Goal: Task Accomplishment & Management: Manage account settings

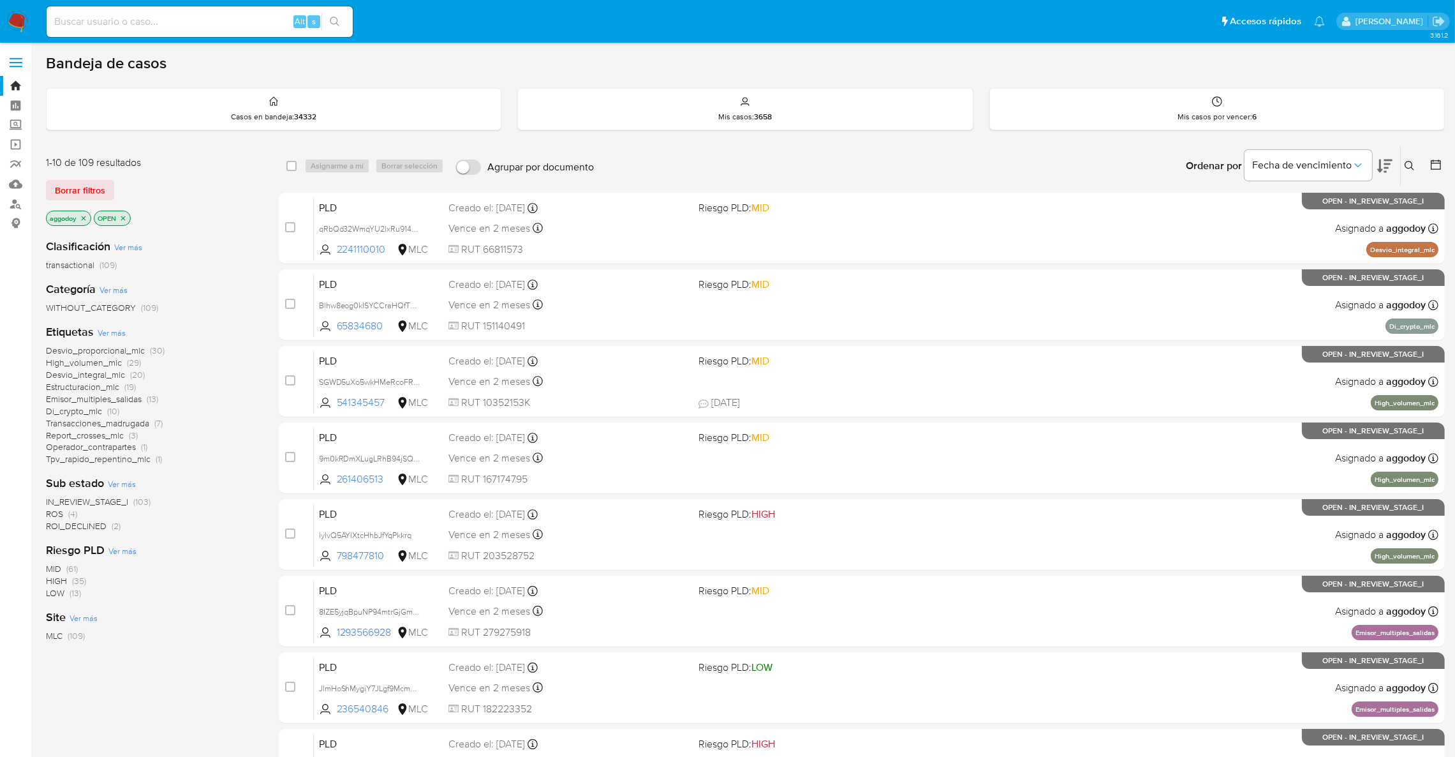
click at [67, 531] on span "ROI_DECLINED" at bounding box center [76, 525] width 61 height 13
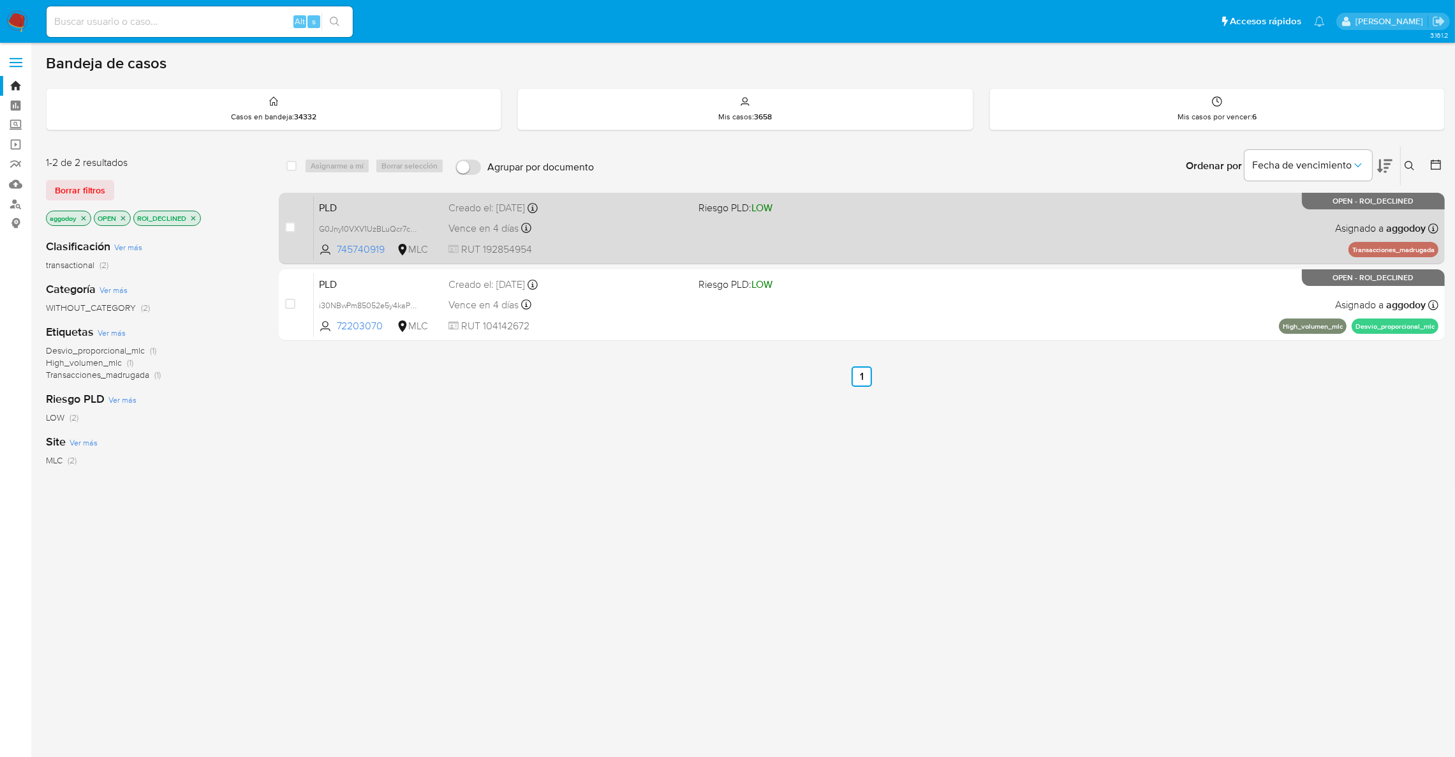
click at [711, 222] on div "PLD G0Jny10VXV1UzBLuQcr7cSDe 745740919 MLC Riesgo PLD: LOW Creado el: 12/07/202…" at bounding box center [876, 228] width 1125 height 64
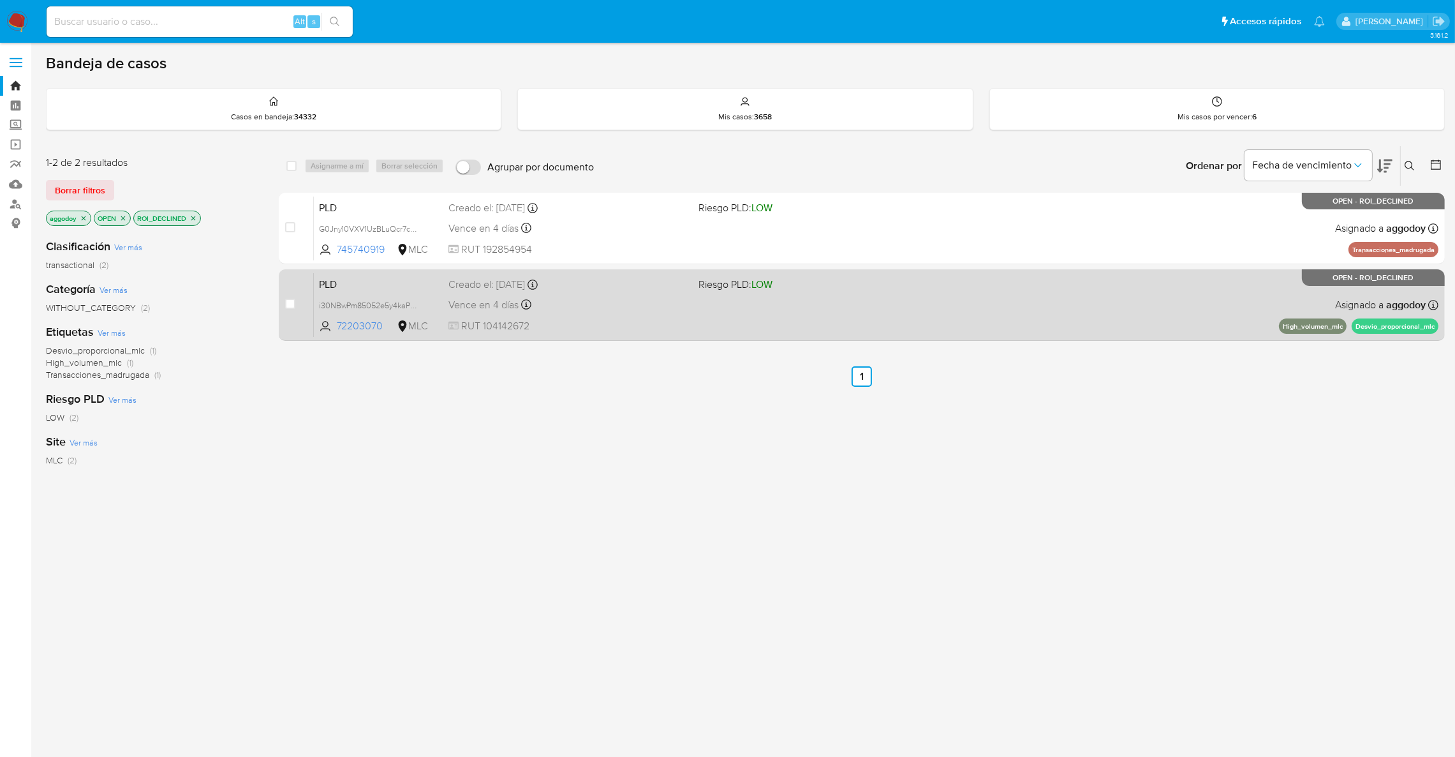
click at [681, 309] on div "Vence en 4 días Vence el 10/10/2025 16:06:49" at bounding box center [569, 304] width 240 height 17
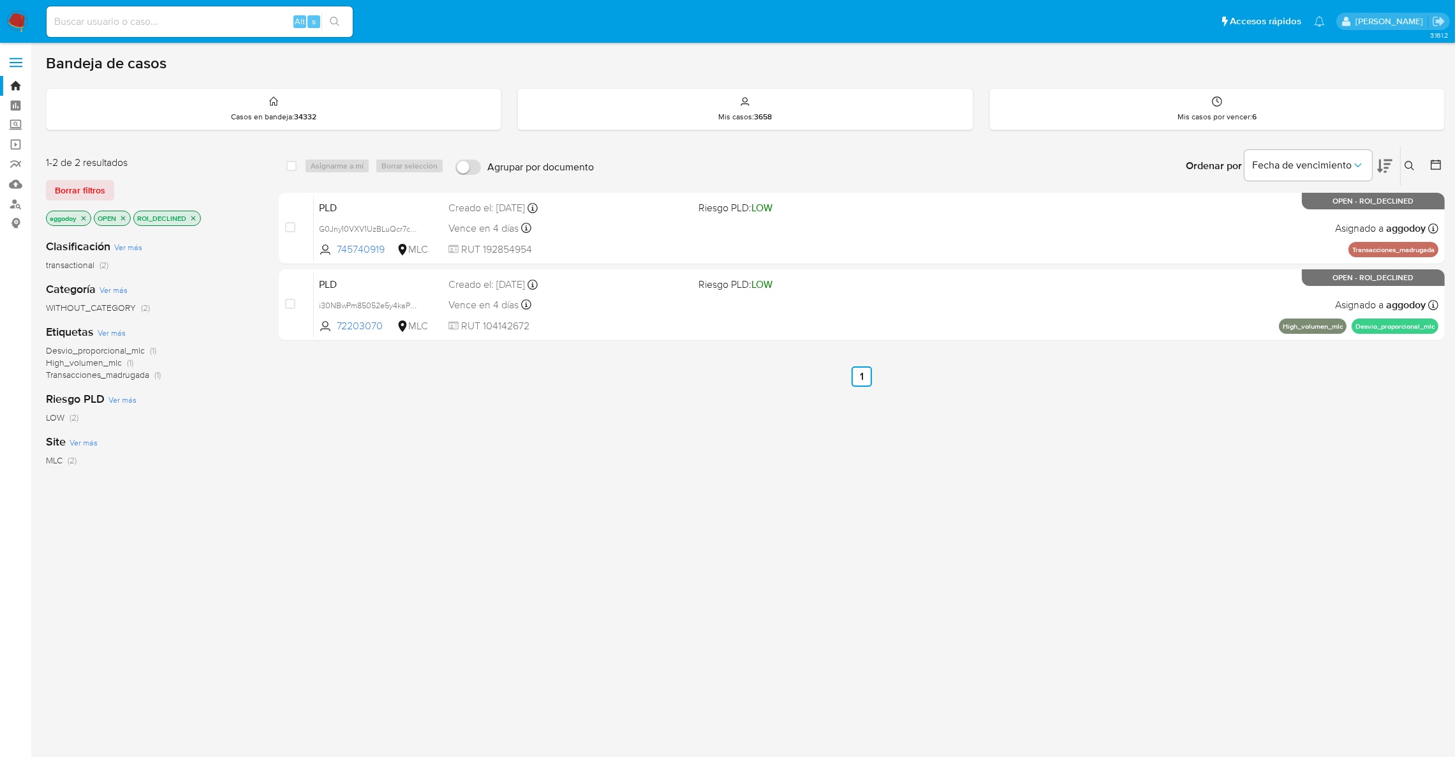
click at [190, 218] on p "ROI_DECLINED" at bounding box center [167, 218] width 66 height 14
click at [1410, 161] on icon at bounding box center [1410, 166] width 10 height 10
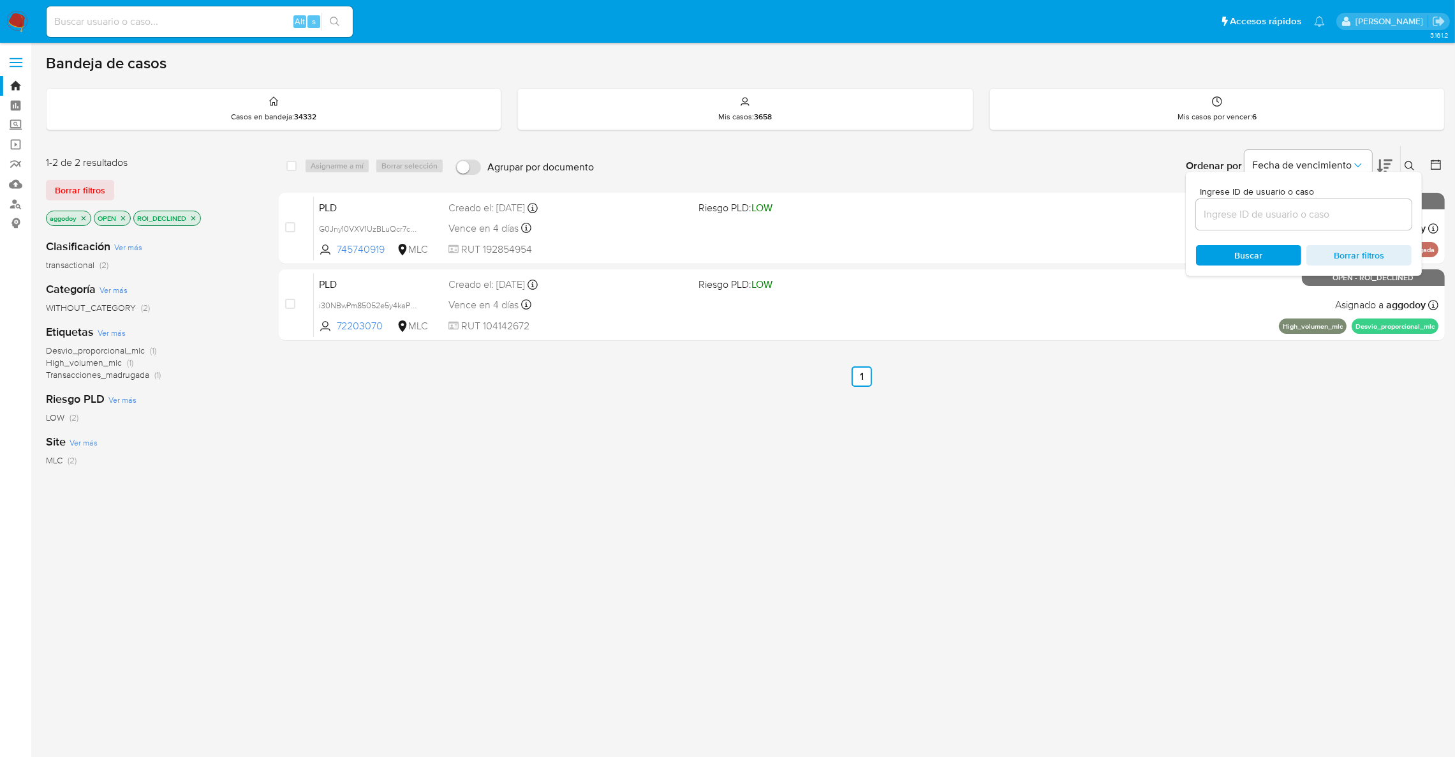
click at [1341, 218] on input at bounding box center [1304, 214] width 216 height 17
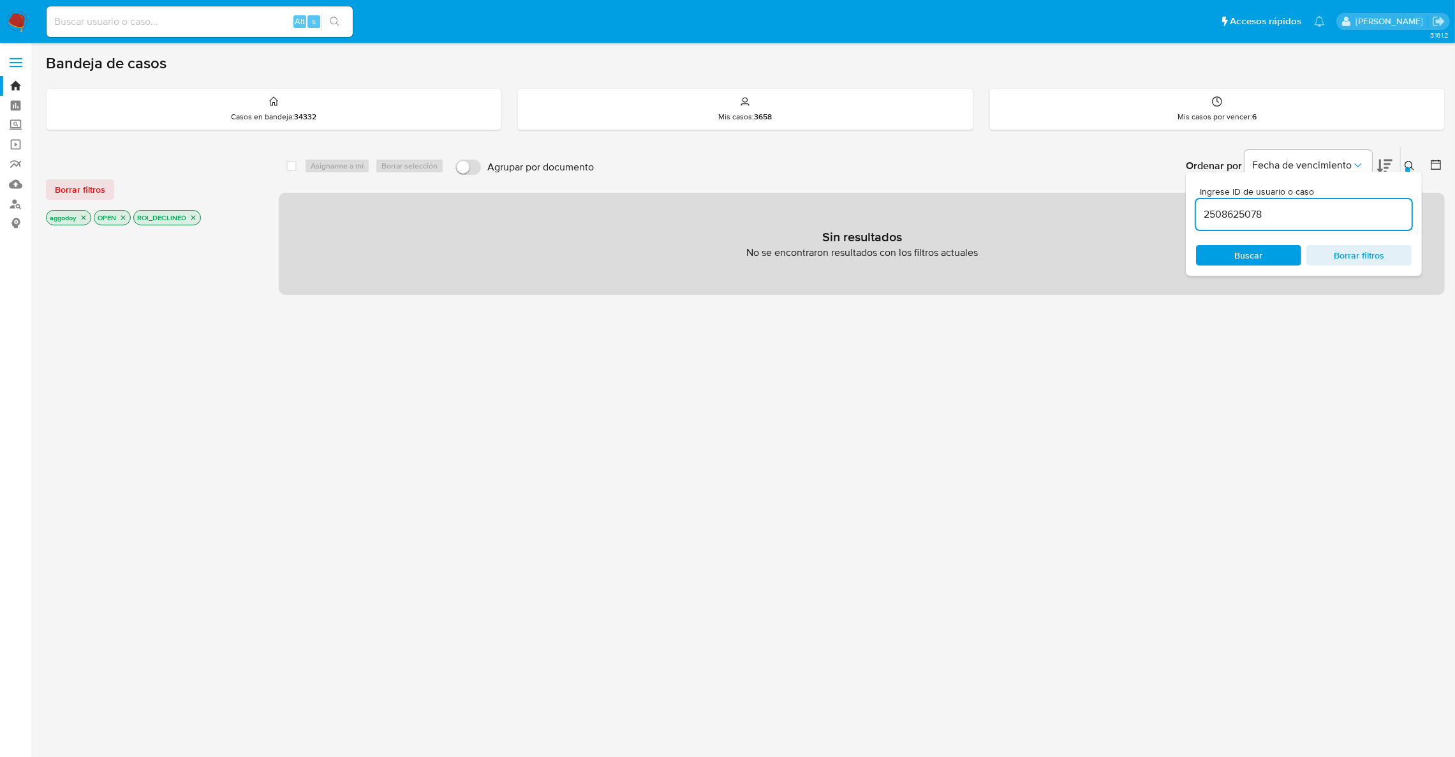
click at [1272, 208] on input "2508625078" at bounding box center [1304, 214] width 216 height 17
type input "2508625078"
click at [200, 218] on p "ROI_DECLINED" at bounding box center [167, 218] width 66 height 14
click at [193, 218] on icon "close-filter" at bounding box center [194, 218] width 8 height 8
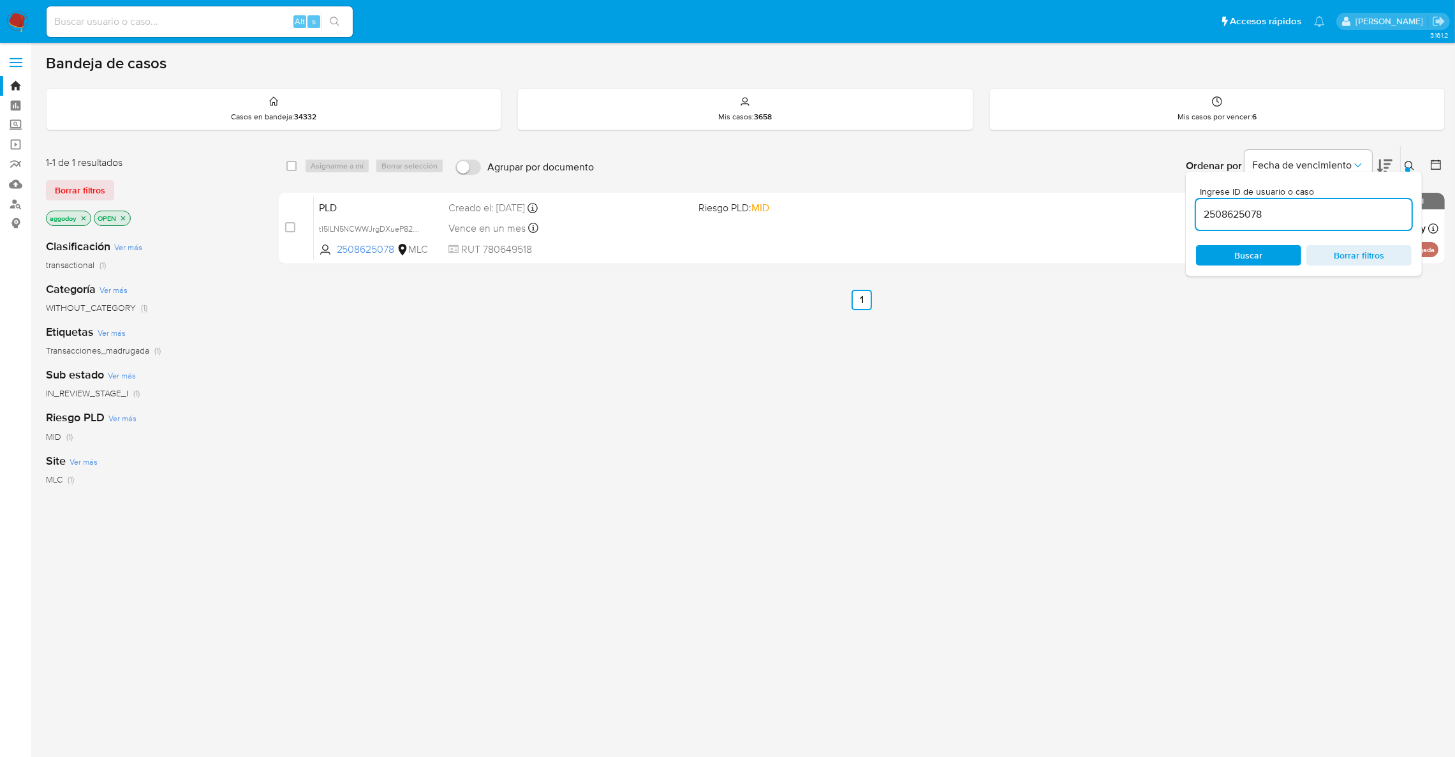
click at [1403, 165] on button at bounding box center [1411, 165] width 21 height 15
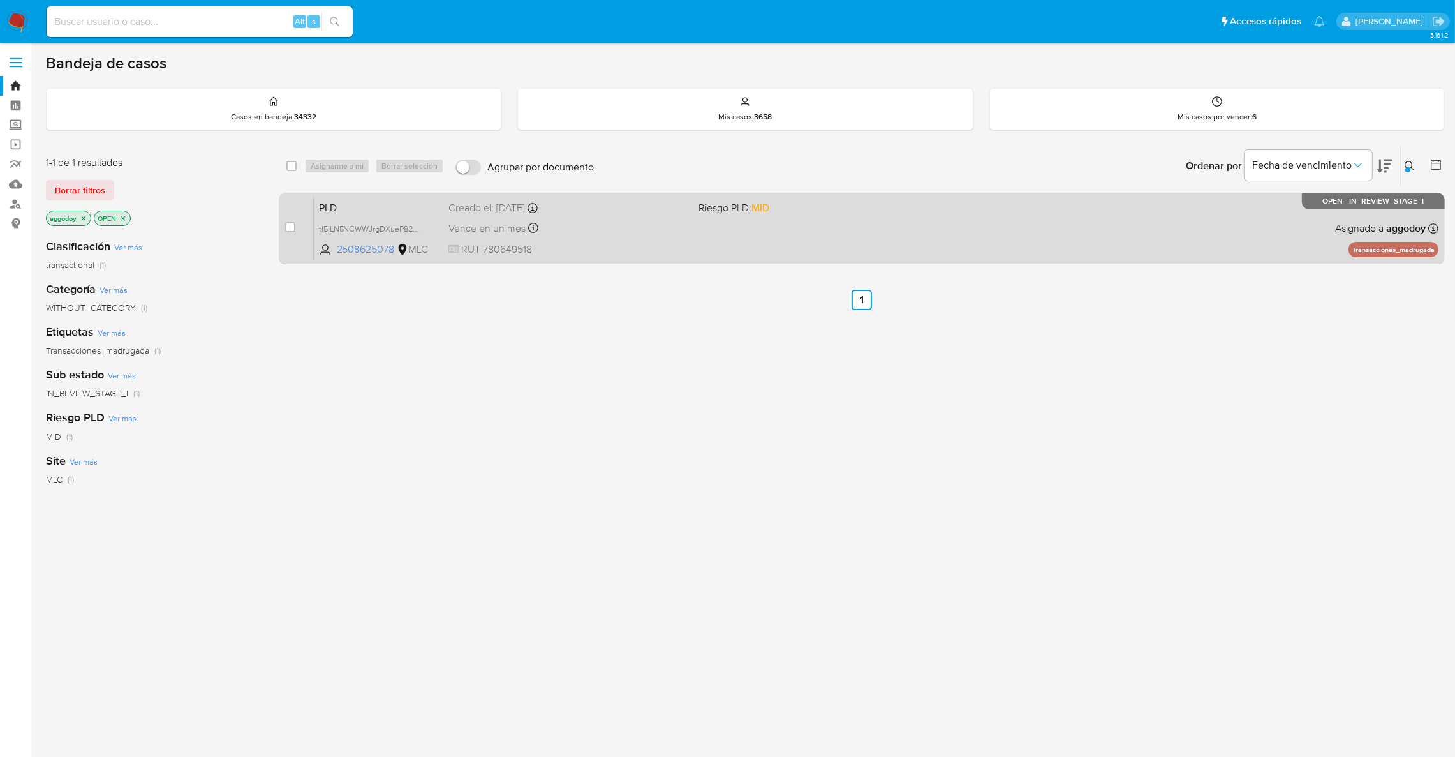
click at [1096, 221] on div "PLD tI5lLN5NCWWJrgDXueP82nX7 2508625078 MLC Riesgo PLD: MID Creado el: 12/08/20…" at bounding box center [876, 228] width 1125 height 64
click at [826, 221] on div "PLD tI5lLN5NCWWJrgDXueP82nX7 2508625078 MLC Riesgo PLD: MID Creado el: 12/08/20…" at bounding box center [876, 228] width 1125 height 64
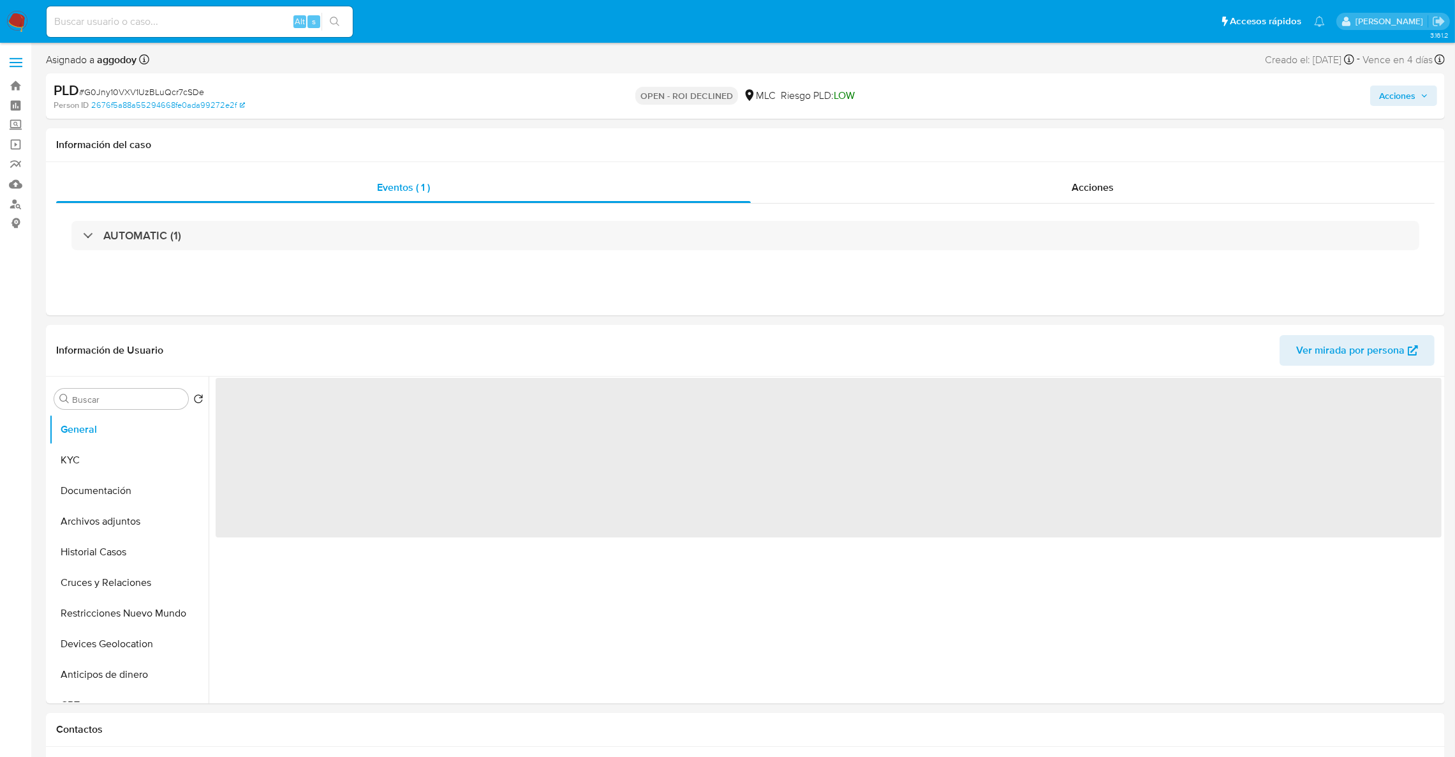
select select "10"
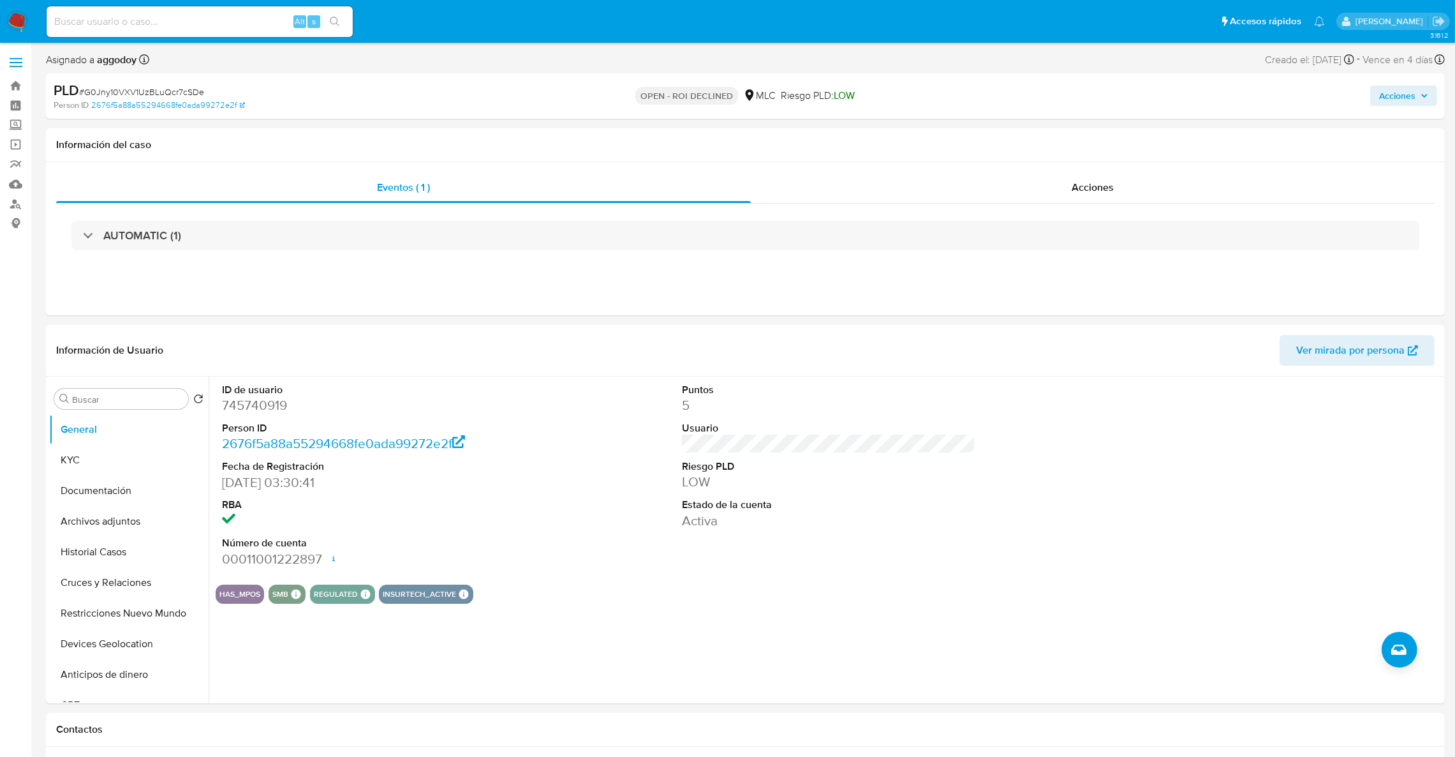
click at [1407, 92] on span "Acciones" at bounding box center [1398, 96] width 36 height 20
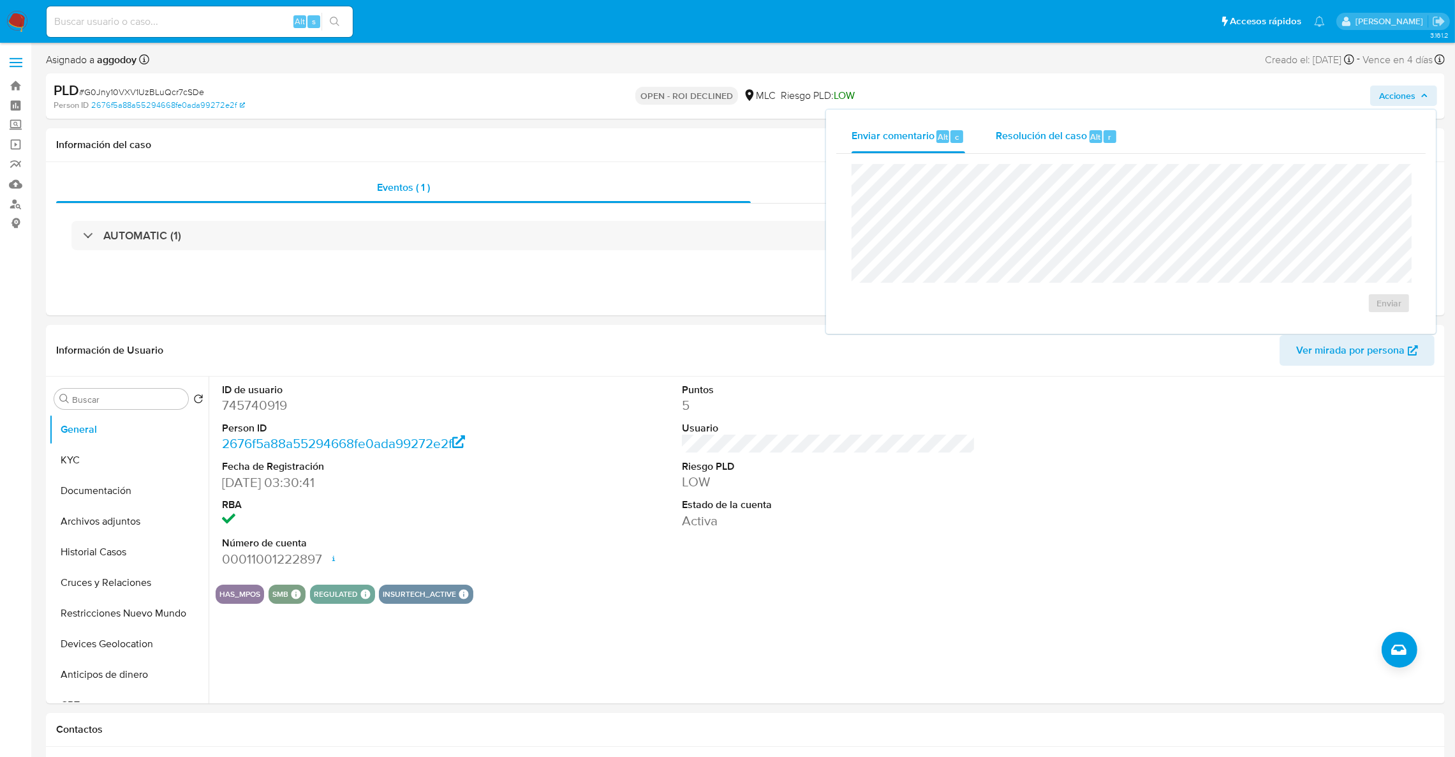
click at [1048, 136] on span "Resolución del caso" at bounding box center [1041, 136] width 91 height 15
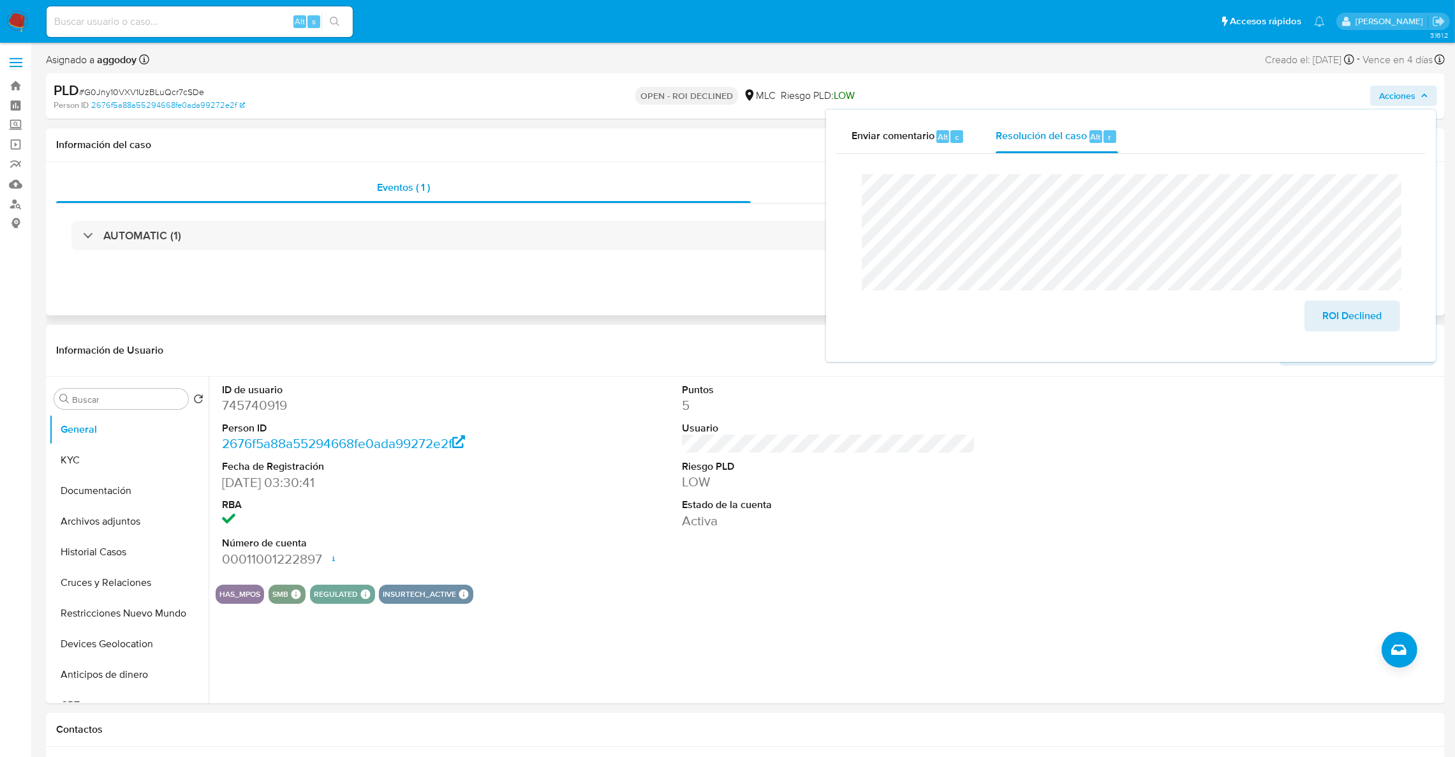
click at [718, 253] on div "AUTOMATIC (1)" at bounding box center [745, 236] width 1379 height 64
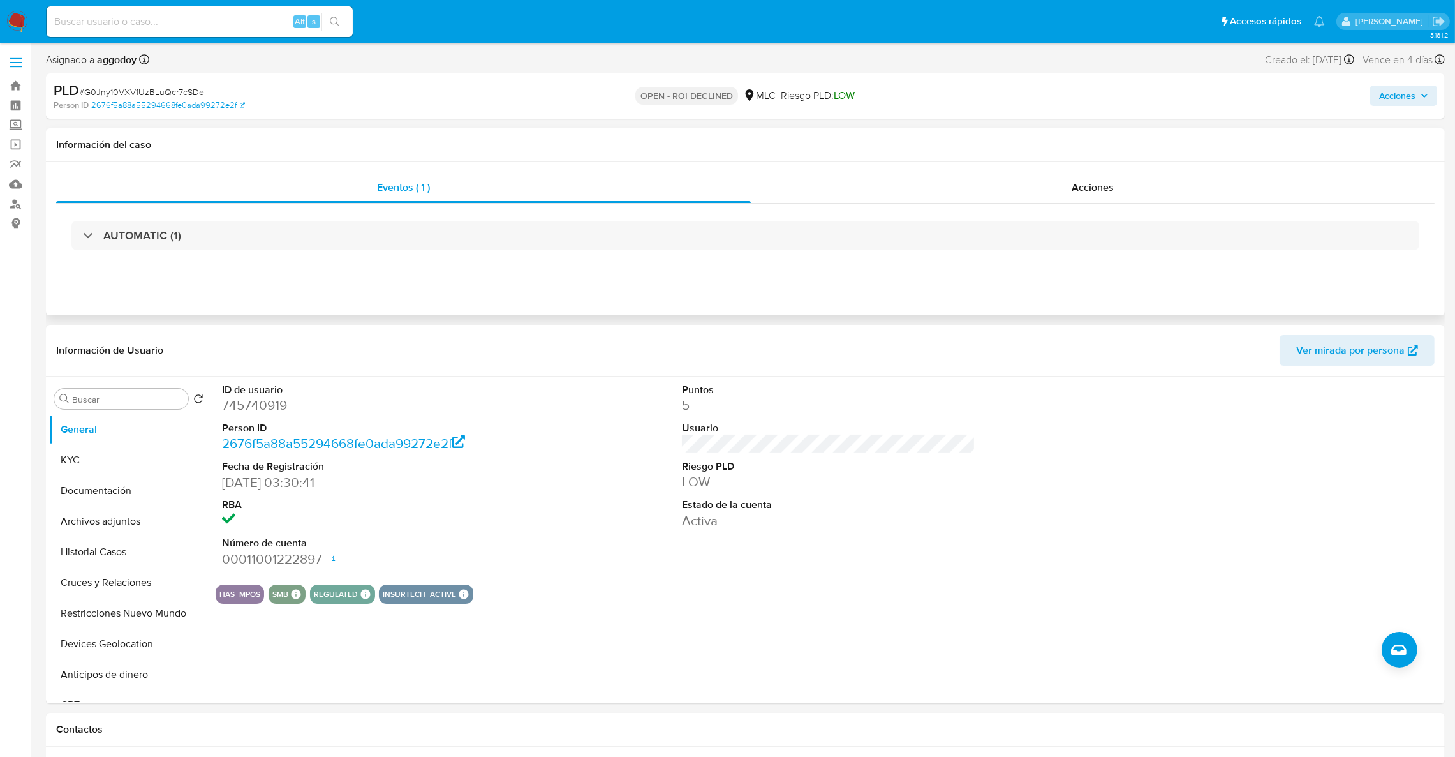
click at [1021, 152] on div "Información del caso" at bounding box center [745, 145] width 1399 height 34
click at [1020, 172] on div "Acciones" at bounding box center [1093, 187] width 684 height 31
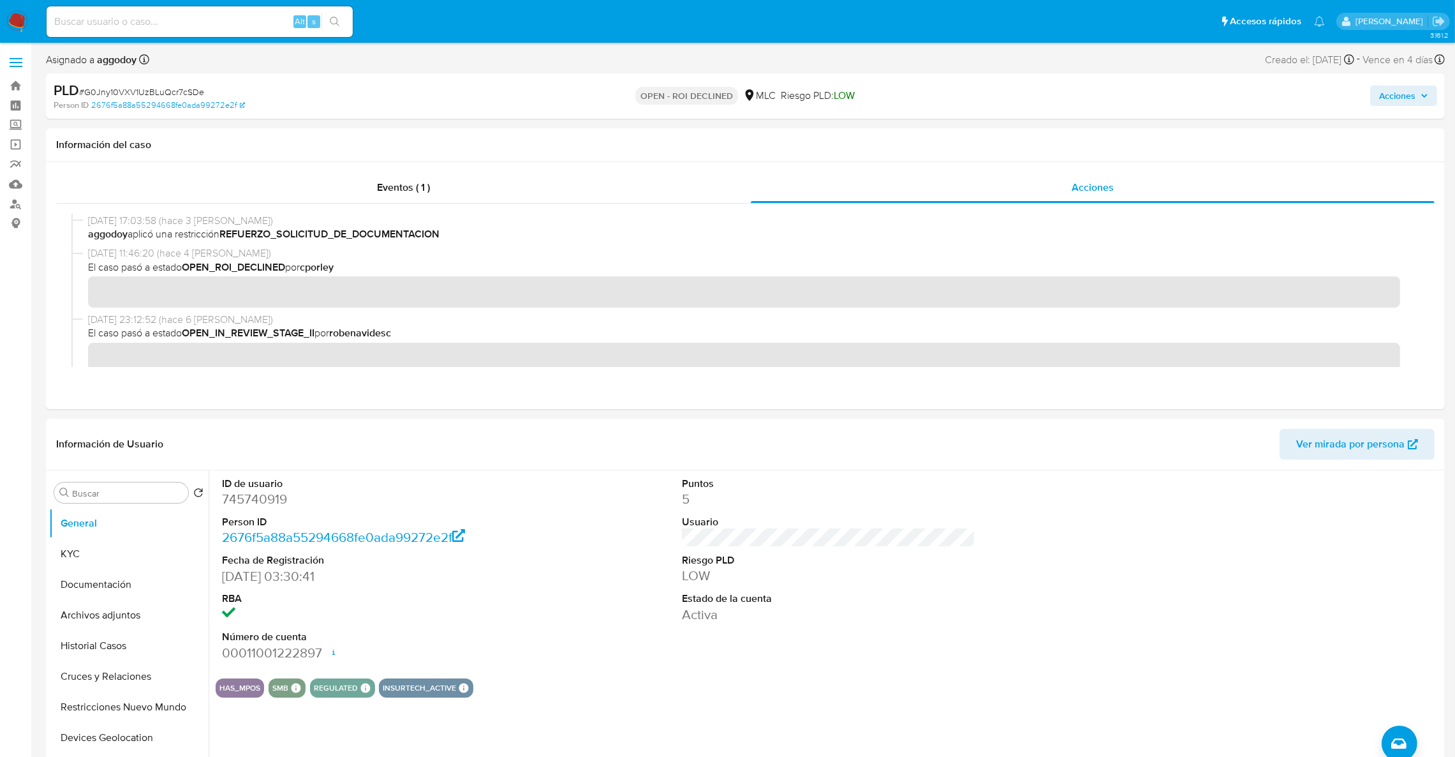
click at [1387, 103] on span "Acciones" at bounding box center [1398, 96] width 36 height 20
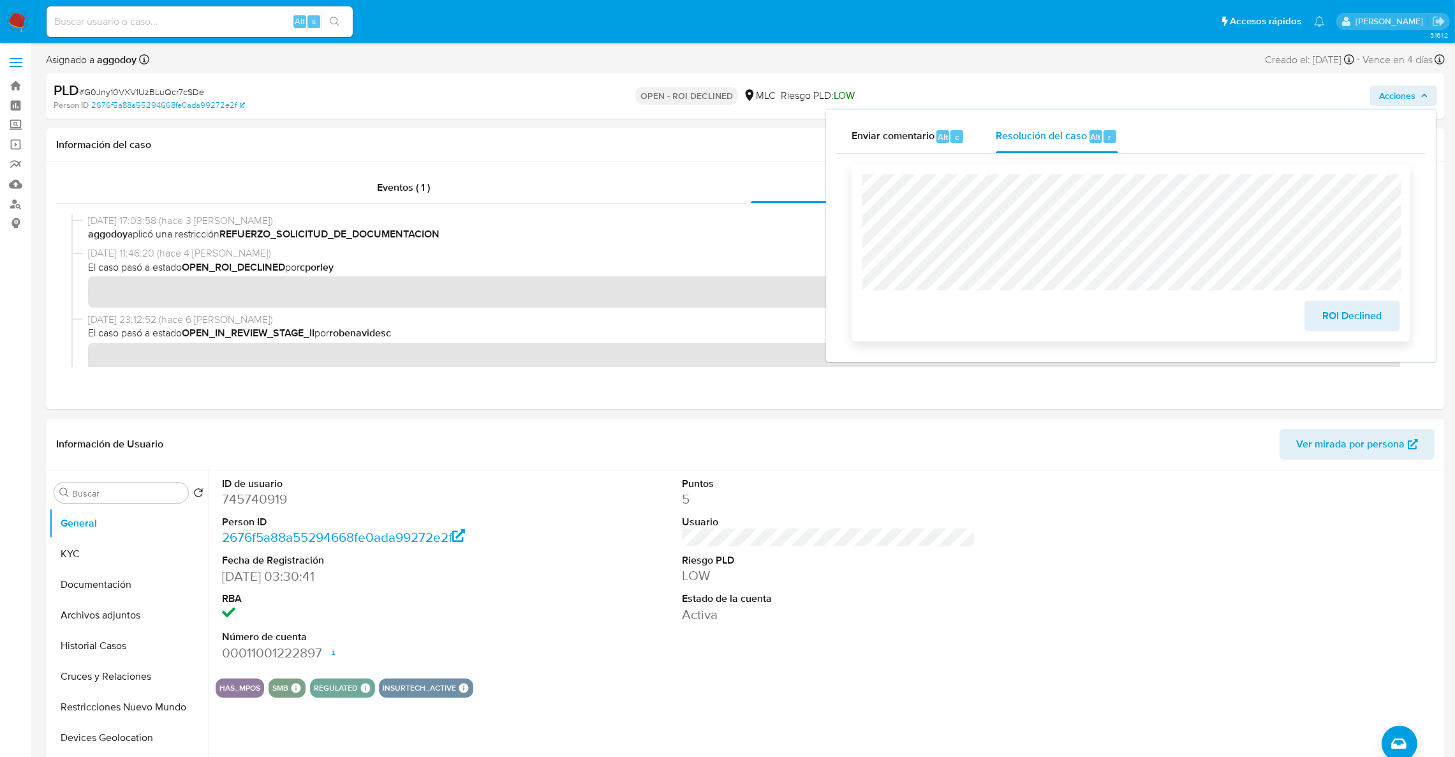
click at [1368, 322] on span "ROI Declined" at bounding box center [1352, 316] width 63 height 28
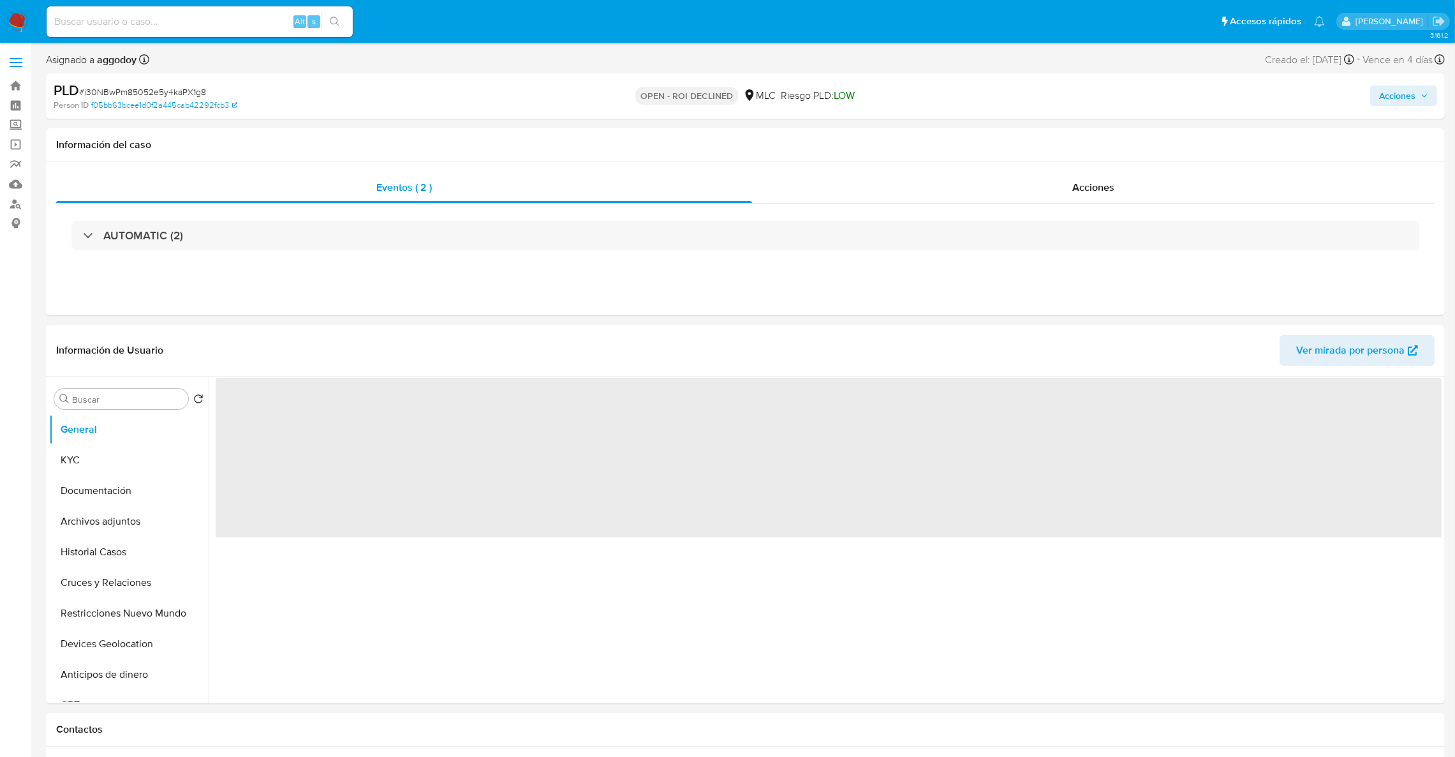
select select "10"
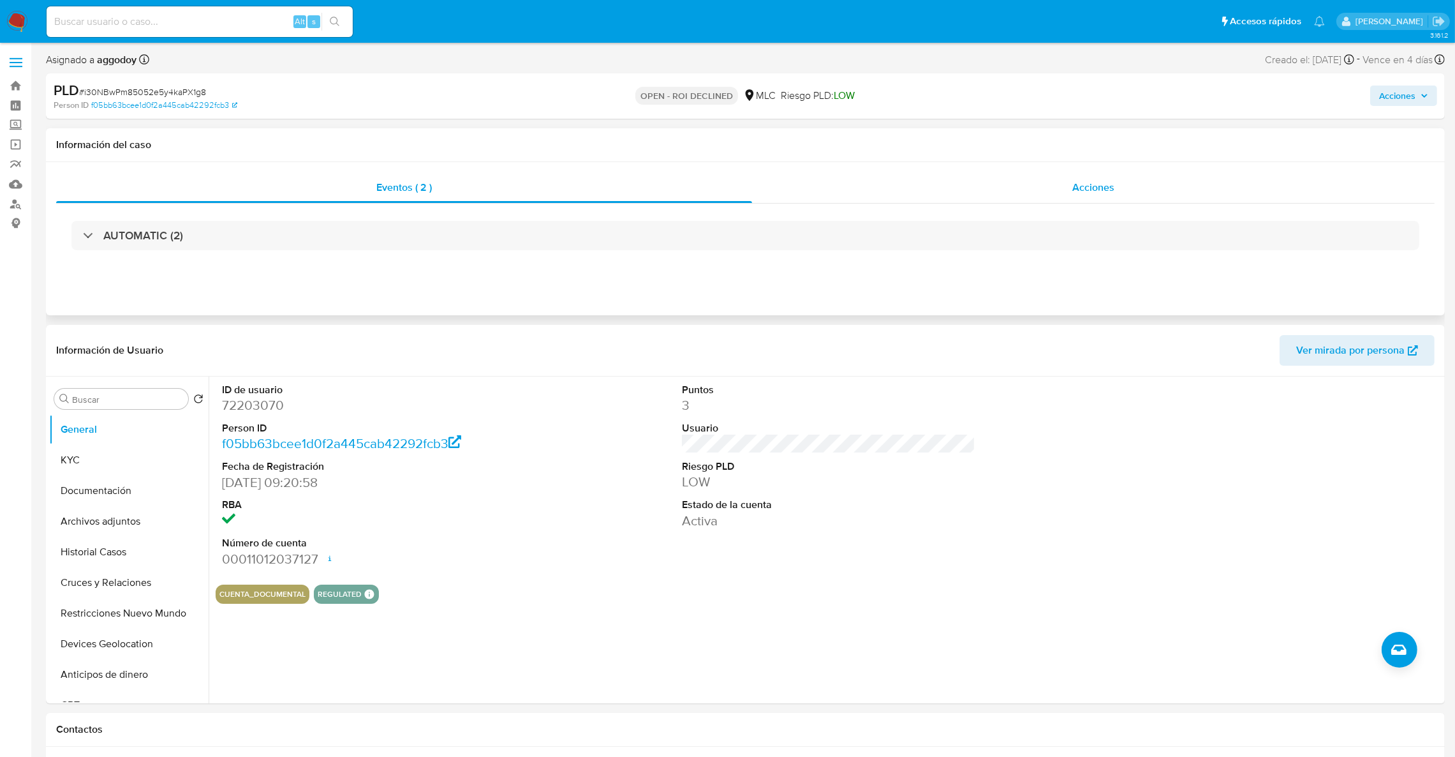
click at [1163, 195] on div "Acciones" at bounding box center [1093, 187] width 683 height 31
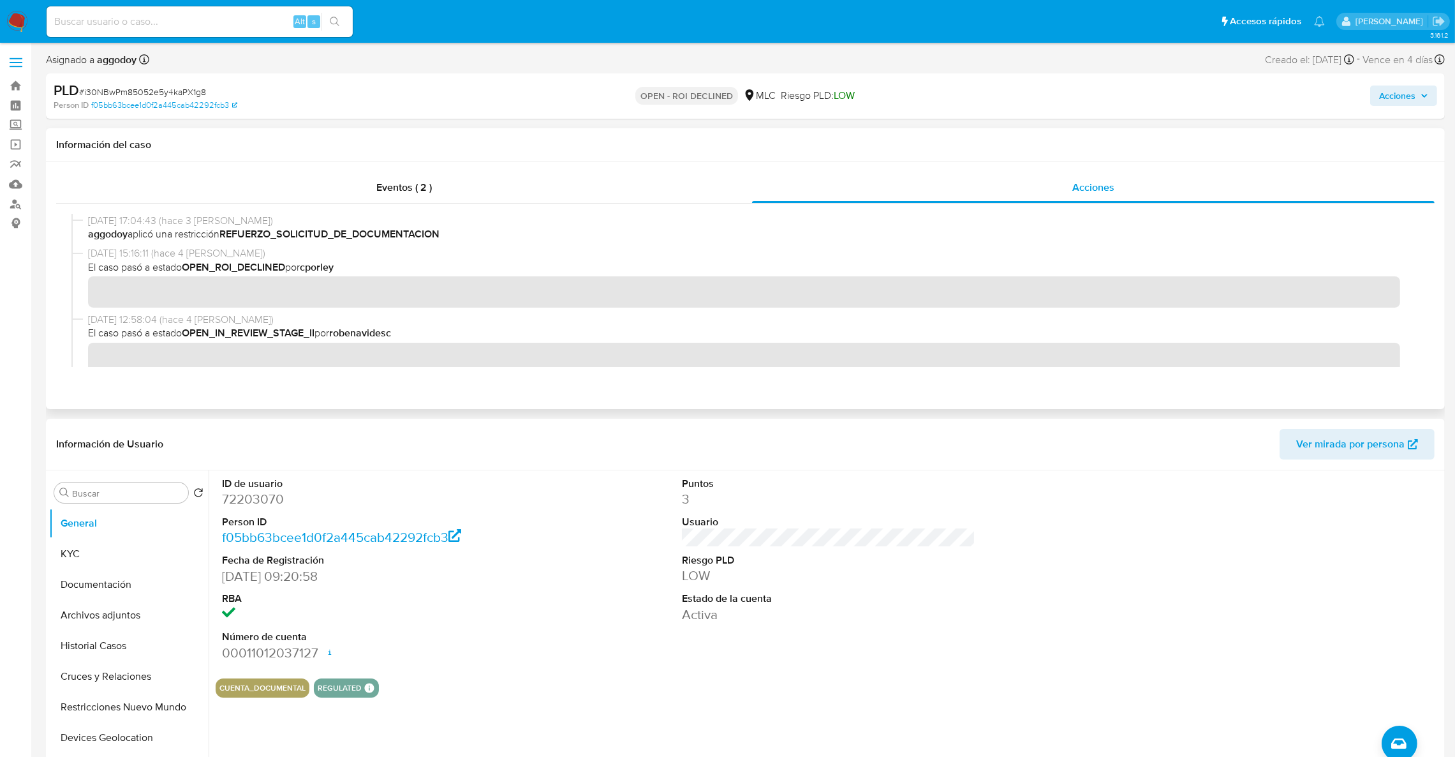
drag, startPoint x: 1372, startPoint y: 97, endPoint x: 510, endPoint y: 262, distance: 877.0
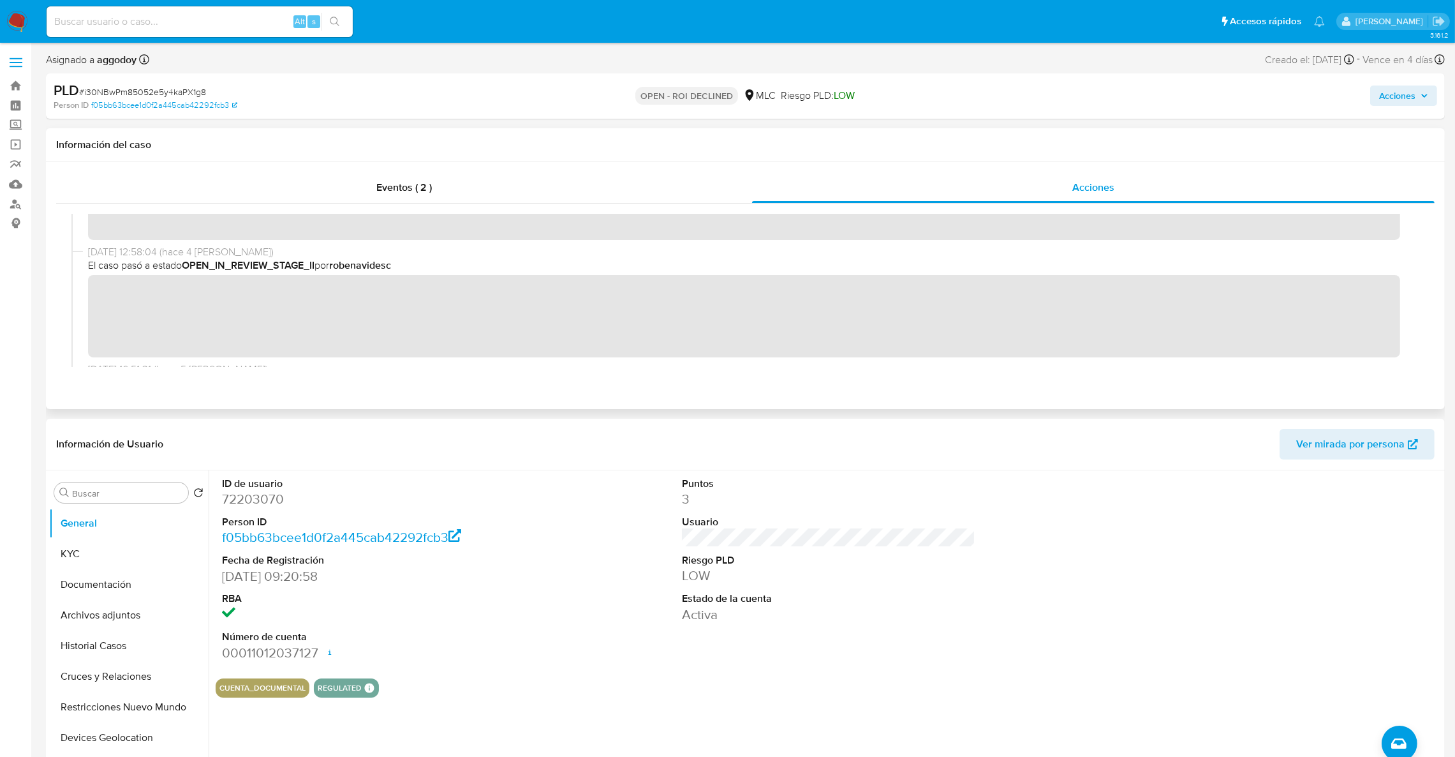
scroll to position [96, 0]
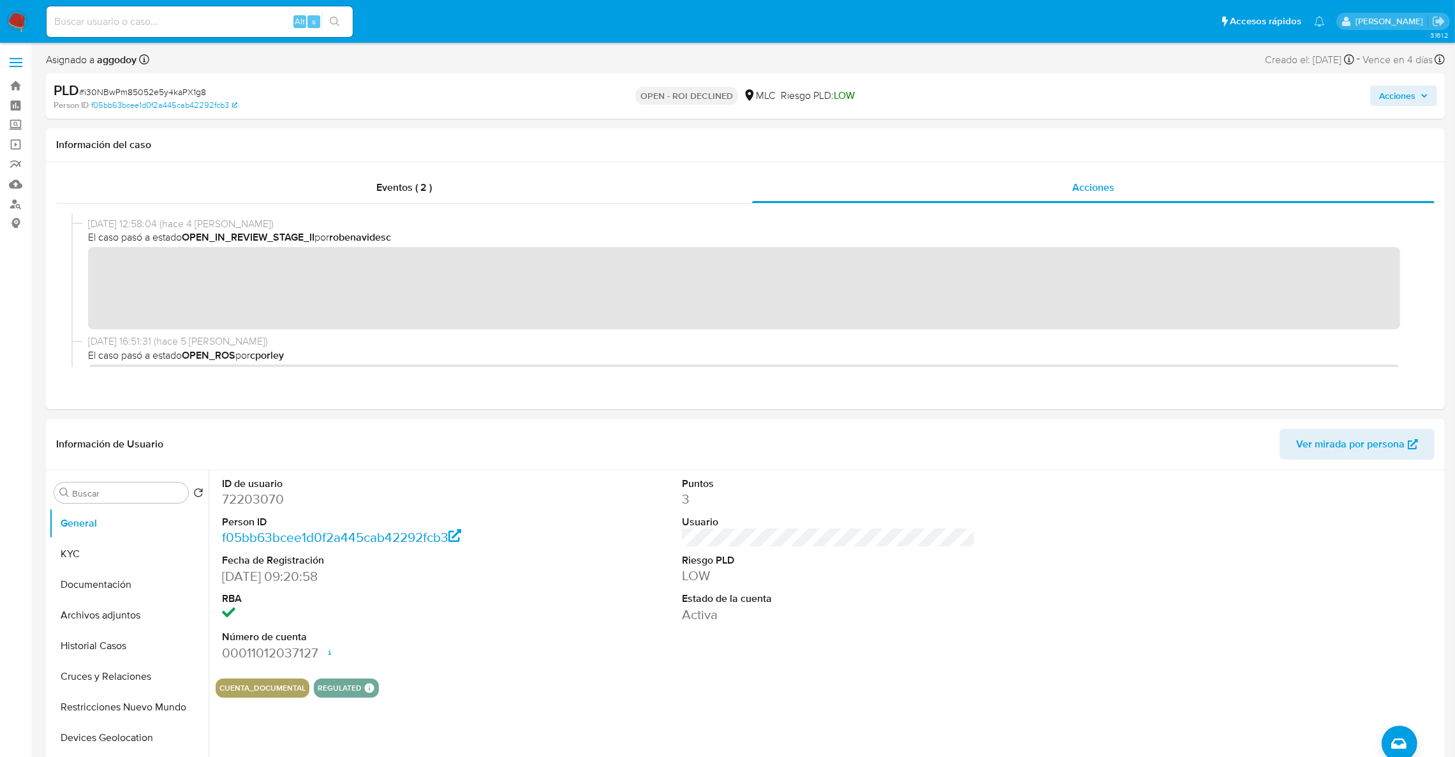
click at [1388, 112] on div "PLD # i30NBwPm85052e5y4kaPX1g8 Person ID f05bb63bcee1d0f2a445cab42292fcb3 OPEN …" at bounding box center [745, 95] width 1399 height 45
click at [1385, 94] on span "Acciones" at bounding box center [1398, 96] width 36 height 20
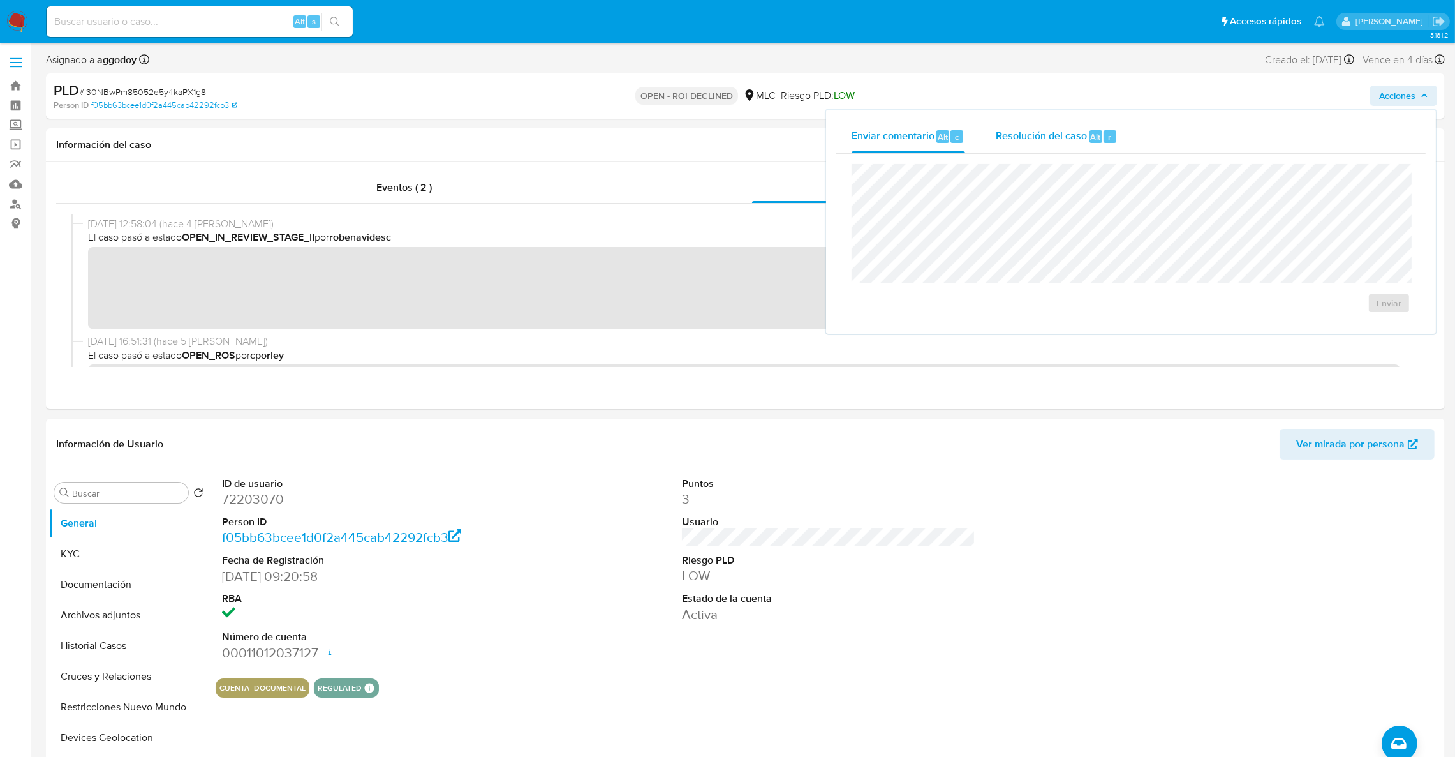
click at [1038, 139] on span "Resolución del caso" at bounding box center [1041, 136] width 91 height 15
click at [1391, 321] on button "ROI Declined" at bounding box center [1353, 316] width 96 height 31
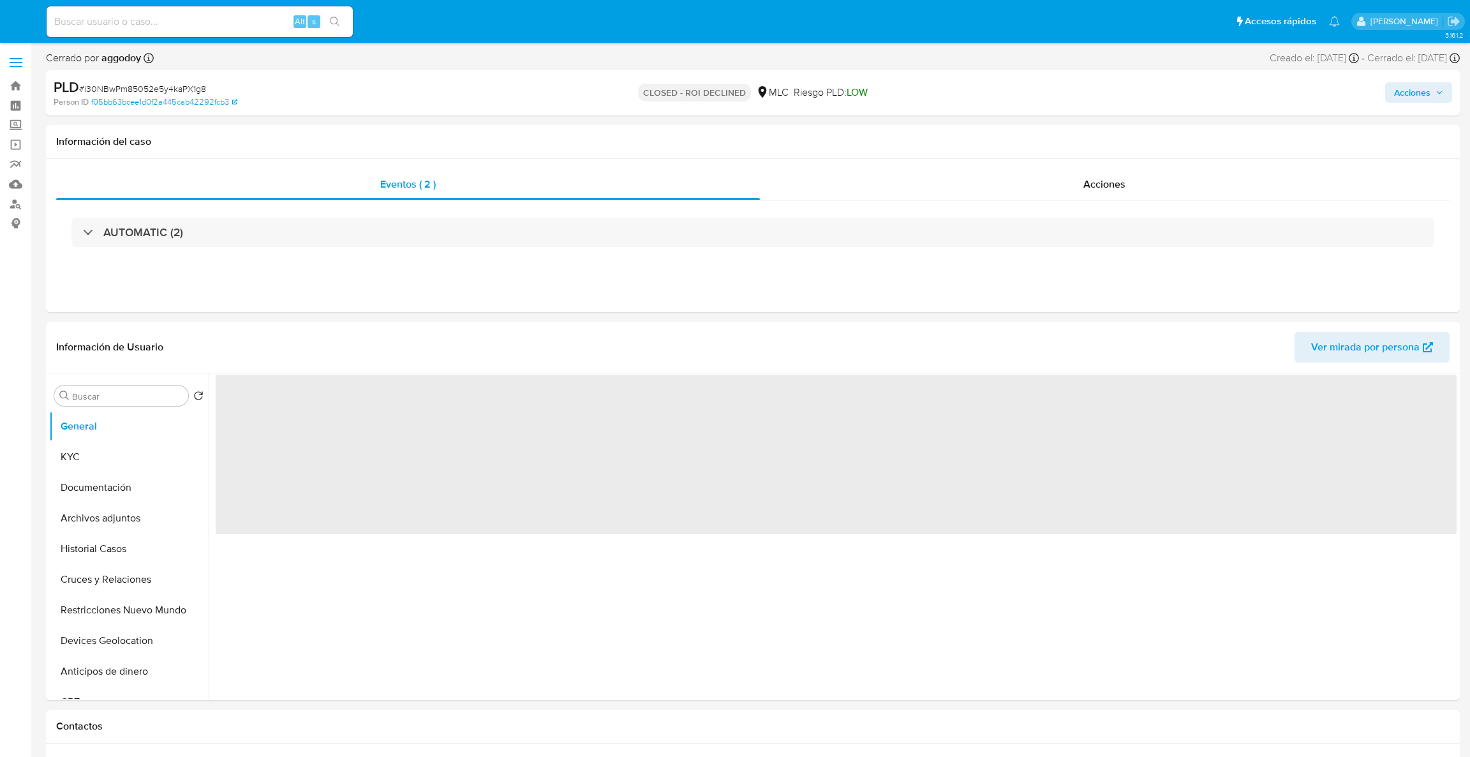
select select "10"
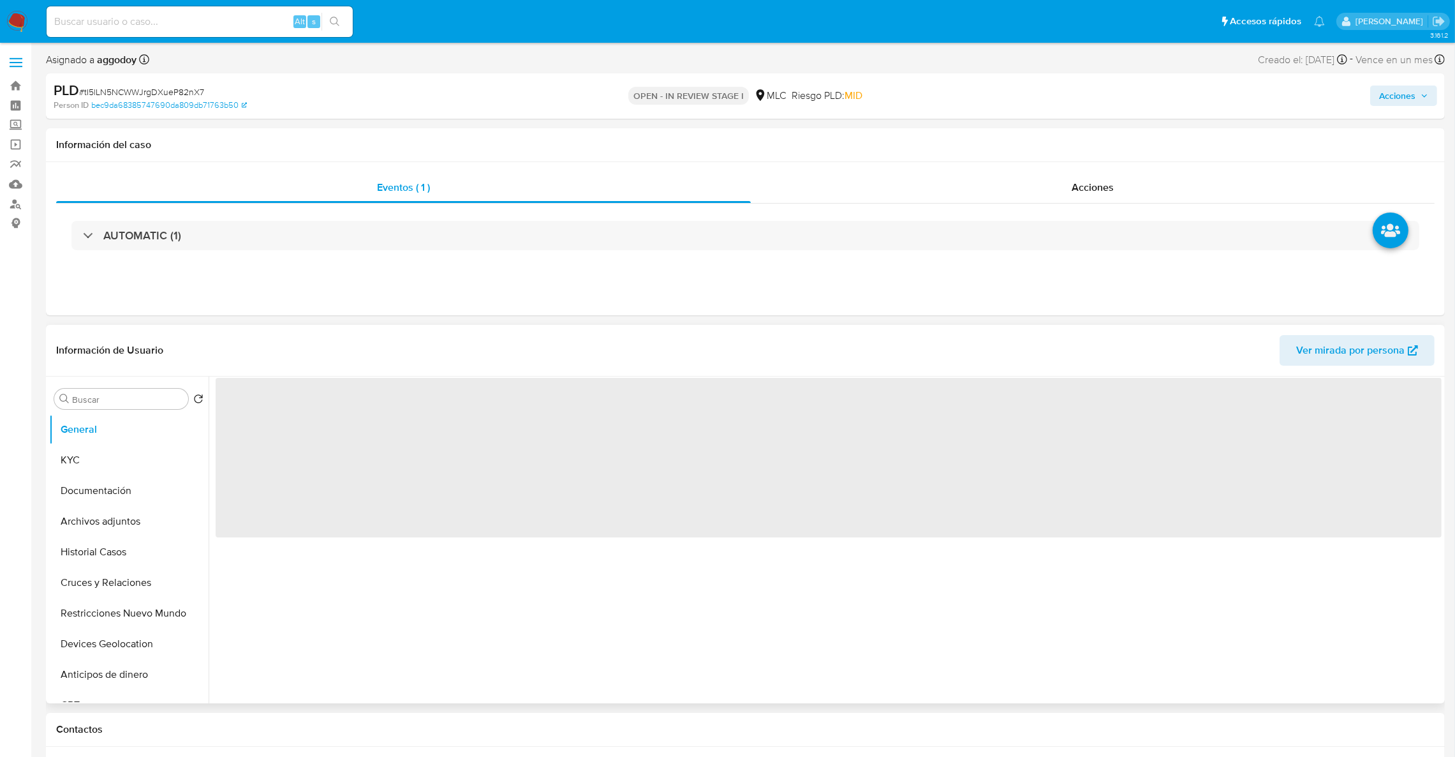
select select "10"
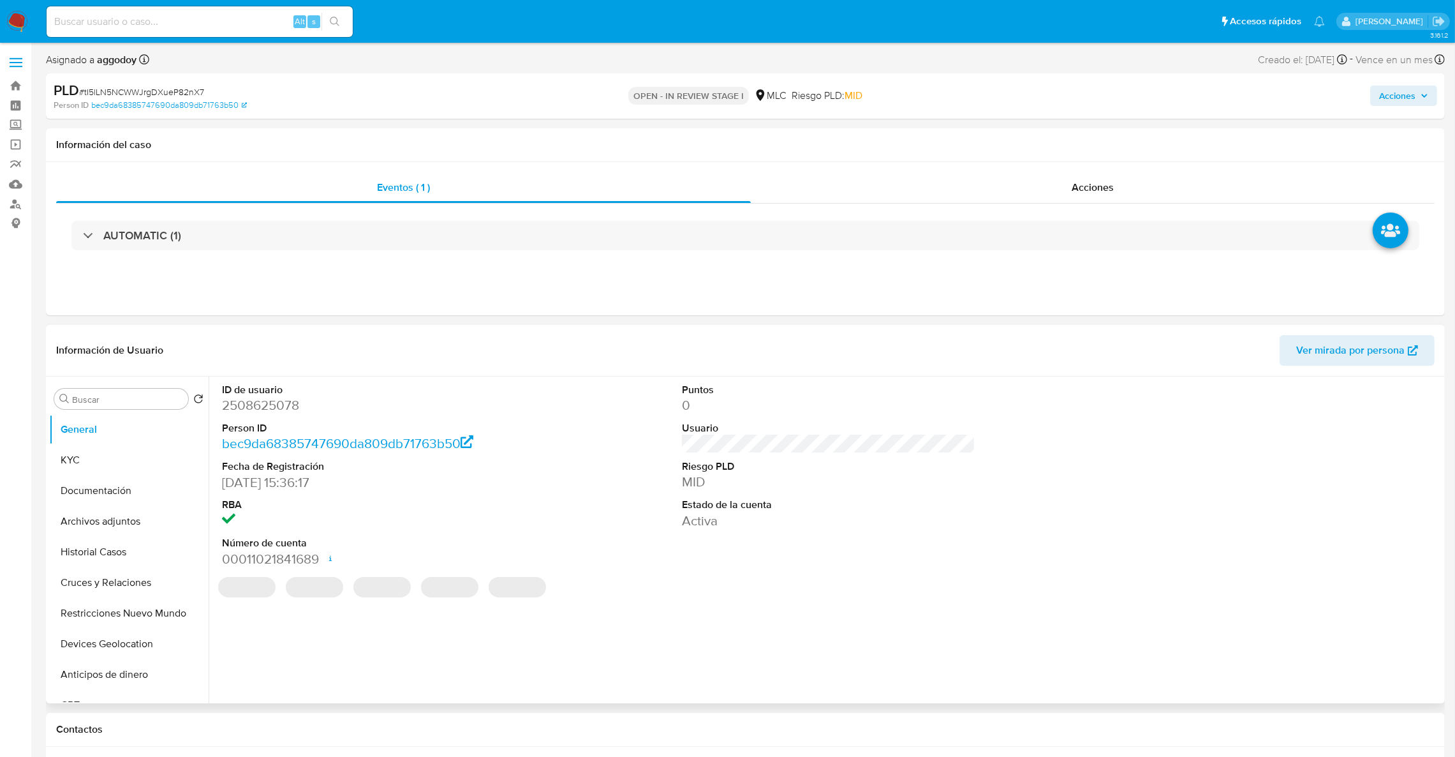
click at [251, 414] on dd "2508625078" at bounding box center [369, 405] width 294 height 18
click at [251, 412] on dd "2508625078" at bounding box center [369, 405] width 294 height 18
copy dd "2508625078"
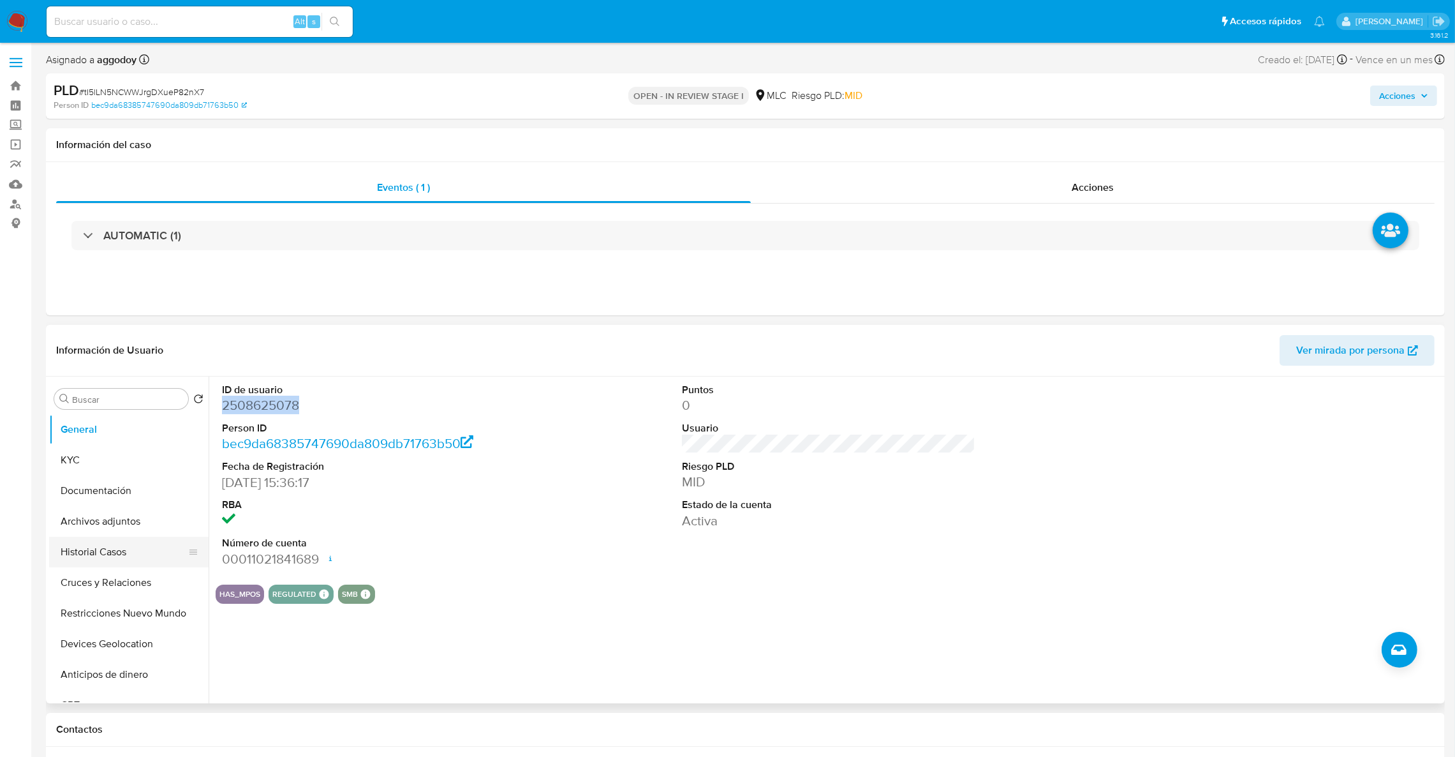
click at [77, 559] on button "Historial Casos" at bounding box center [123, 552] width 149 height 31
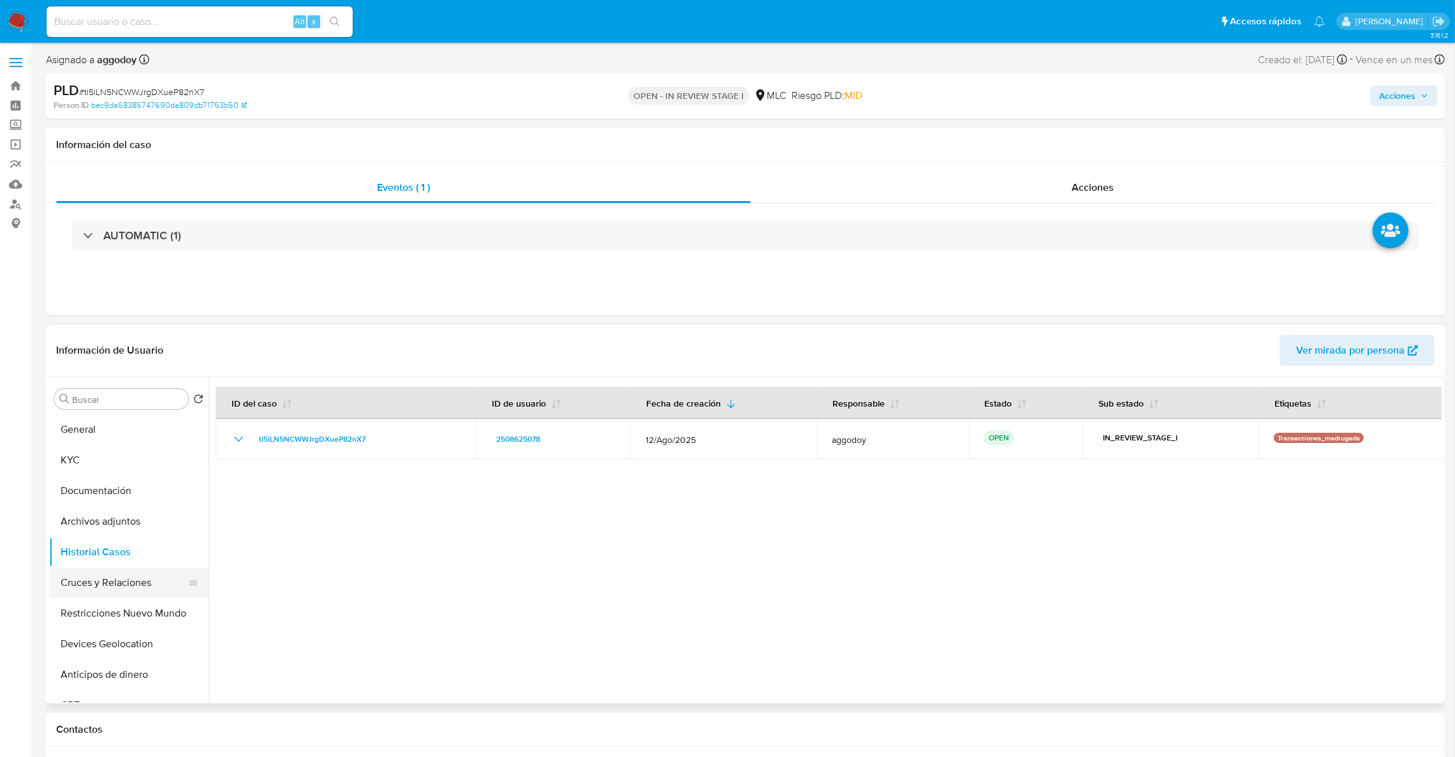
click at [85, 580] on button "Cruces y Relaciones" at bounding box center [123, 582] width 149 height 31
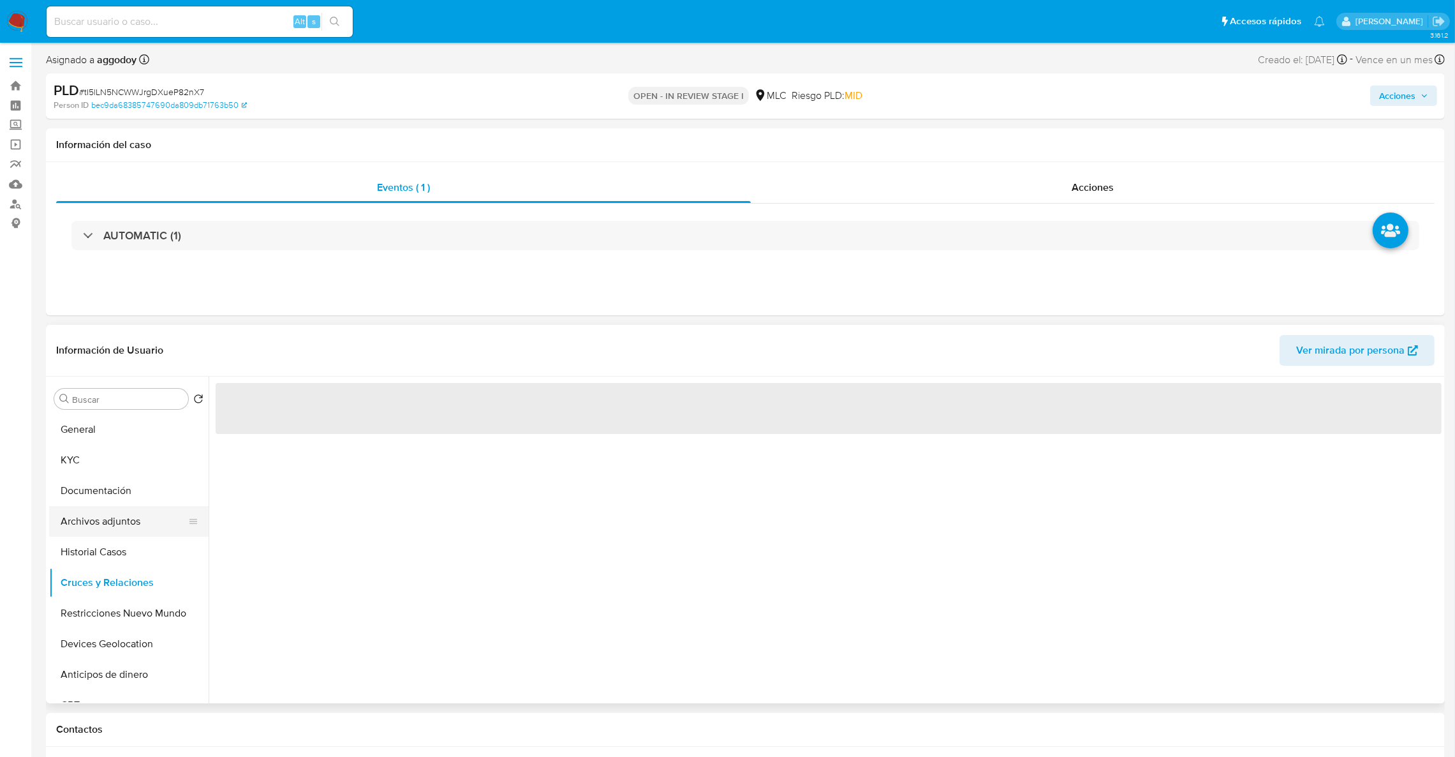
click at [105, 512] on button "Archivos adjuntos" at bounding box center [123, 521] width 149 height 31
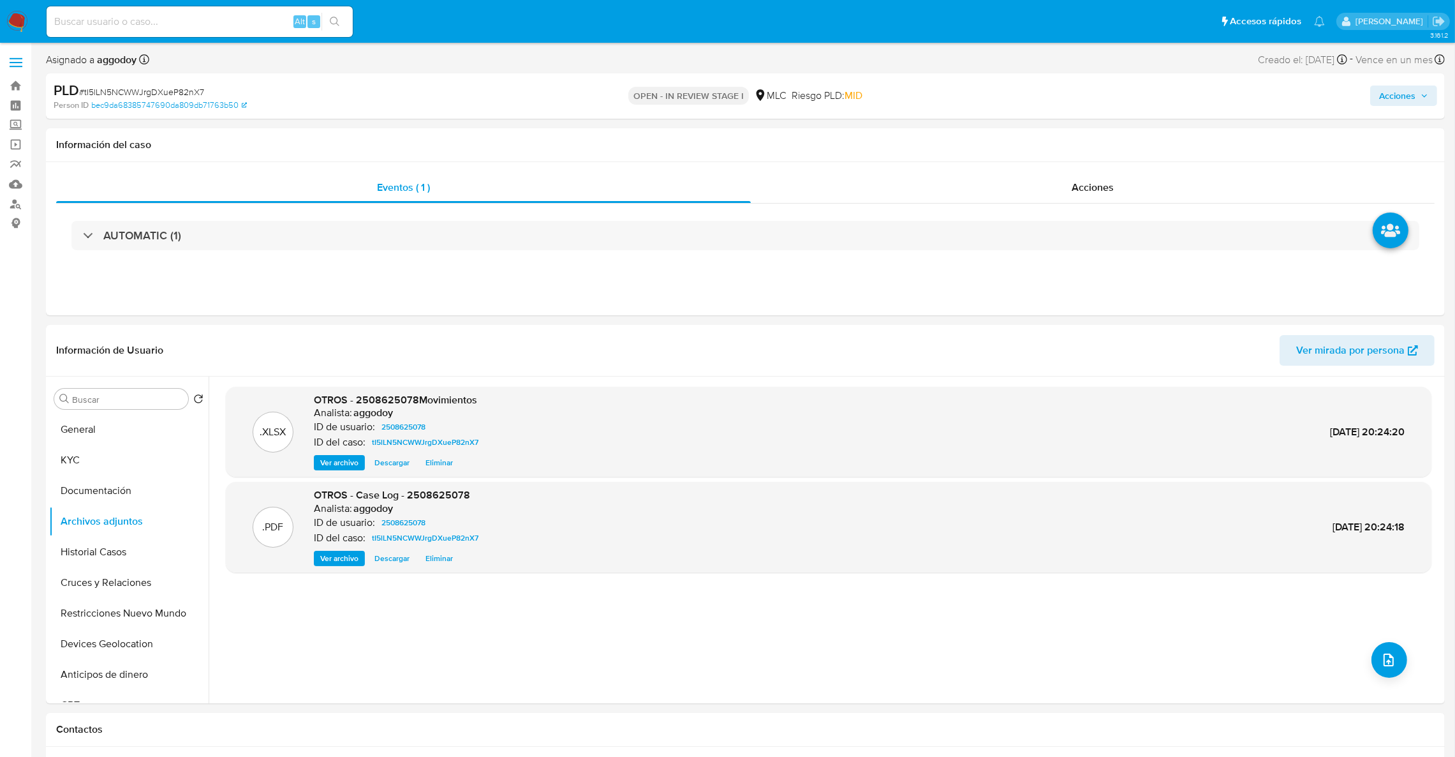
click at [1418, 100] on span "Acciones" at bounding box center [1404, 96] width 49 height 18
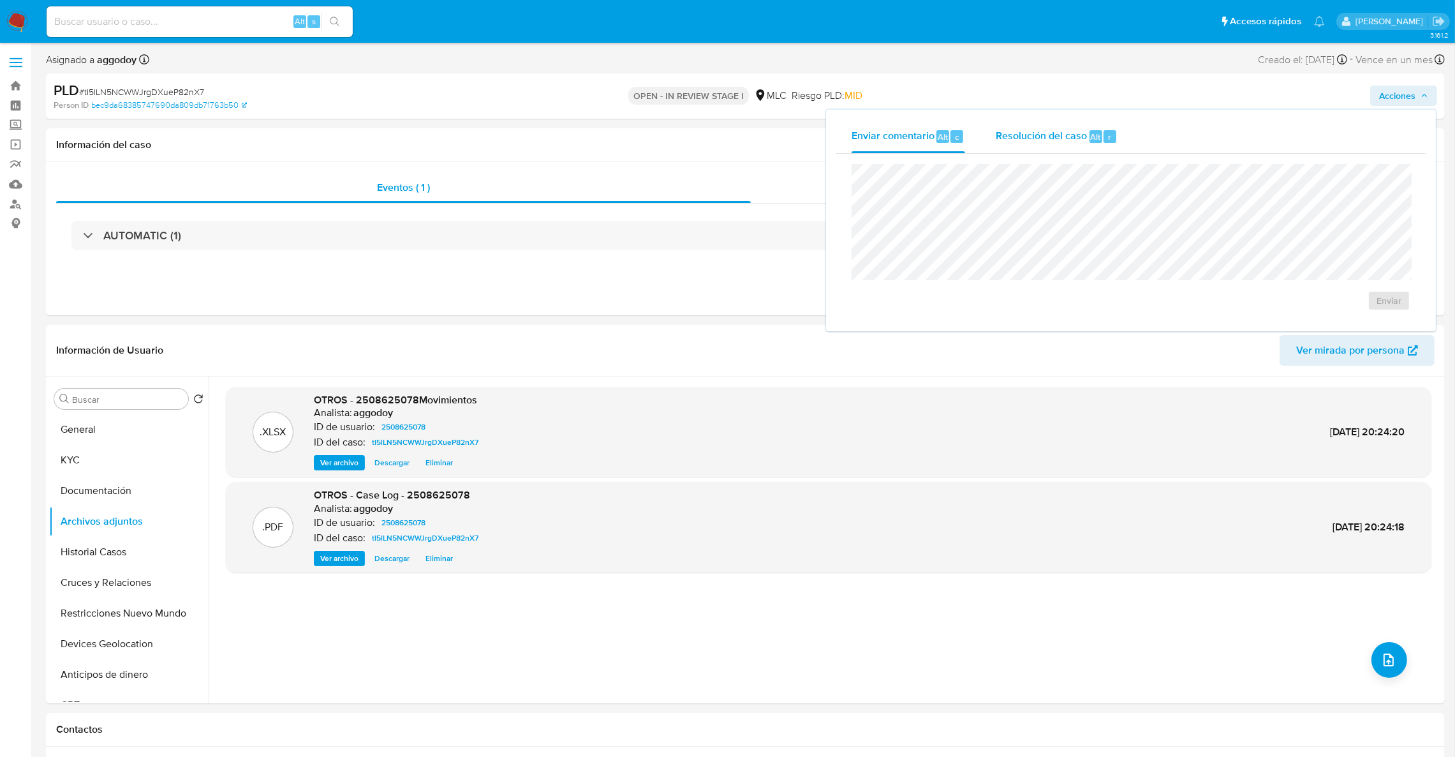
click at [1085, 138] on div "Resolución del caso Alt r" at bounding box center [1057, 136] width 122 height 33
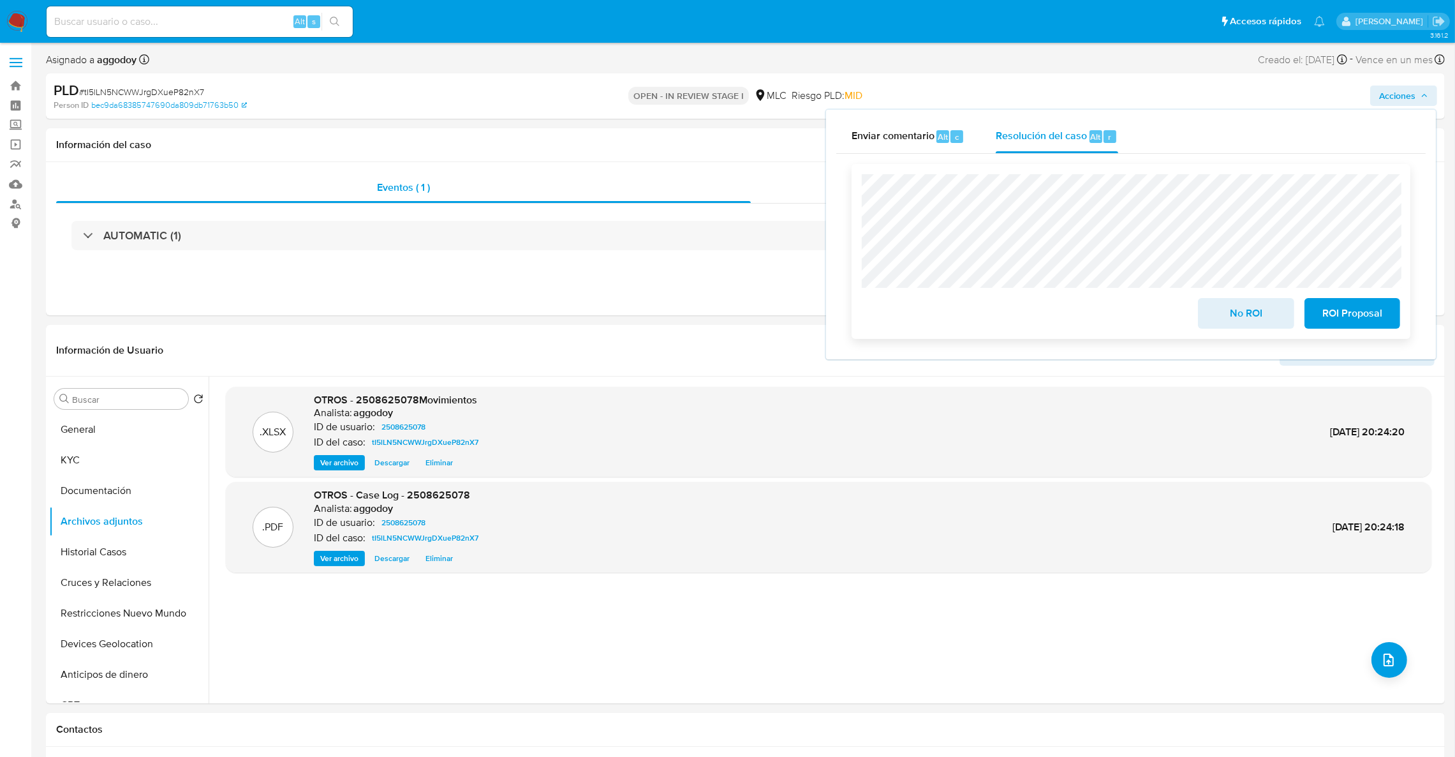
click at [1270, 325] on span "No ROI" at bounding box center [1246, 313] width 63 height 28
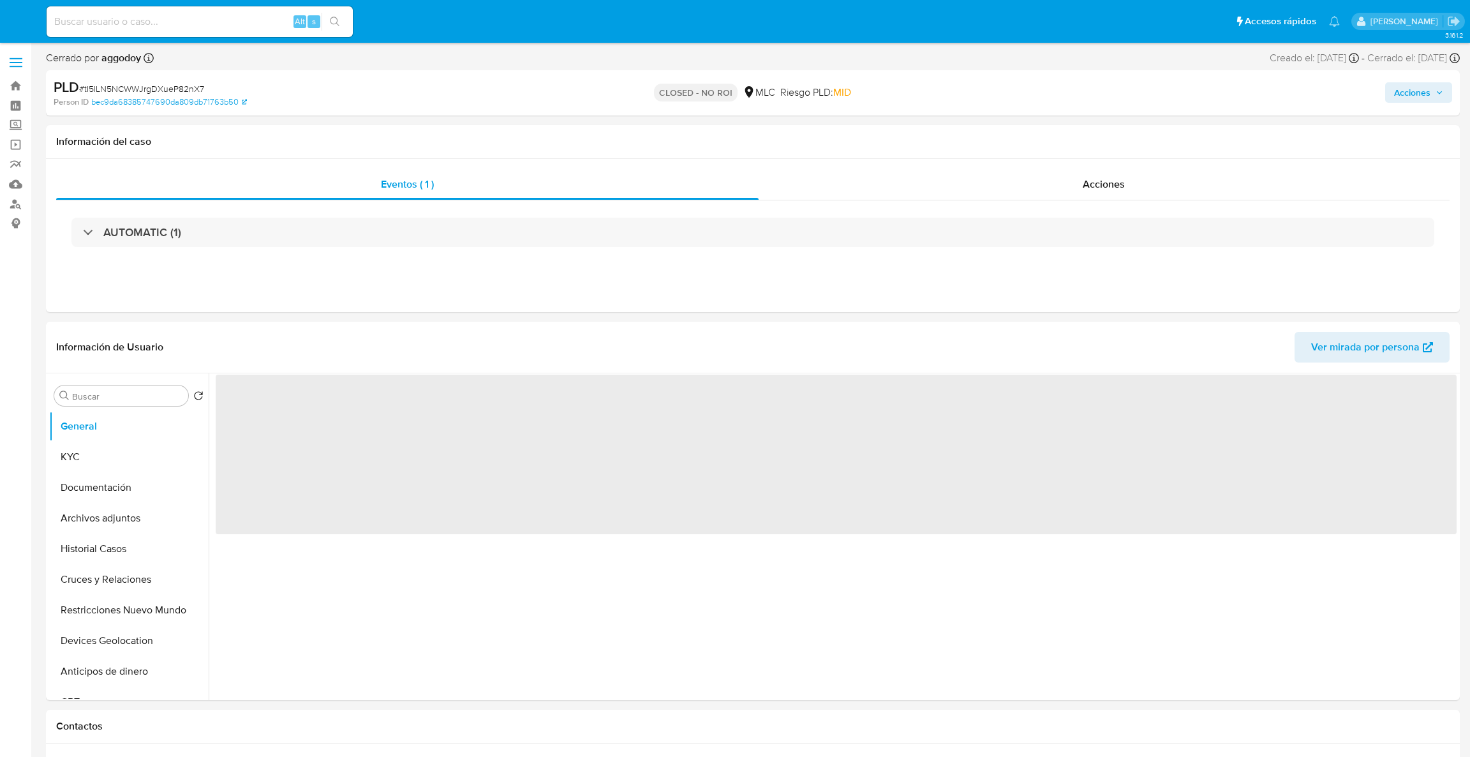
select select "10"
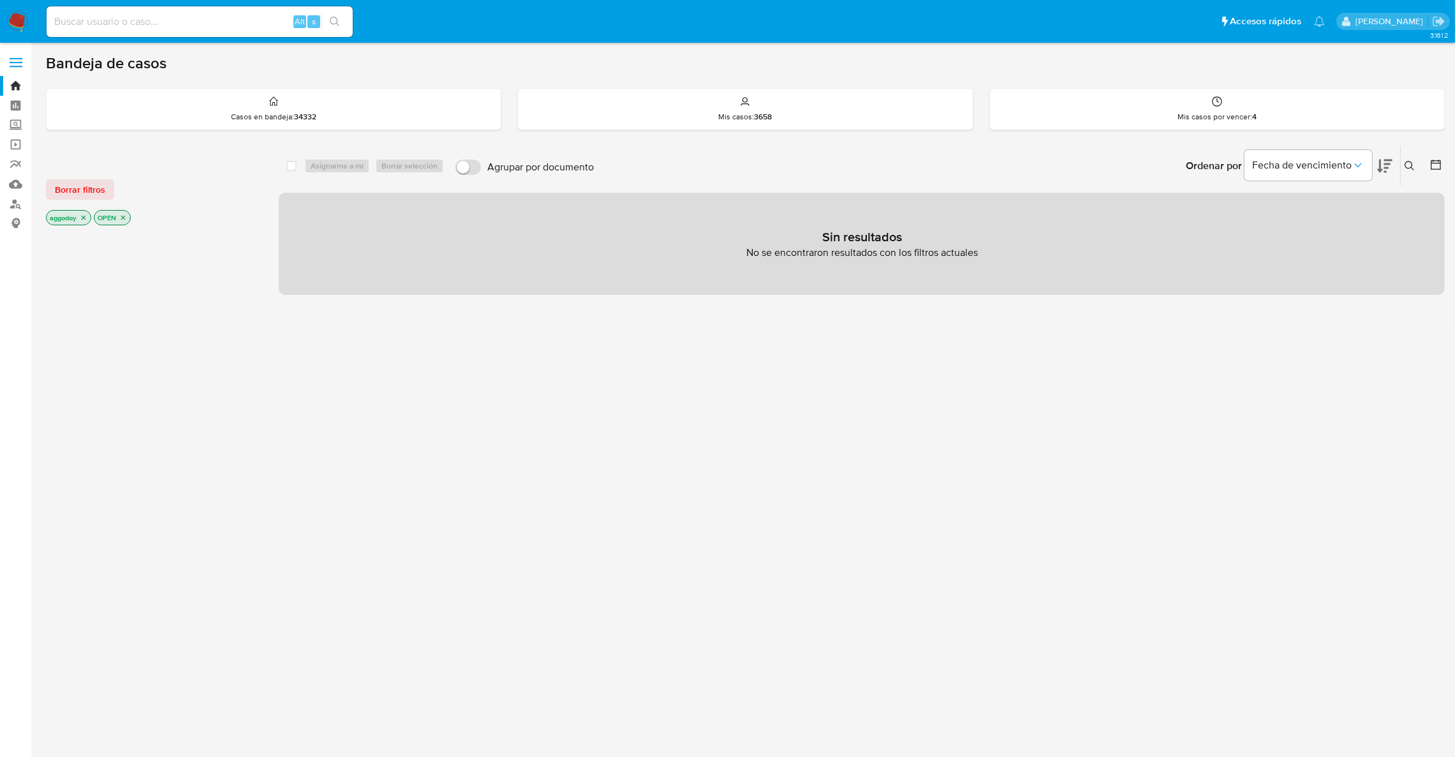
click at [1414, 164] on icon at bounding box center [1410, 166] width 10 height 10
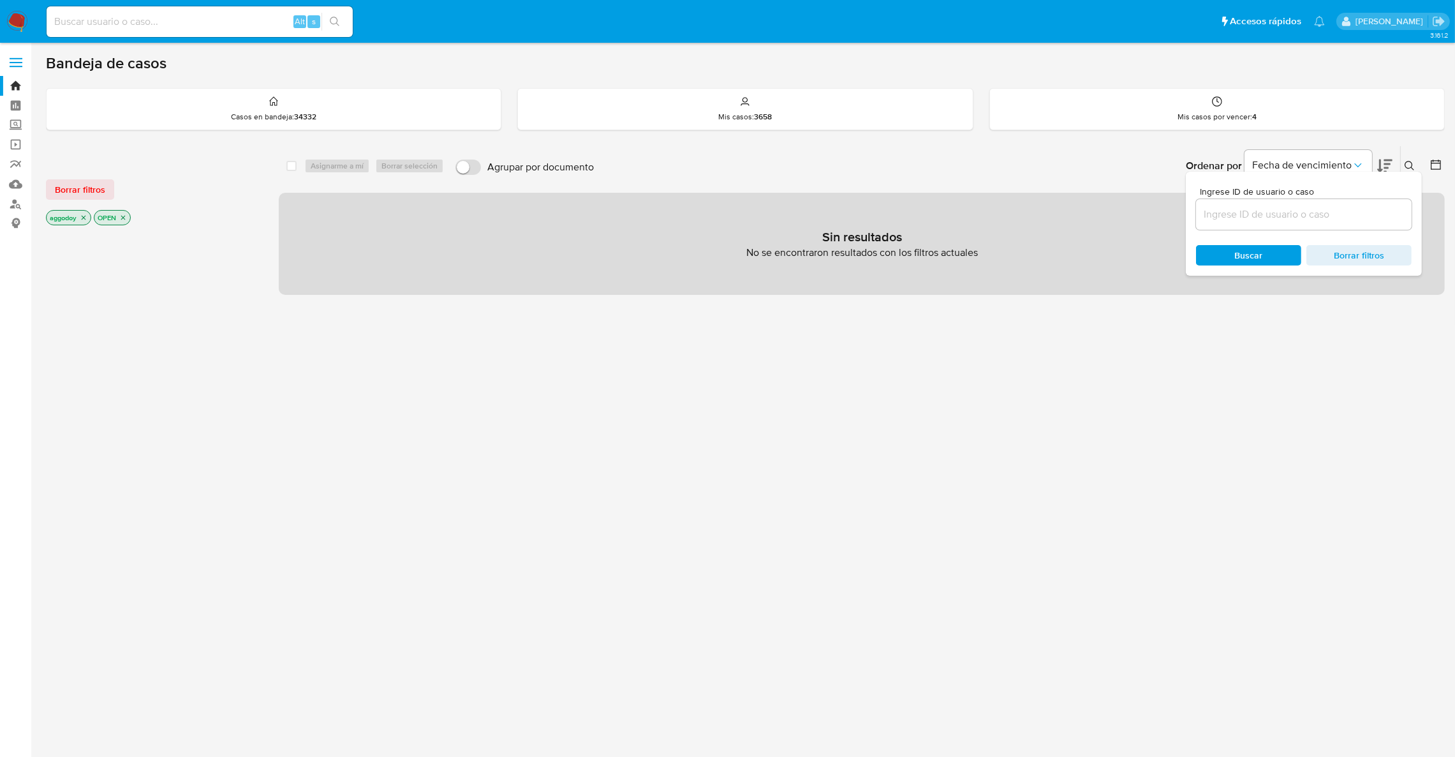
click at [1310, 229] on div "Ingrese ID de usuario o caso Buscar Borrar filtros" at bounding box center [1304, 224] width 236 height 104
click at [1309, 221] on div at bounding box center [1304, 214] width 216 height 31
click at [1309, 221] on input at bounding box center [1304, 214] width 216 height 17
paste input "2503892768"
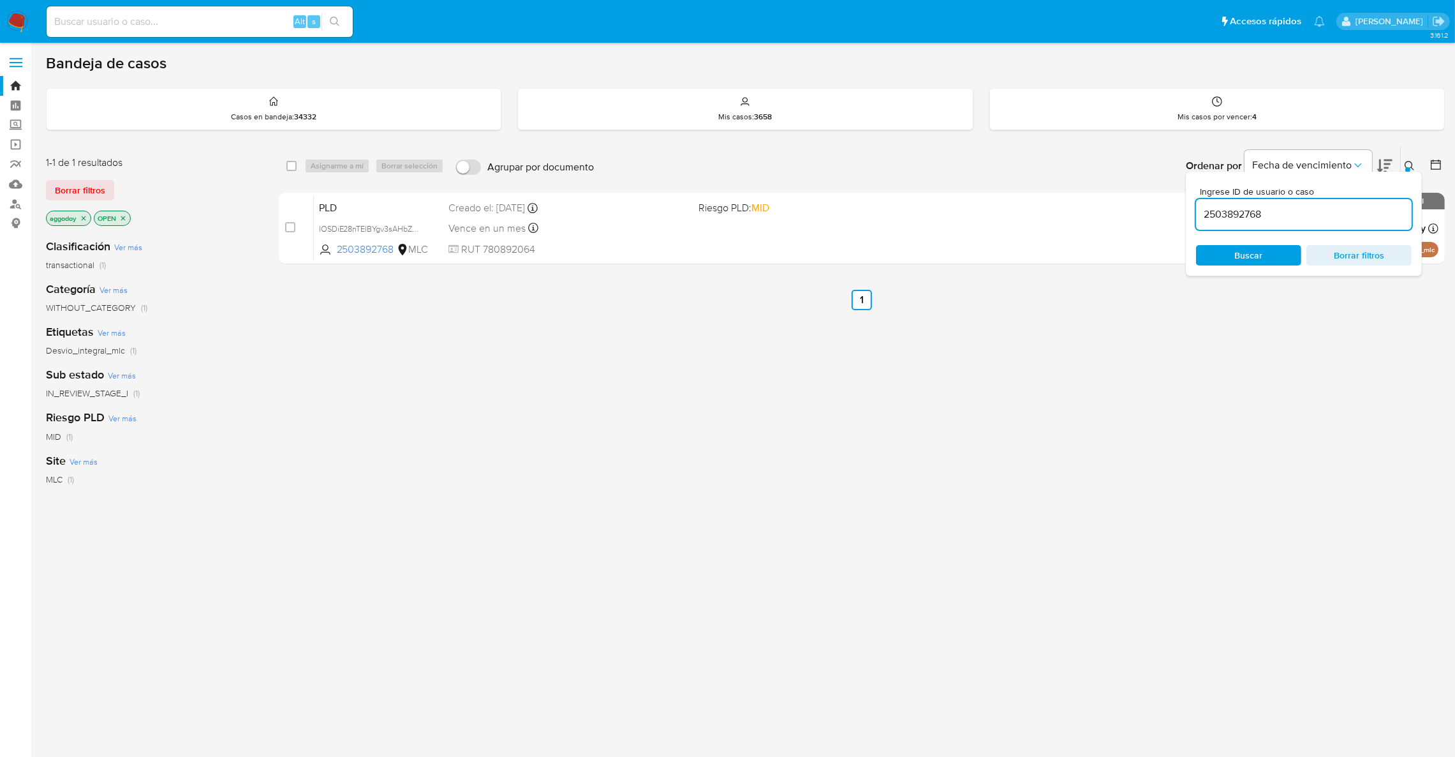
click at [1407, 163] on icon at bounding box center [1410, 166] width 10 height 10
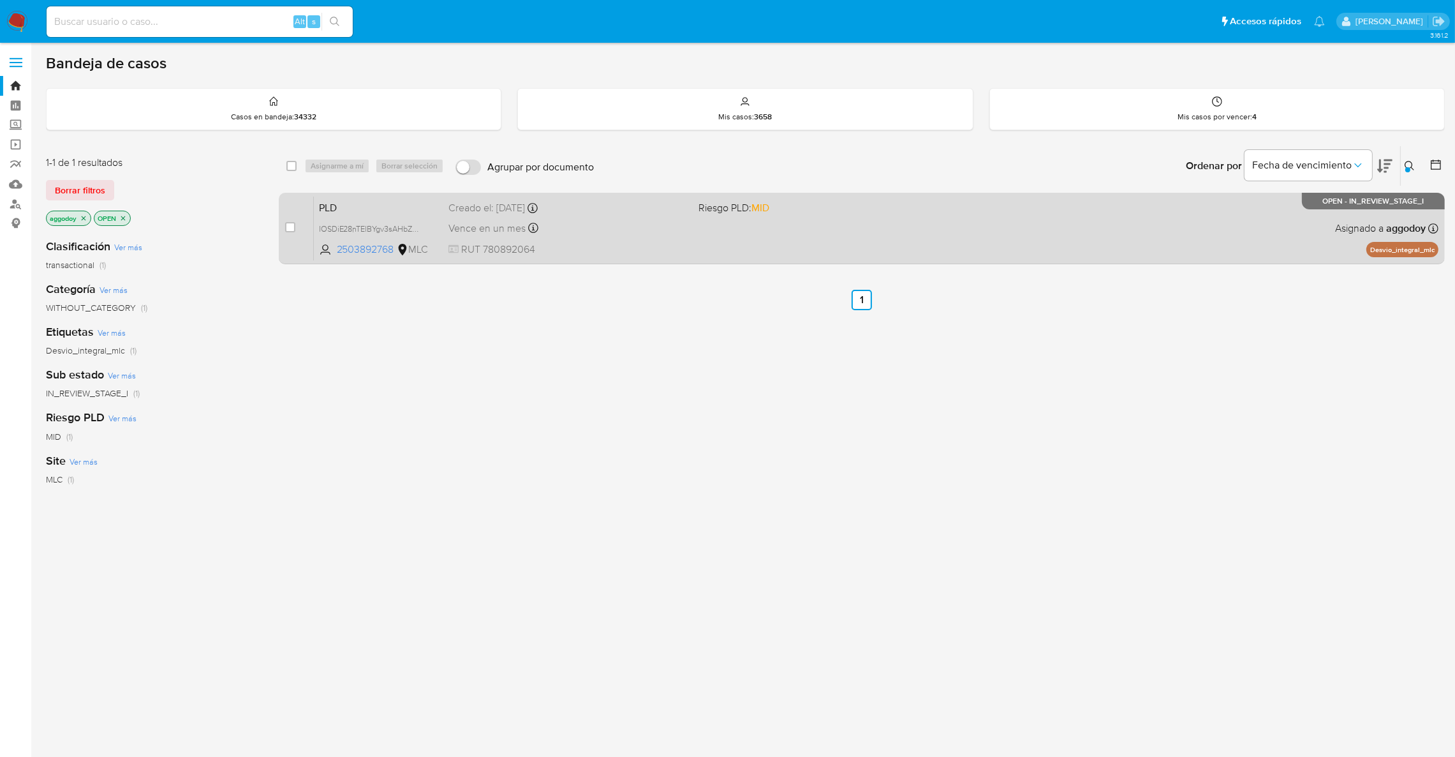
click at [1147, 251] on div "PLD IOSDiE28nTElBYgv3sAHbZK2 2503892768 MLC Riesgo PLD: MID Creado el: [DATE] C…" at bounding box center [876, 228] width 1125 height 64
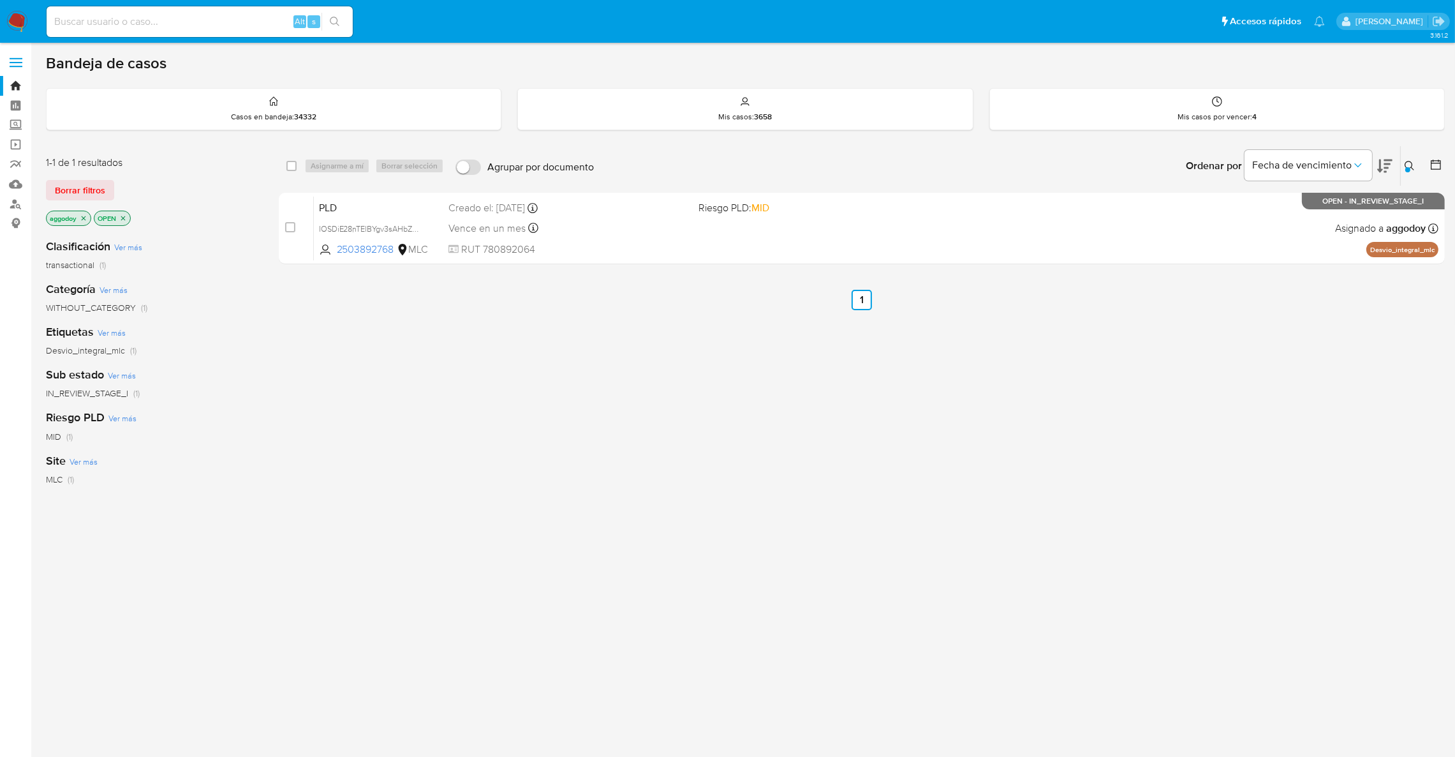
click at [1410, 168] on div at bounding box center [1408, 169] width 5 height 5
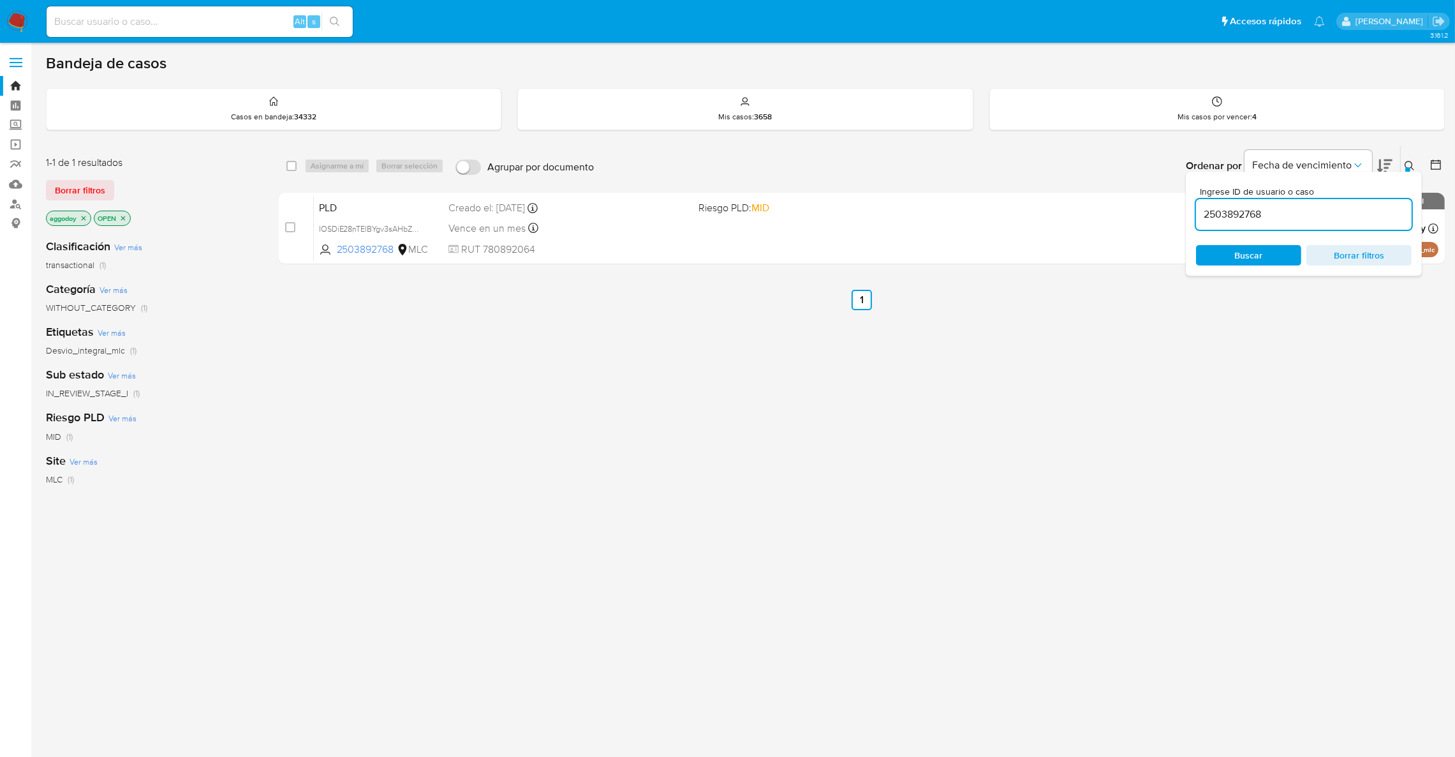
click at [1322, 223] on div "2503892768" at bounding box center [1304, 214] width 216 height 31
click at [1314, 213] on input "2503892768" at bounding box center [1304, 214] width 216 height 17
paste input "479947637"
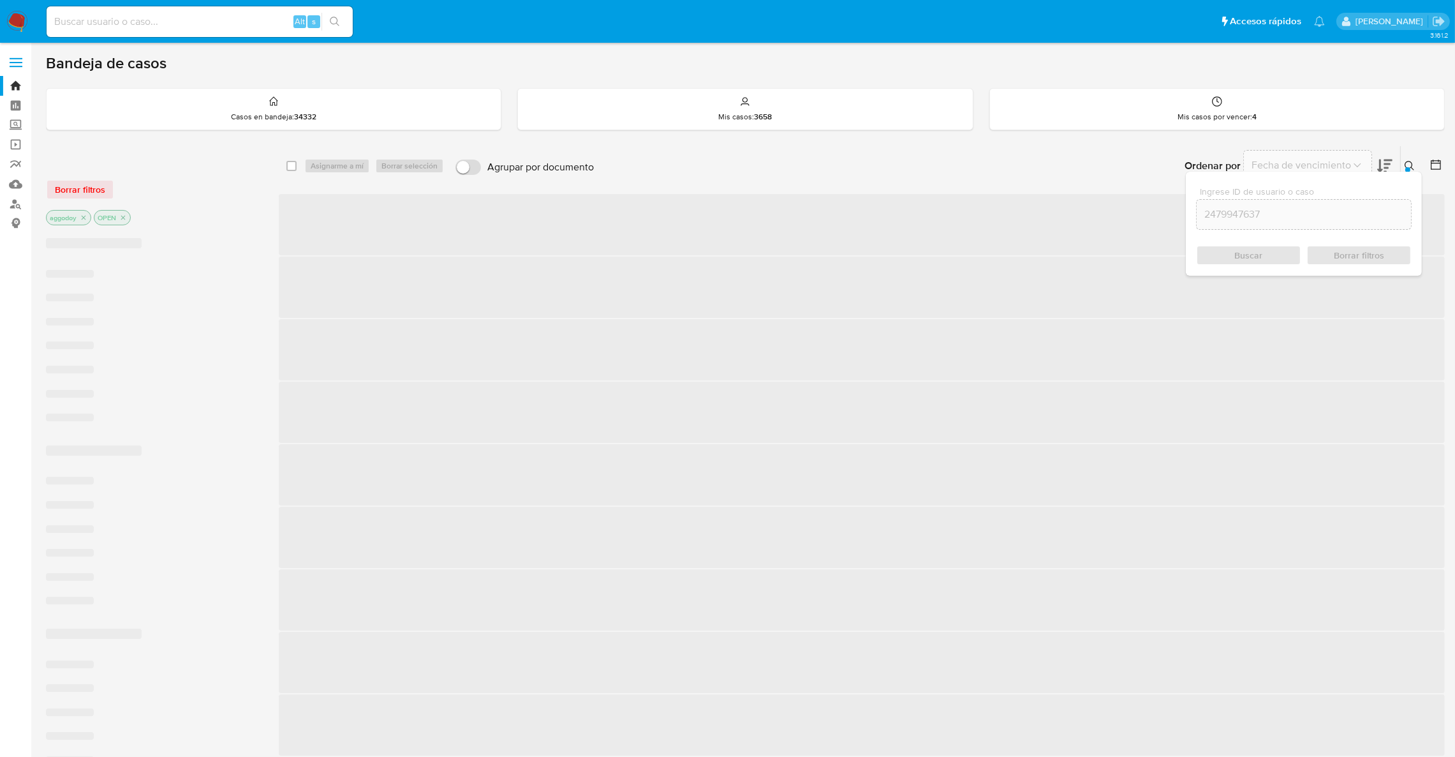
click at [1295, 222] on div "2479947637" at bounding box center [1304, 214] width 216 height 31
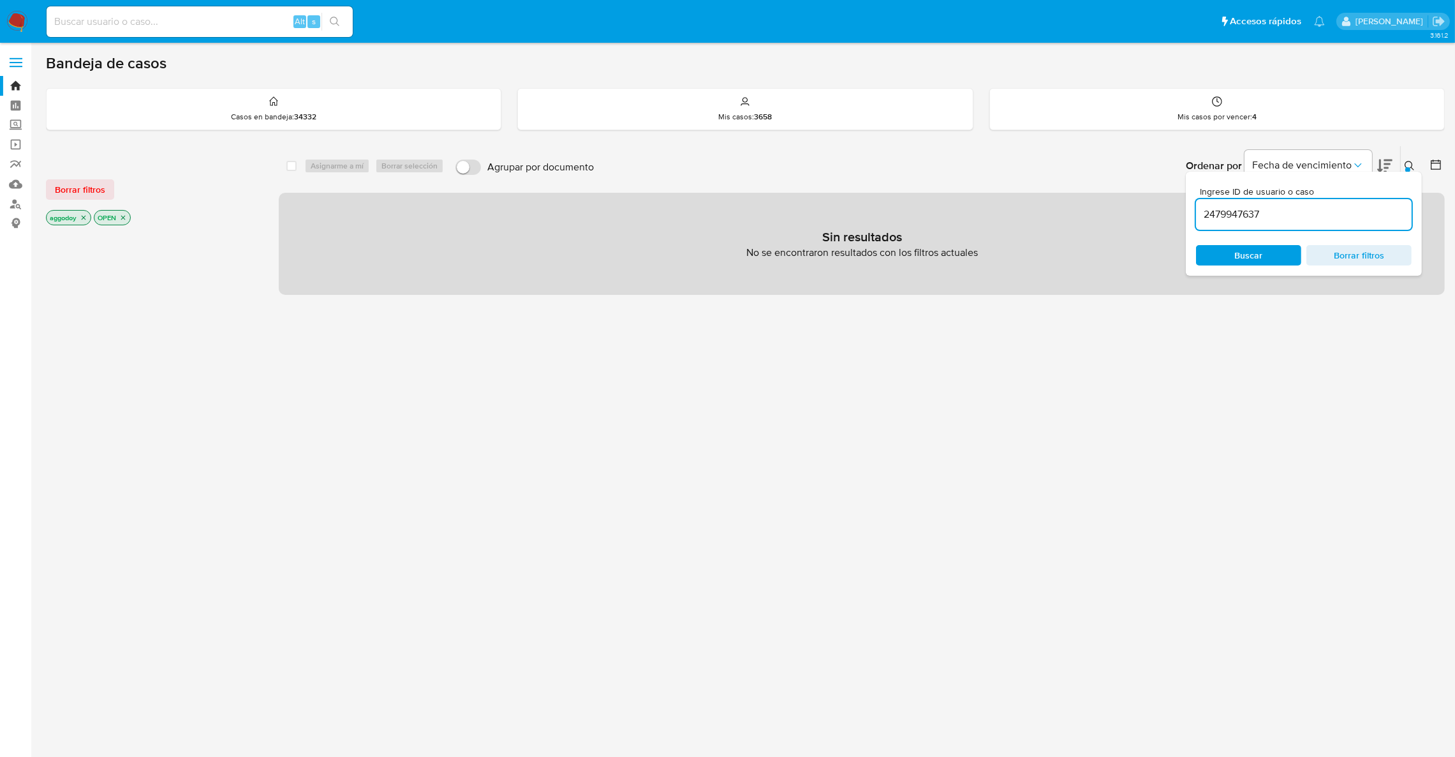
click at [1291, 216] on input "2479947637" at bounding box center [1304, 214] width 216 height 17
type input "2479947637"
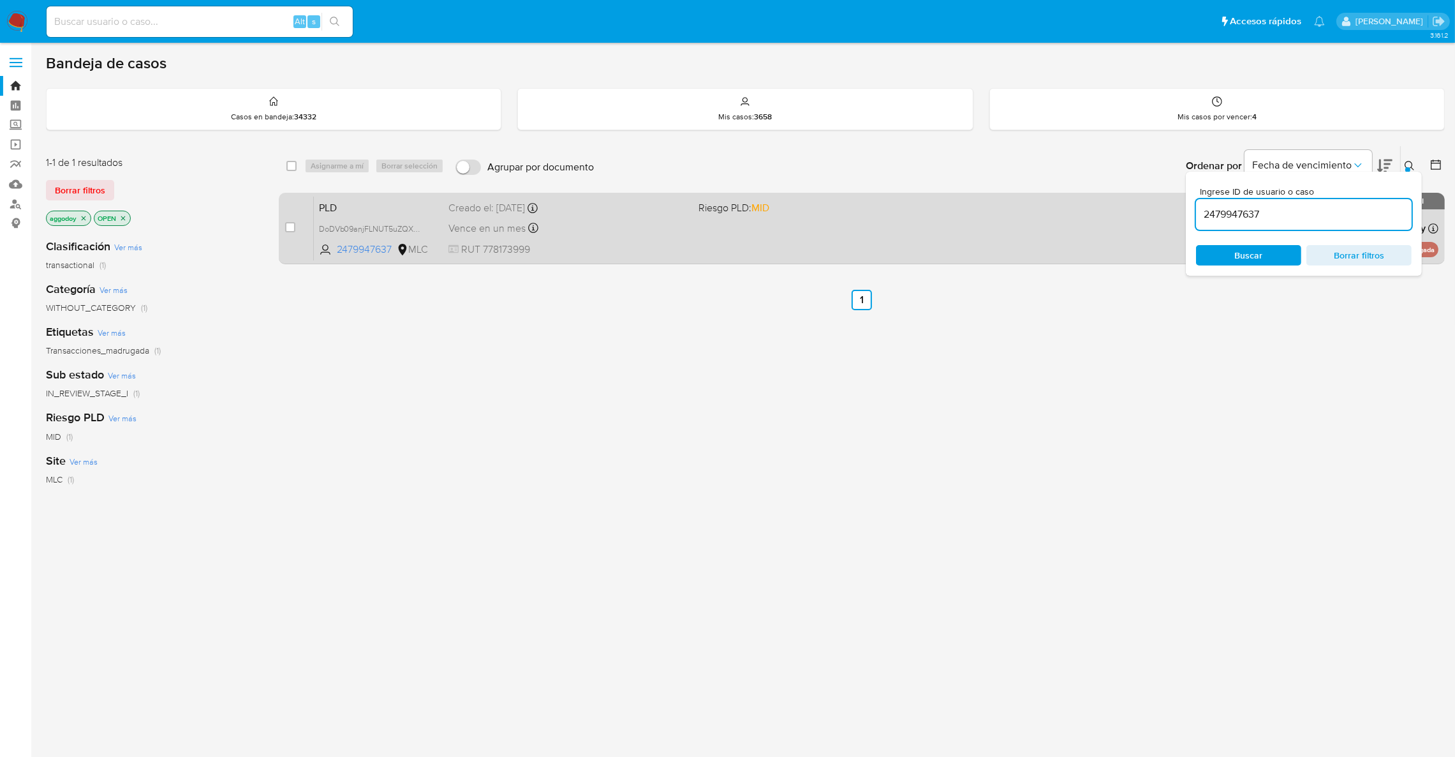
click at [859, 243] on div "PLD DoDVb09anjFLNUT5uZQXPoQF 2479947637 MLC Riesgo PLD: MID Creado el: 12/08/20…" at bounding box center [876, 228] width 1125 height 64
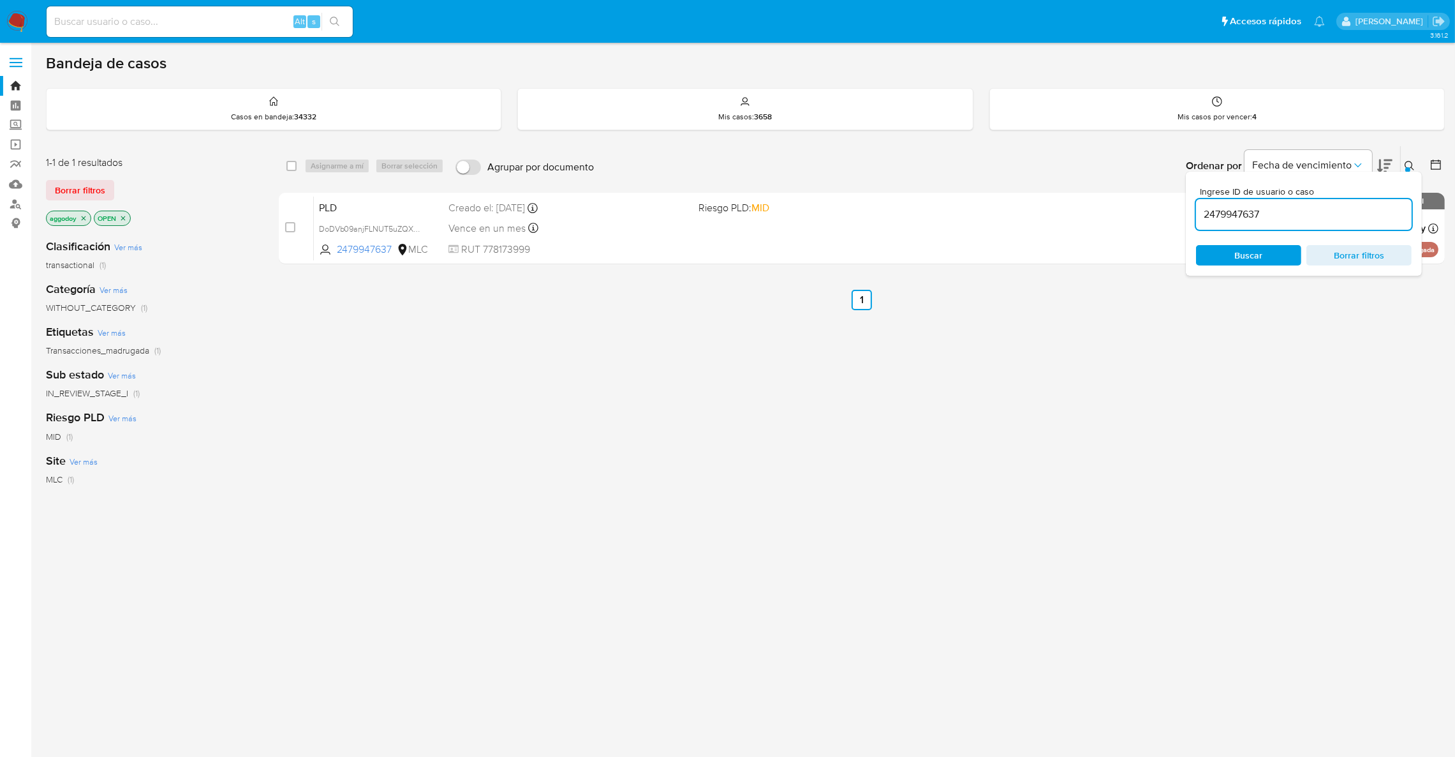
click at [1352, 257] on span "Borrar filtros" at bounding box center [1359, 255] width 87 height 18
click at [1253, 214] on input at bounding box center [1304, 214] width 216 height 17
paste input "2275636440"
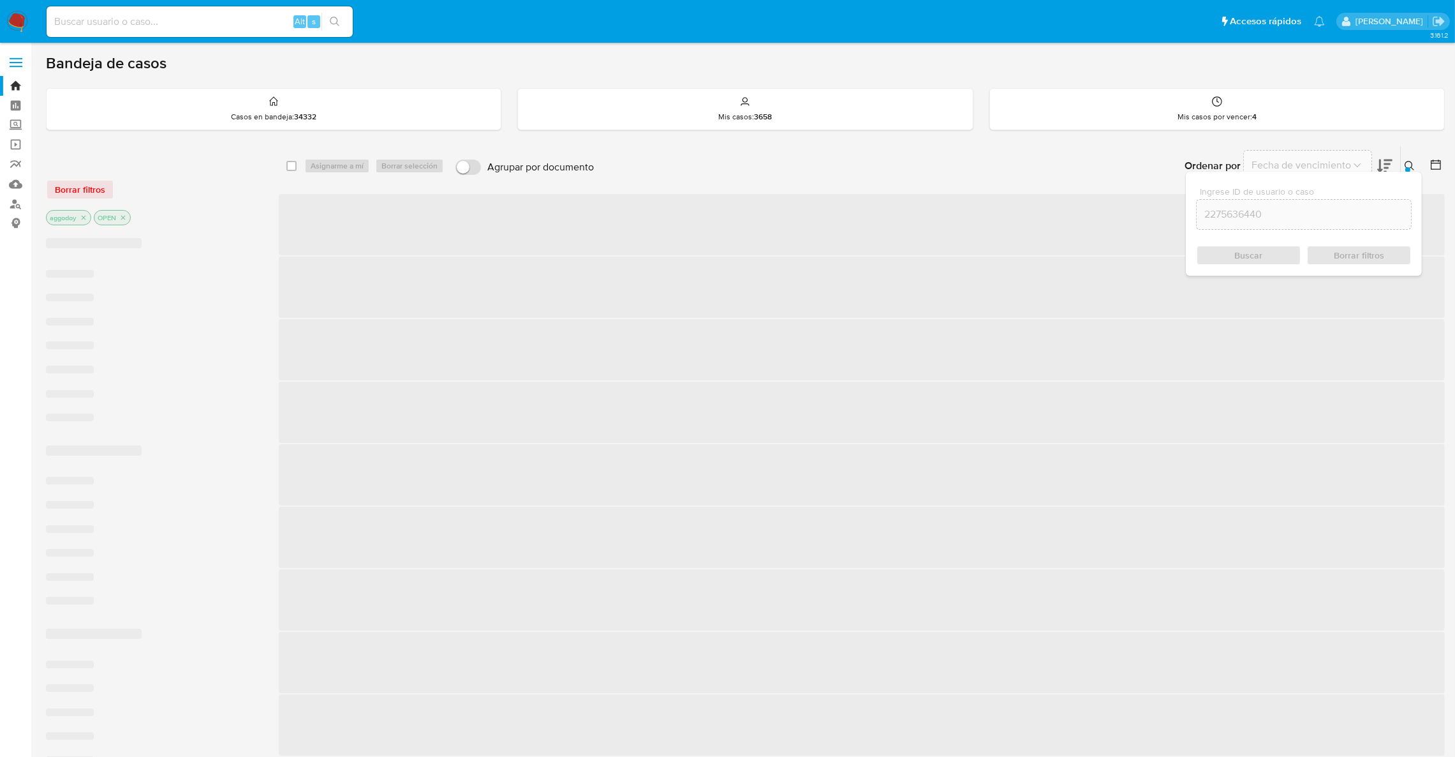
click at [1316, 212] on input "2275636440" at bounding box center [1304, 214] width 214 height 17
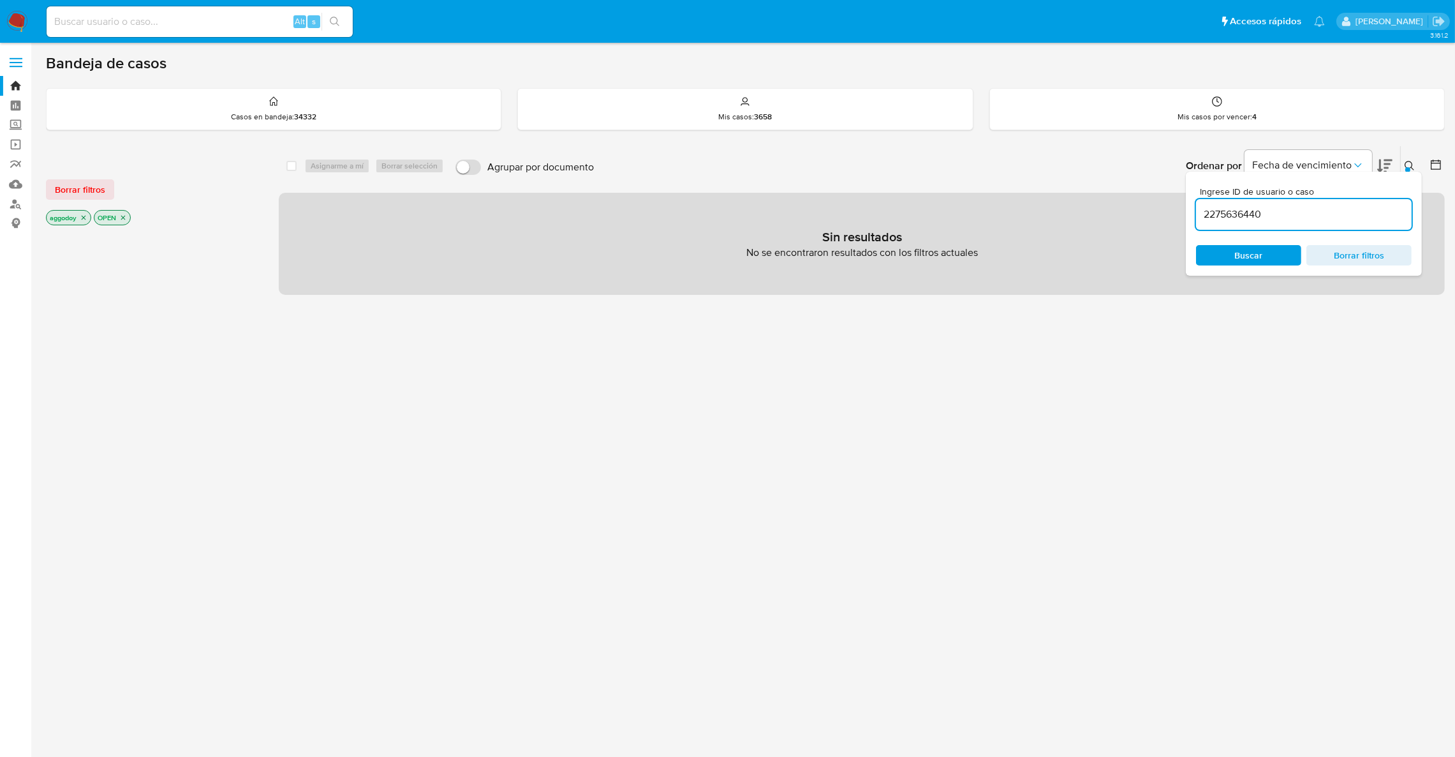
click at [1265, 216] on input "2275636440" at bounding box center [1304, 214] width 216 height 17
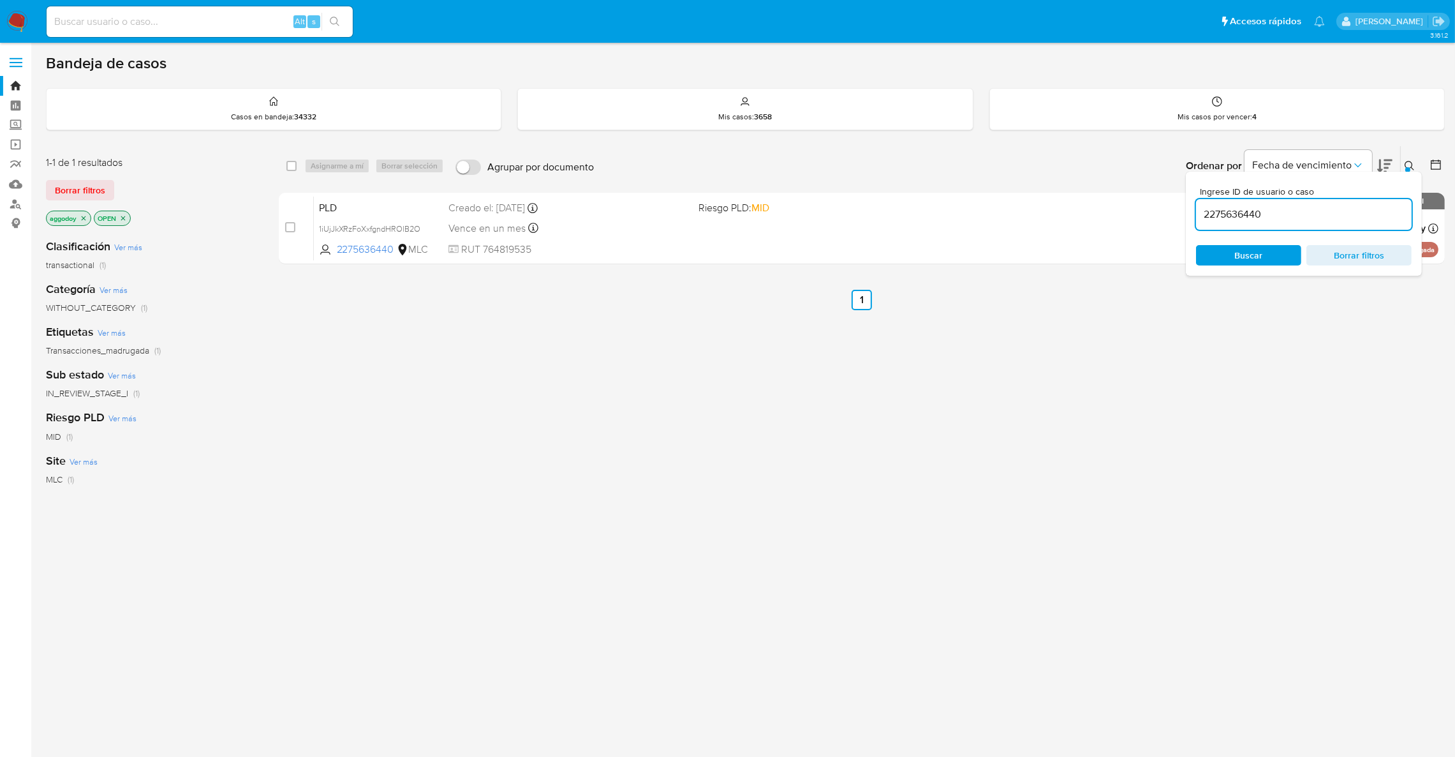
click at [1392, 174] on div "Ingrese ID de usuario o caso 2275636440 Buscar Borrar filtros" at bounding box center [1304, 224] width 236 height 104
click at [1415, 163] on button at bounding box center [1411, 165] width 21 height 15
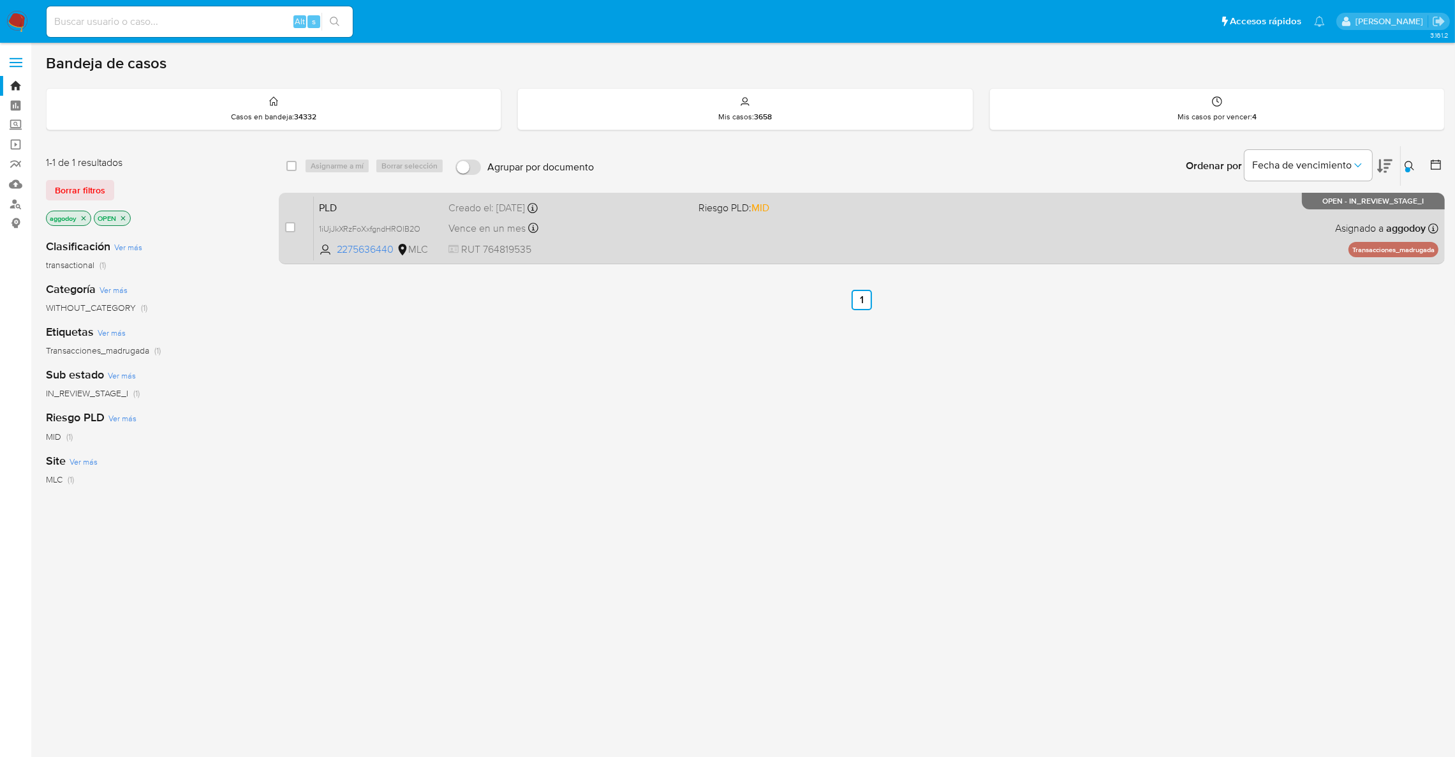
click at [951, 211] on div "PLD 1iUjJkXRzFoXxfgndHROlB2O 2275636440 MLC Riesgo PLD: MID Creado el: 12/08/20…" at bounding box center [876, 228] width 1125 height 64
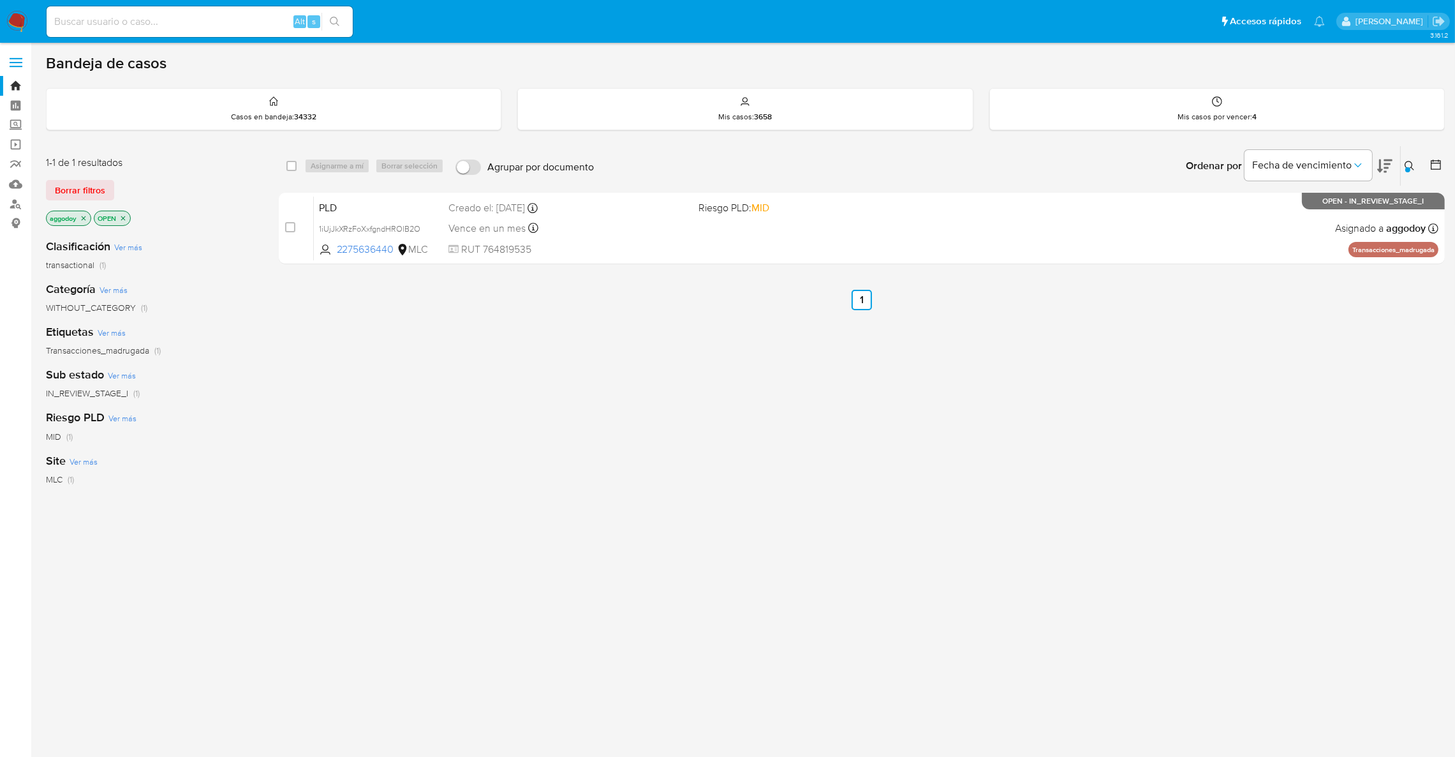
click at [1416, 172] on button at bounding box center [1411, 165] width 21 height 15
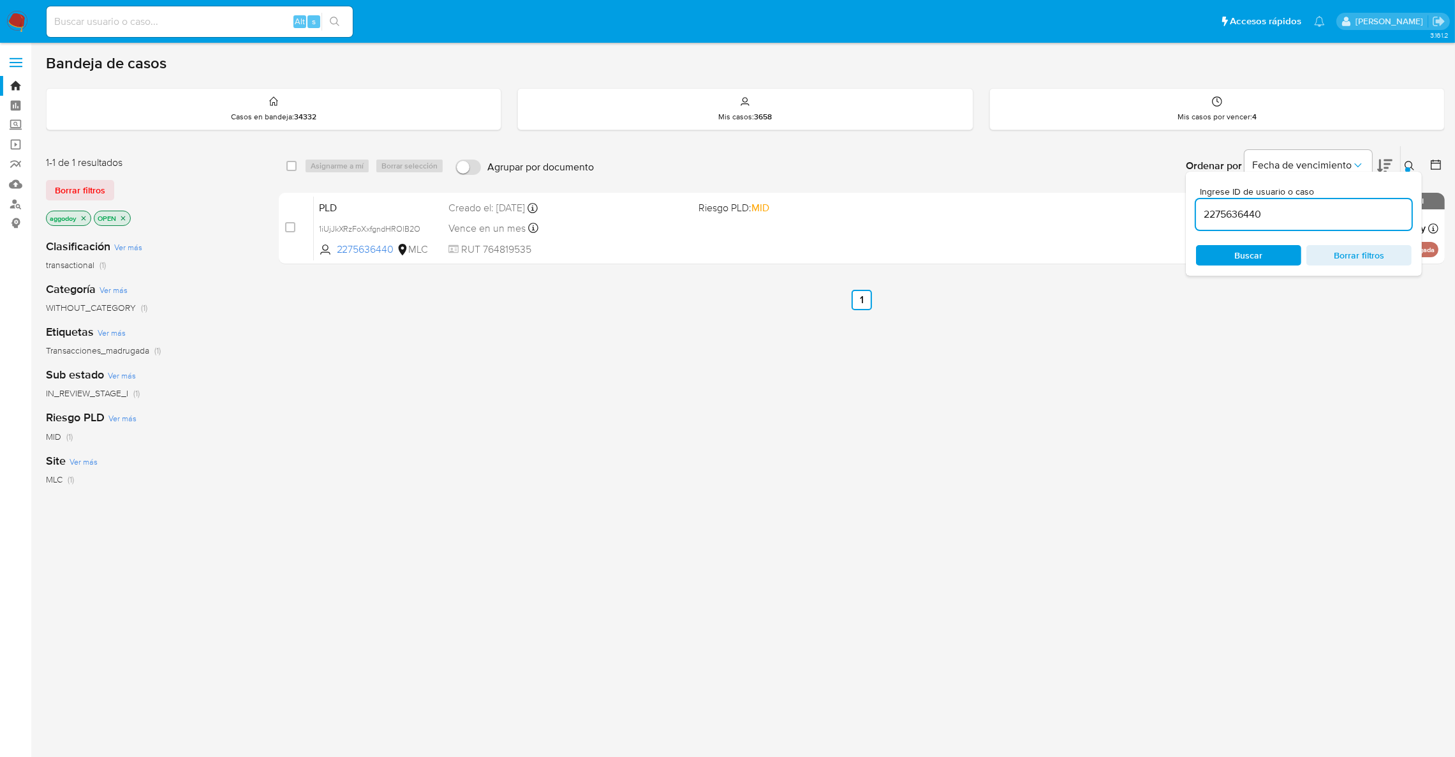
click at [1339, 213] on input "2275636440" at bounding box center [1304, 214] width 216 height 17
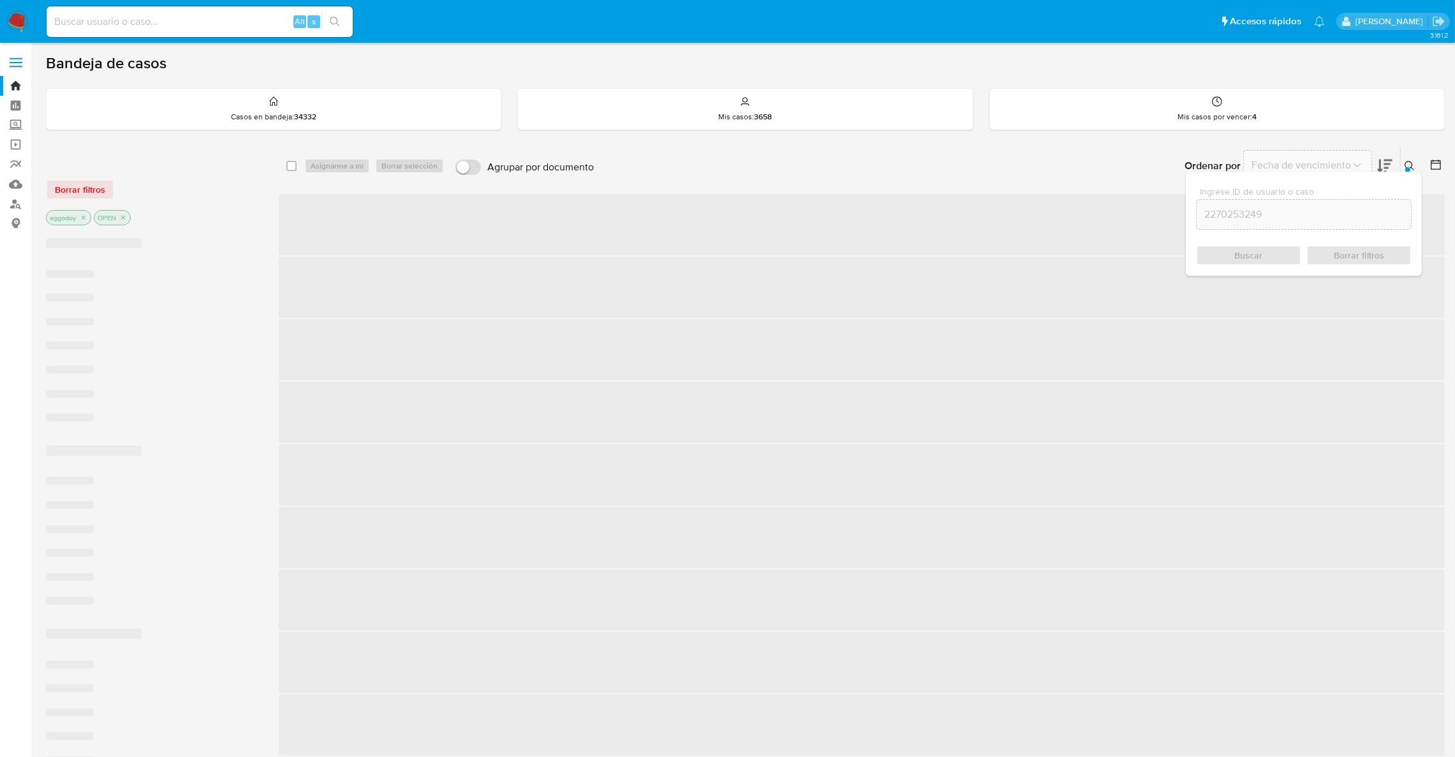
click at [1406, 172] on div "Ingrese ID de usuario o caso 2270253249 Buscar Borrar filtros" at bounding box center [1304, 224] width 236 height 104
click at [1410, 167] on div at bounding box center [1408, 169] width 5 height 5
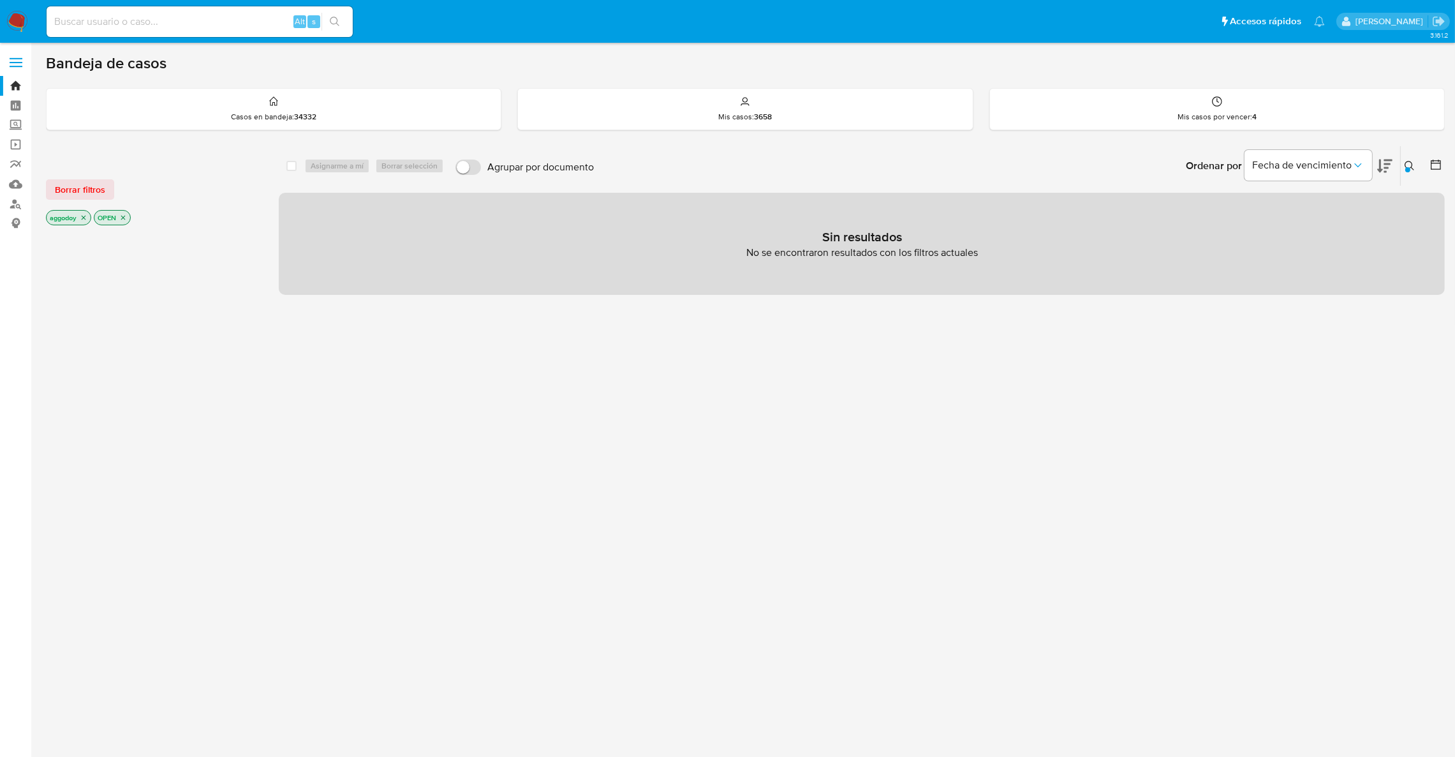
click at [123, 214] on icon "close-filter" at bounding box center [123, 218] width 8 height 8
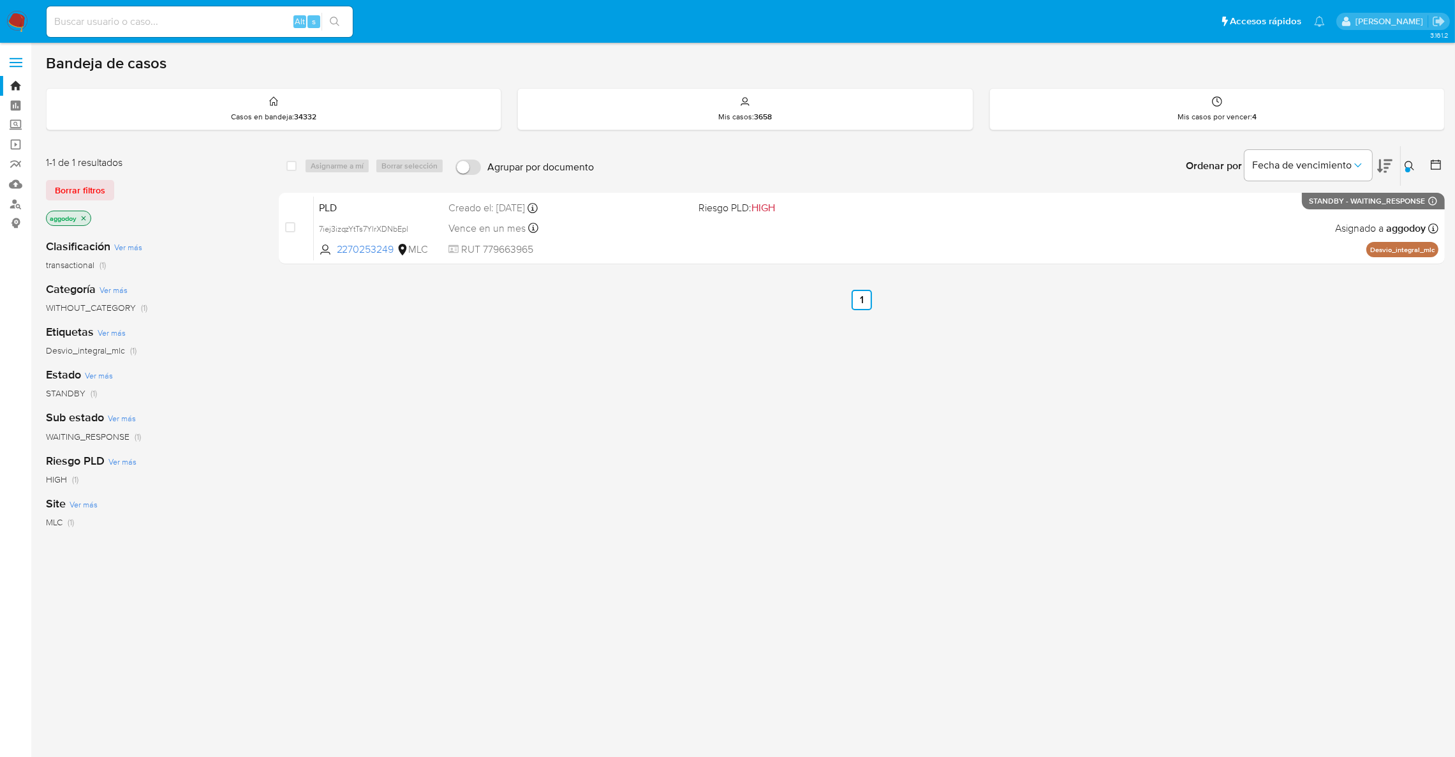
click at [1410, 161] on icon at bounding box center [1410, 166] width 10 height 10
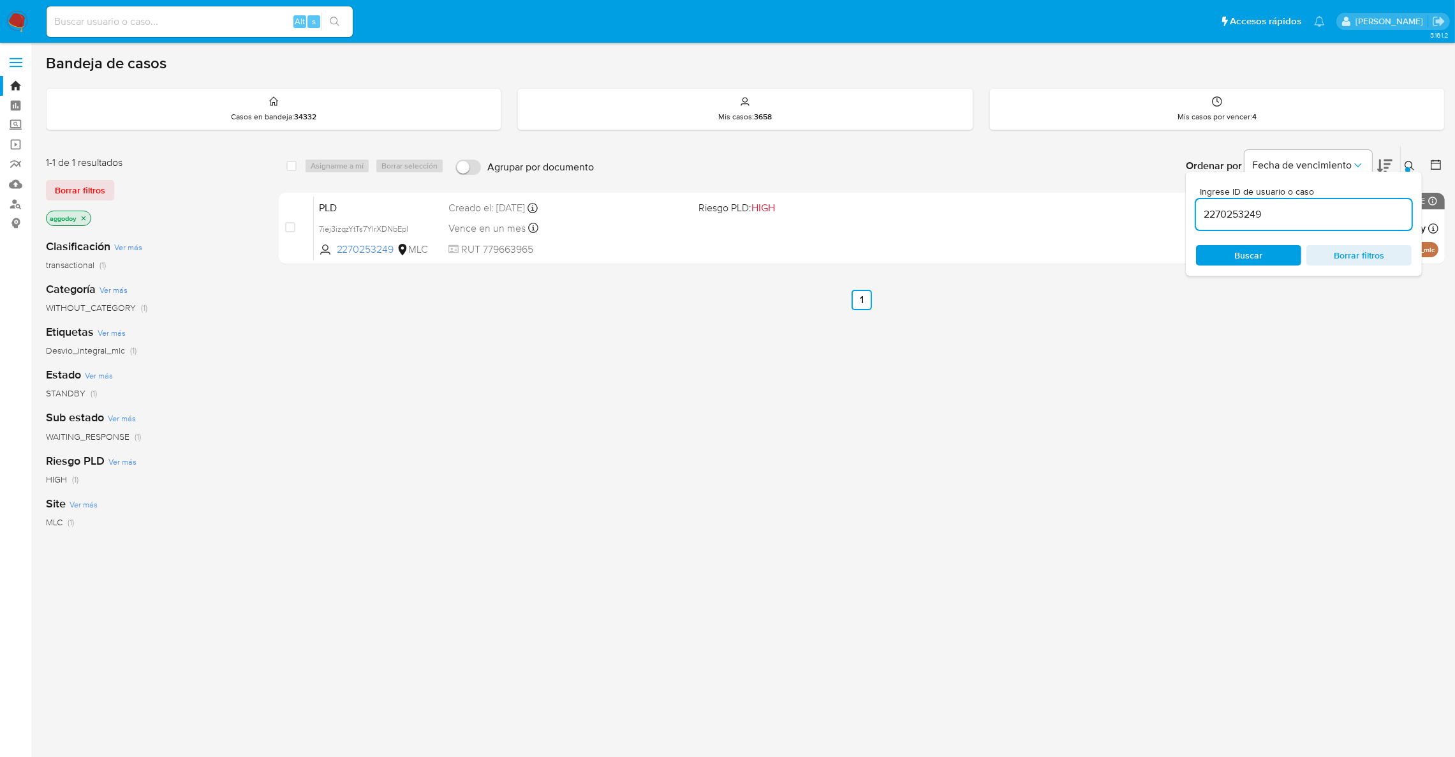
click at [1218, 212] on input "2270253249" at bounding box center [1304, 214] width 216 height 17
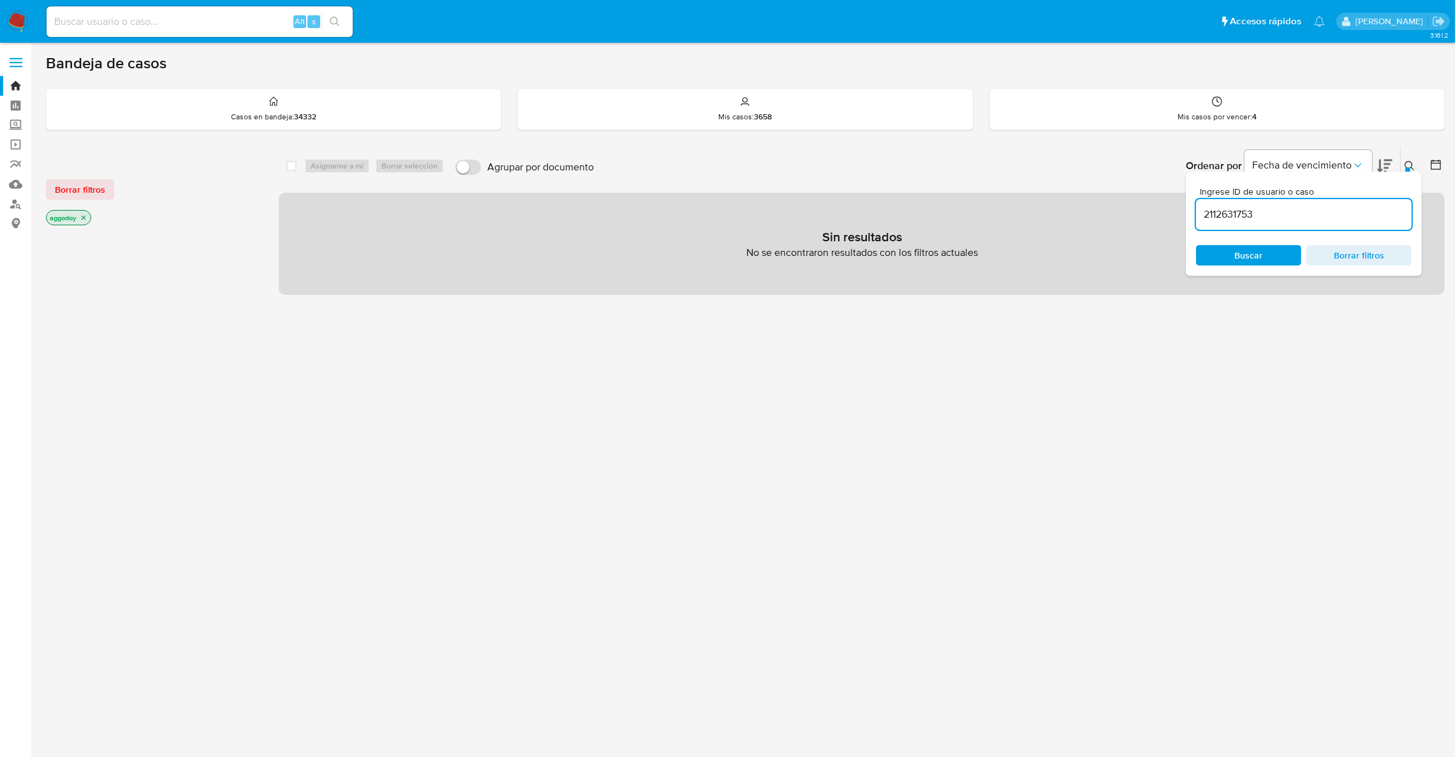
click at [1278, 213] on input "2112631753" at bounding box center [1304, 214] width 216 height 17
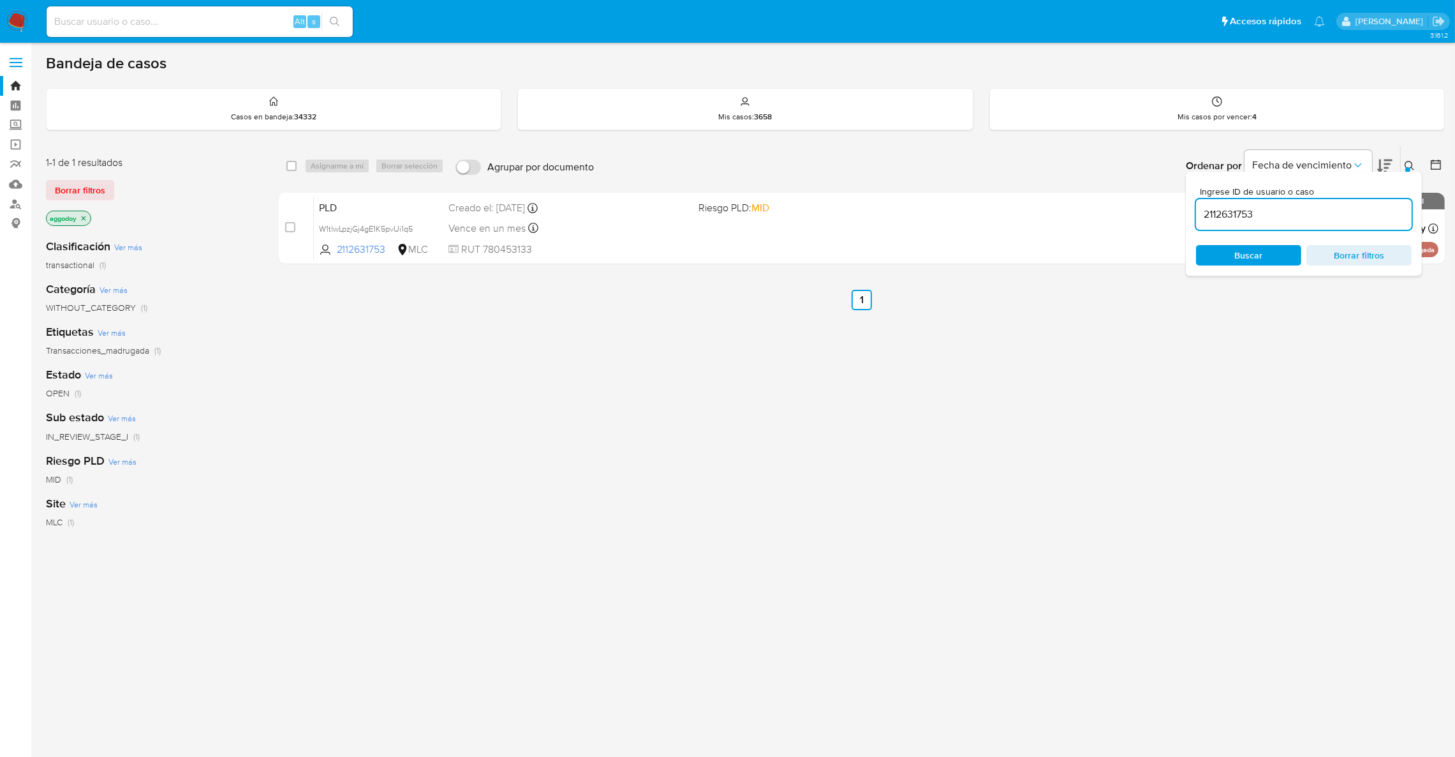
click at [1403, 170] on button at bounding box center [1411, 165] width 21 height 15
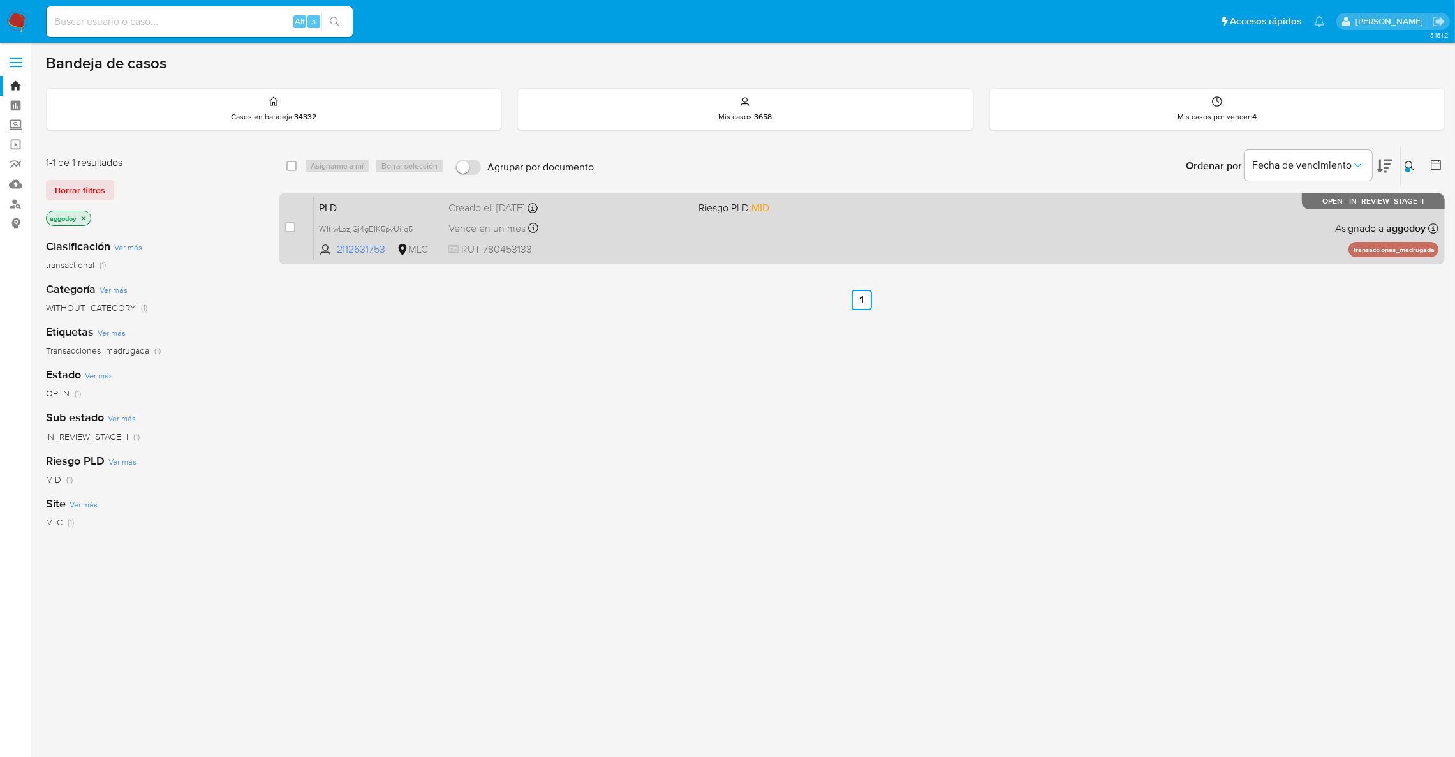
click at [1102, 242] on div "PLD W1tlwLpzjGj4gE1K5pvUi1q5 2112631753 MLC Riesgo PLD: MID Creado el: 12/08/20…" at bounding box center [876, 228] width 1125 height 64
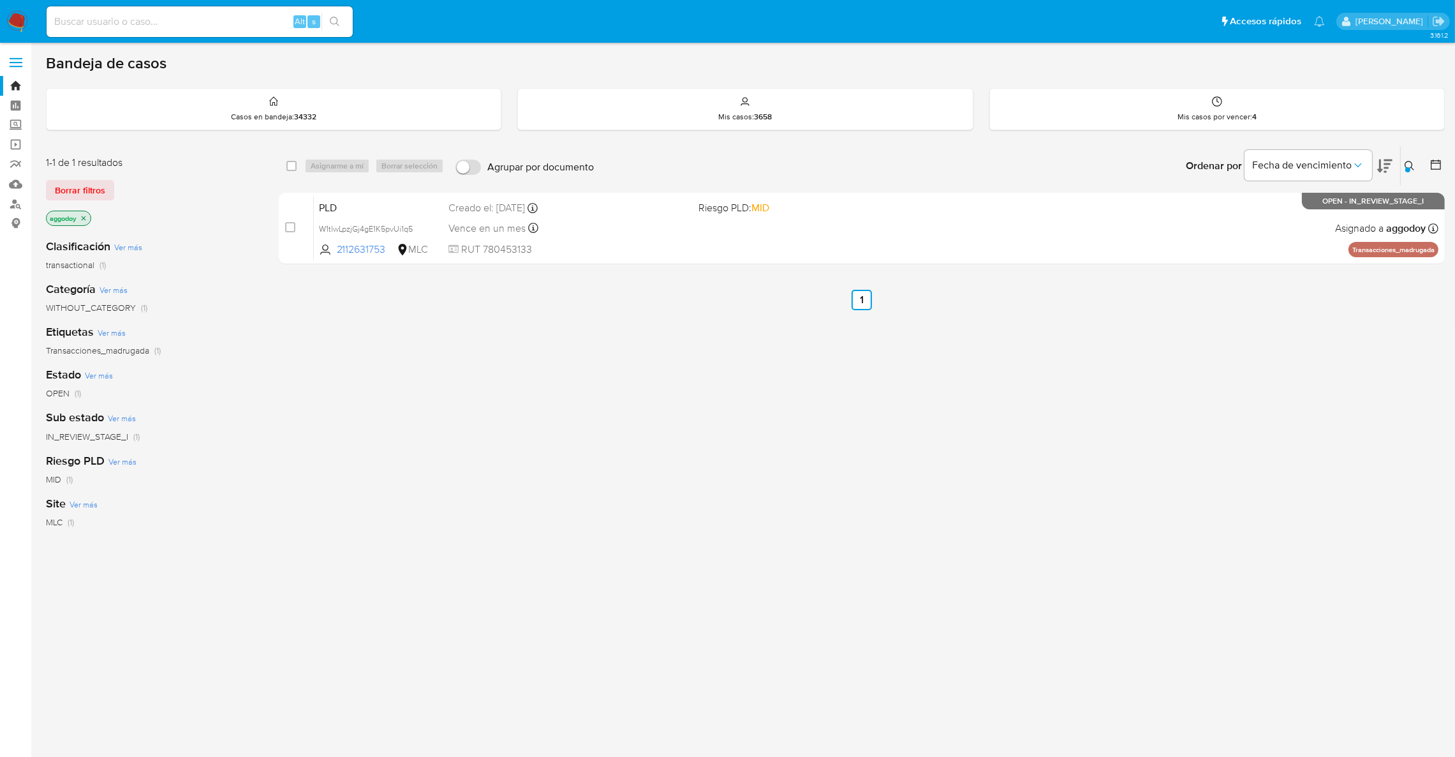
click at [1412, 163] on icon at bounding box center [1410, 166] width 10 height 10
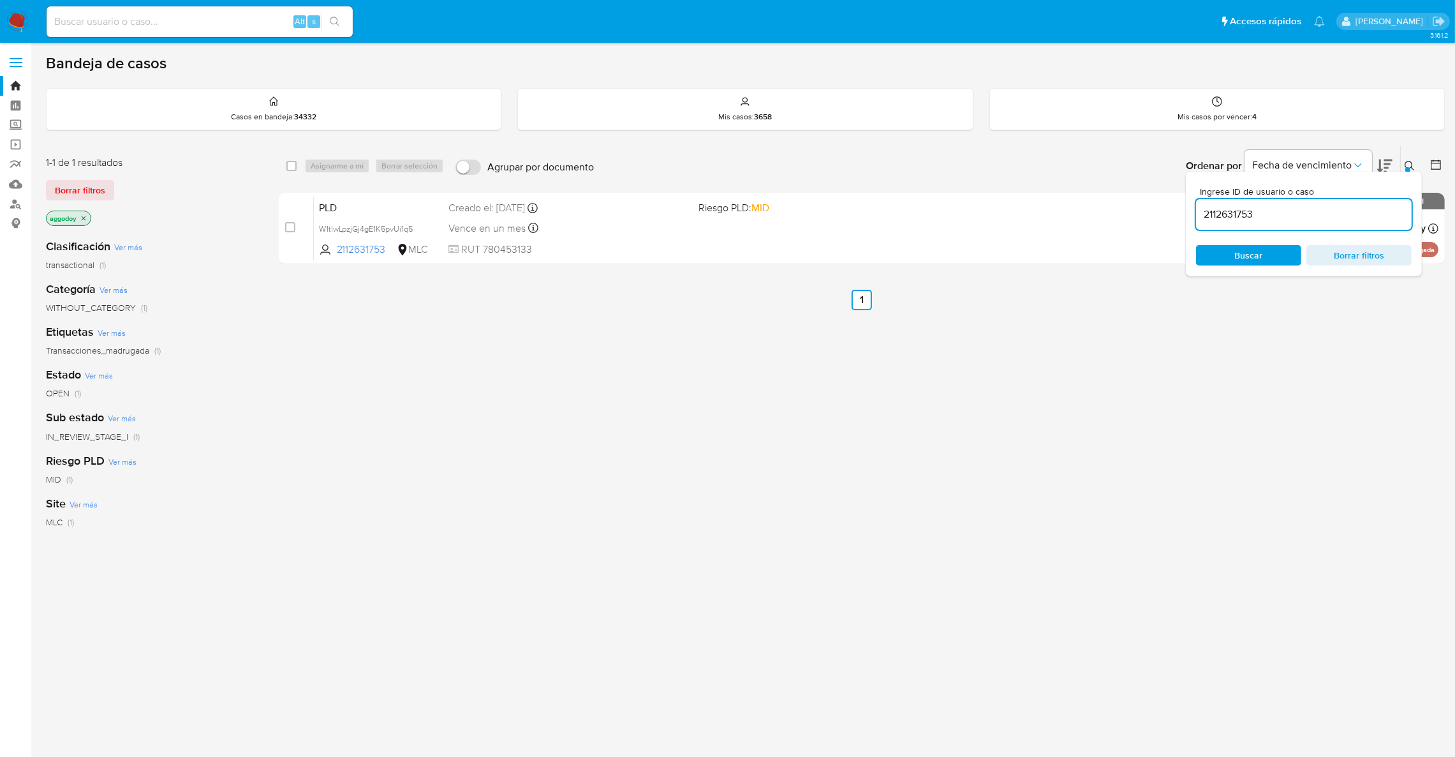
click at [1314, 207] on input "2112631753" at bounding box center [1304, 214] width 216 height 17
type input "1409535415"
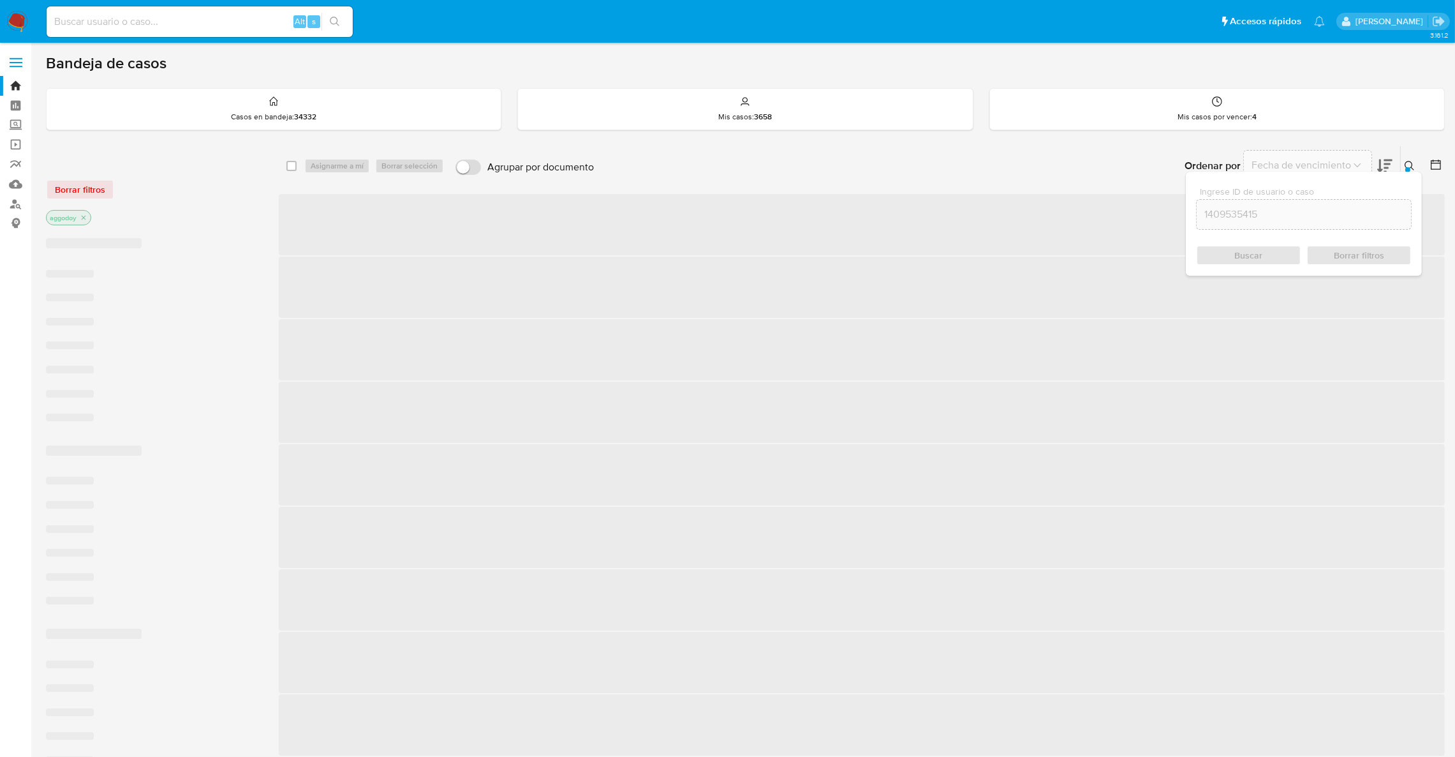
click at [1411, 166] on icon at bounding box center [1410, 166] width 10 height 10
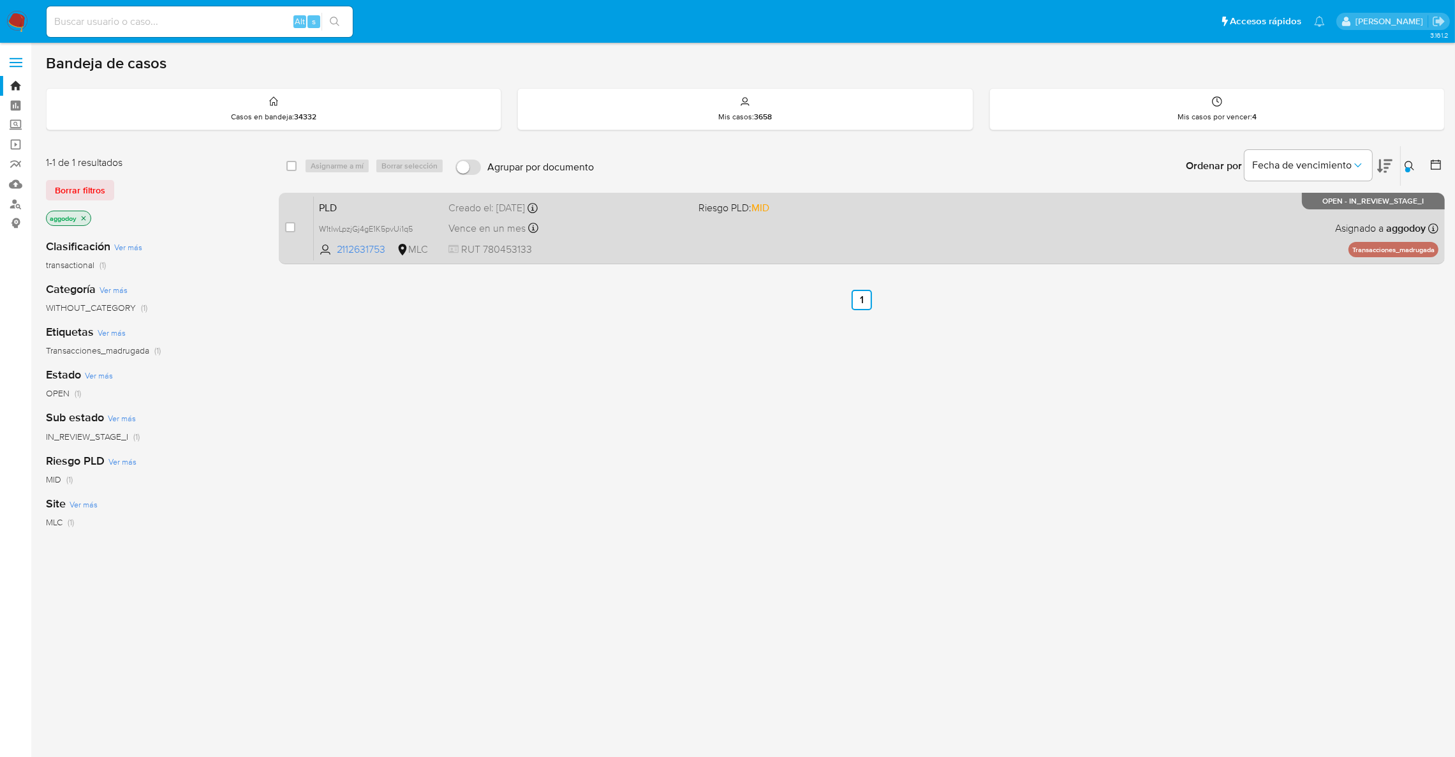
click at [1066, 216] on div "PLD W1tlwLpzjGj4gE1K5pvUi1q5 2112631753 MLC Riesgo PLD: MID Creado el: 12/08/20…" at bounding box center [876, 228] width 1125 height 64
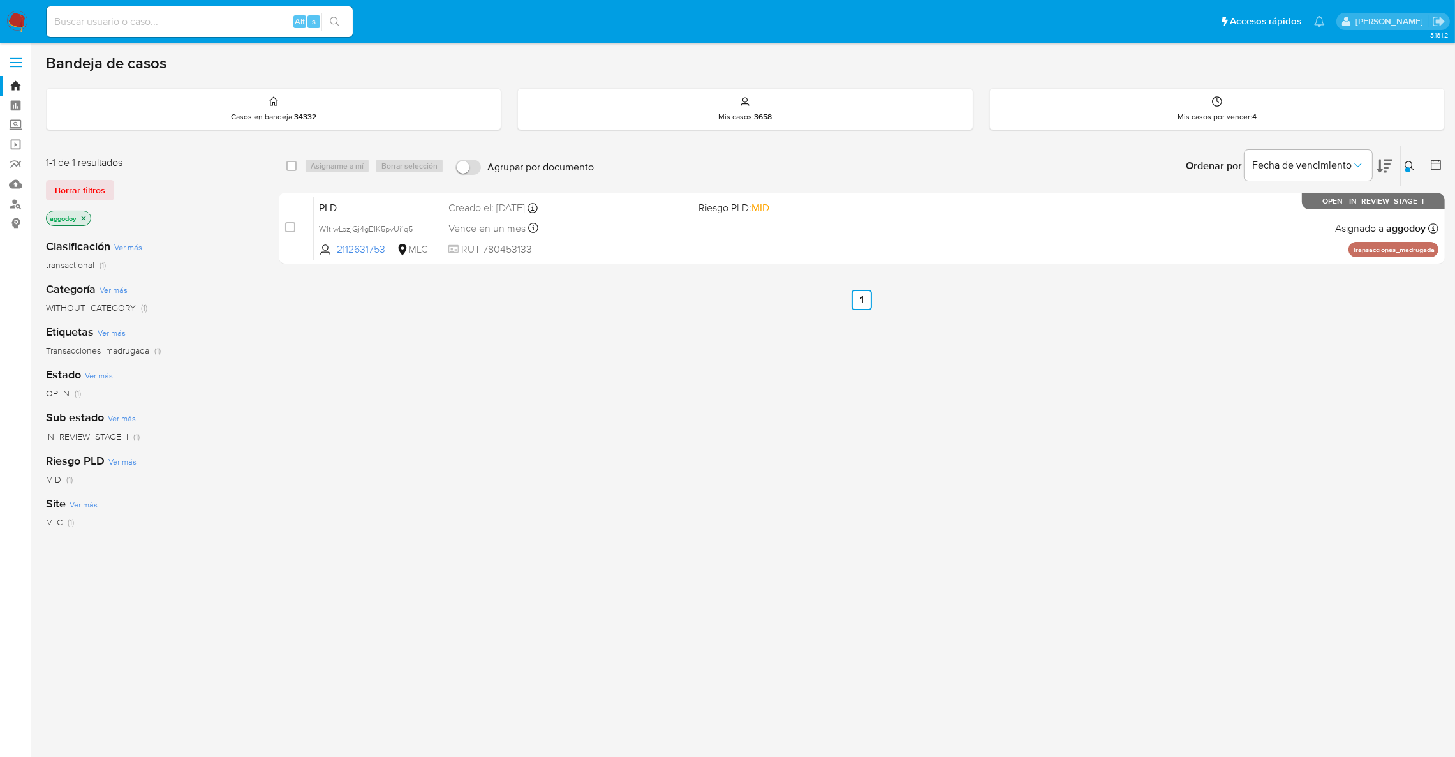
click at [1410, 163] on icon at bounding box center [1410, 166] width 10 height 10
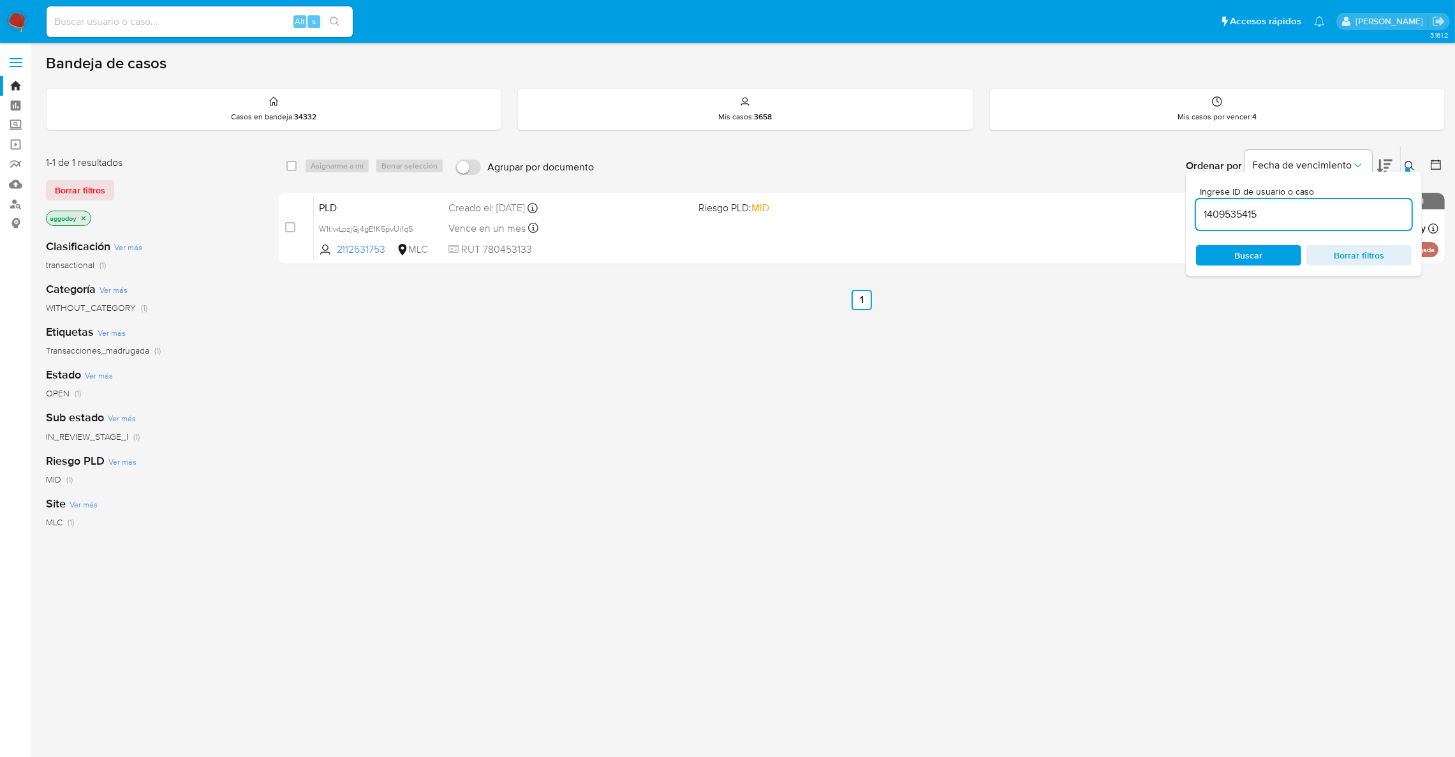
click at [1297, 212] on input "1409535415" at bounding box center [1304, 214] width 216 height 17
click at [1235, 249] on span "Buscar" at bounding box center [1249, 255] width 28 height 20
click at [1403, 179] on div "Ingrese ID de usuario o caso 1409535415 Buscar Borrar filtros" at bounding box center [1304, 224] width 236 height 104
click at [1315, 221] on input "1409535415" at bounding box center [1304, 214] width 216 height 17
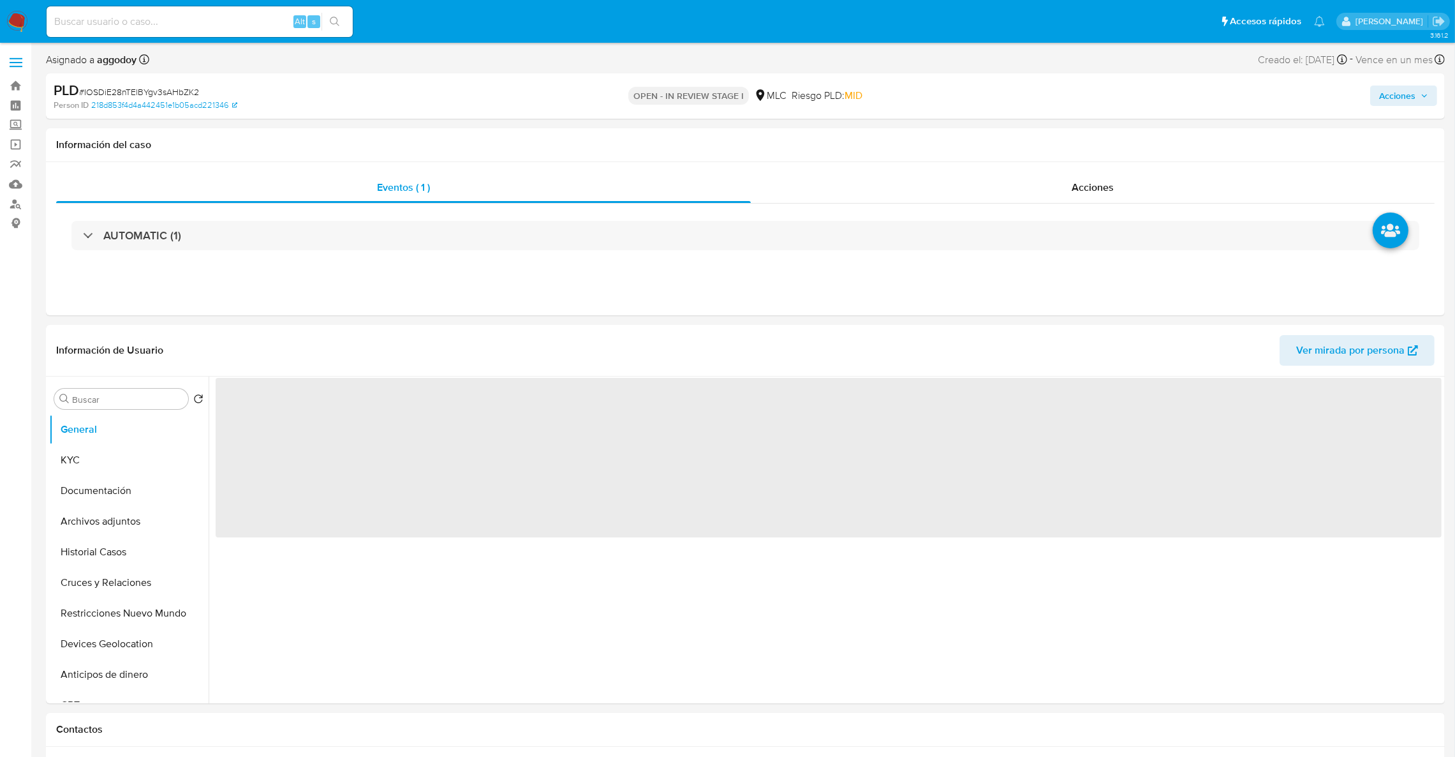
select select "10"
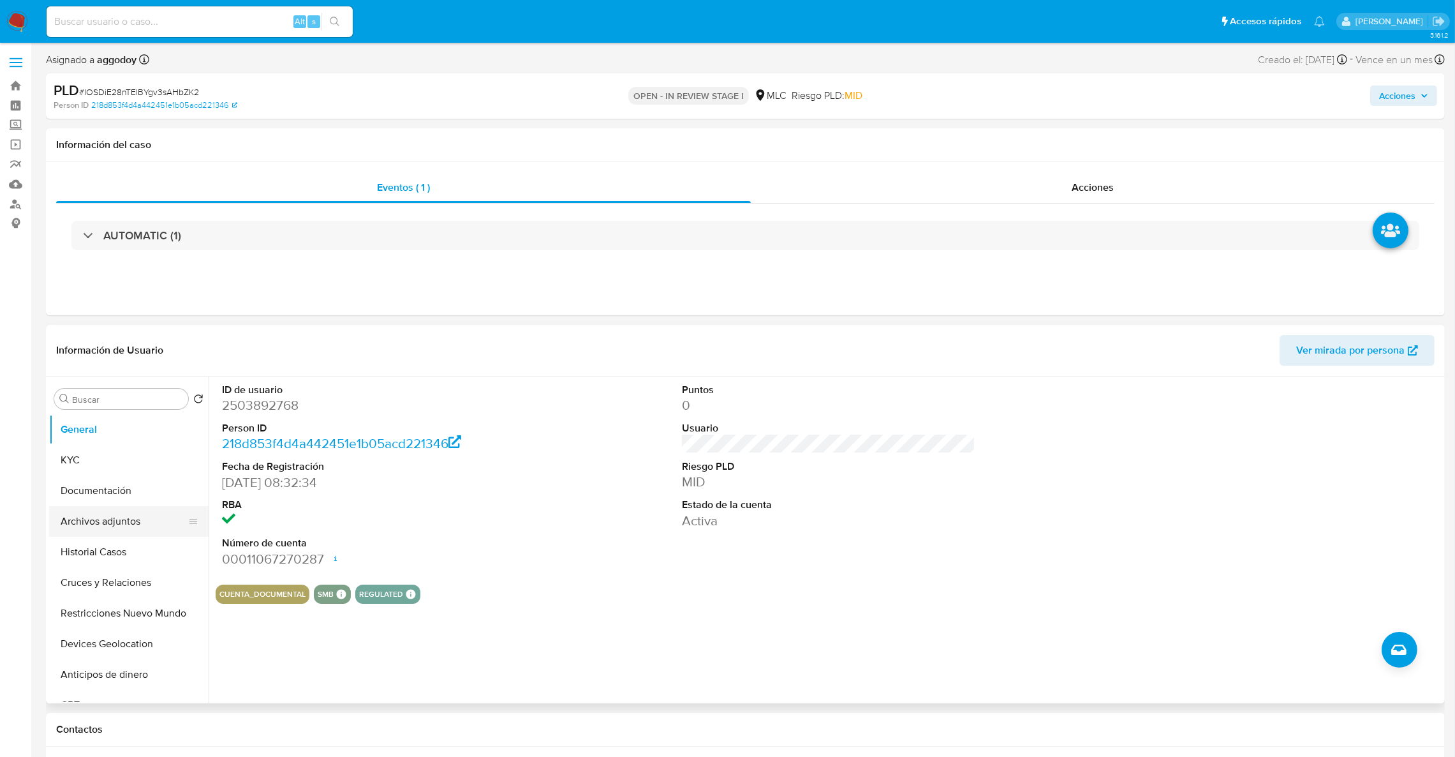
click at [127, 533] on button "Archivos adjuntos" at bounding box center [123, 521] width 149 height 31
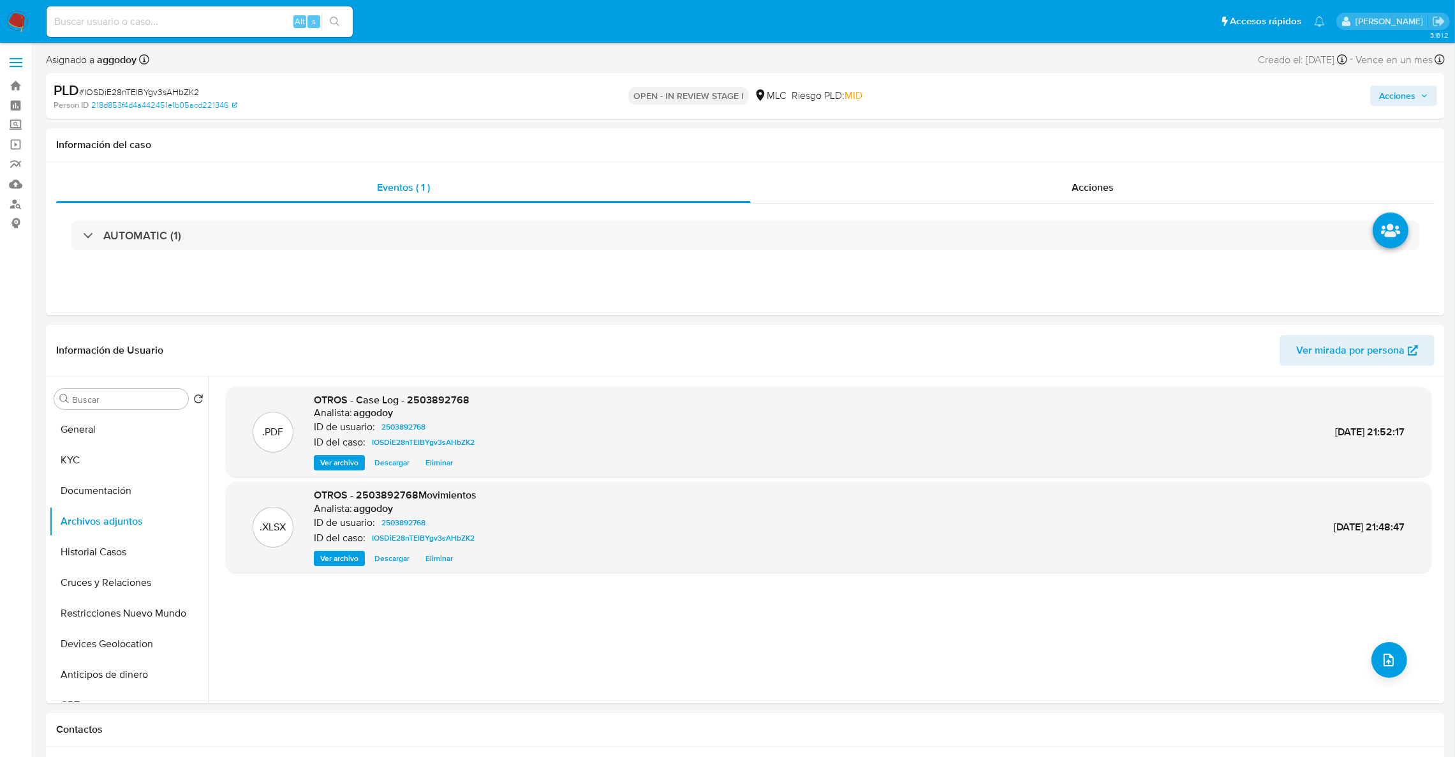
click at [1402, 105] on span "Acciones" at bounding box center [1398, 96] width 36 height 20
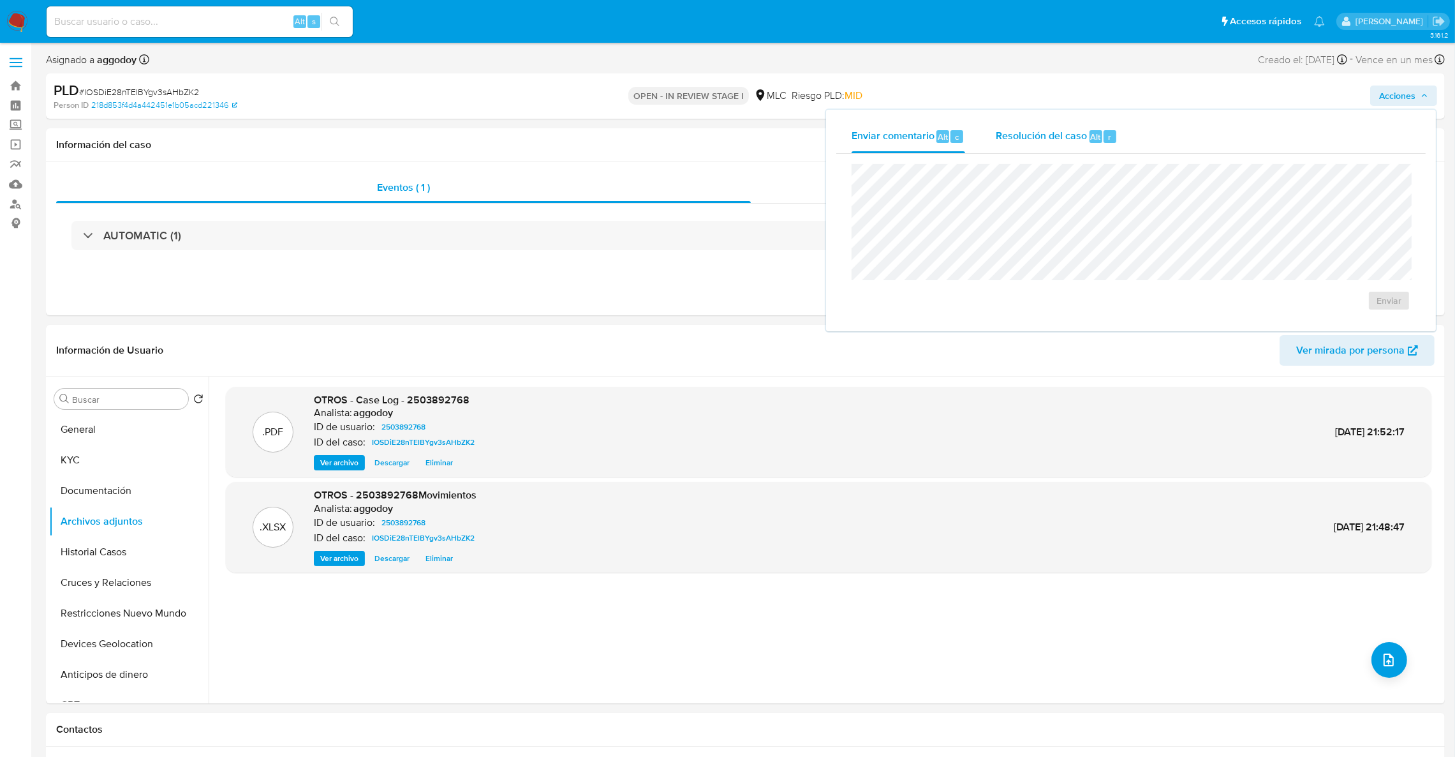
click at [1012, 144] on div "Resolución del caso Alt r" at bounding box center [1057, 136] width 122 height 33
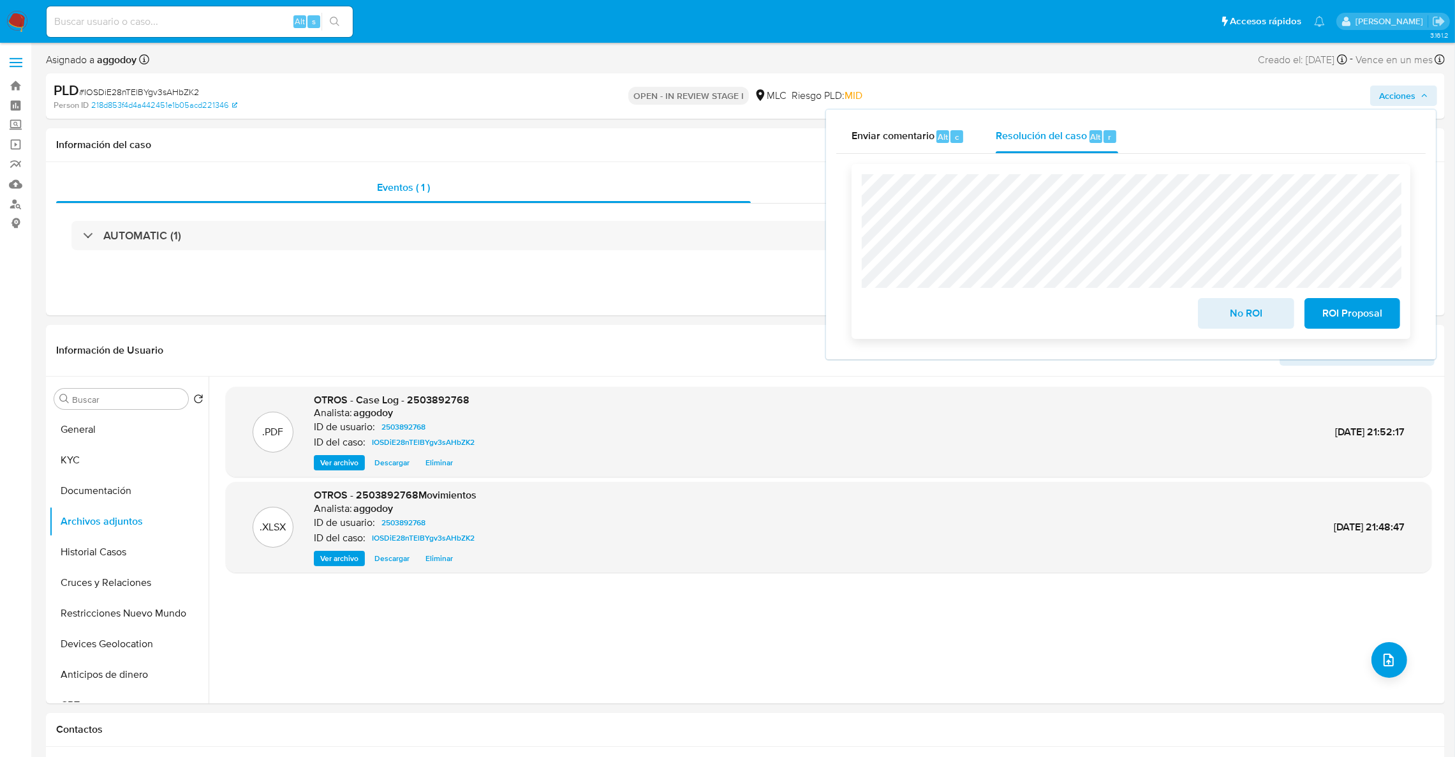
click at [1235, 327] on span "No ROI" at bounding box center [1246, 313] width 63 height 28
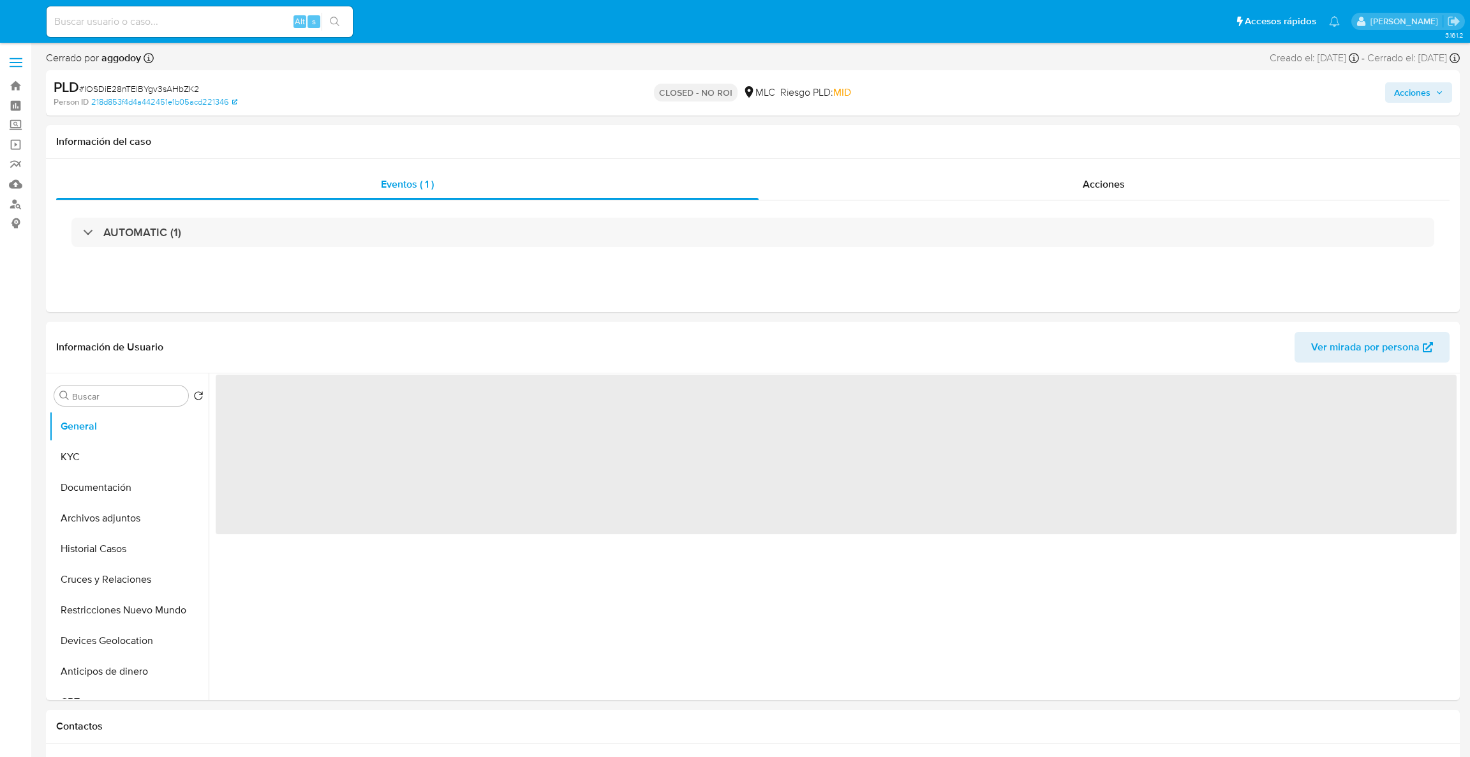
select select "10"
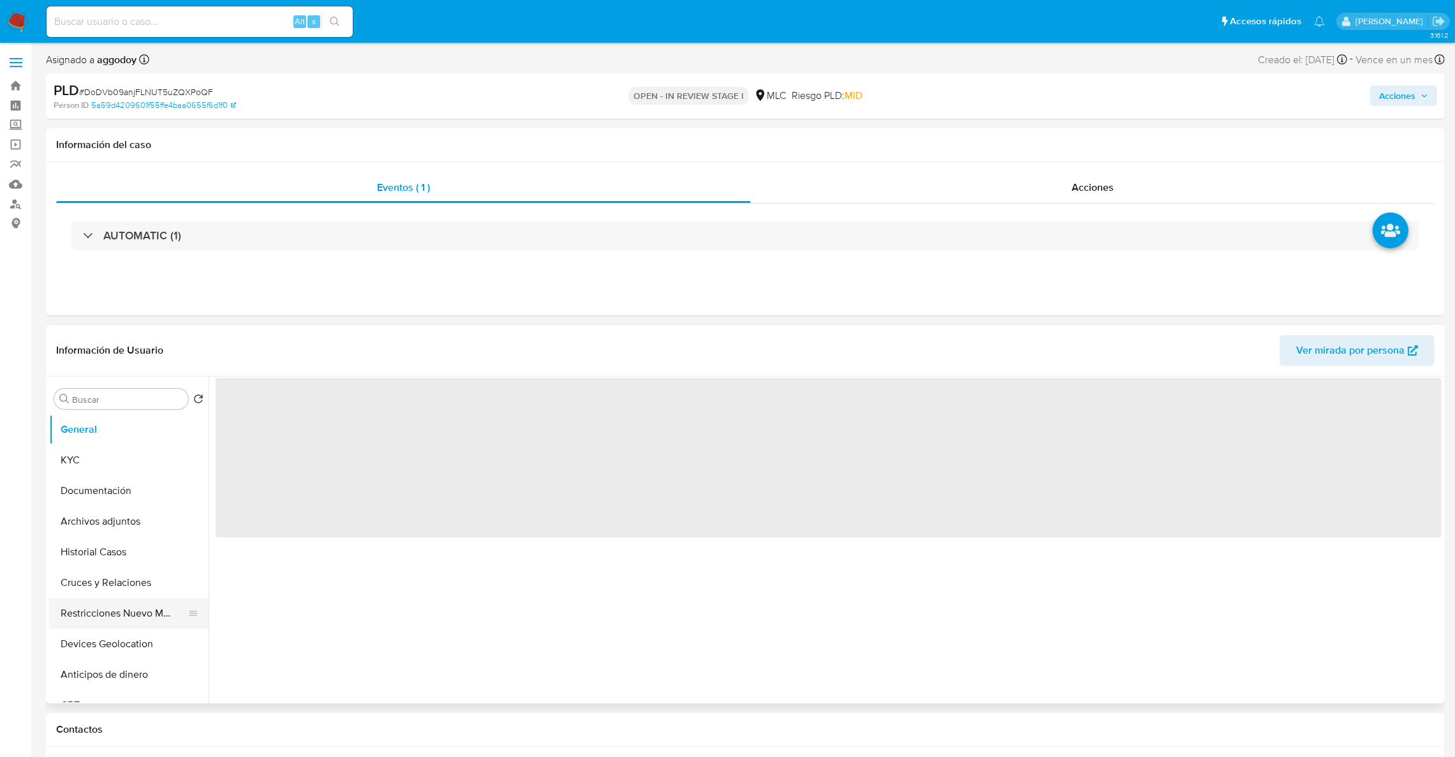
select select "10"
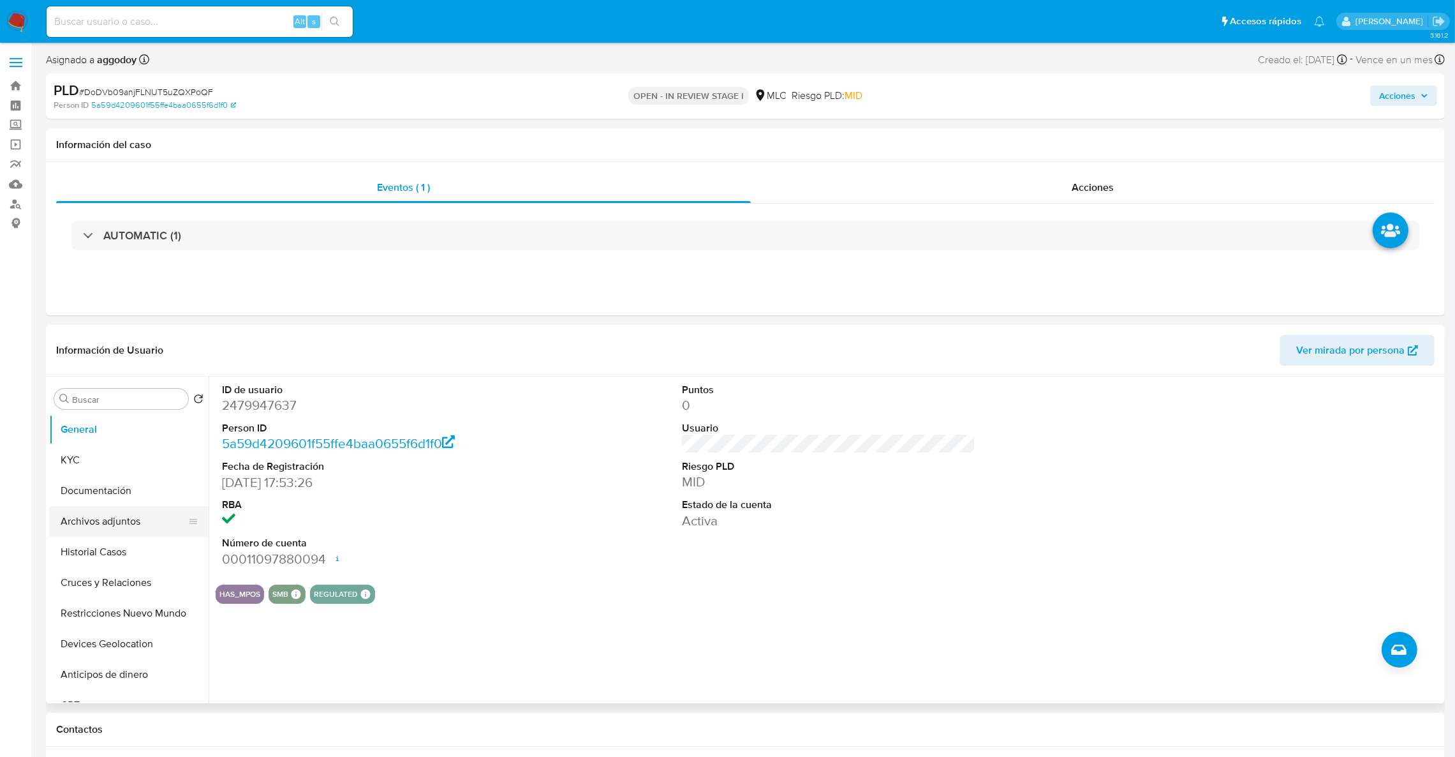
click at [130, 535] on button "Archivos adjuntos" at bounding box center [123, 521] width 149 height 31
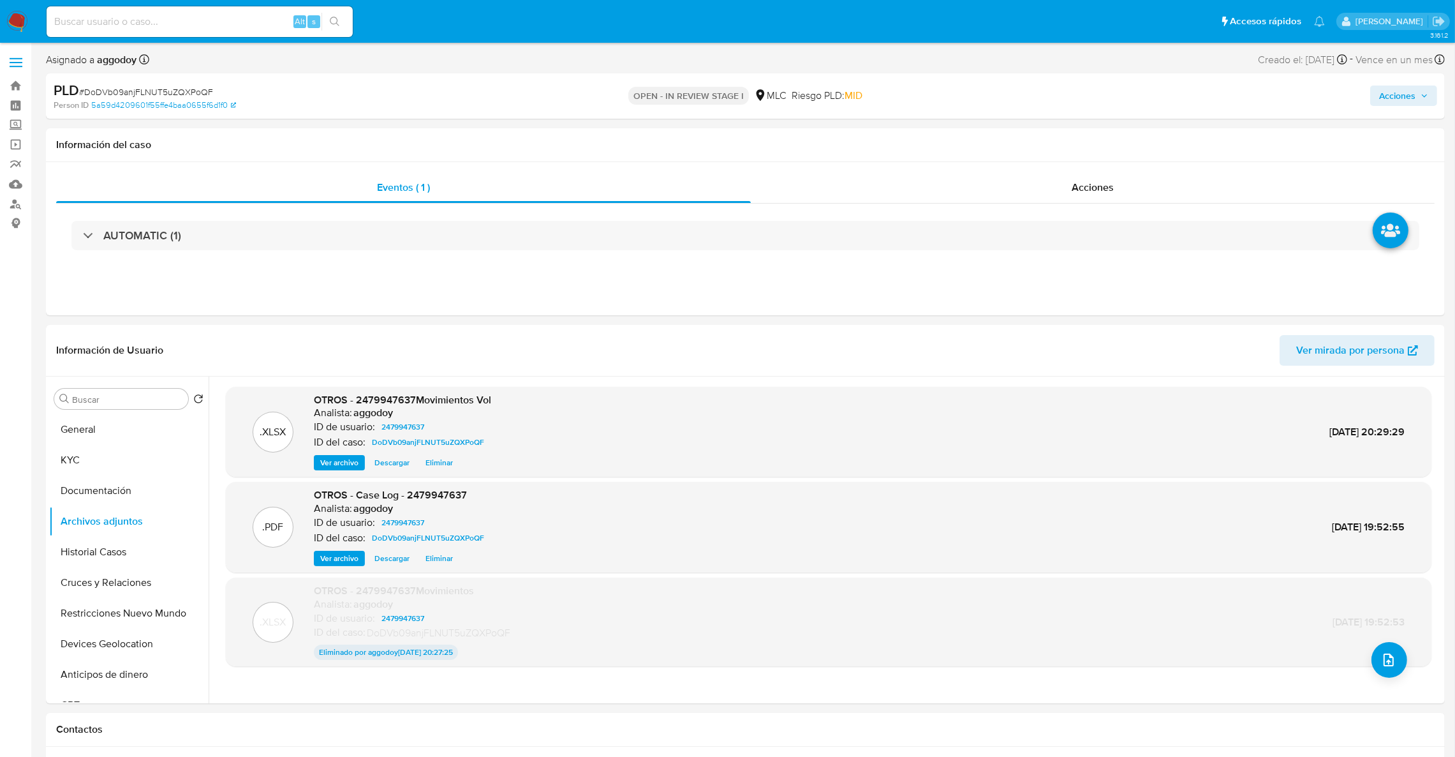
click at [1393, 86] on span "Acciones" at bounding box center [1398, 96] width 36 height 20
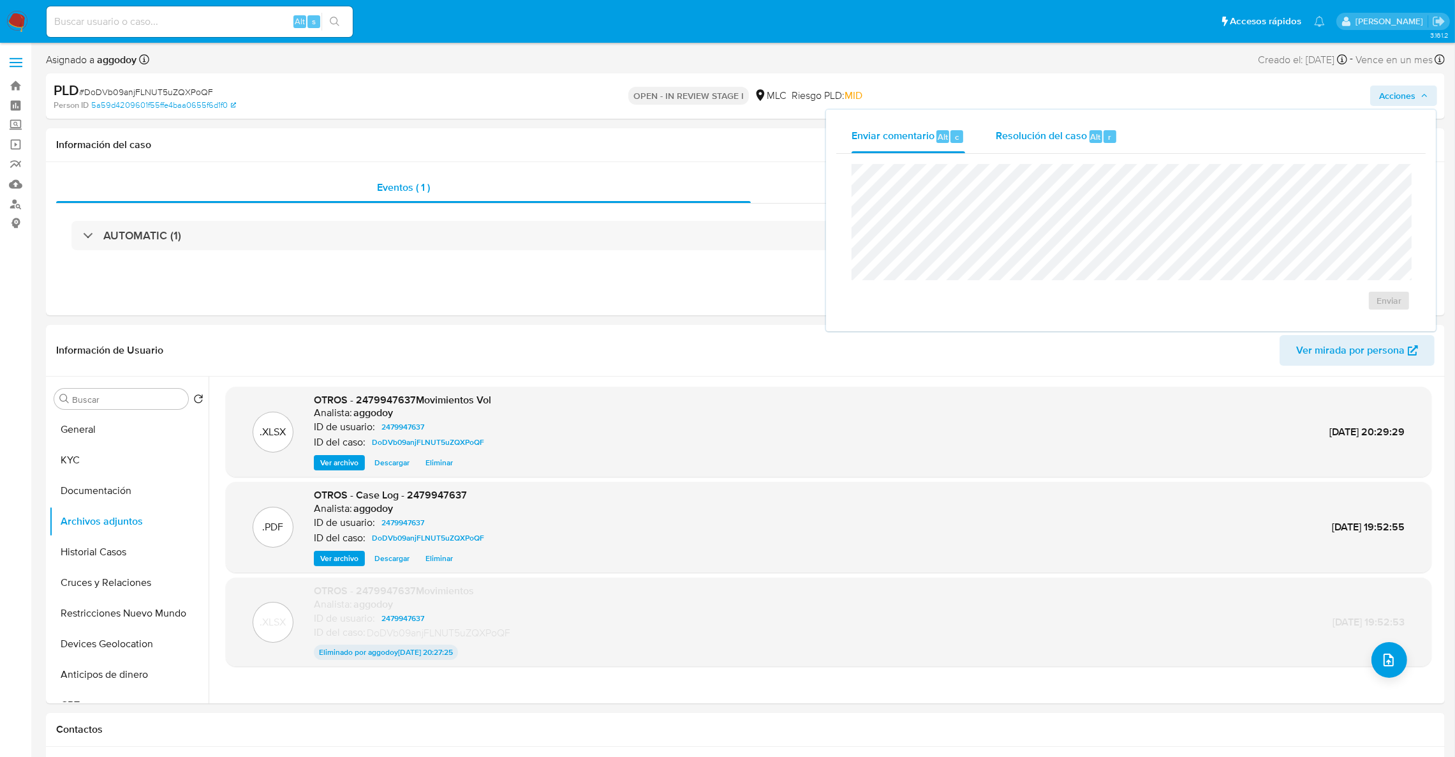
click at [1055, 126] on div "Resolución del caso Alt r" at bounding box center [1057, 136] width 122 height 33
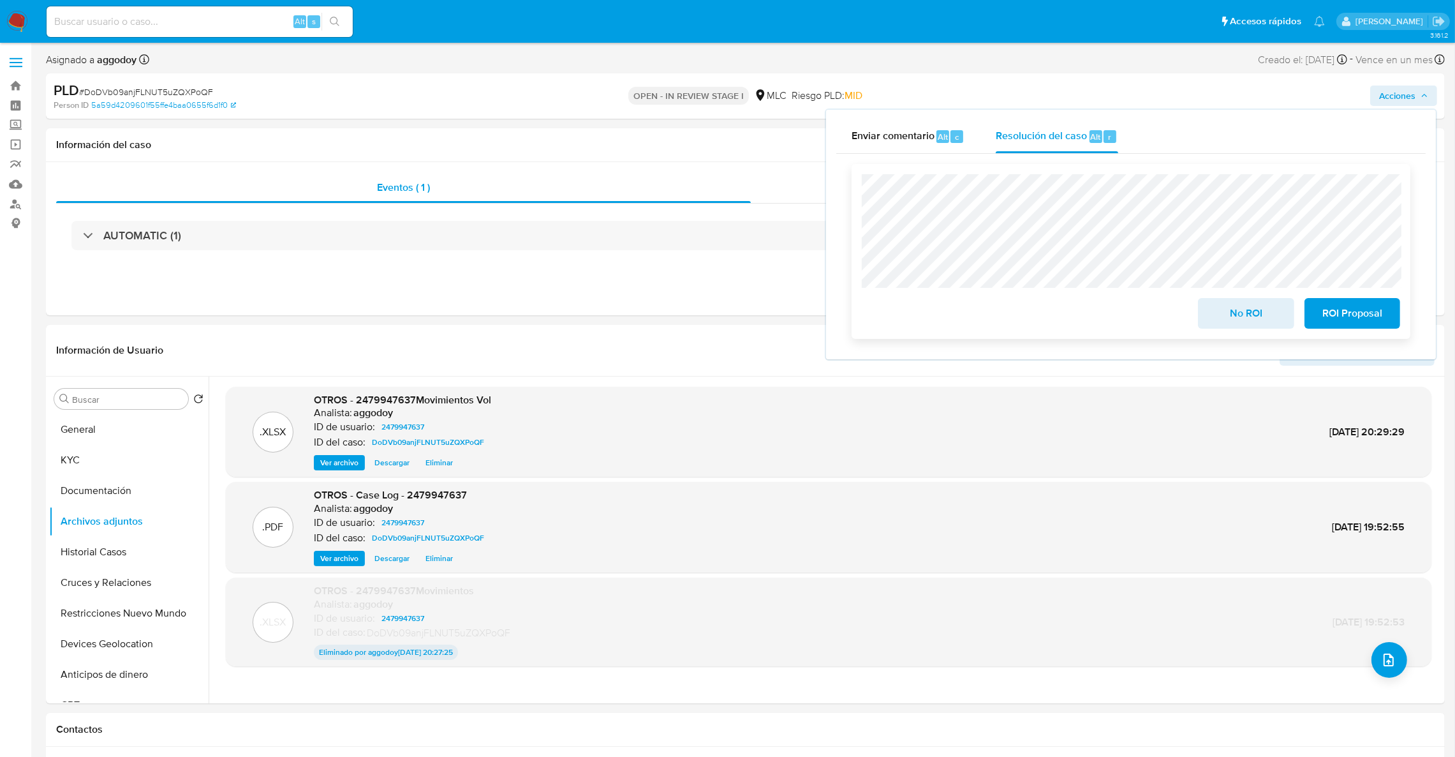
click at [1260, 327] on span "No ROI" at bounding box center [1246, 313] width 63 height 28
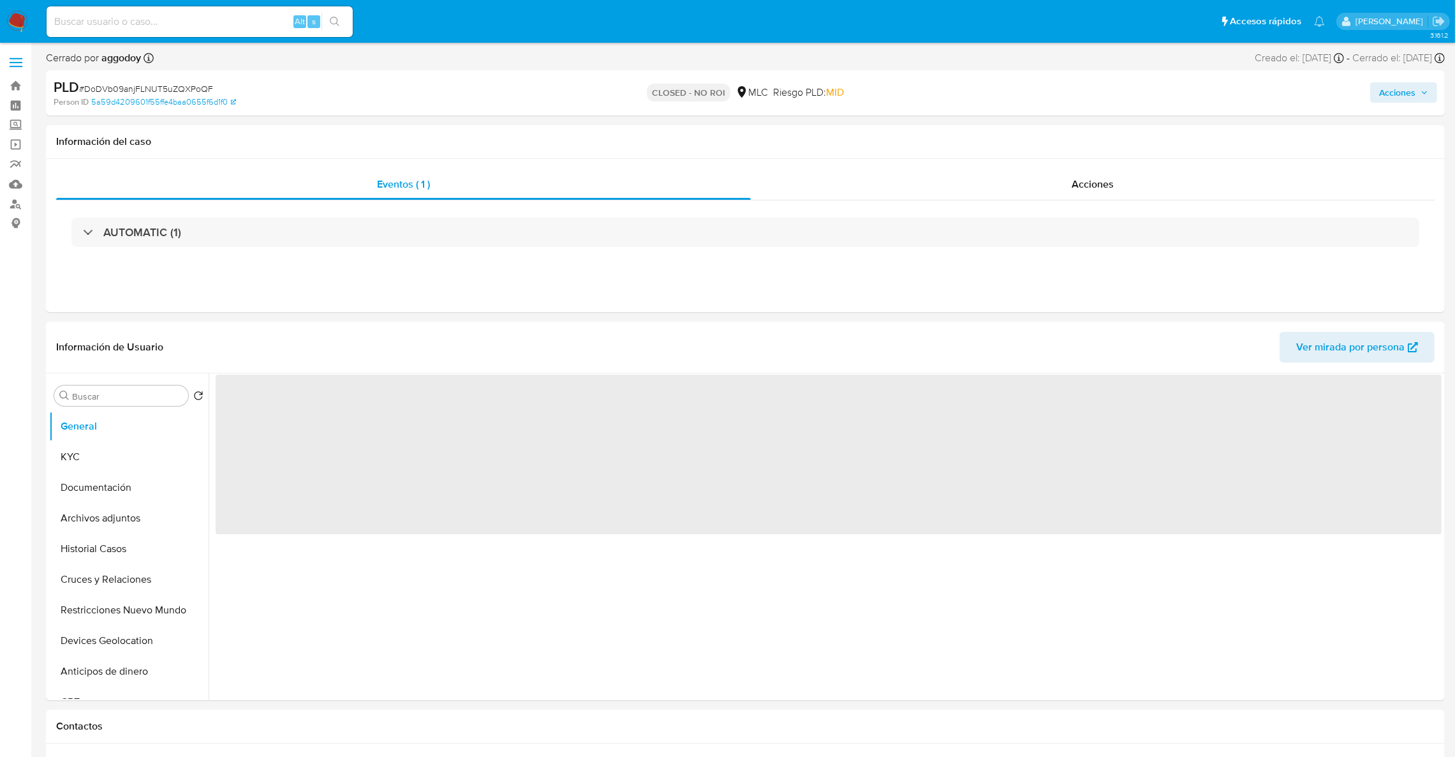
select select "10"
click at [108, 527] on button "Archivos adjuntos" at bounding box center [123, 521] width 149 height 31
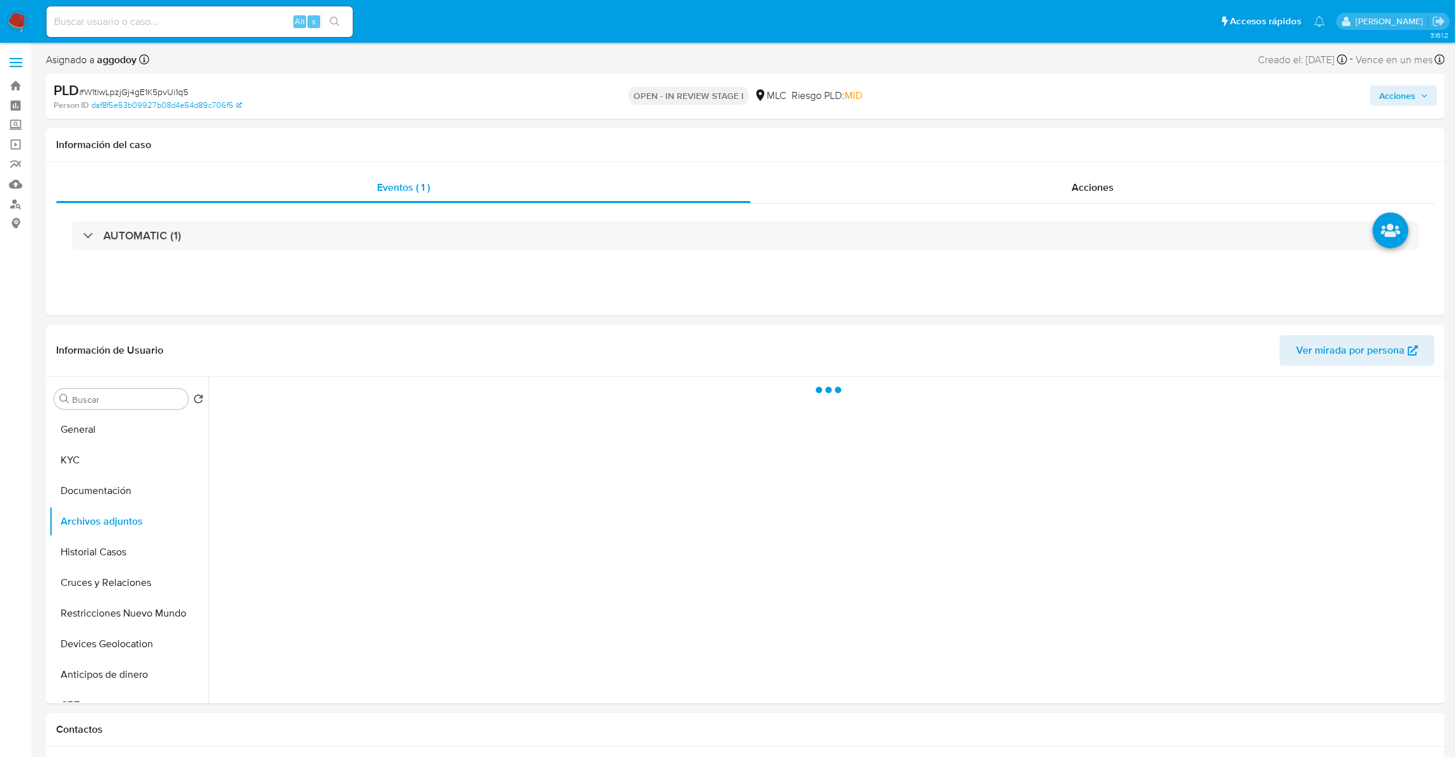
click at [1378, 106] on button "Acciones" at bounding box center [1404, 96] width 67 height 20
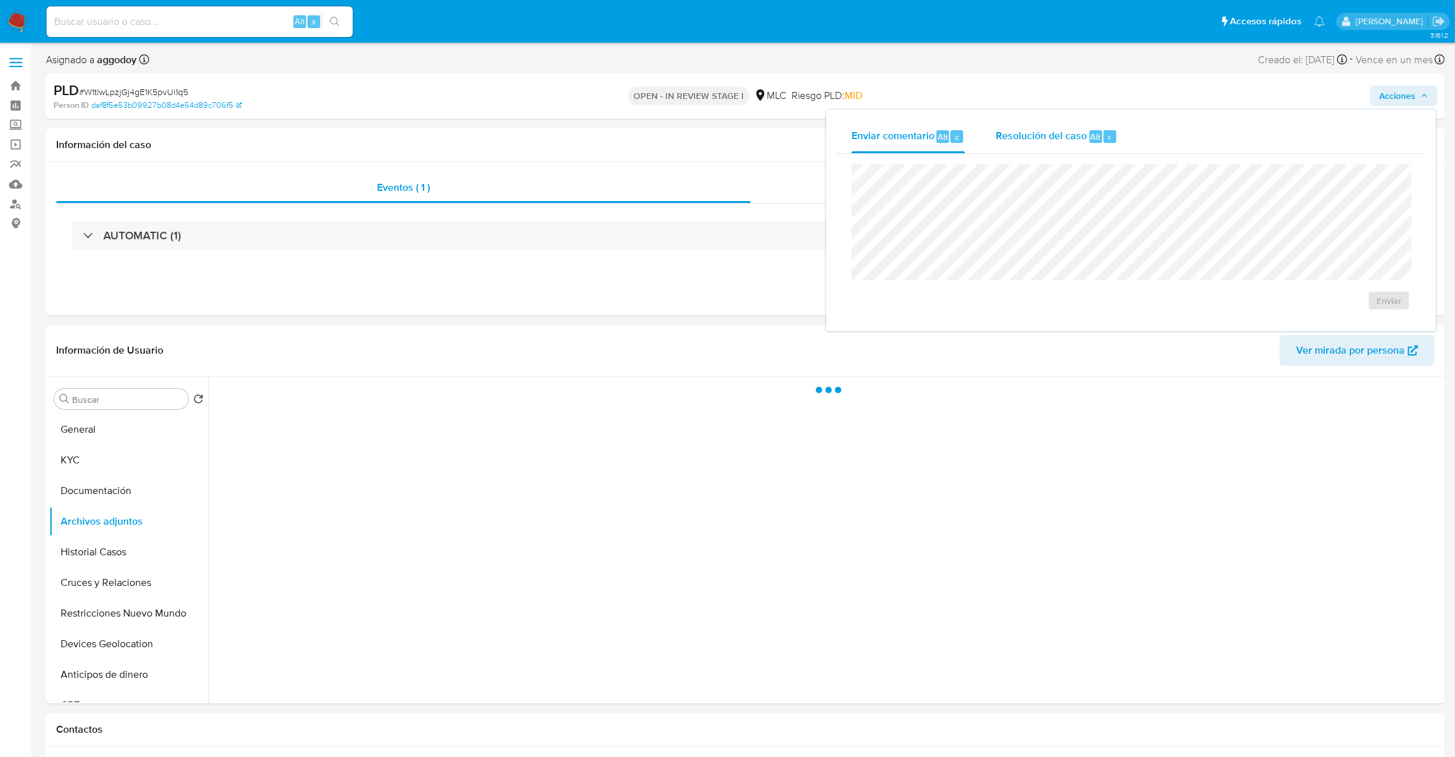
click at [1055, 140] on span "Resolución del caso" at bounding box center [1041, 136] width 91 height 15
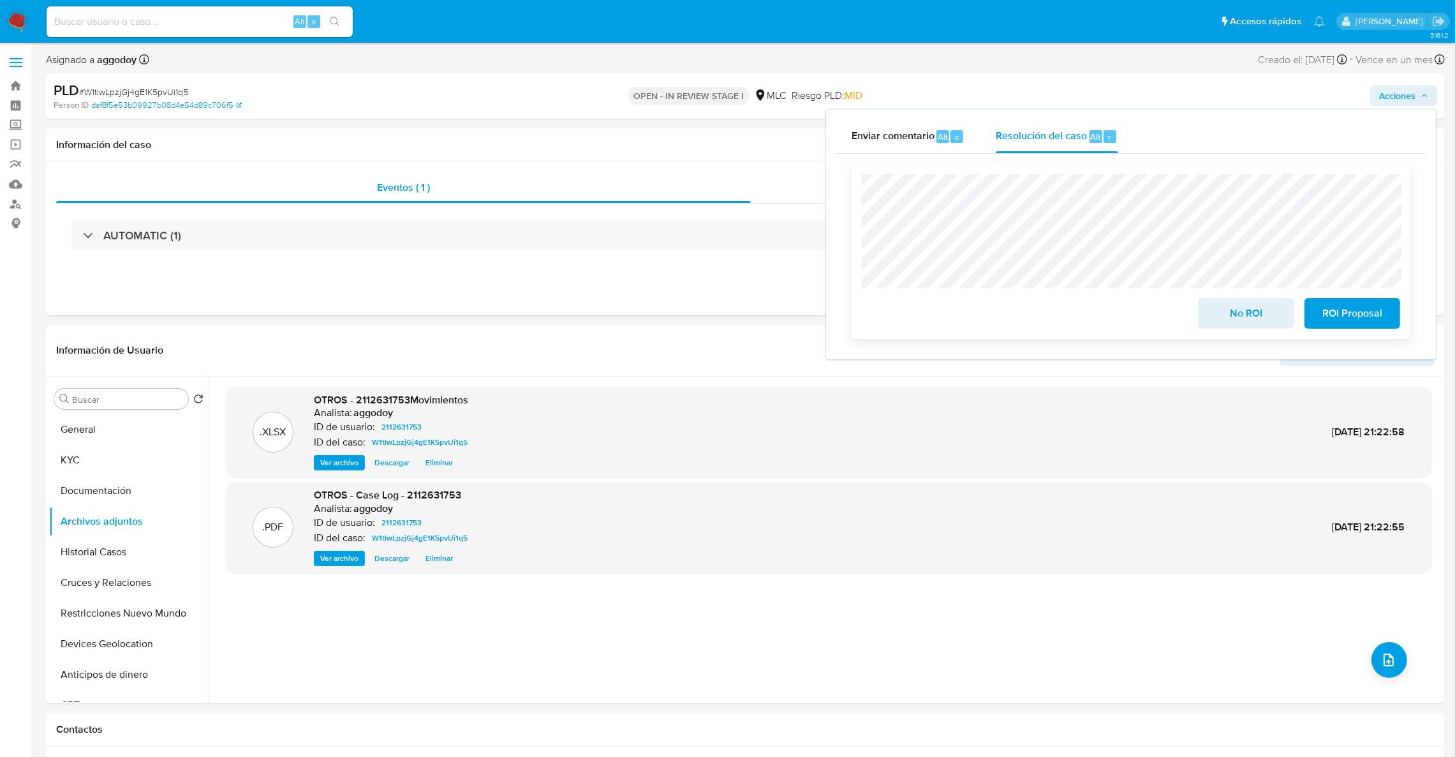
click at [1247, 316] on span "No ROI" at bounding box center [1246, 313] width 63 height 28
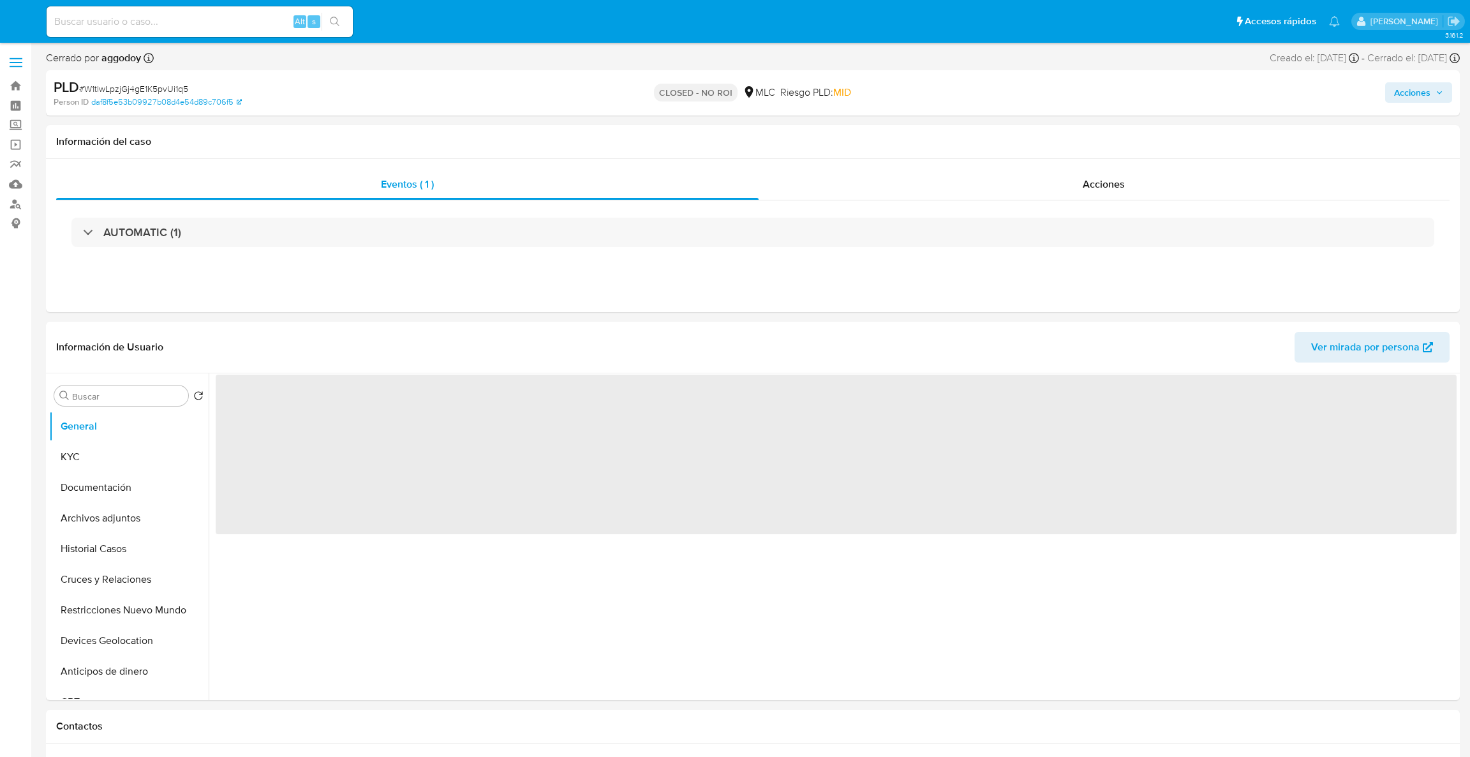
select select "10"
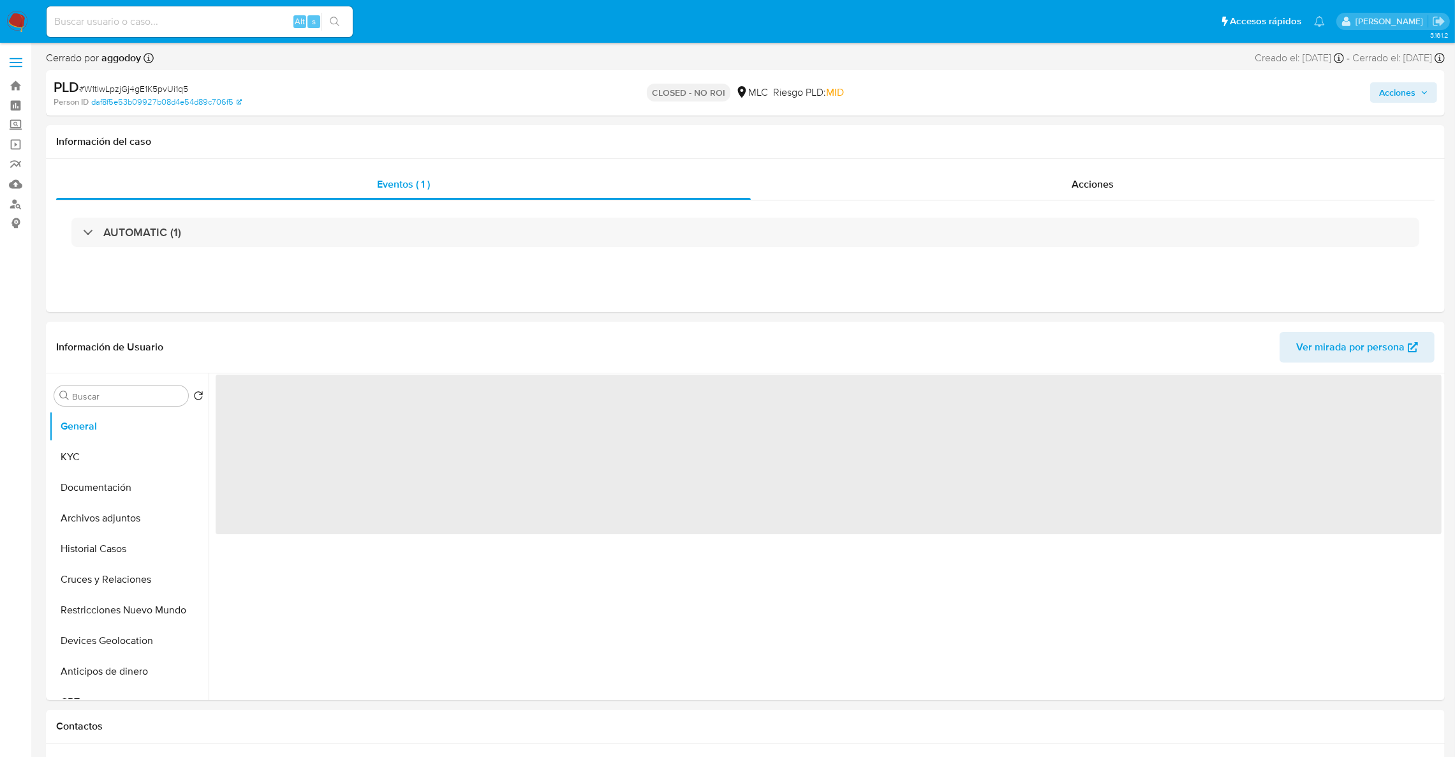
select select "10"
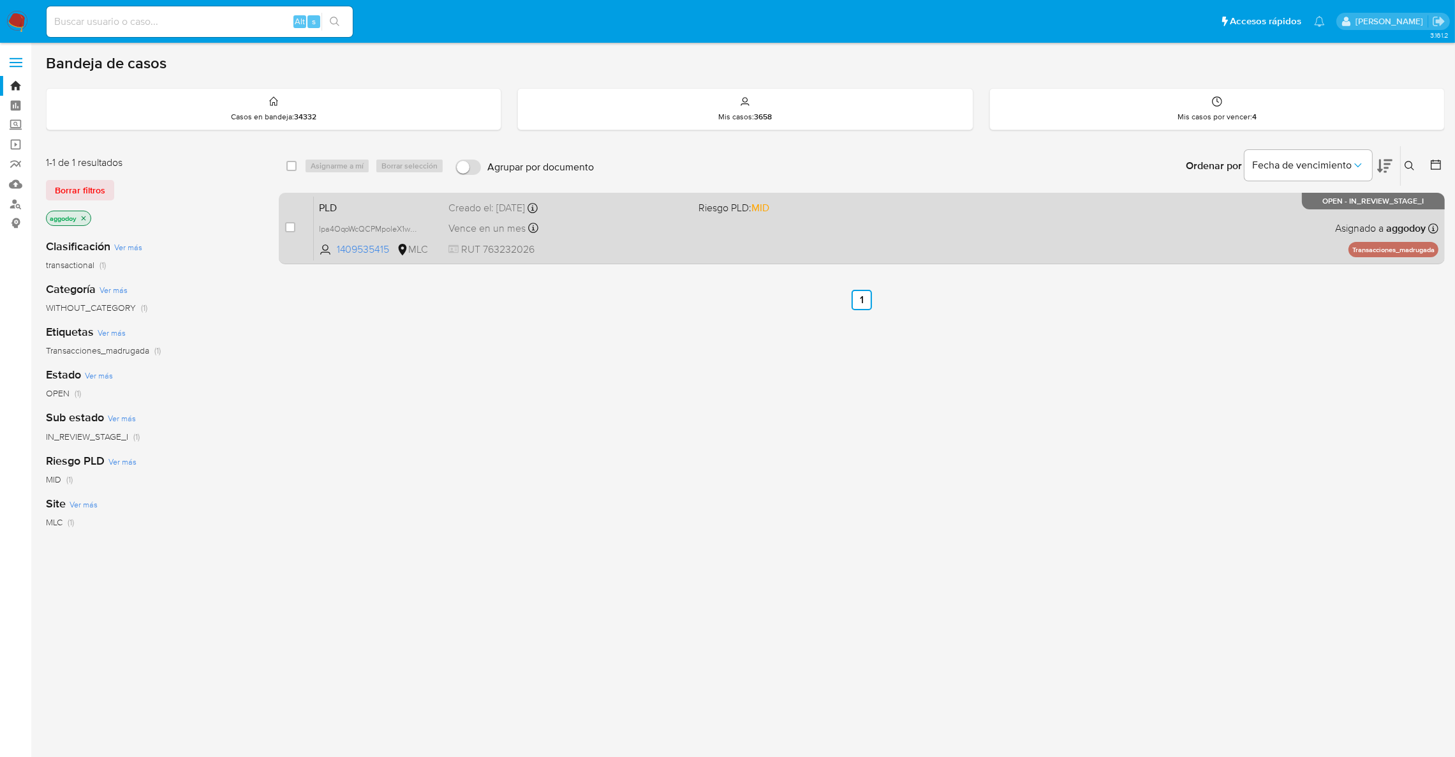
click at [1131, 228] on div "PLD lpa4OqoWcQCPMpoleX1wb9XE 1409535415 MLC Riesgo PLD: MID Creado el: [DATE] C…" at bounding box center [876, 228] width 1125 height 64
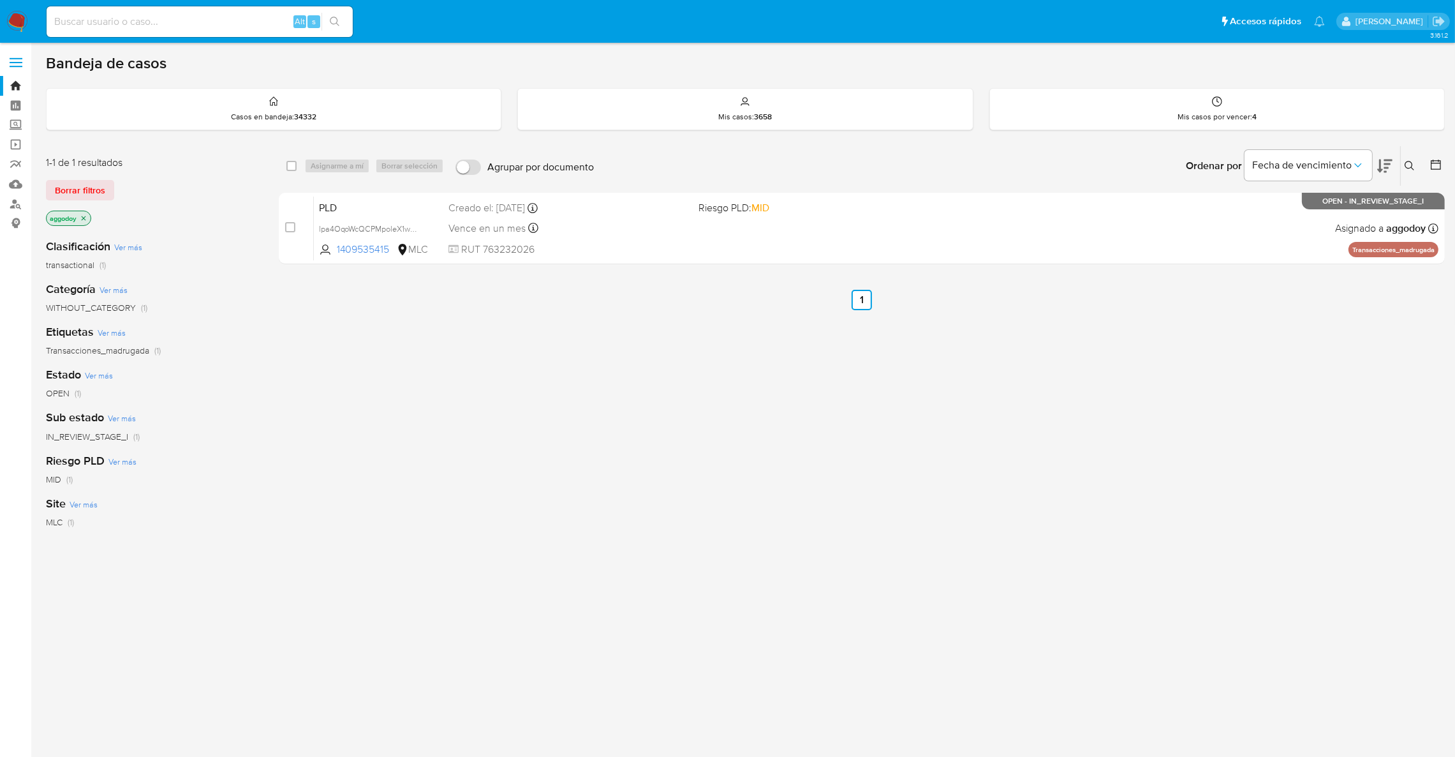
click at [1410, 165] on icon at bounding box center [1410, 166] width 10 height 10
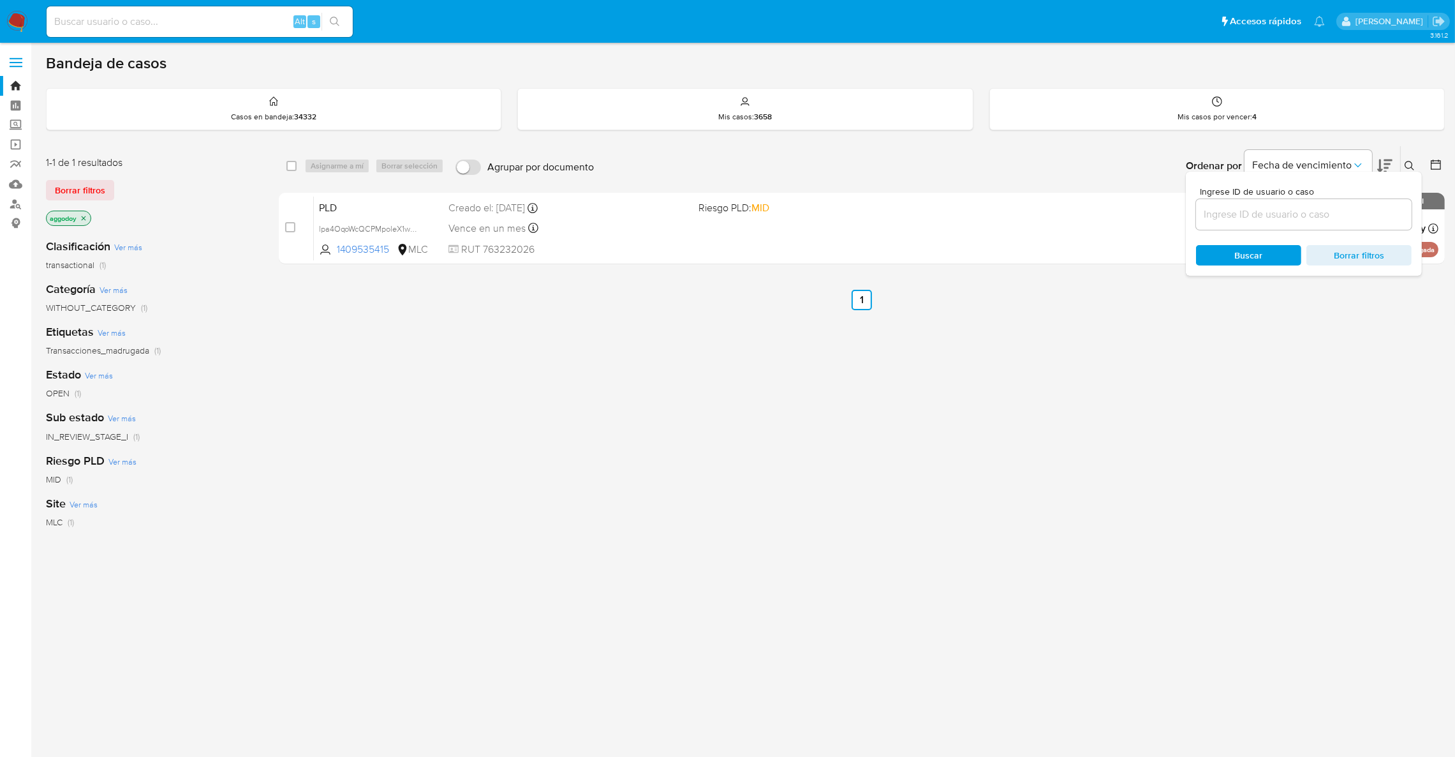
click at [1307, 214] on input at bounding box center [1304, 214] width 216 height 17
type input "1894477532"
click at [1415, 165] on icon at bounding box center [1410, 166] width 10 height 10
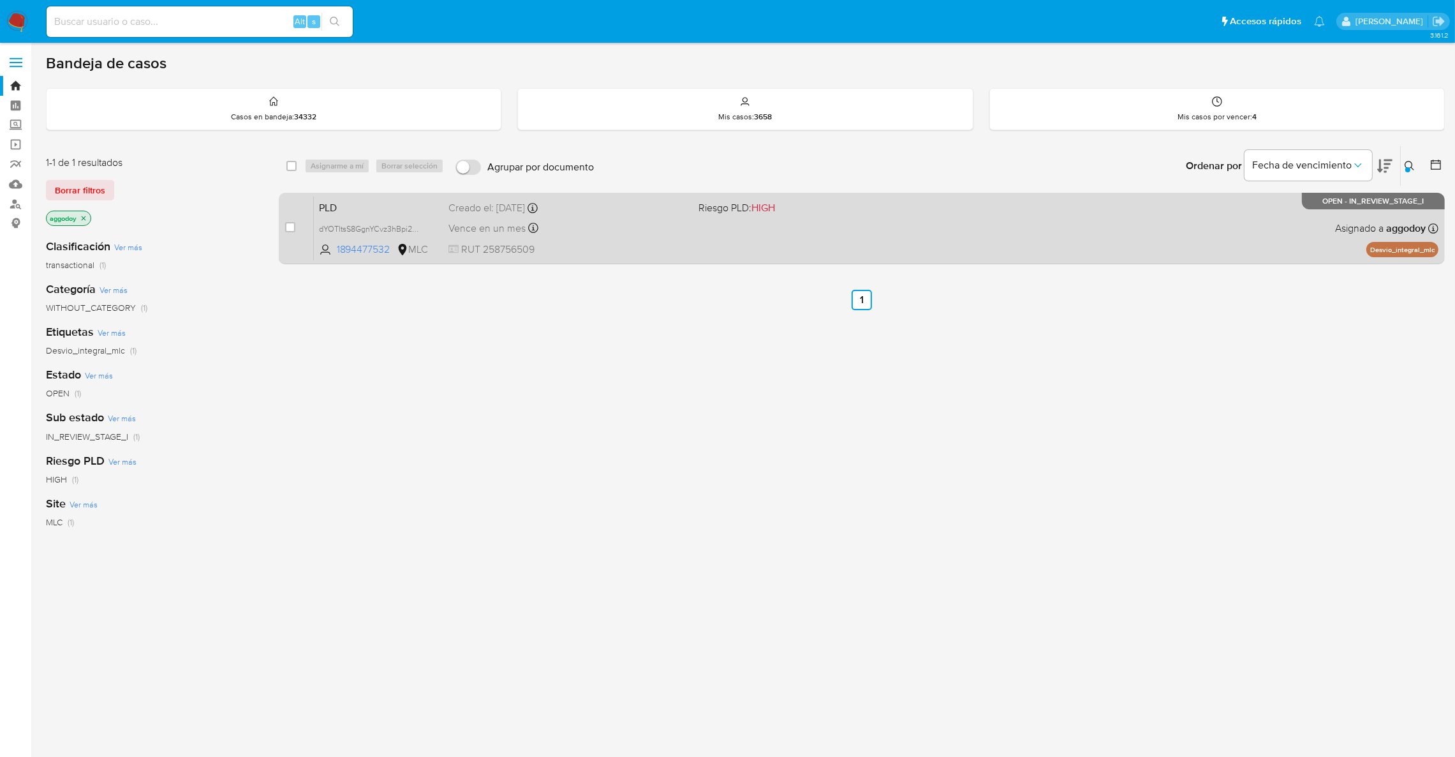
click at [821, 218] on div "PLD dYOTItsS8GgnYCvz3hBpi2GS 1894477532 MLC Riesgo PLD: HIGH Creado el: 12/08/2…" at bounding box center [876, 228] width 1125 height 64
click at [966, 225] on div "PLD dYOTItsS8GgnYCvz3hBpi2GS 1894477532 MLC Riesgo PLD: HIGH Creado el: 12/08/2…" at bounding box center [876, 228] width 1125 height 64
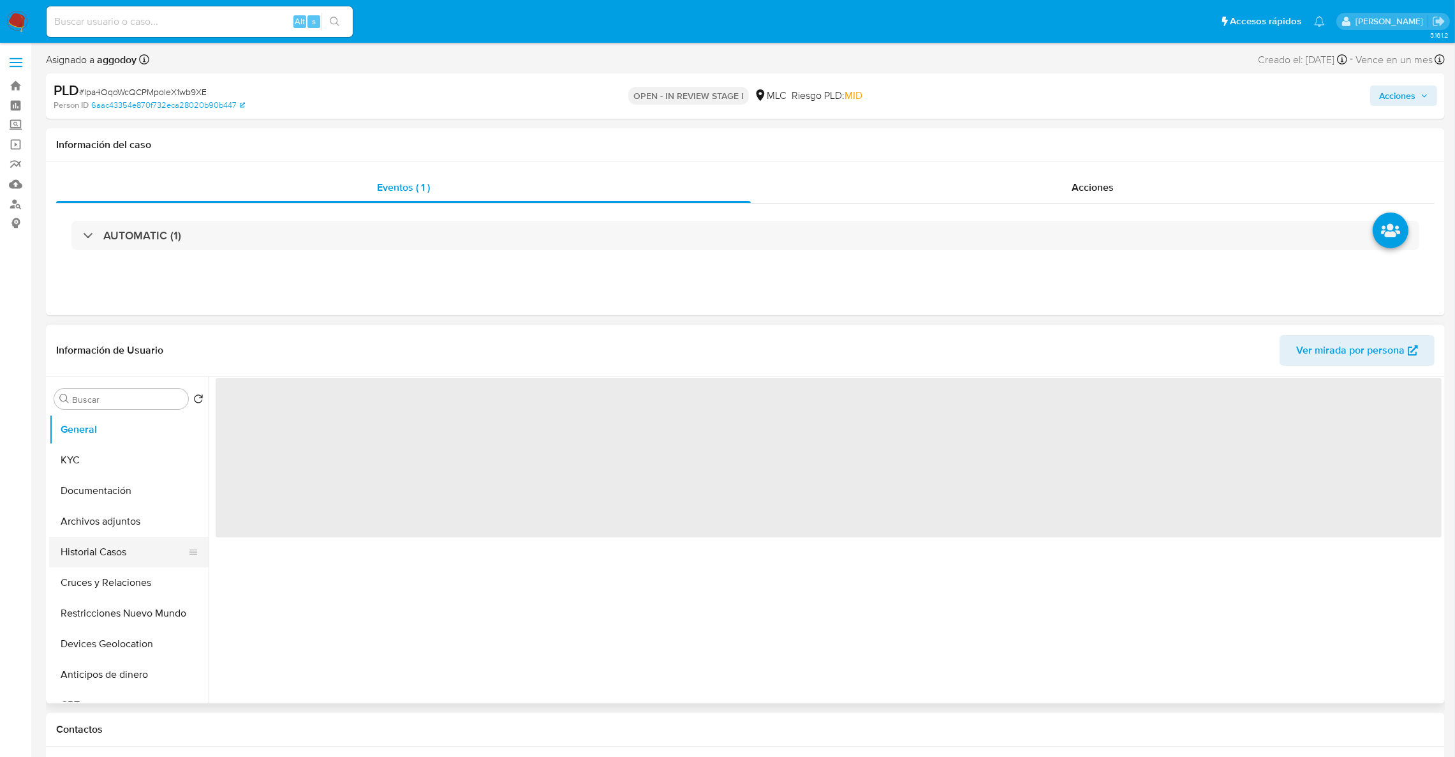
select select "10"
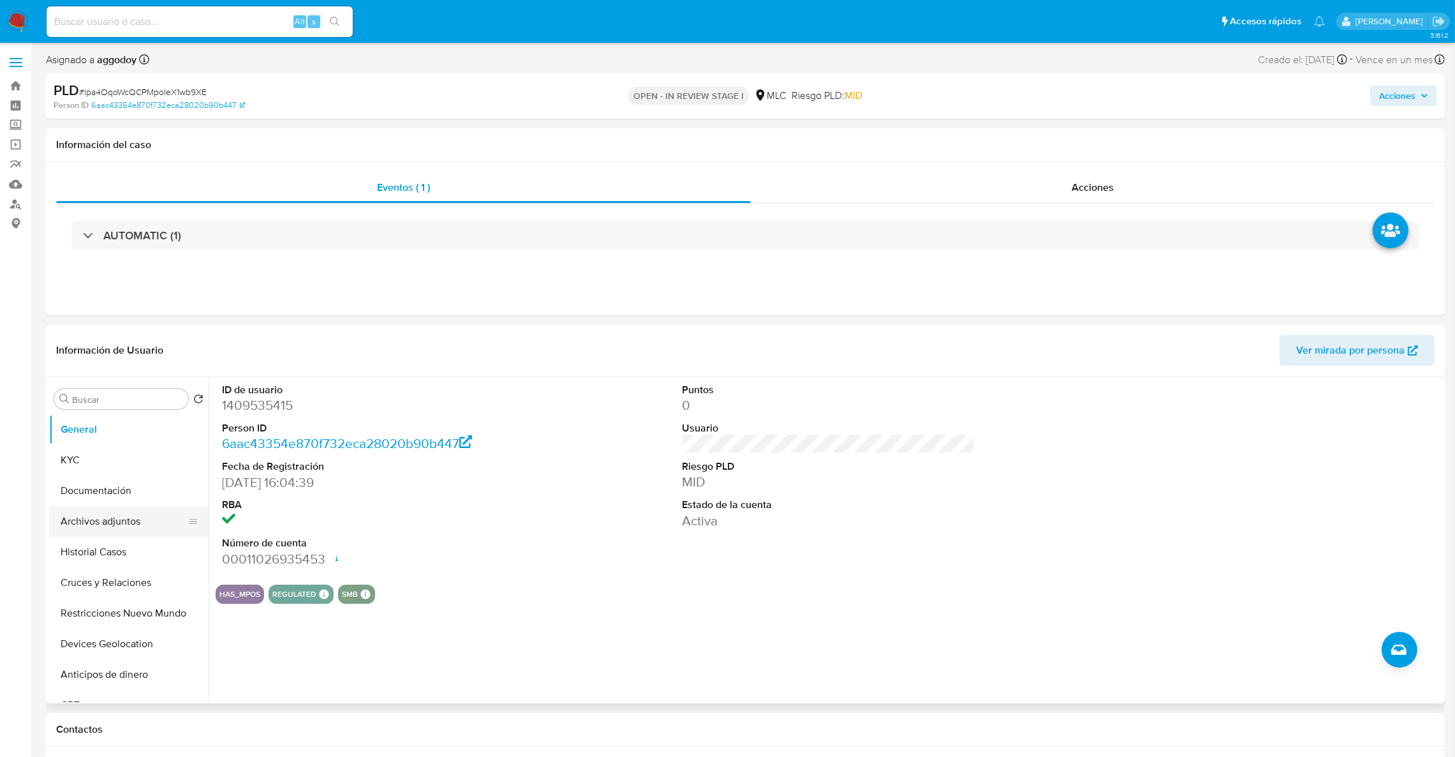
click at [86, 524] on button "Archivos adjuntos" at bounding box center [123, 521] width 149 height 31
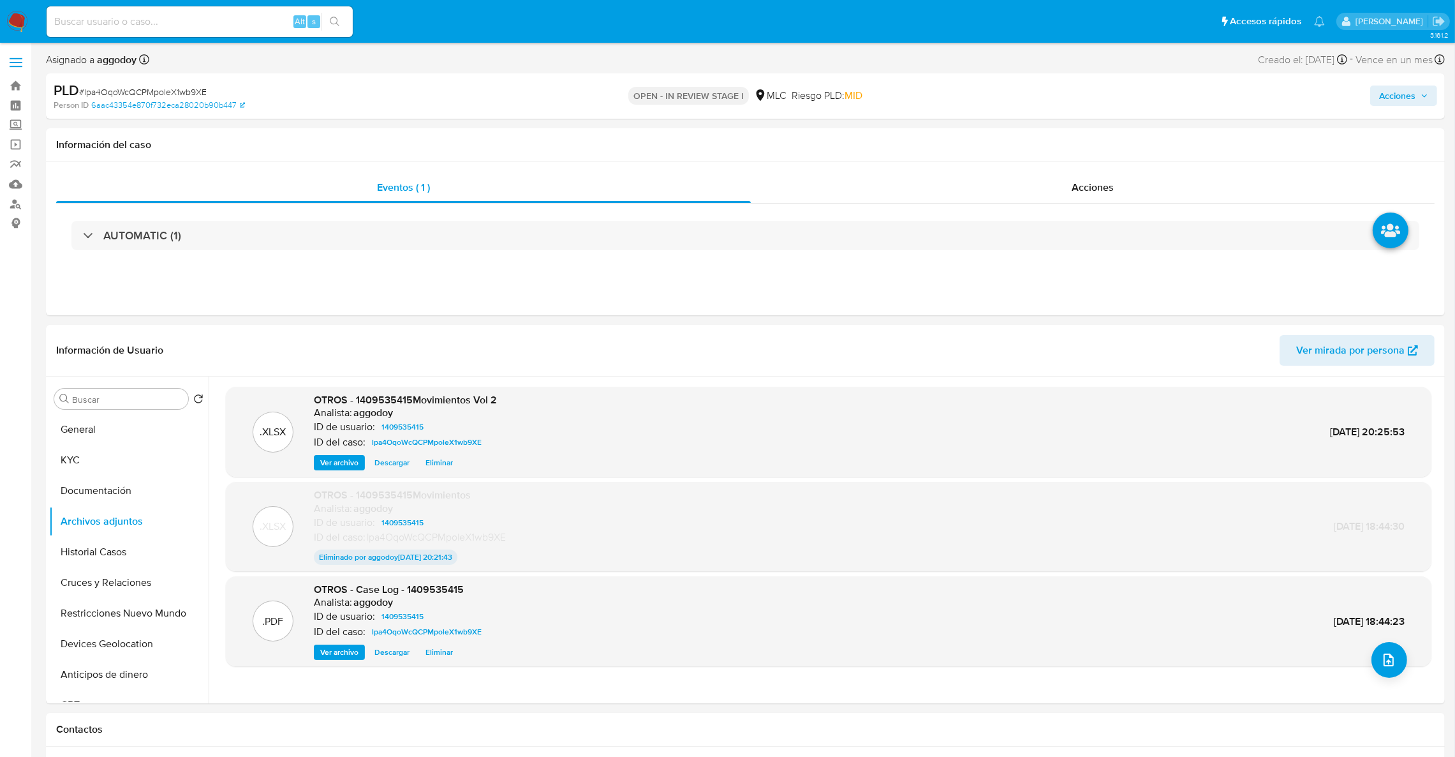
click at [1425, 93] on icon "button" at bounding box center [1425, 96] width 8 height 8
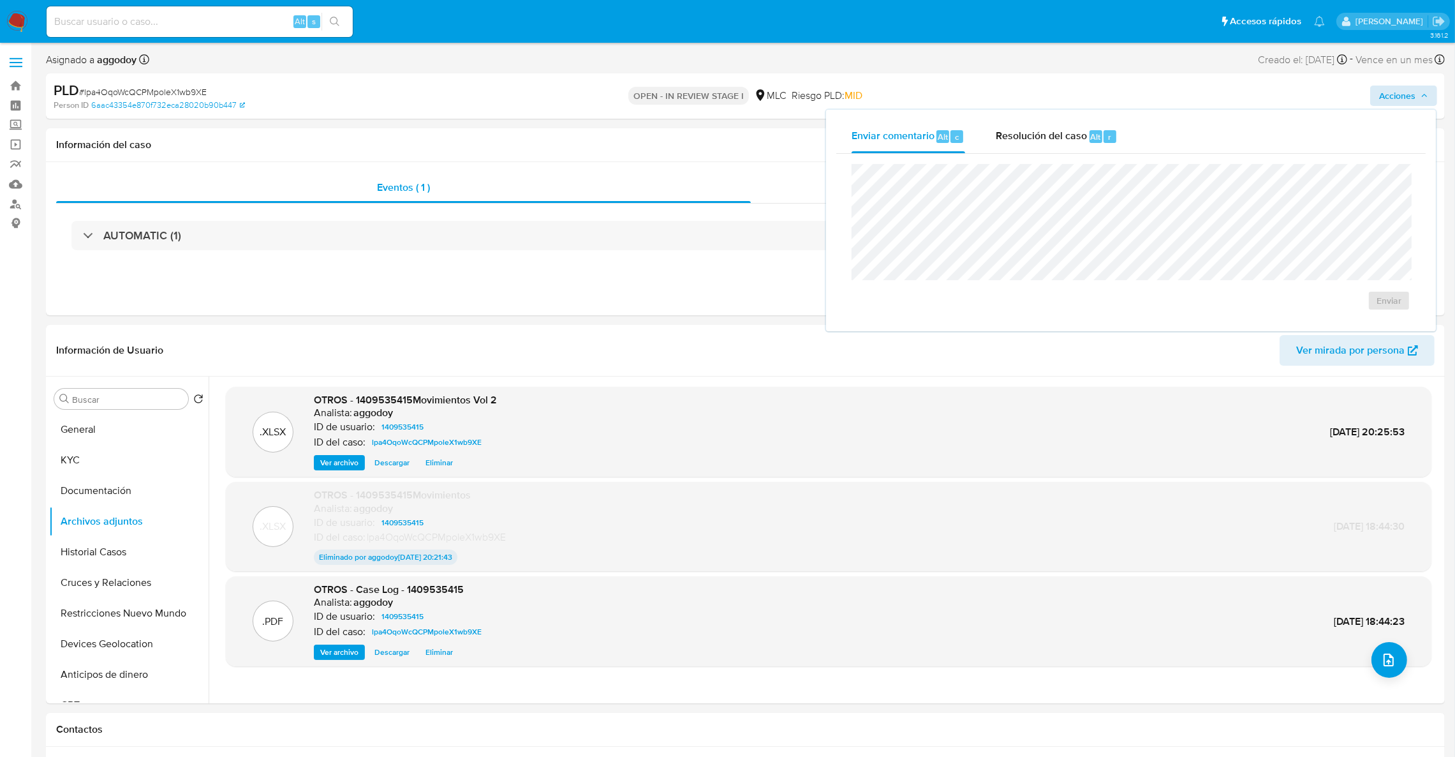
click at [1039, 154] on div "Enviar" at bounding box center [1132, 237] width 590 height 167
click at [1033, 147] on div "Resolución del caso Alt r" at bounding box center [1057, 136] width 122 height 33
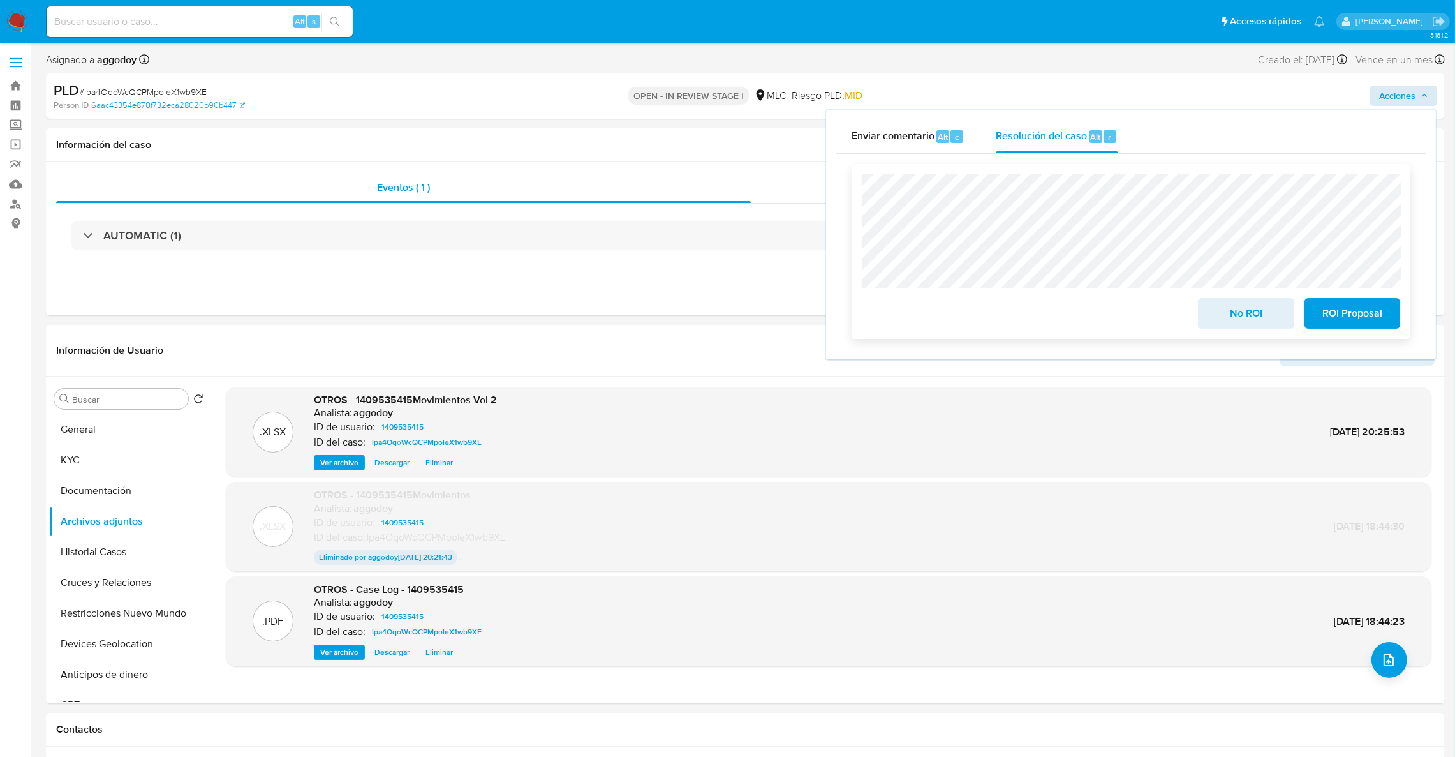
click at [1221, 321] on span "No ROI" at bounding box center [1246, 313] width 63 height 28
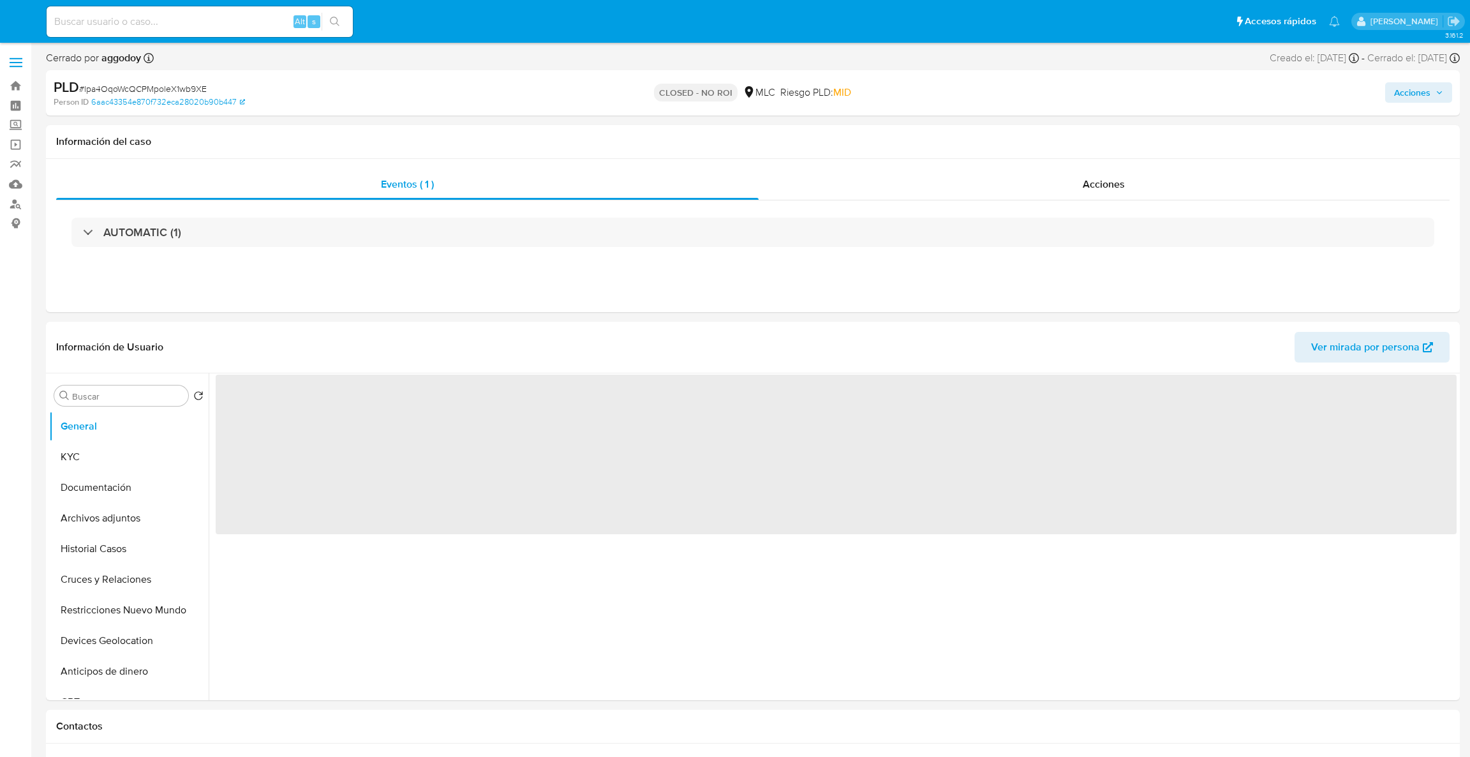
select select "10"
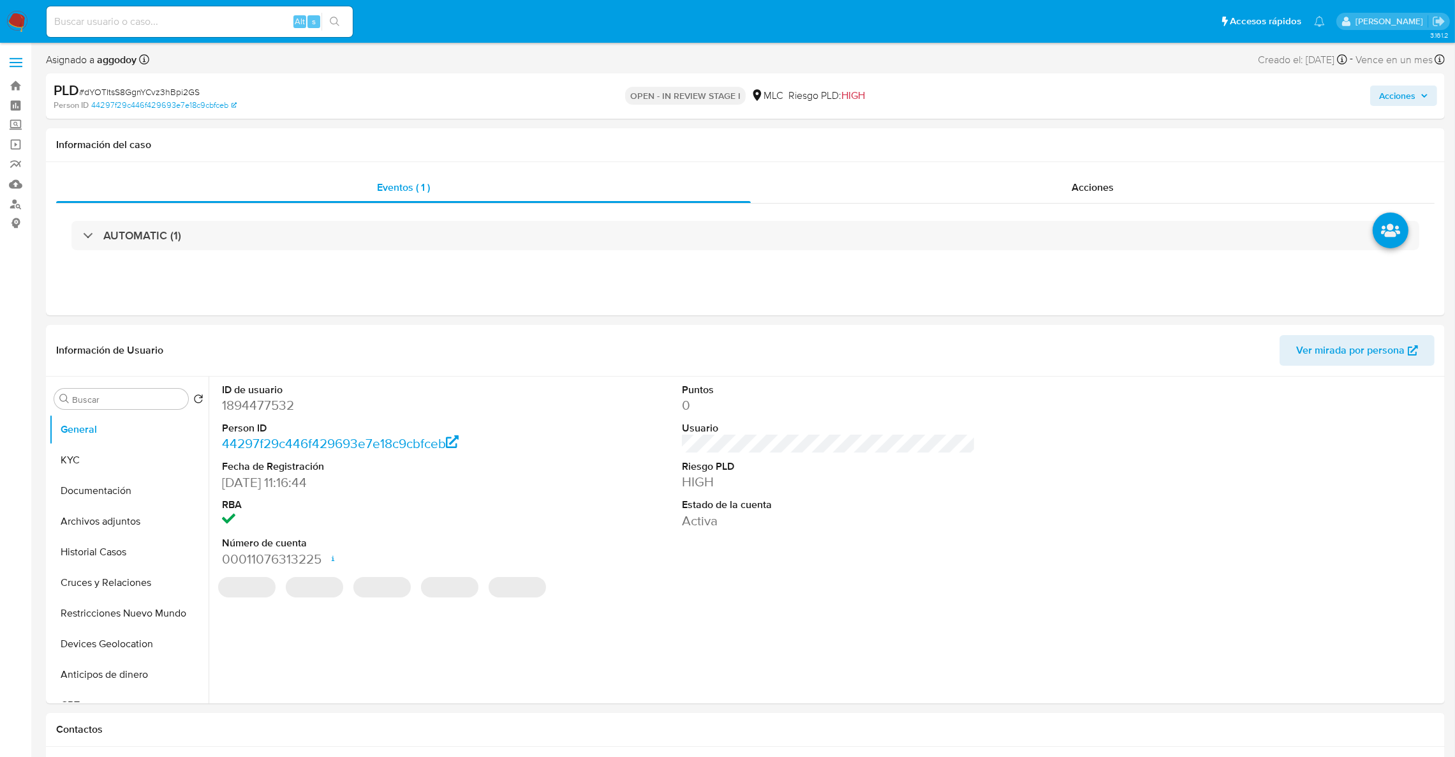
select select "10"
click at [153, 94] on span "# dYOTItsS8GgnYCvz3hBpi2GS" at bounding box center [139, 92] width 121 height 13
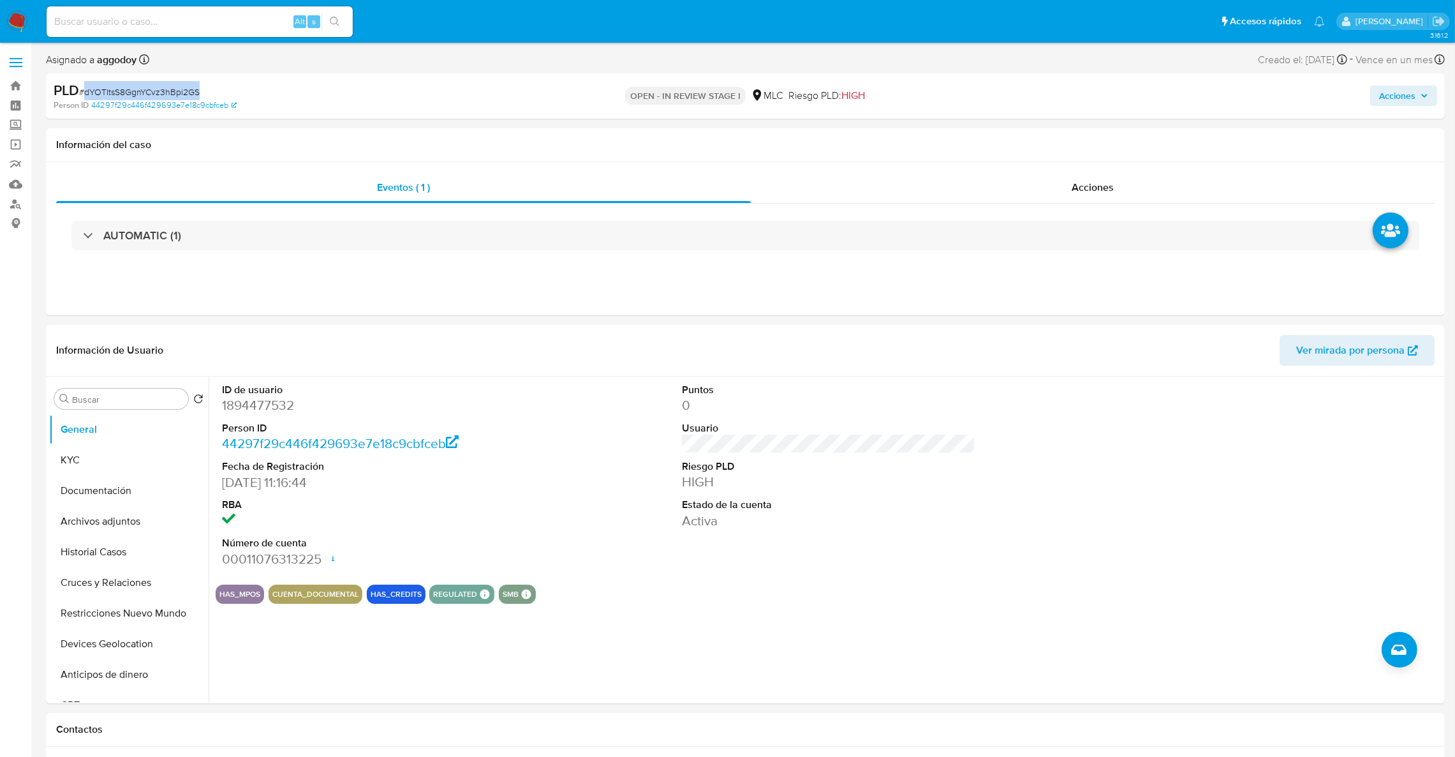
click at [153, 94] on span "# dYOTItsS8GgnYCvz3hBpi2GS" at bounding box center [139, 92] width 121 height 13
copy span "dYOTItsS8GgnYCvz3hBpi2GS"
click at [228, 403] on dd "1894477532" at bounding box center [369, 405] width 294 height 18
copy dd "1894477532"
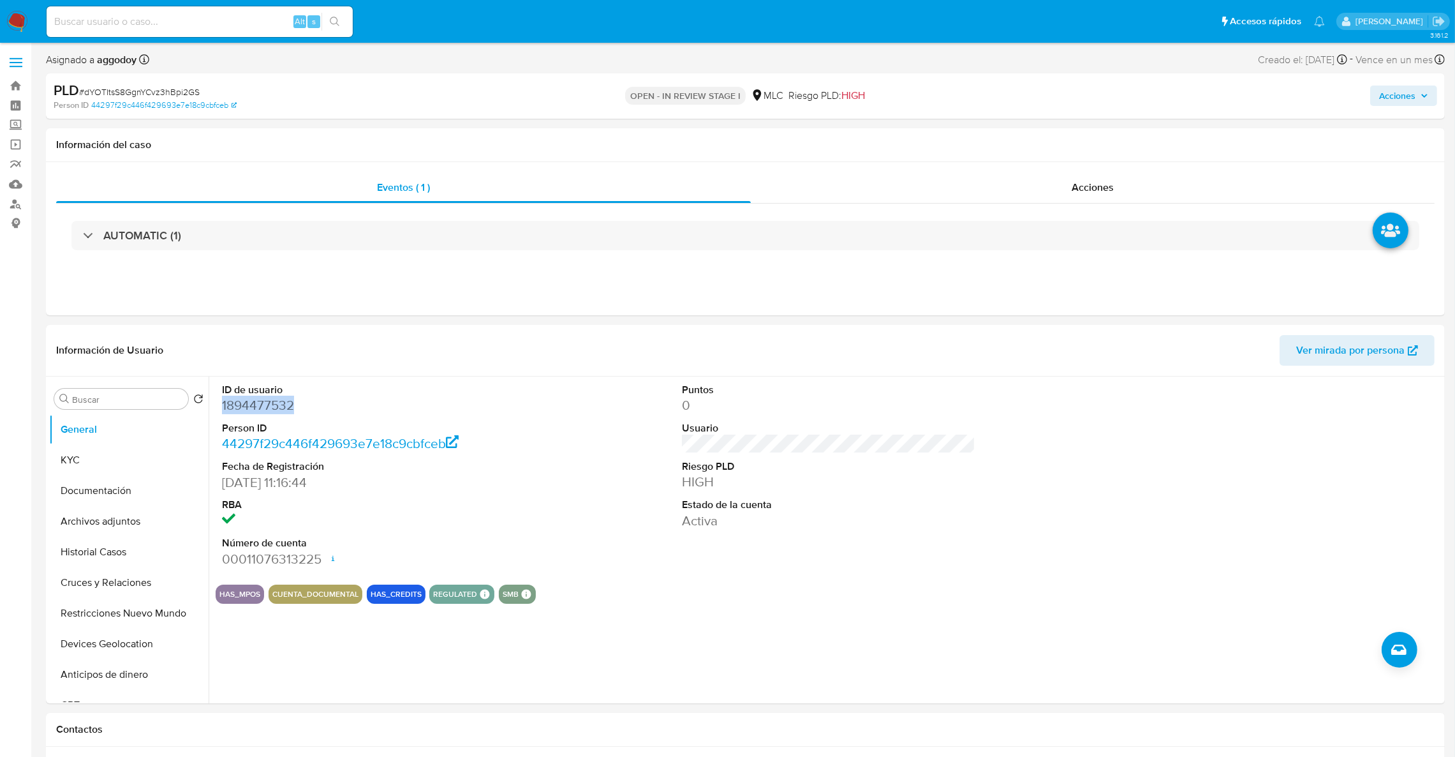
copy dd "1894477532"
click at [144, 461] on button "KYC" at bounding box center [123, 460] width 149 height 31
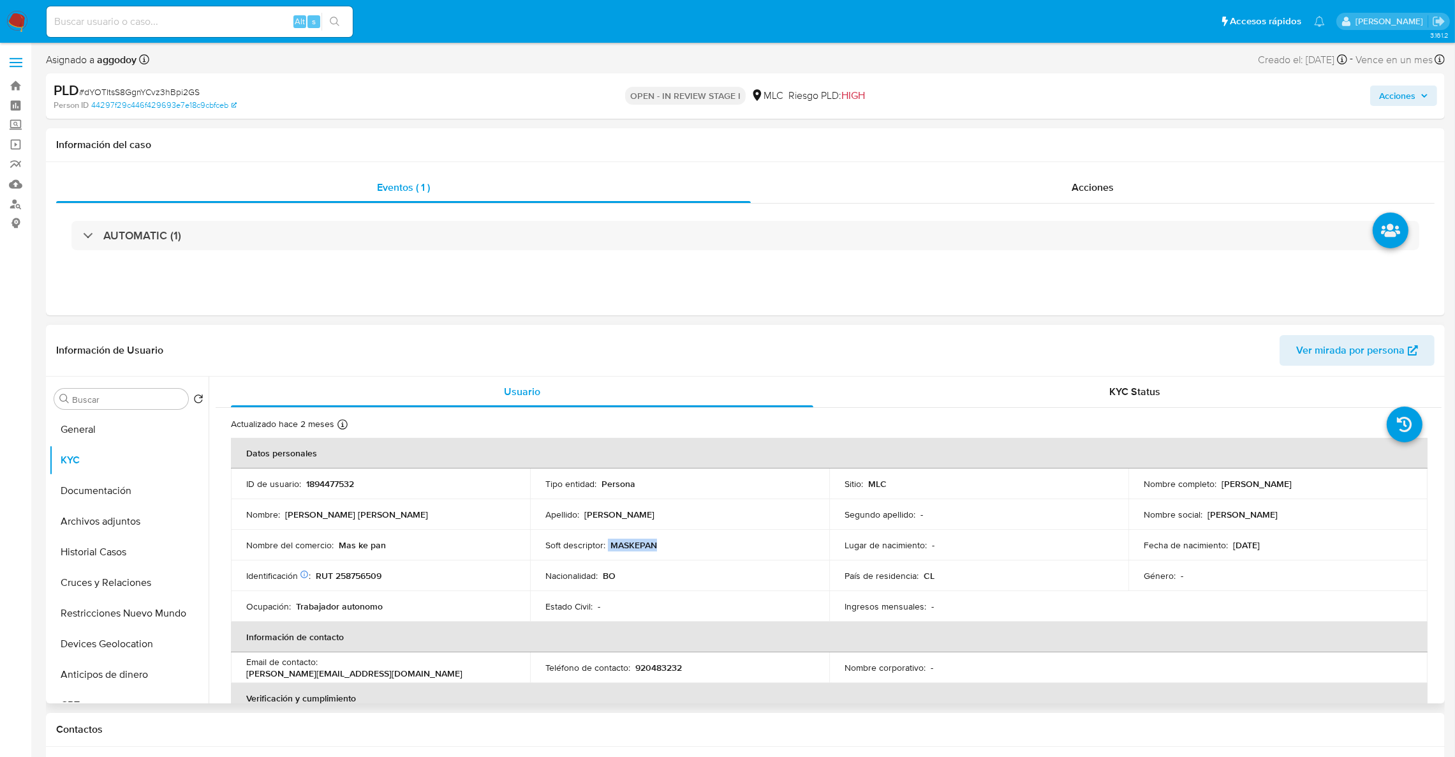
drag, startPoint x: 607, startPoint y: 546, endPoint x: 686, endPoint y: 546, distance: 79.1
click at [686, 546] on div "Soft descriptor : MASKEPAN" at bounding box center [680, 544] width 269 height 11
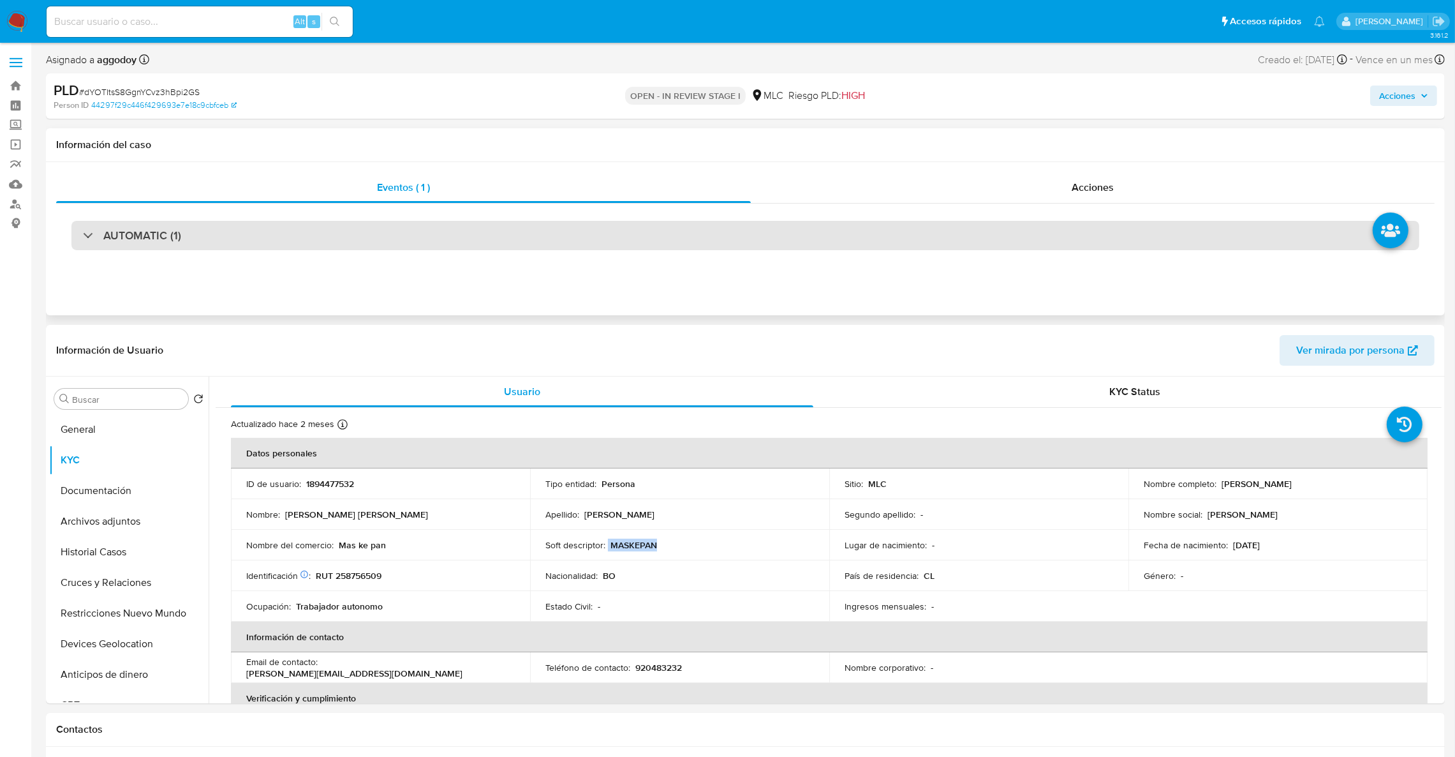
copy div "MASKEPAN"
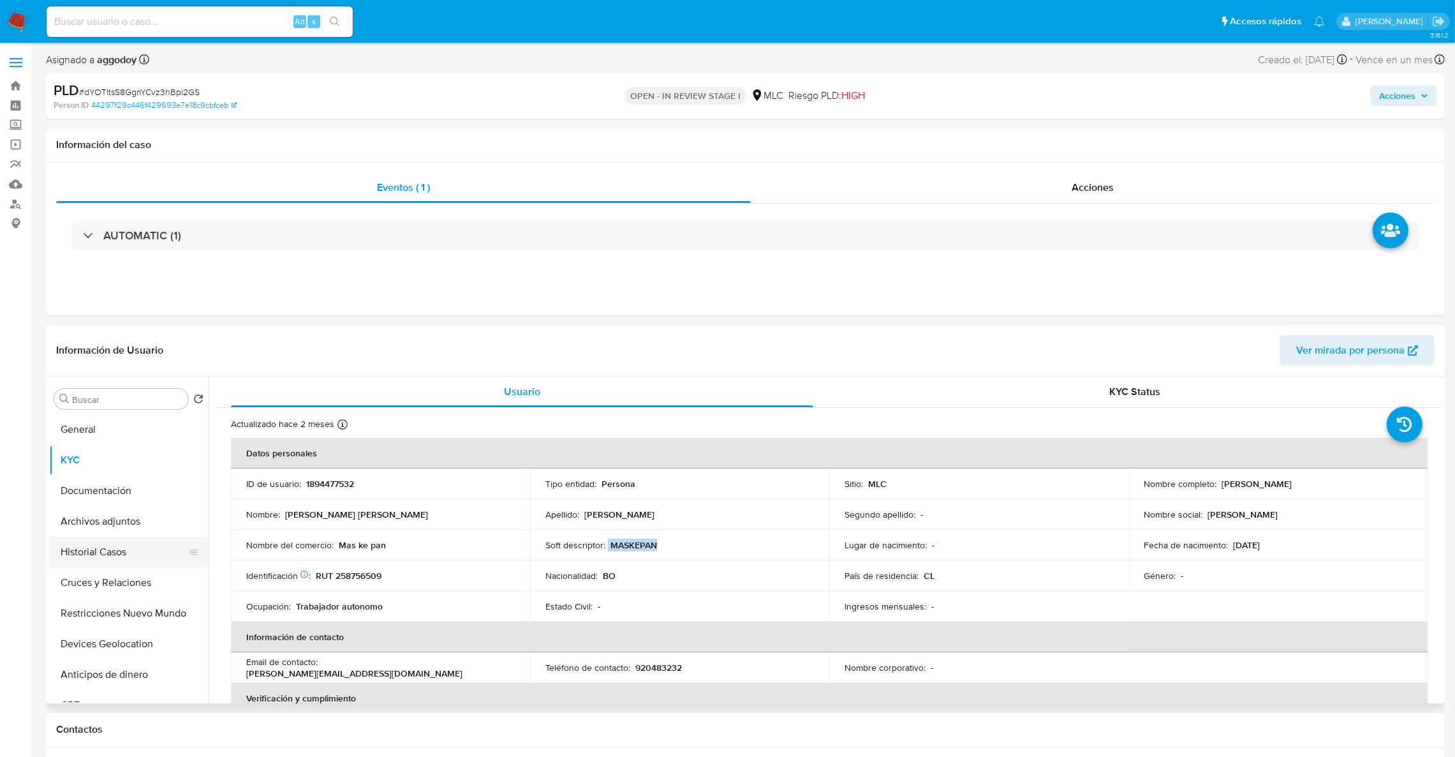
click at [140, 541] on button "Historial Casos" at bounding box center [123, 552] width 149 height 31
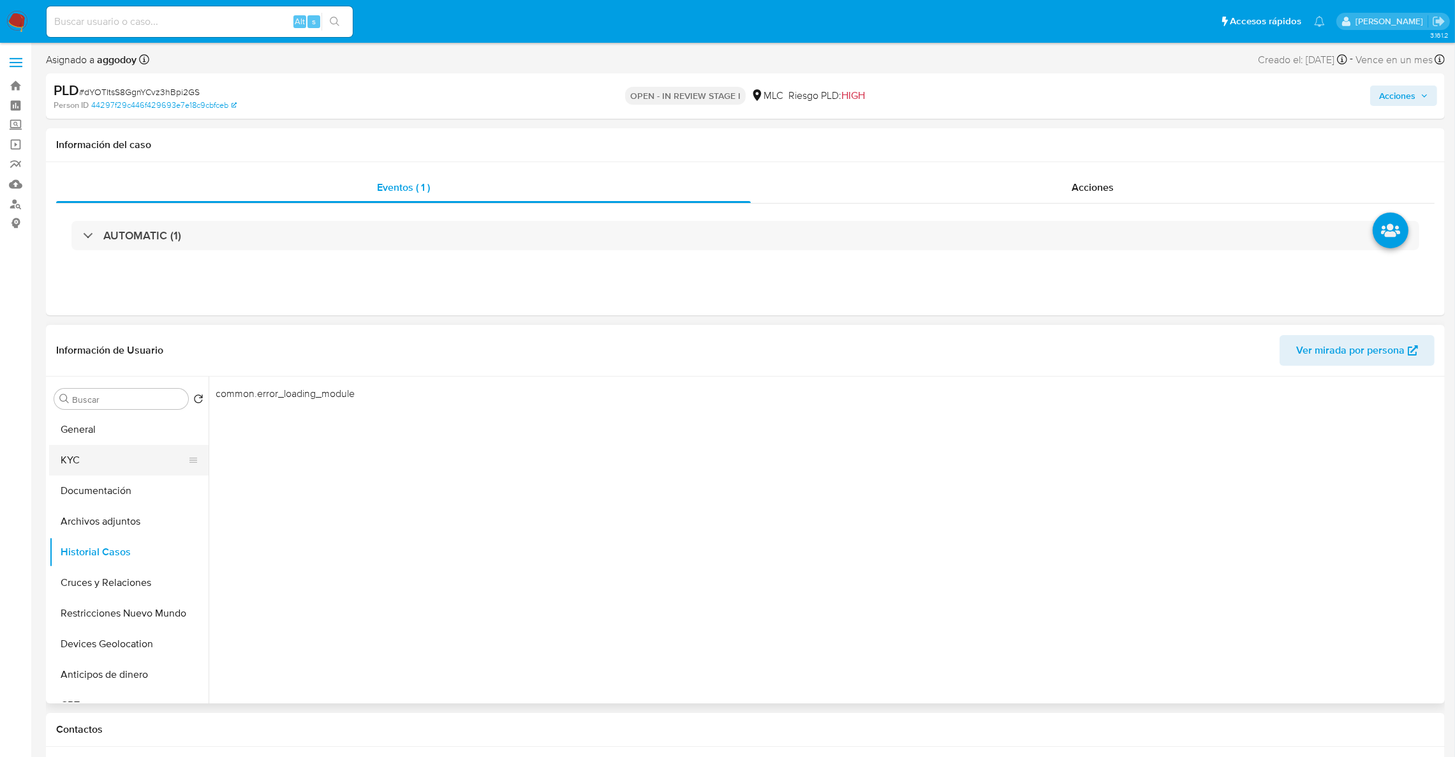
click at [71, 470] on button "KYC" at bounding box center [123, 460] width 149 height 31
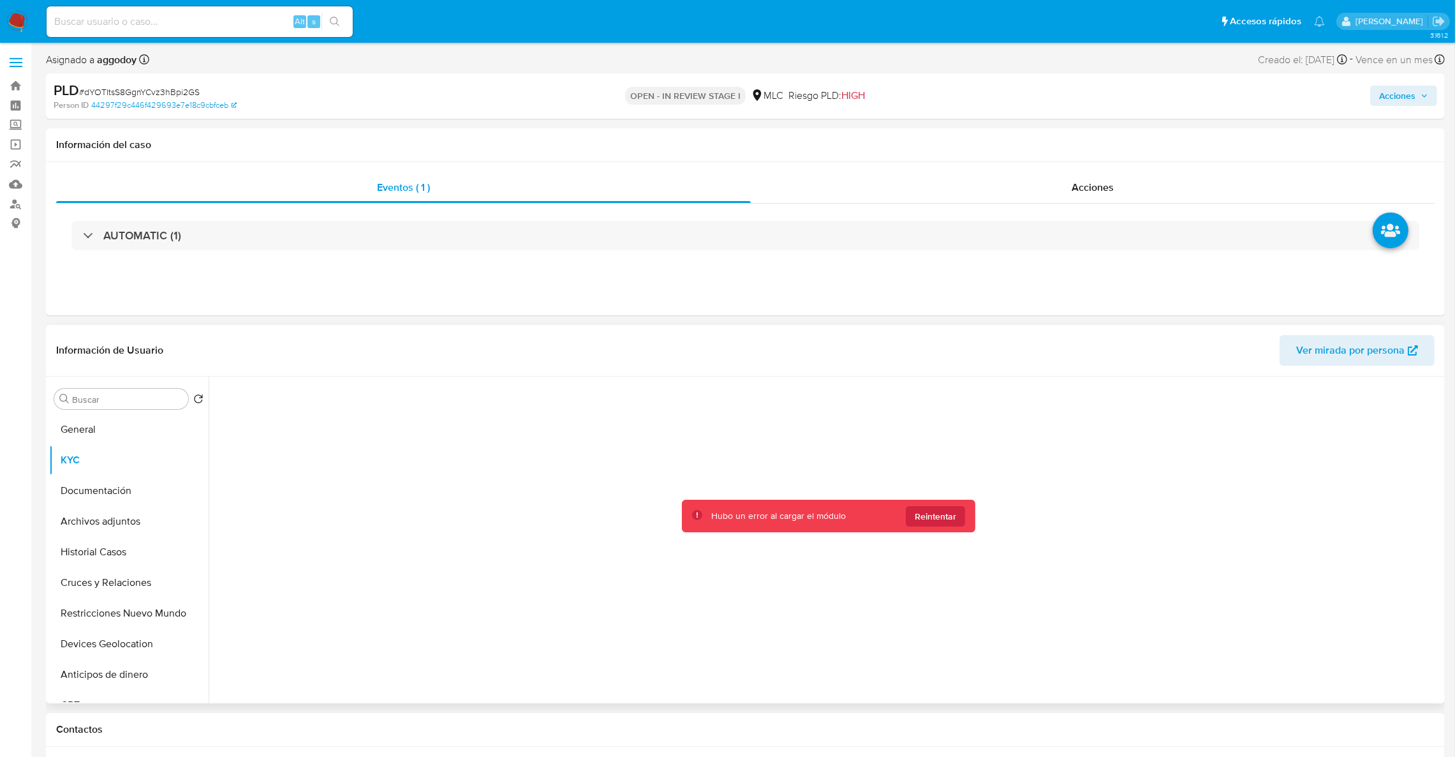
click at [956, 528] on div "Hubo un error al cargar el módulo Reintentar" at bounding box center [829, 516] width 294 height 33
click at [949, 513] on span "Reintentar" at bounding box center [935, 516] width 41 height 20
click at [101, 498] on button "Documentación" at bounding box center [123, 490] width 149 height 31
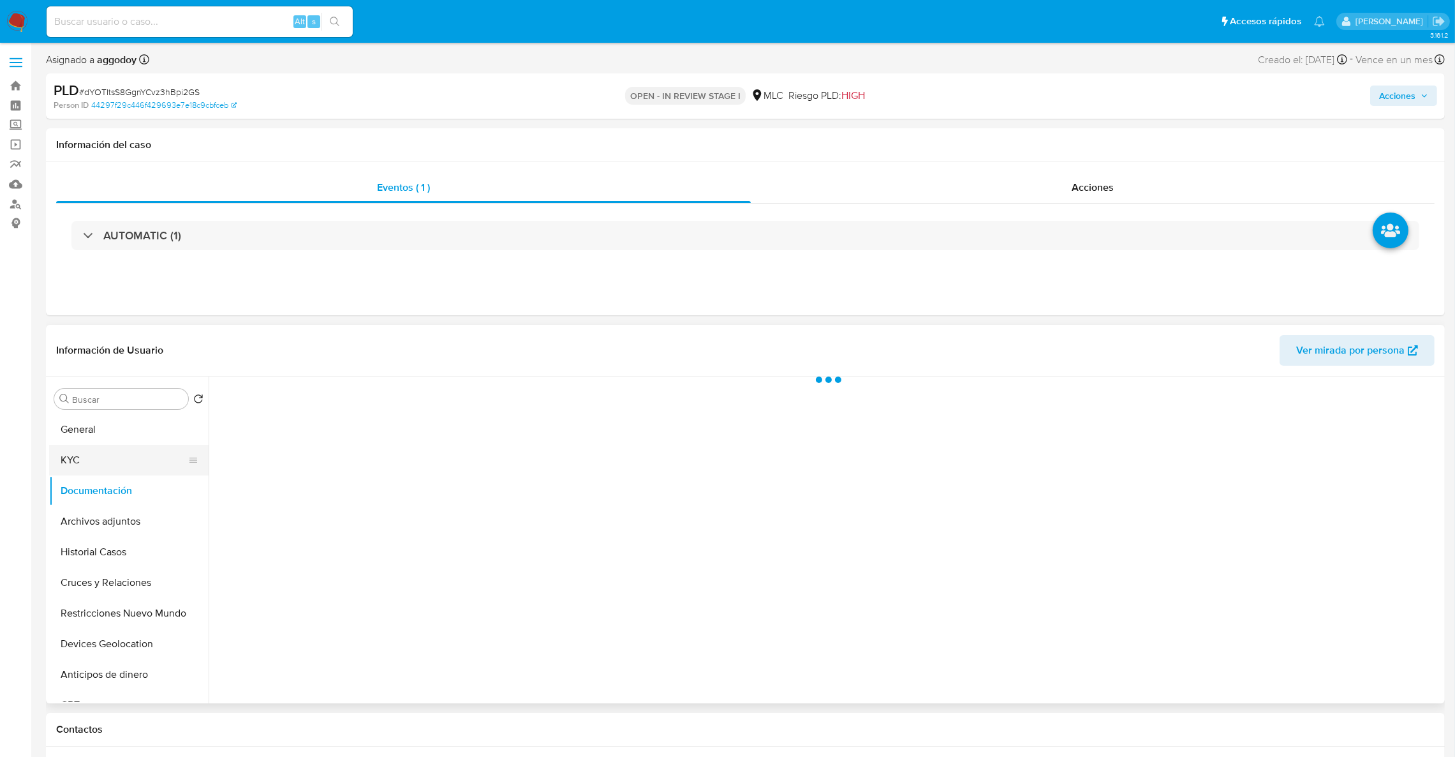
click at [89, 461] on button "KYC" at bounding box center [123, 460] width 149 height 31
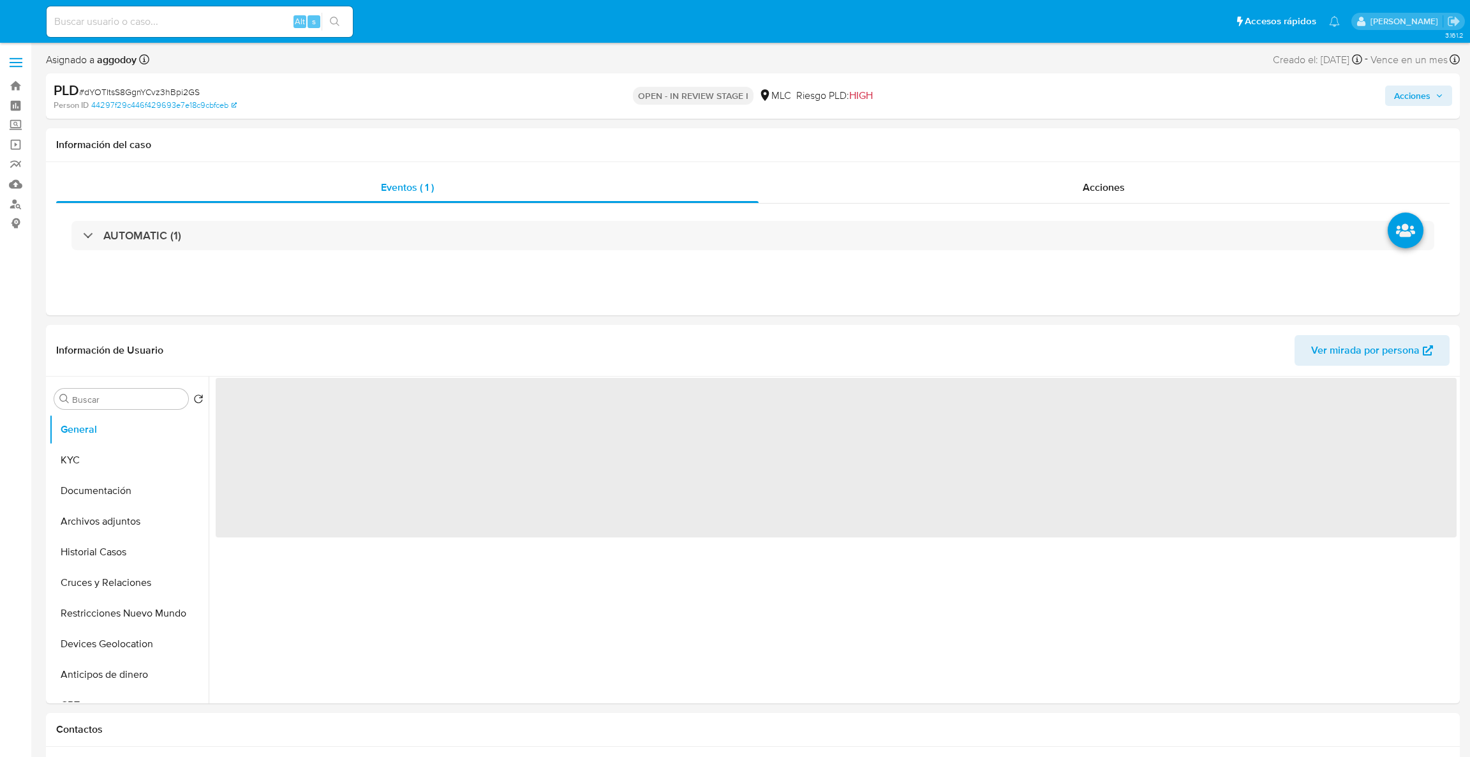
select select "10"
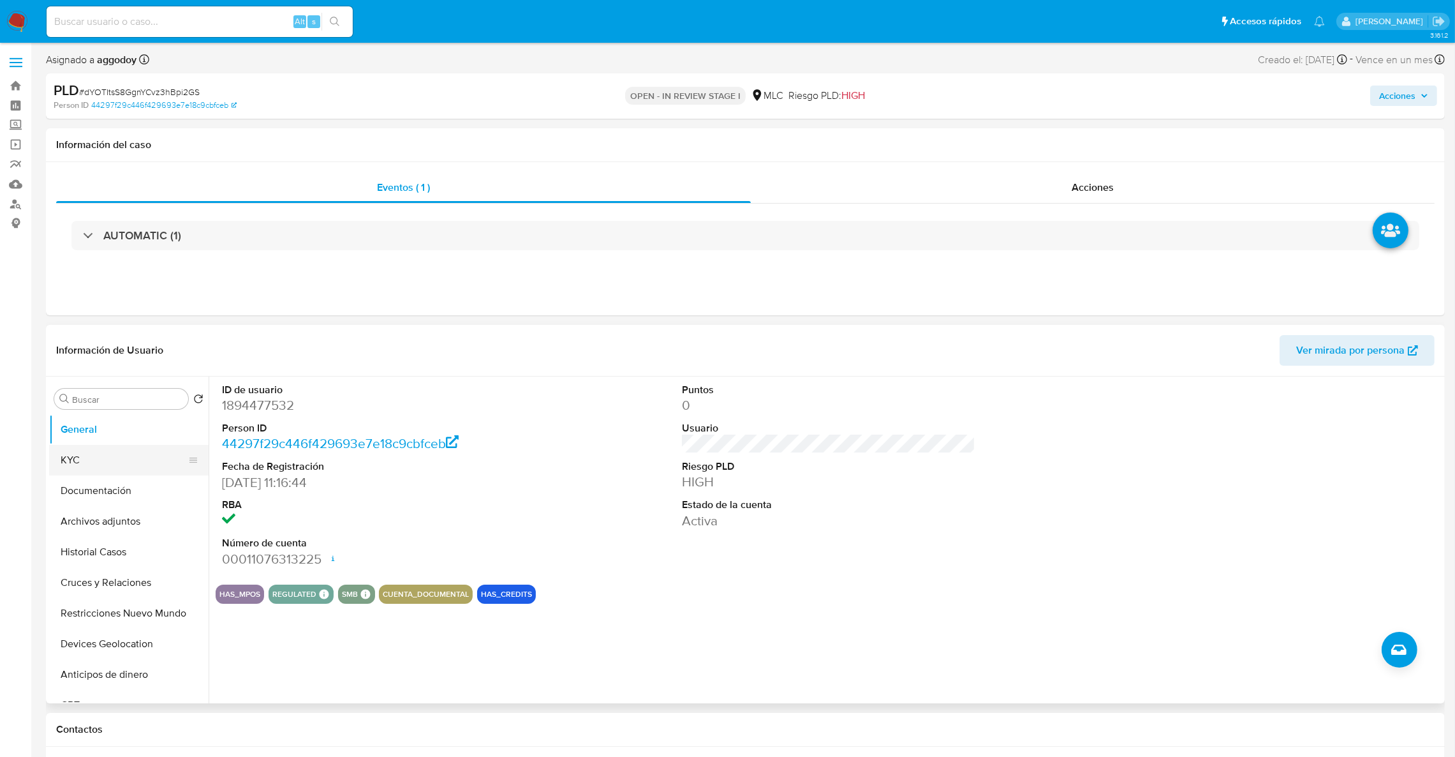
click at [101, 457] on button "KYC" at bounding box center [123, 460] width 149 height 31
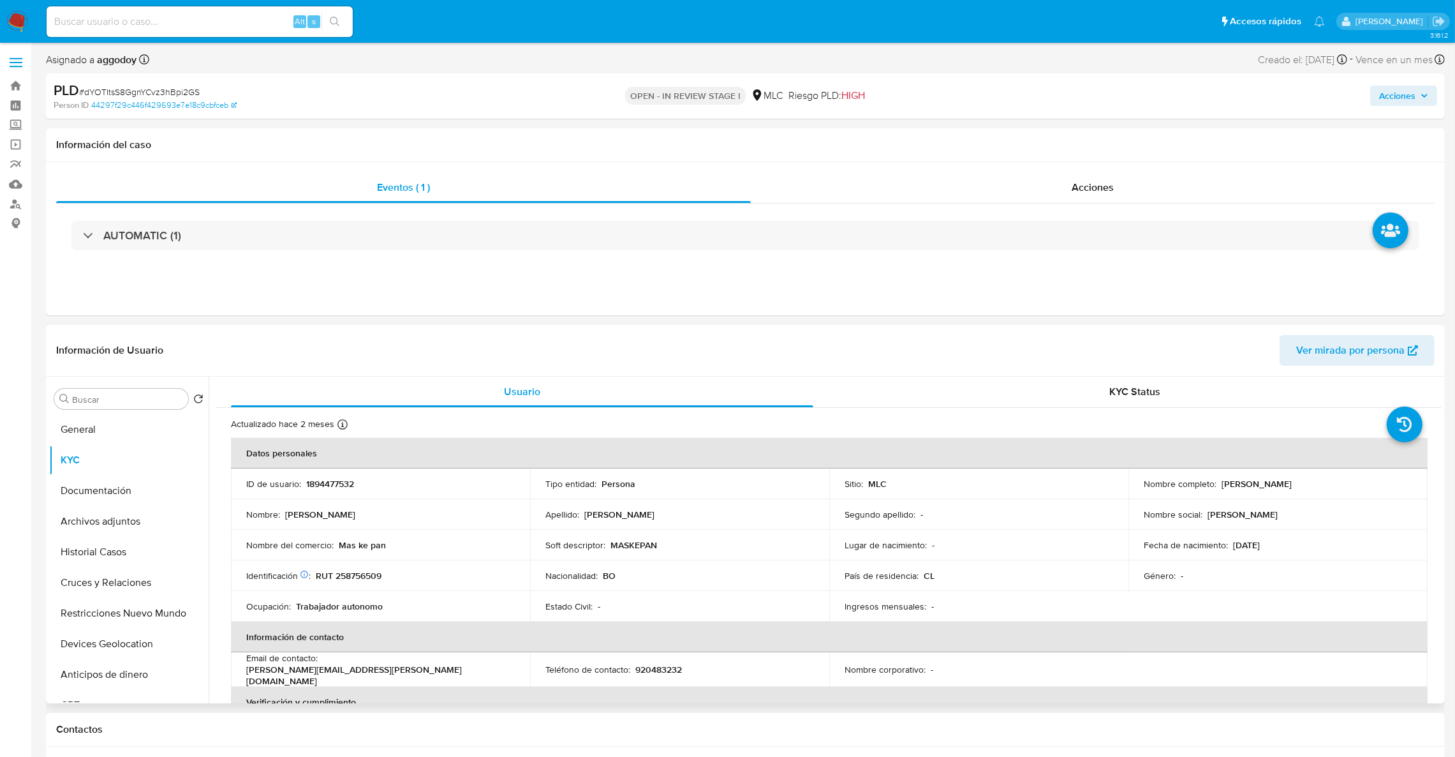
click at [376, 581] on p "RUT 258756509" at bounding box center [349, 575] width 66 height 11
copy p "258756509"
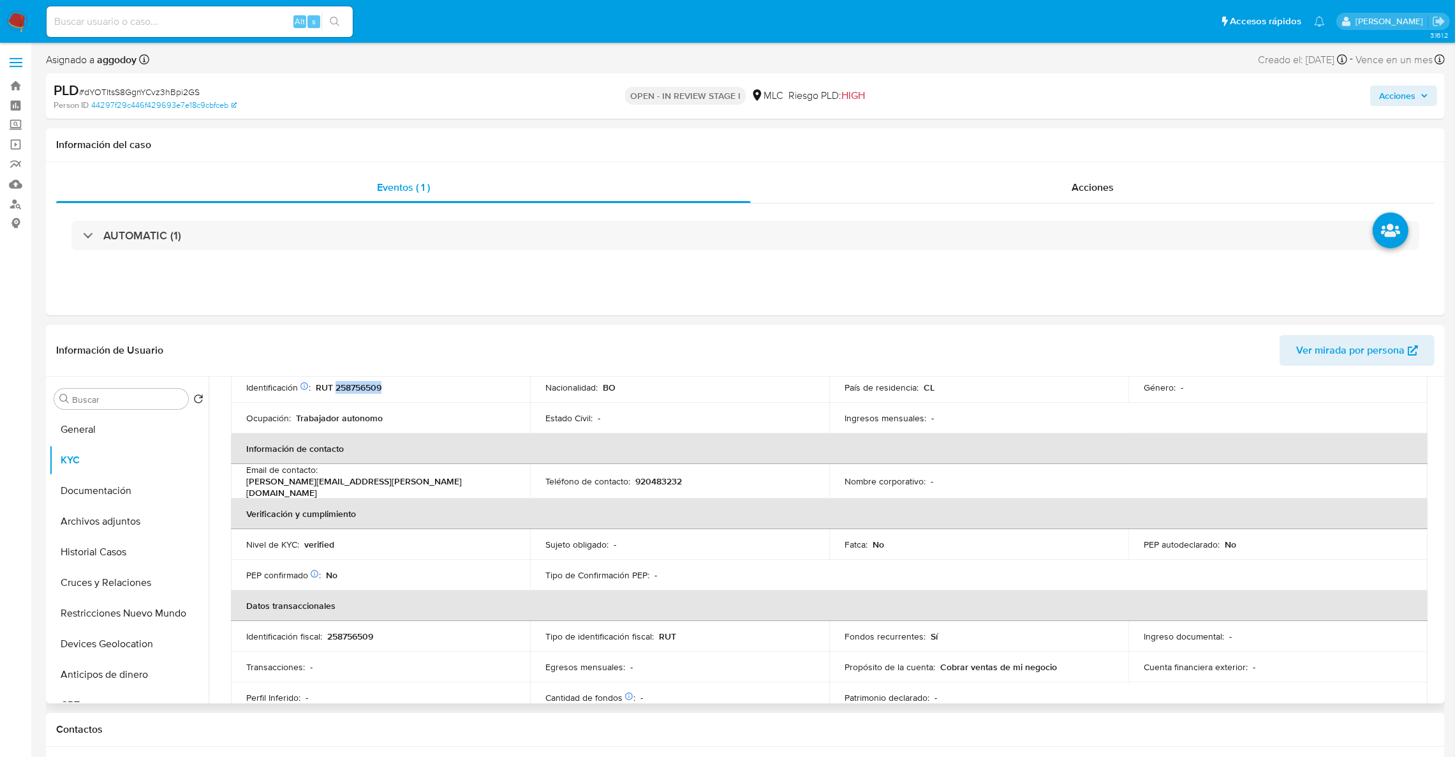
scroll to position [117, 0]
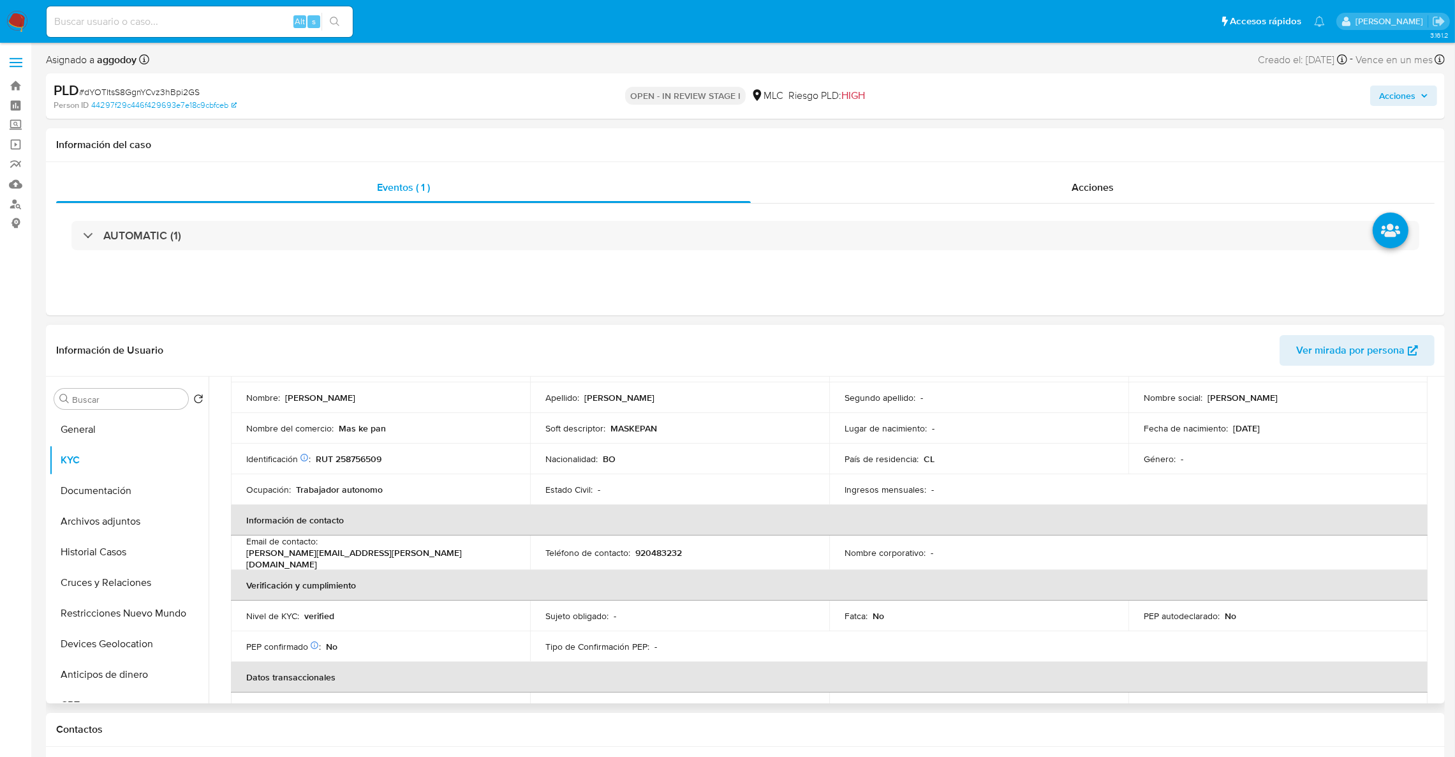
drag, startPoint x: 1442, startPoint y: 427, endPoint x: 1443, endPoint y: 408, distance: 18.5
click at [1443, 408] on div "Buscar Volver al orden por defecto General KYC Documentación Archivos adjuntos …" at bounding box center [745, 539] width 1399 height 327
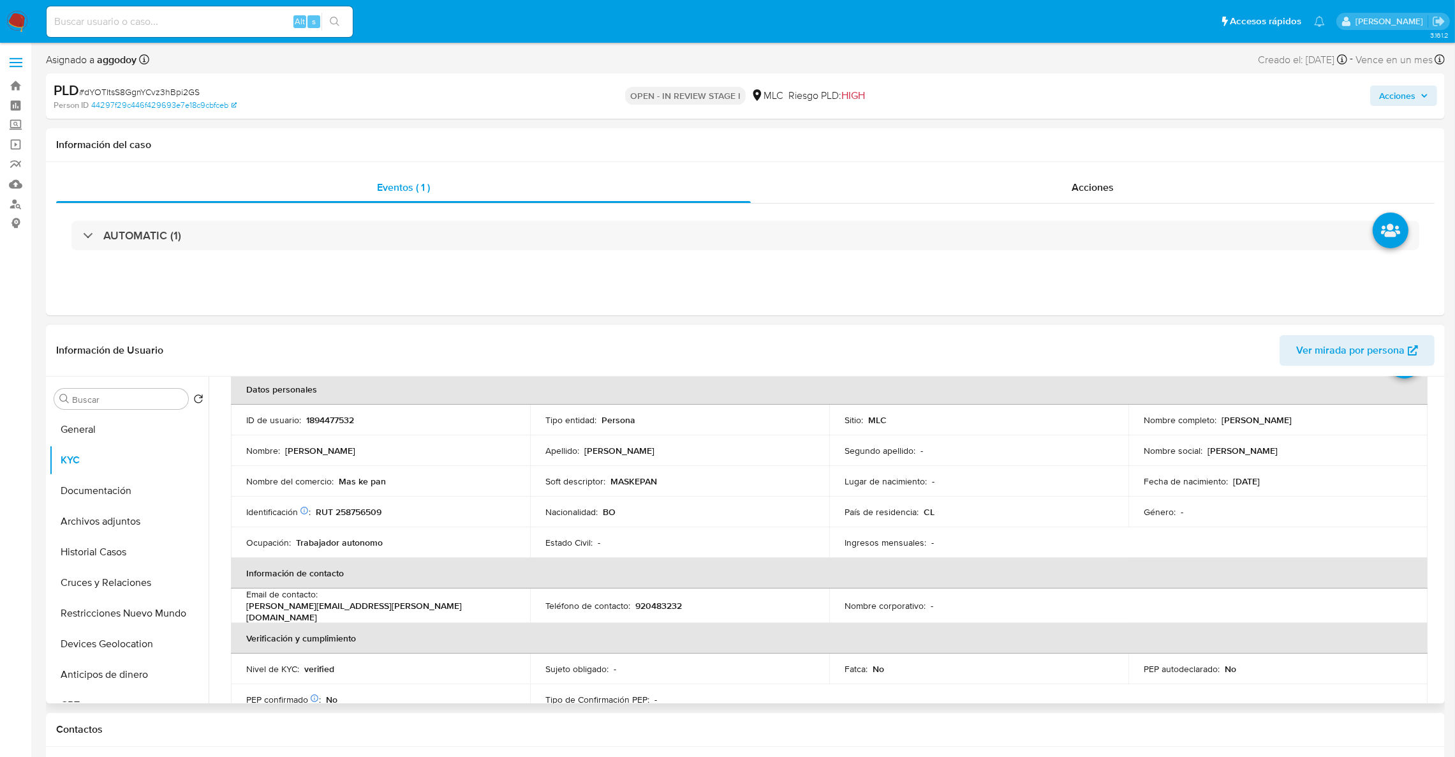
scroll to position [66, 0]
click at [1082, 600] on div "Nombre corporativo : -" at bounding box center [979, 602] width 269 height 11
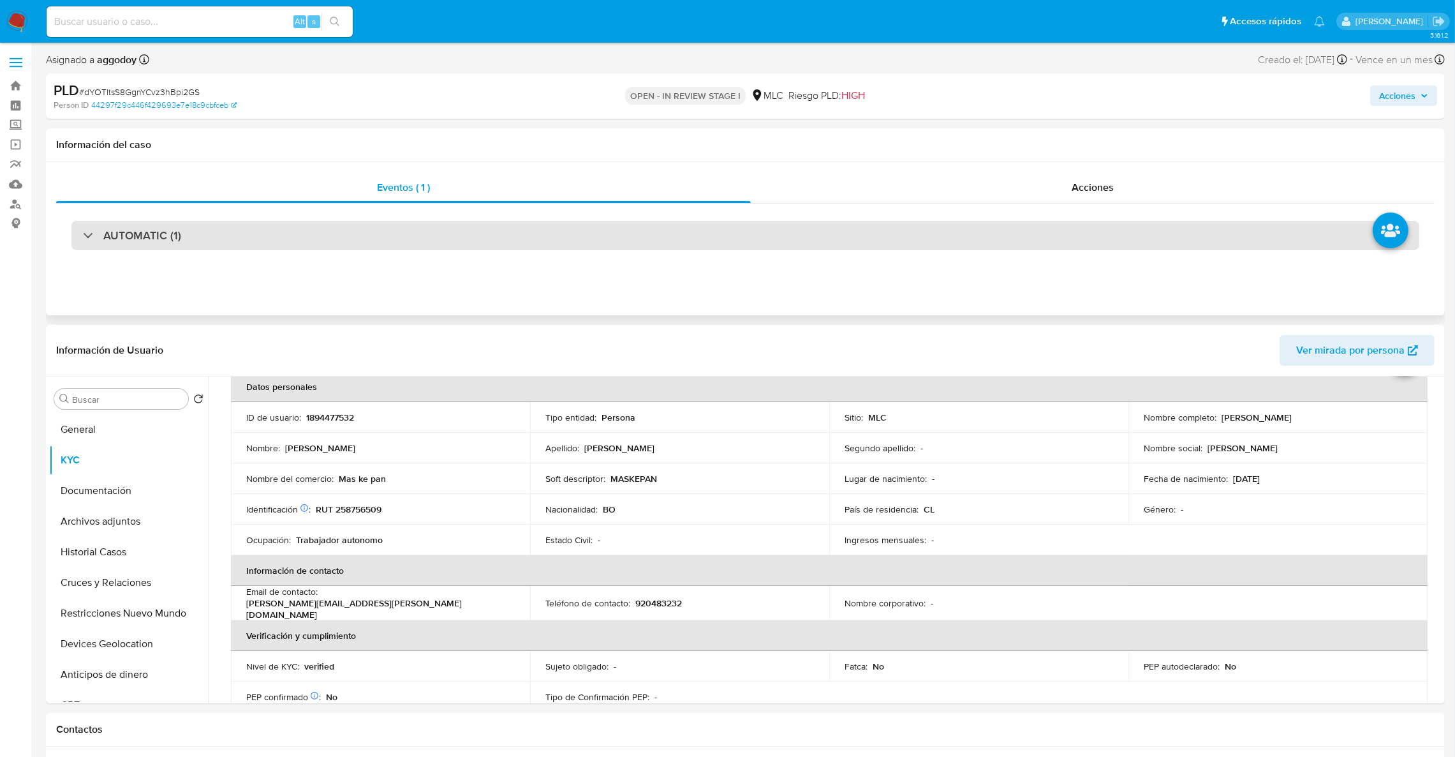
click at [819, 246] on div "AUTOMATIC (1)" at bounding box center [745, 235] width 1348 height 29
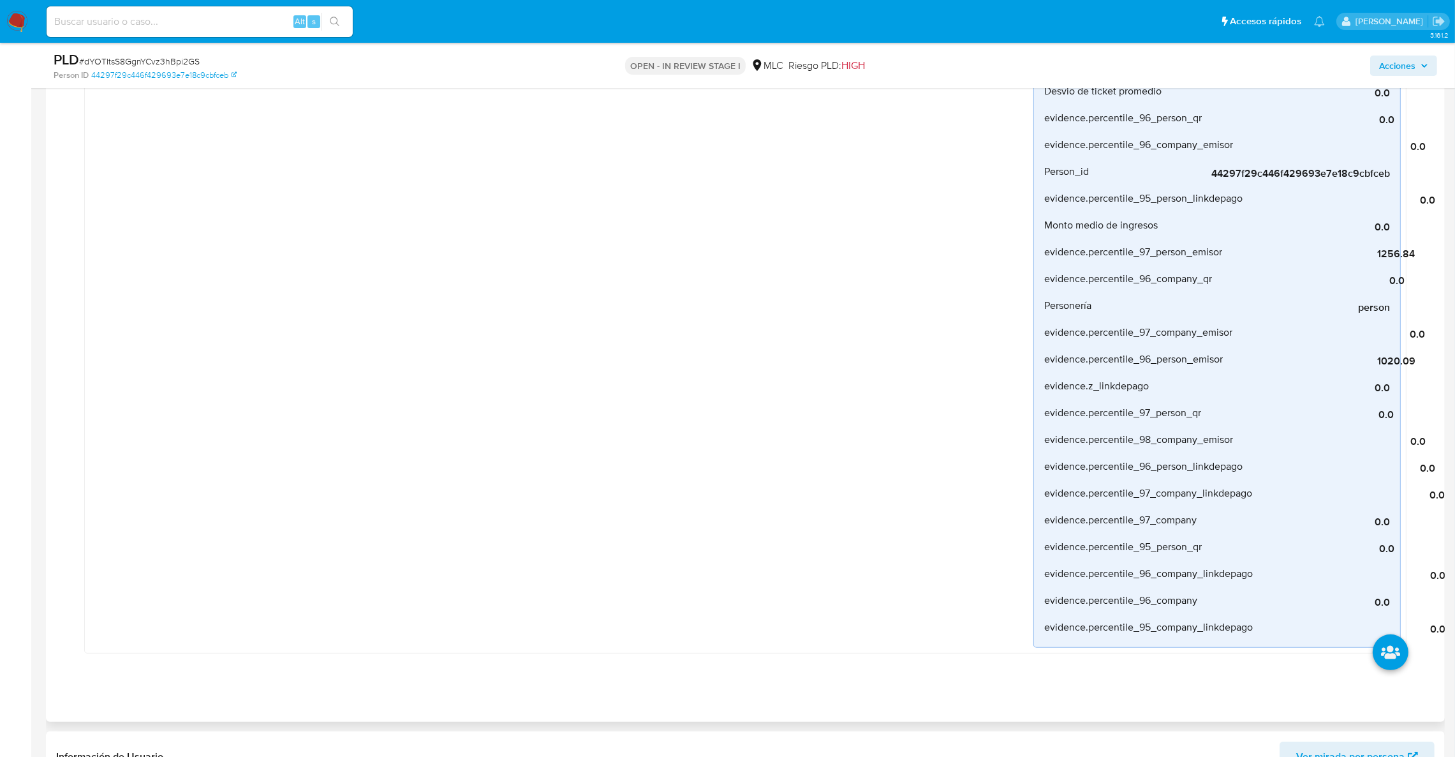
scroll to position [861, 0]
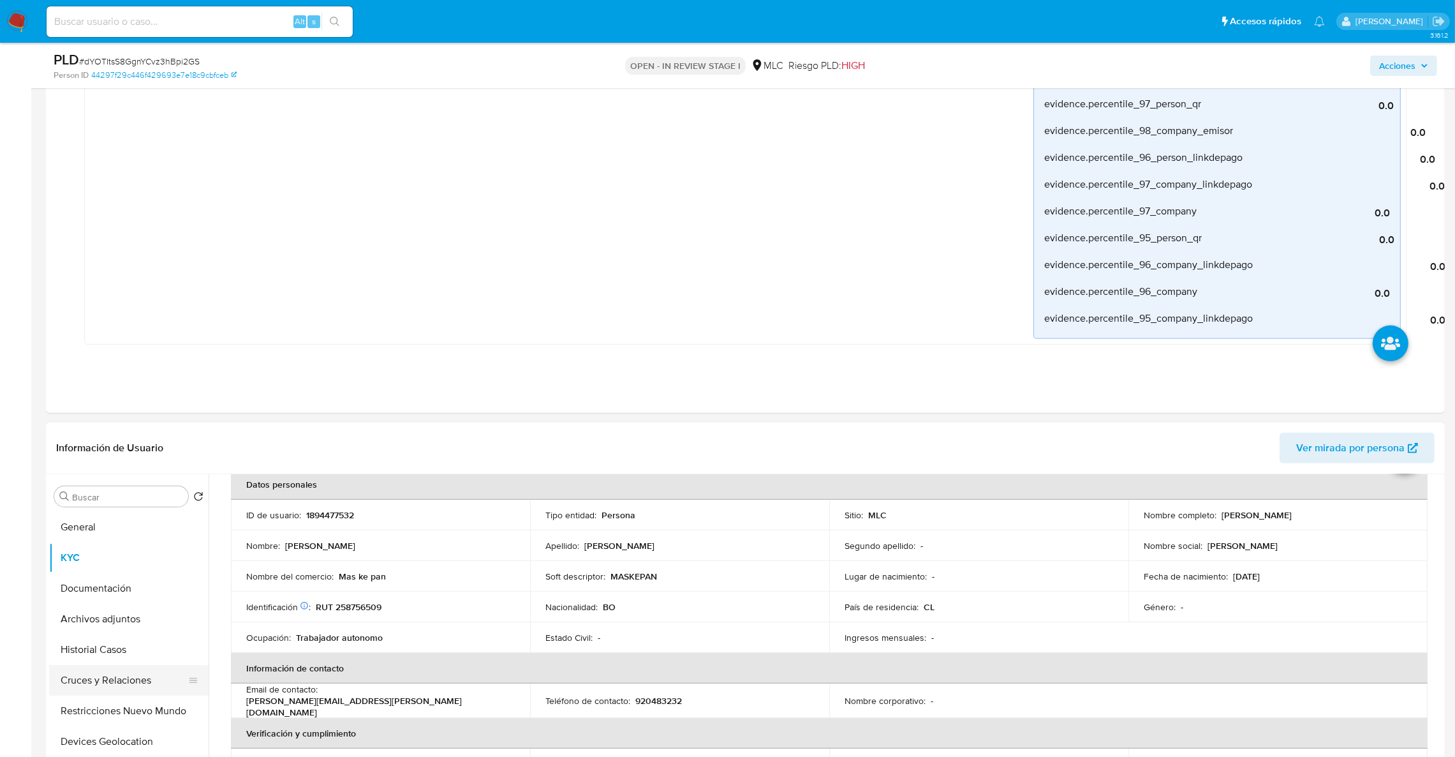
click at [140, 691] on button "Cruces y Relaciones" at bounding box center [123, 680] width 149 height 31
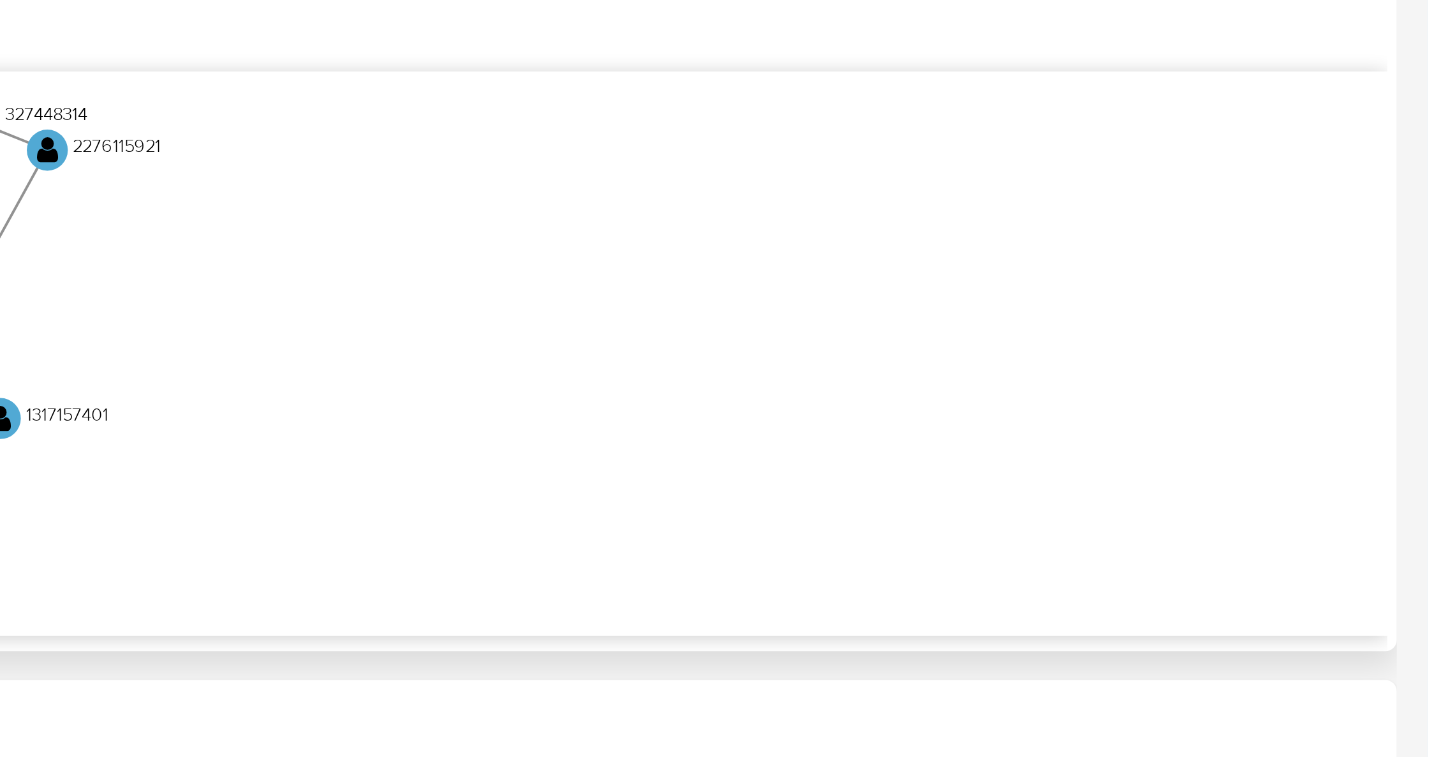
scroll to position [1040, 0]
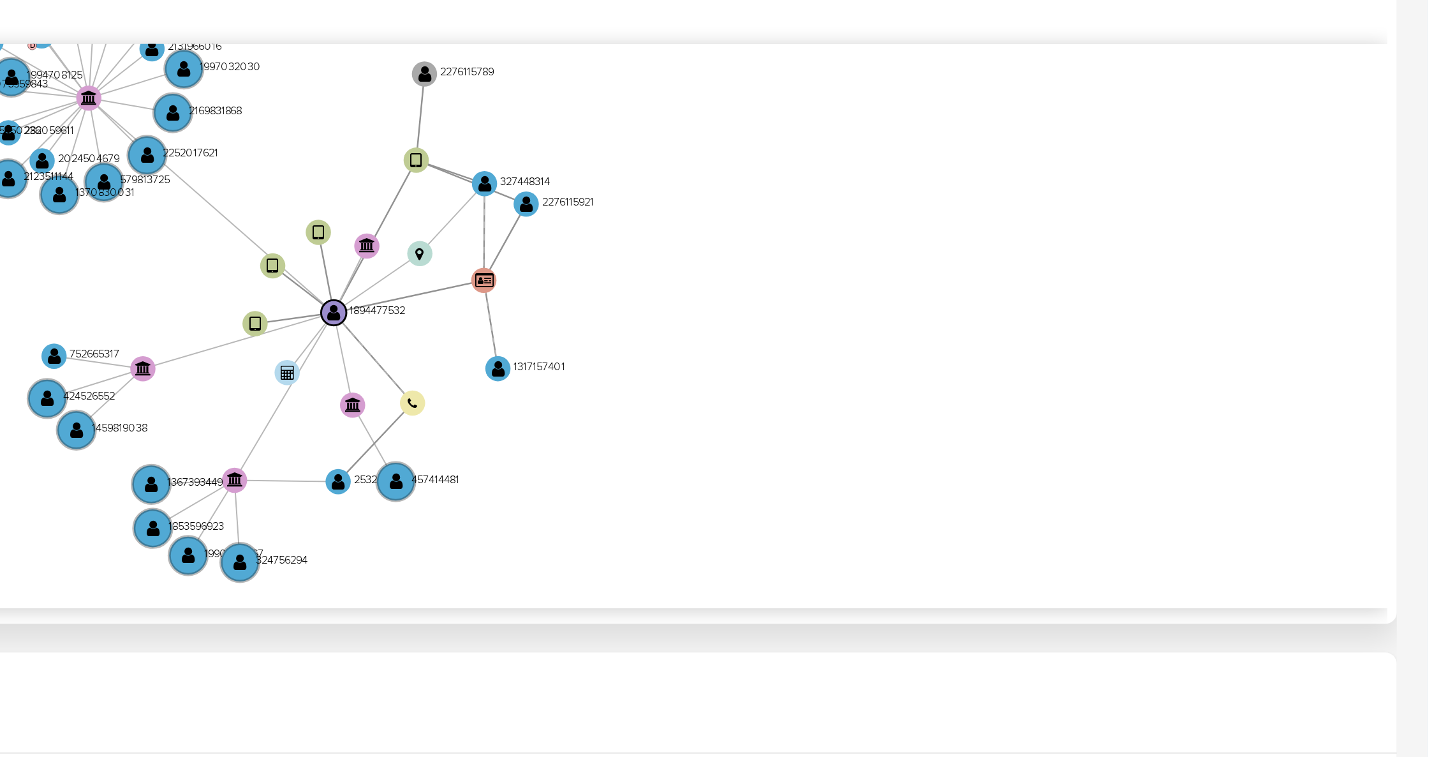
drag, startPoint x: 1313, startPoint y: 526, endPoint x: 1385, endPoint y: 536, distance: 72.7
click at [1385, 536] on icon "device-67b61373b9867d0291cba14a  user-1894477532  1894477532 device-669db0bd4…" at bounding box center [838, 520] width 1208 height 185
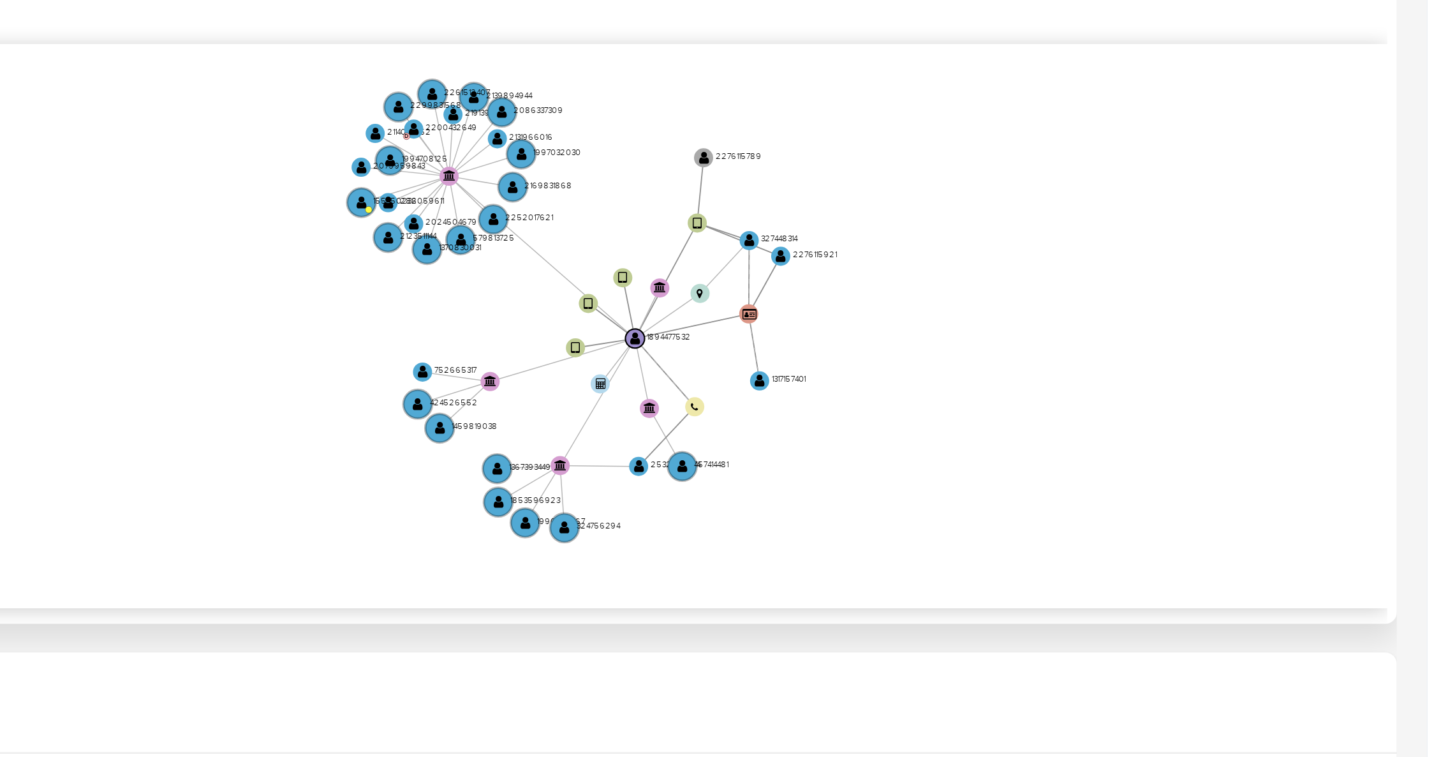
click at [1285, 525] on icon "device-67b61373b9867d0291cba14a  user-1894477532  1894477532 device-669db0bd4…" at bounding box center [838, 520] width 1208 height 185
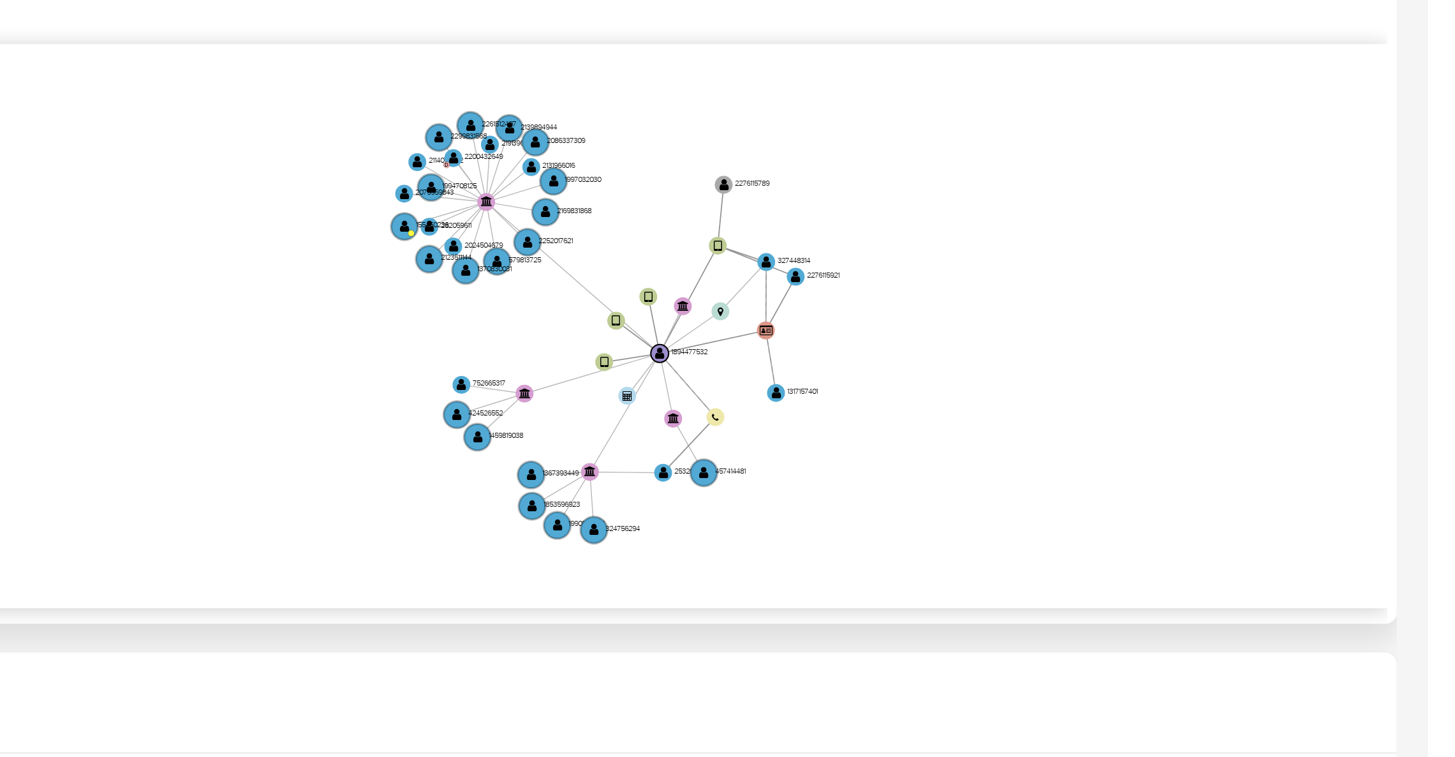
click at [1405, 498] on icon "device-67b61373b9867d0291cba14a  user-1894477532  1894477532 device-669db0bd4…" at bounding box center [838, 520] width 1208 height 185
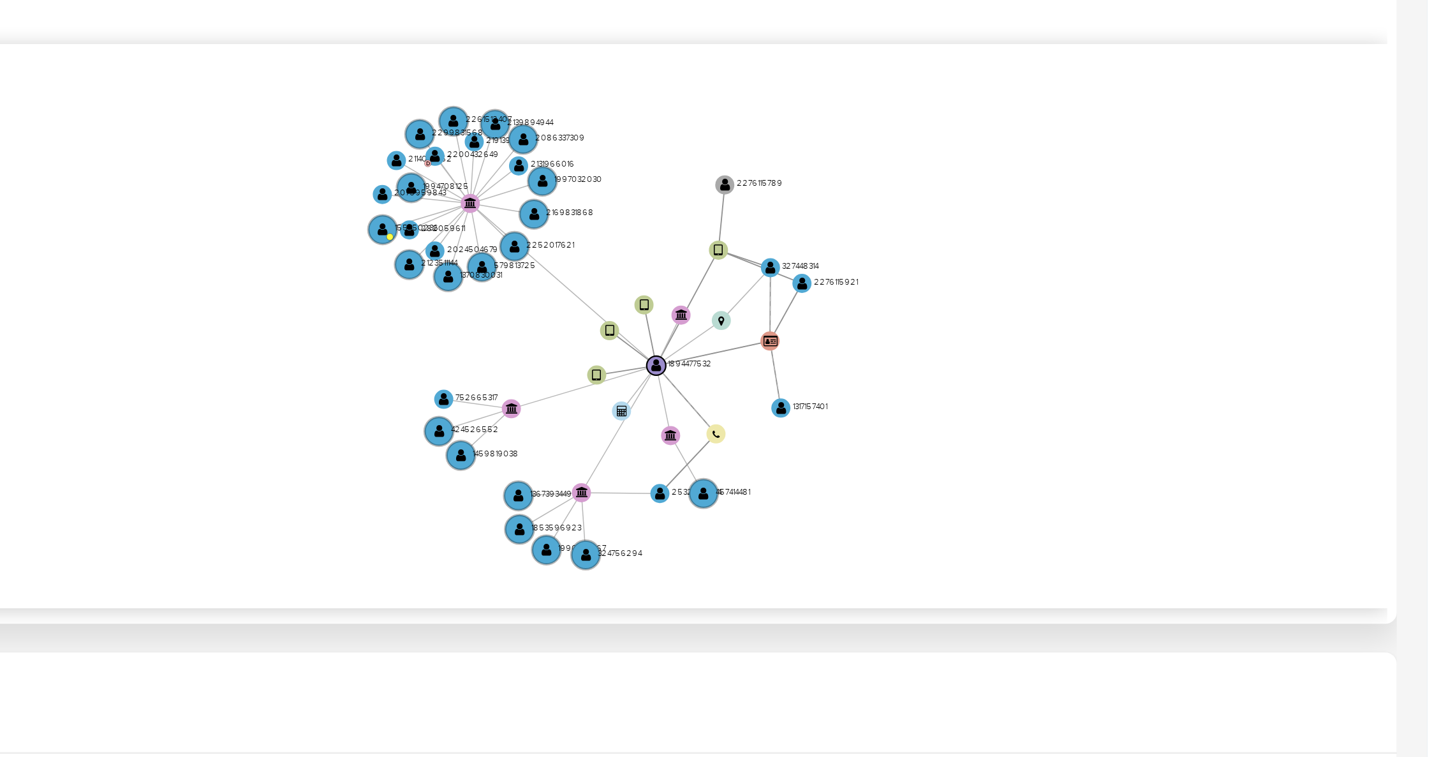
click at [1412, 500] on icon "device-67b61373b9867d0291cba14a  user-1894477532  1894477532 device-669db0bd4…" at bounding box center [838, 520] width 1208 height 185
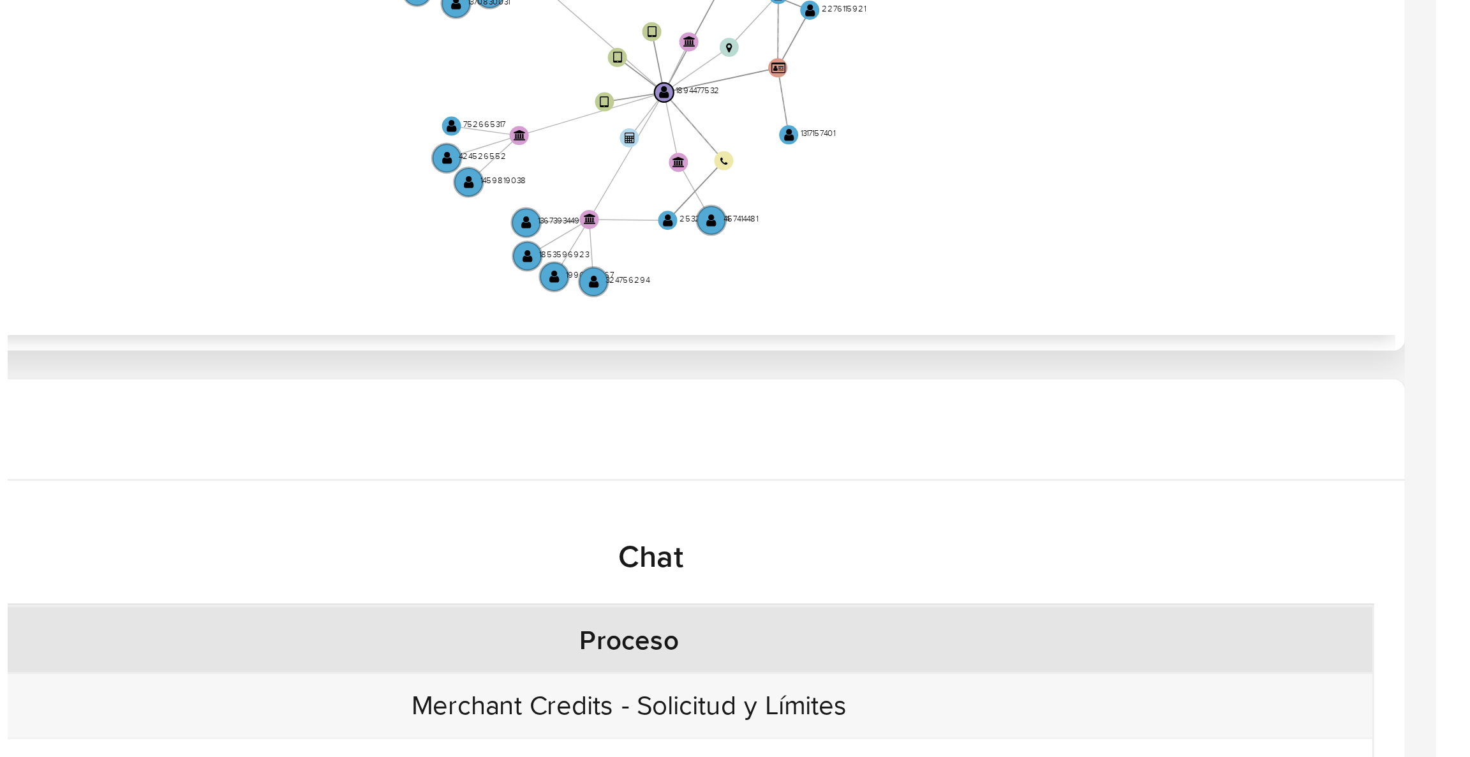
scroll to position [1039, 0]
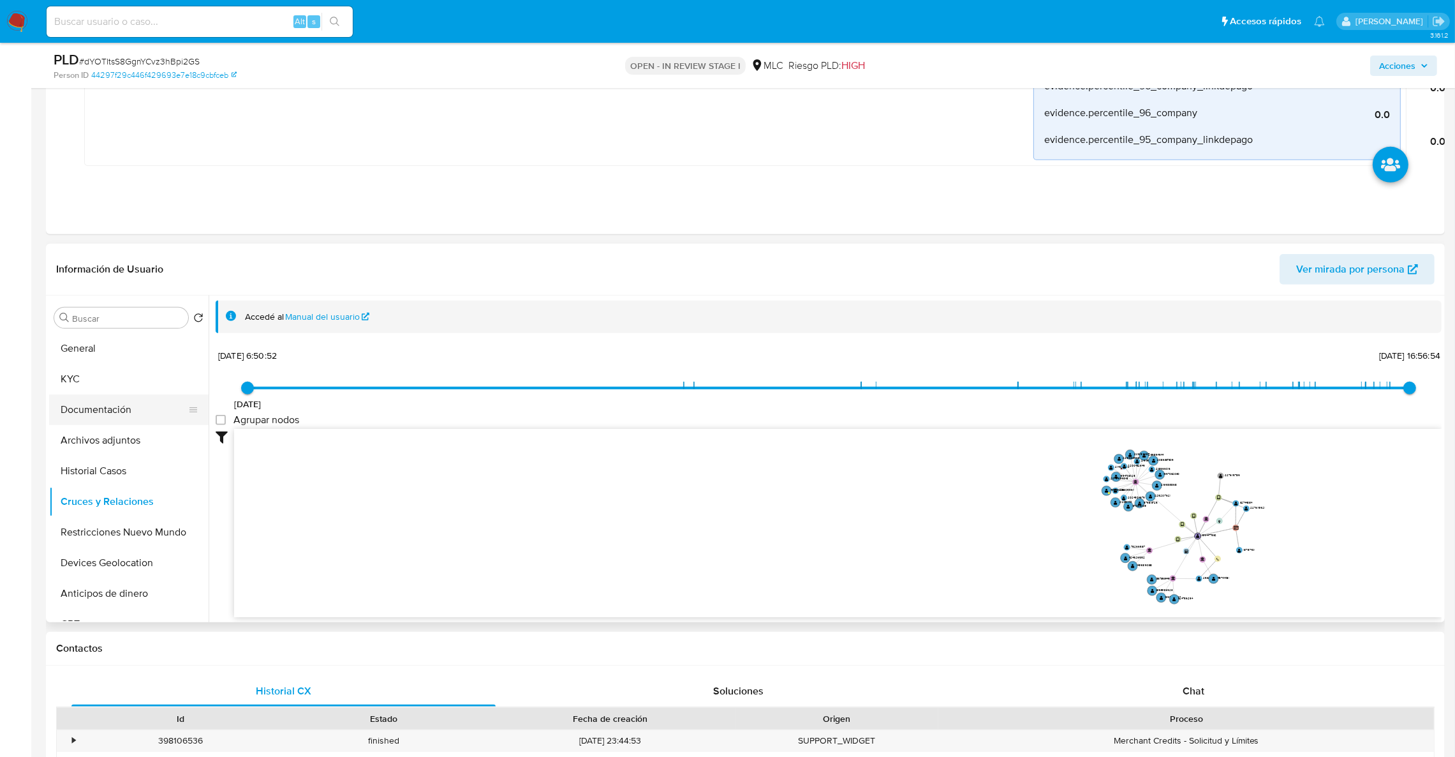
click at [82, 397] on button "Documentación" at bounding box center [123, 409] width 149 height 31
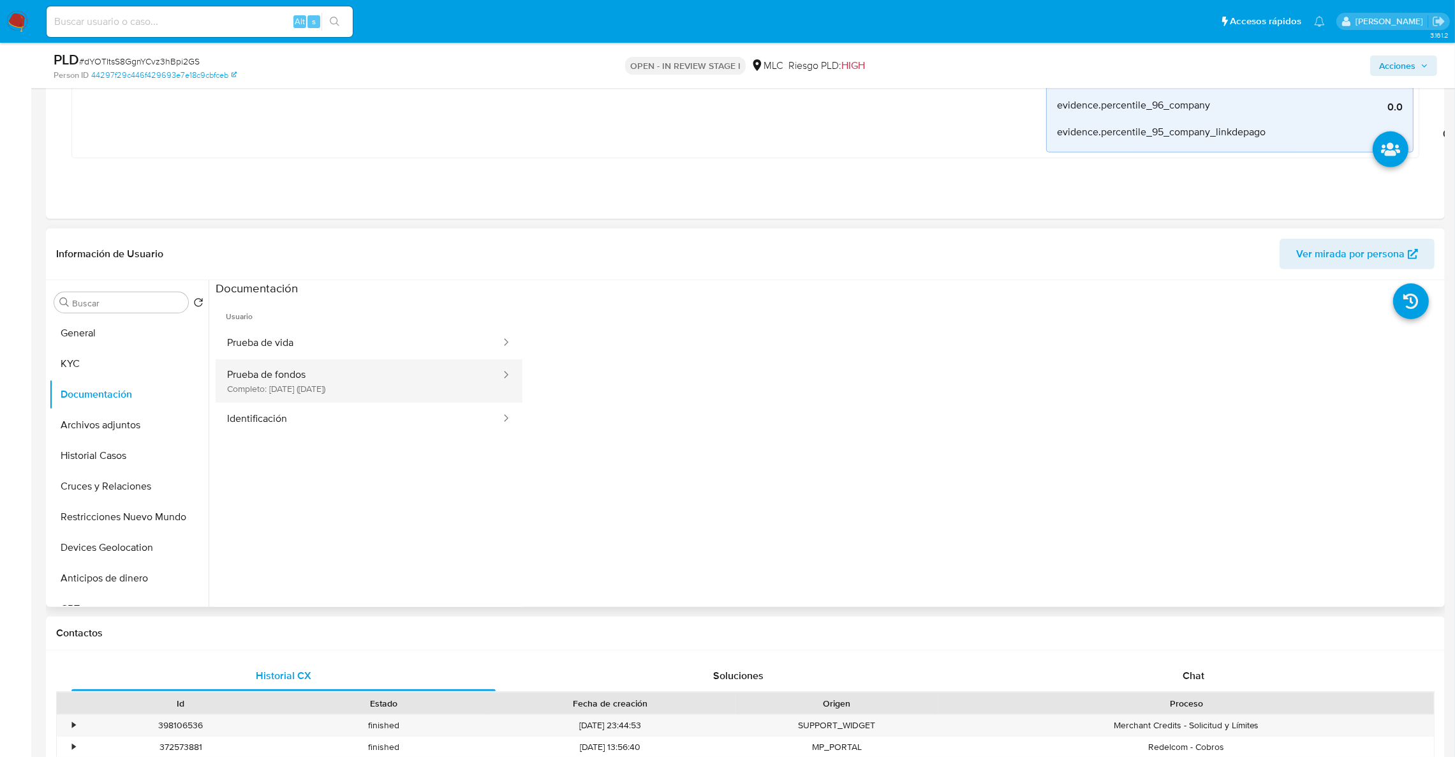
click at [408, 369] on button "Prueba de fondos Completo: 12/08/2025 (hace 2 meses)" at bounding box center [359, 380] width 287 height 43
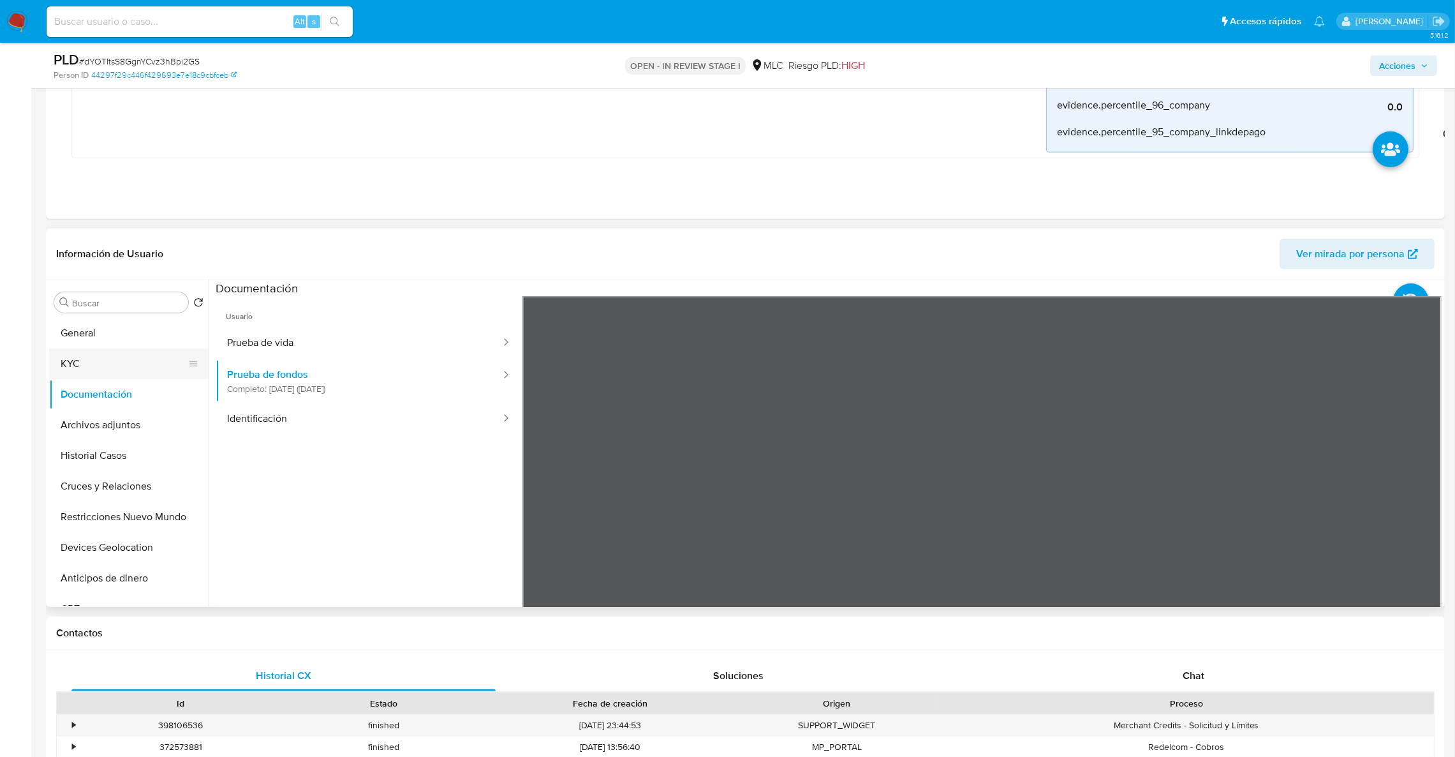
click at [128, 359] on button "KYC" at bounding box center [123, 363] width 149 height 31
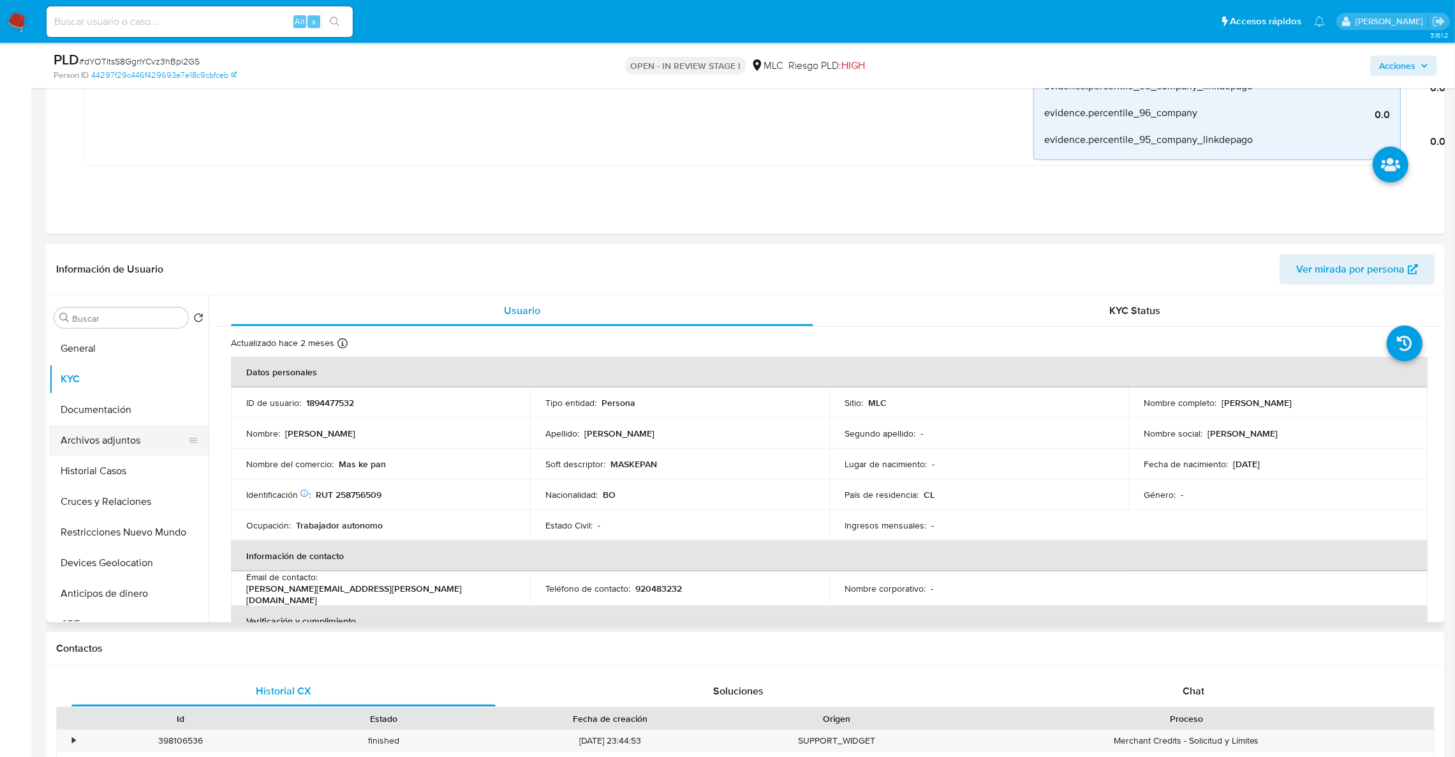
click at [112, 447] on button "Archivos adjuntos" at bounding box center [123, 440] width 149 height 31
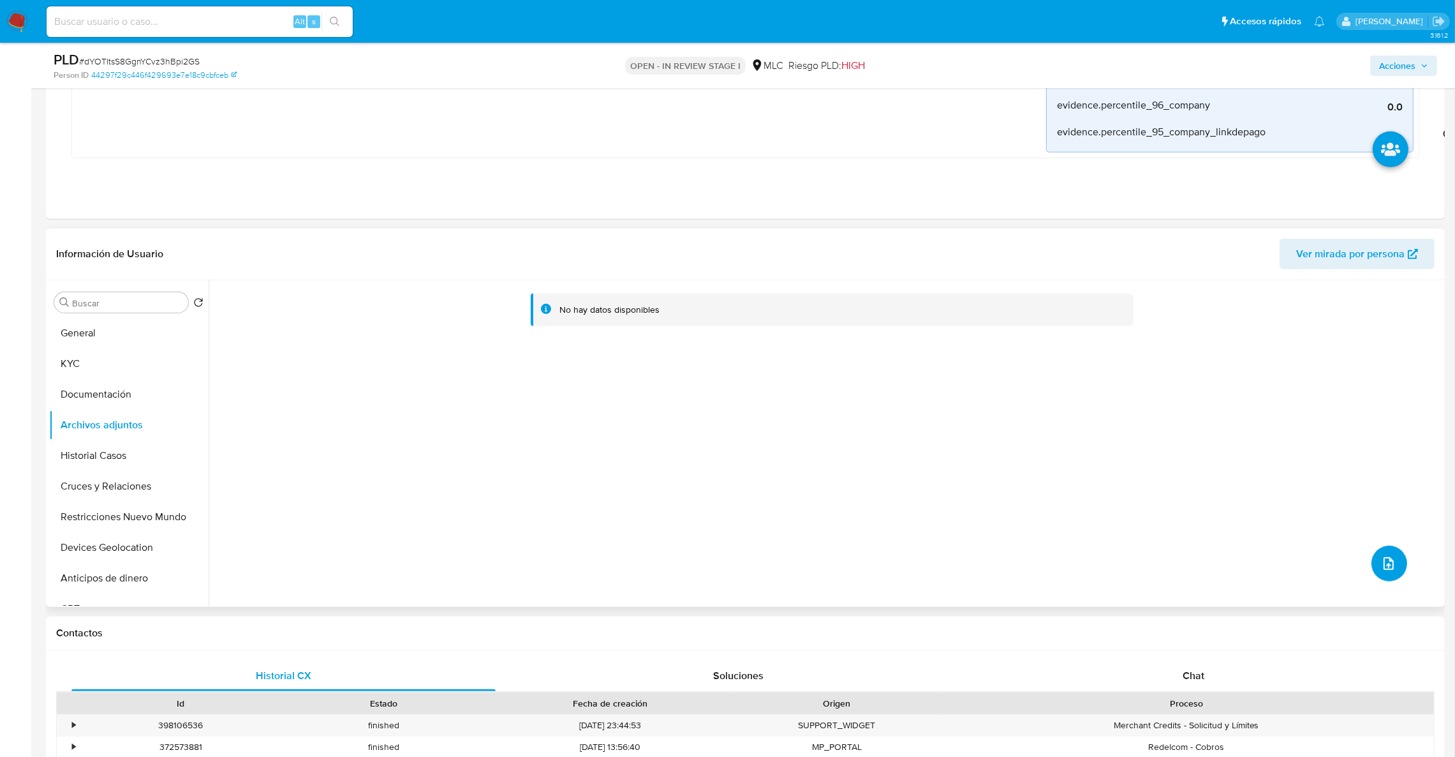
click at [1381, 558] on icon "upload-file" at bounding box center [1388, 563] width 15 height 15
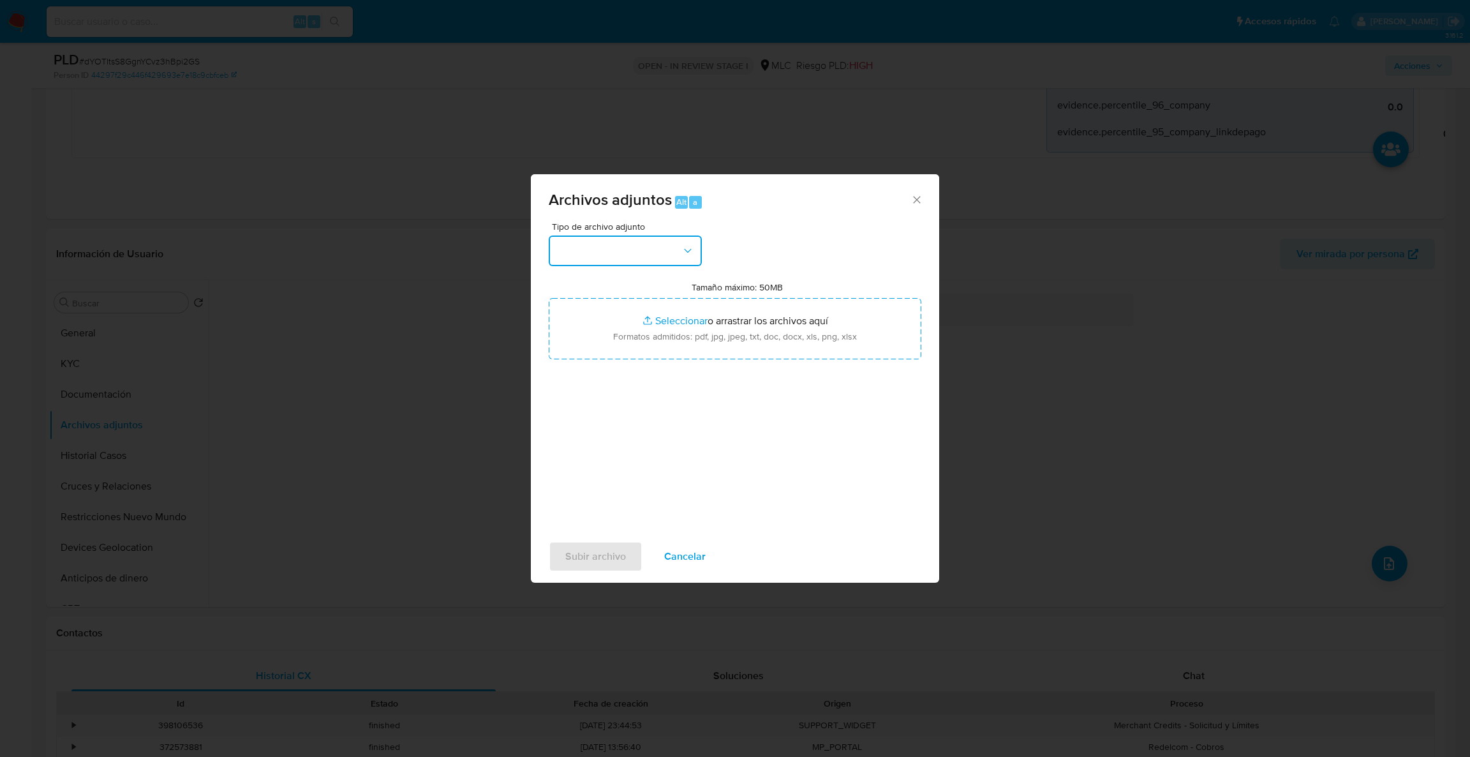
drag, startPoint x: 565, startPoint y: 237, endPoint x: 602, endPoint y: 256, distance: 41.7
click at [566, 237] on button "button" at bounding box center [625, 250] width 153 height 31
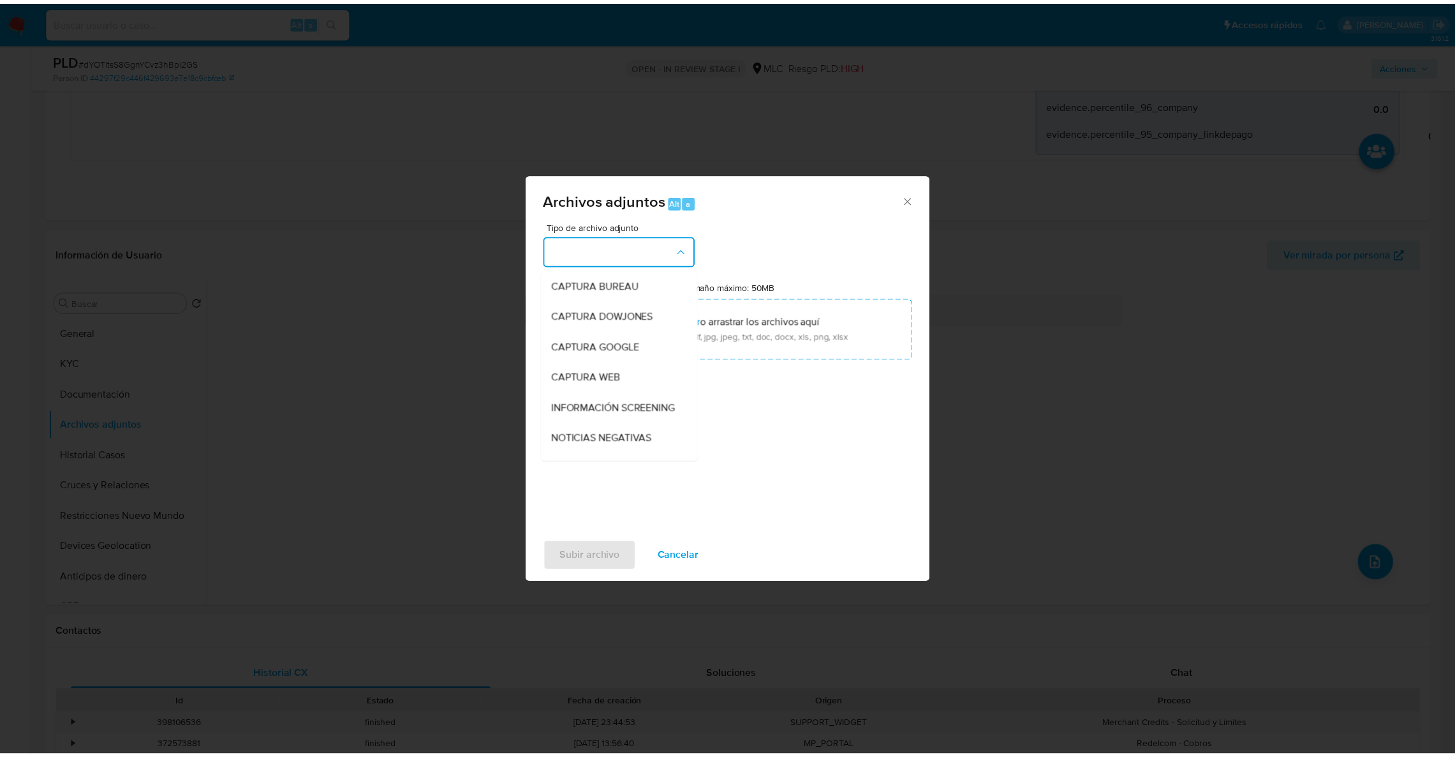
scroll to position [107, 0]
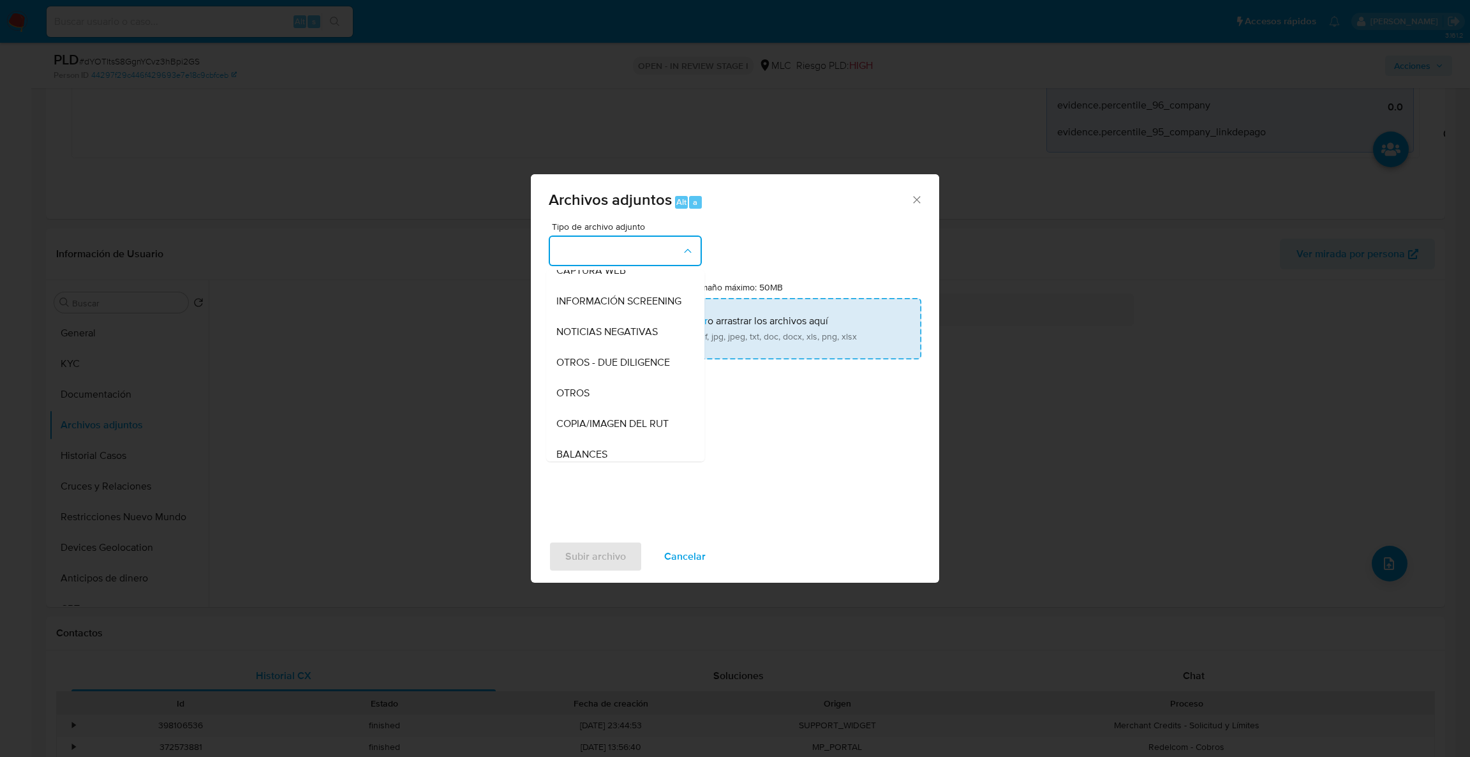
drag, startPoint x: 577, startPoint y: 393, endPoint x: 597, endPoint y: 315, distance: 80.2
click at [577, 393] on div "OTROS" at bounding box center [621, 393] width 130 height 31
click at [597, 315] on input "Tamaño máximo: 50MB Seleccionar archivos" at bounding box center [735, 328] width 373 height 61
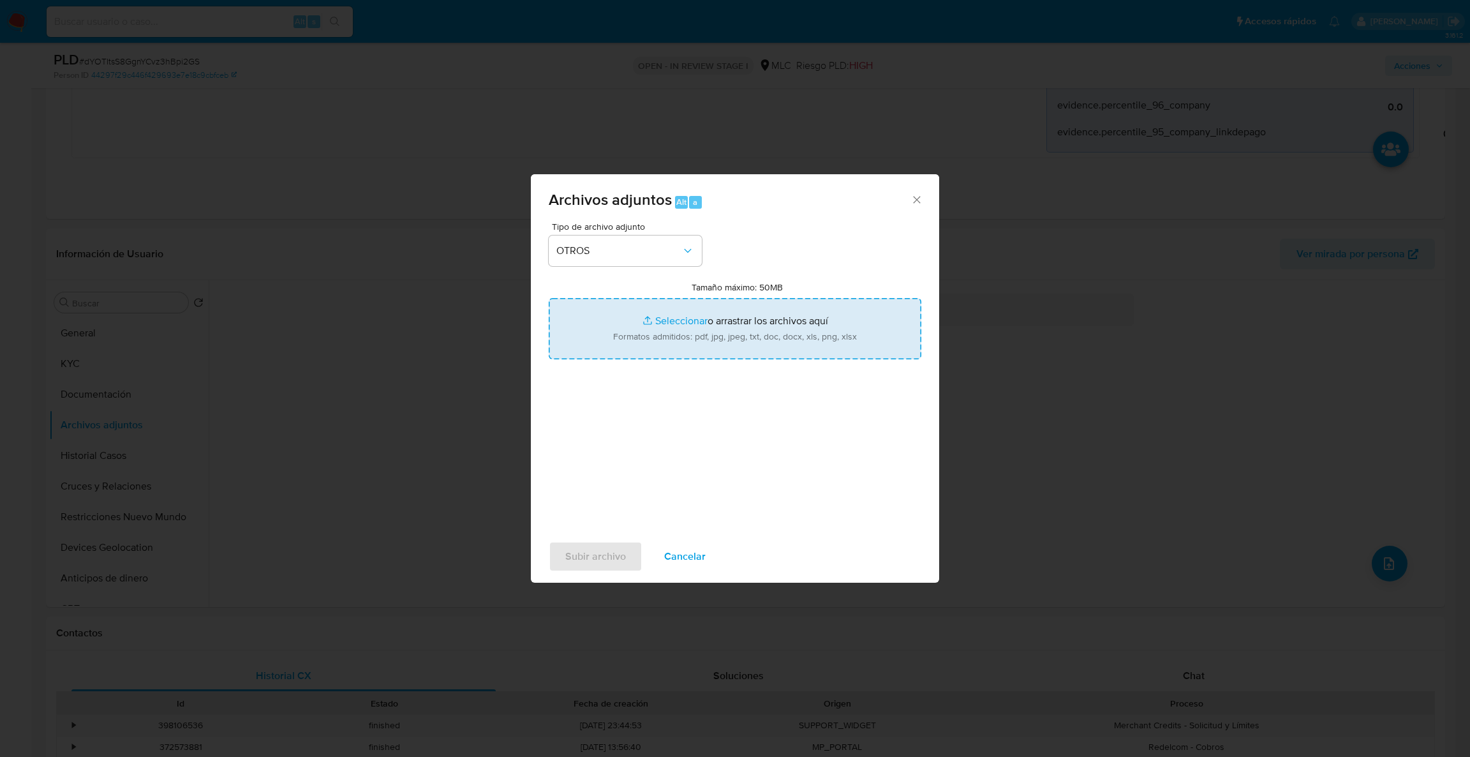
type input "C:\fakepath\1894477532Movimientos.xlsx"
click at [713, 308] on input "Tamaño máximo: 50MB Seleccionar archivos" at bounding box center [735, 328] width 373 height 61
type input "C:\fakepath\Case Log - 1894477532.pdf"
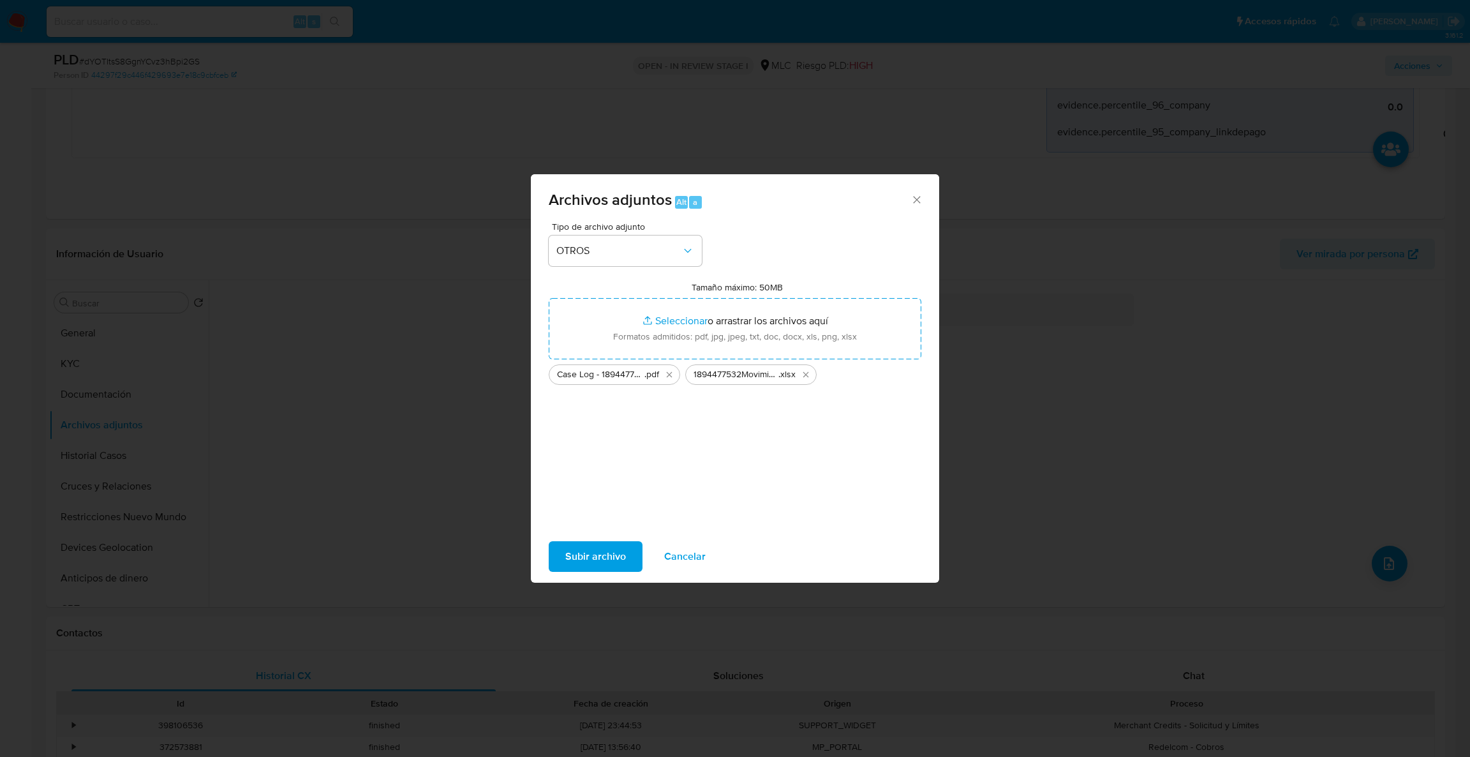
click at [599, 560] on span "Subir archivo" at bounding box center [595, 556] width 61 height 28
click at [574, 558] on span "Subir archivo" at bounding box center [595, 556] width 61 height 28
click at [560, 572] on div "Subir archivo Cancelar" at bounding box center [735, 556] width 408 height 48
click at [568, 559] on span "Subir archivo" at bounding box center [595, 556] width 61 height 28
click at [609, 559] on span "Subir archivo" at bounding box center [595, 556] width 61 height 28
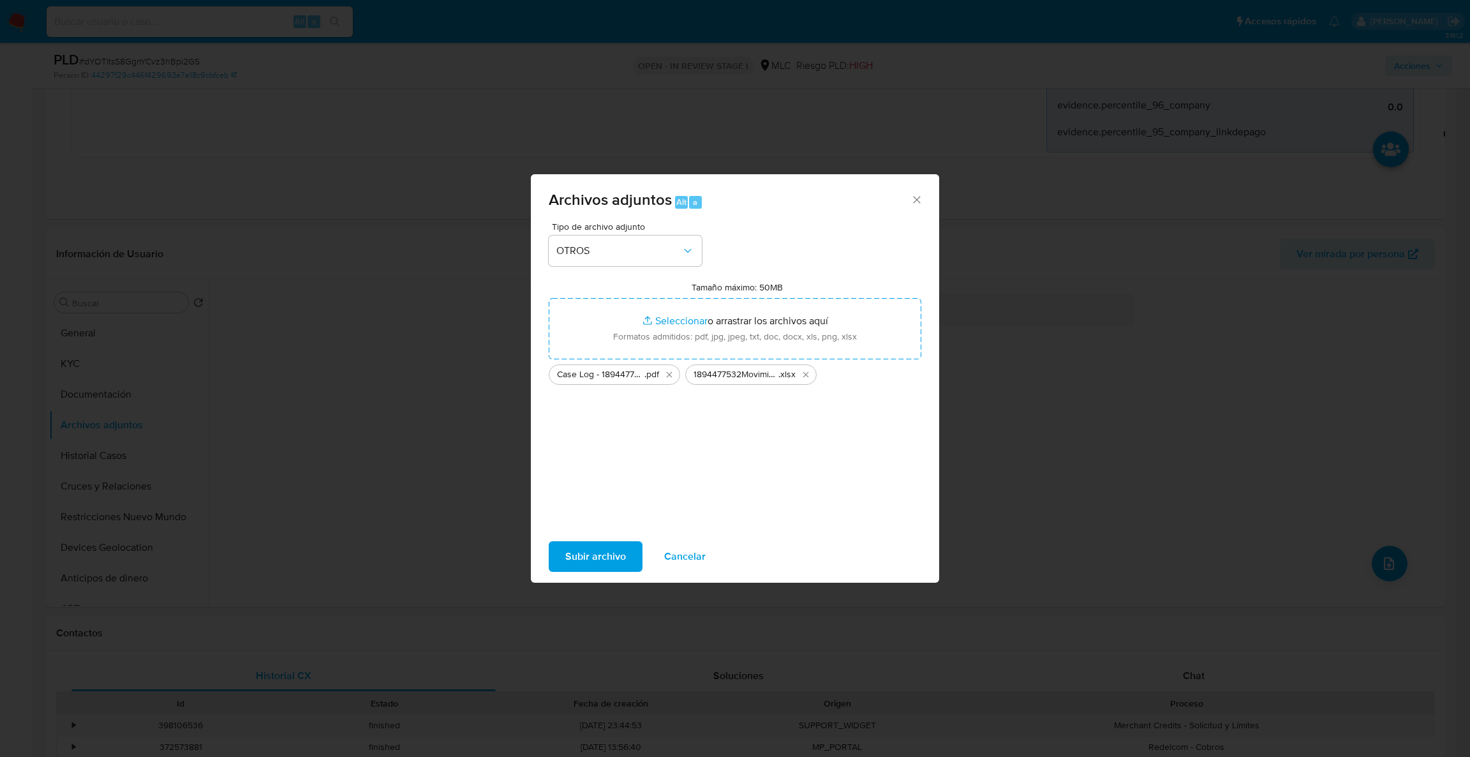
click at [590, 559] on span "Subir archivo" at bounding box center [595, 556] width 61 height 28
click at [599, 558] on span "Subir archivo" at bounding box center [595, 556] width 61 height 28
click at [574, 546] on span "Subir archivo" at bounding box center [595, 556] width 61 height 28
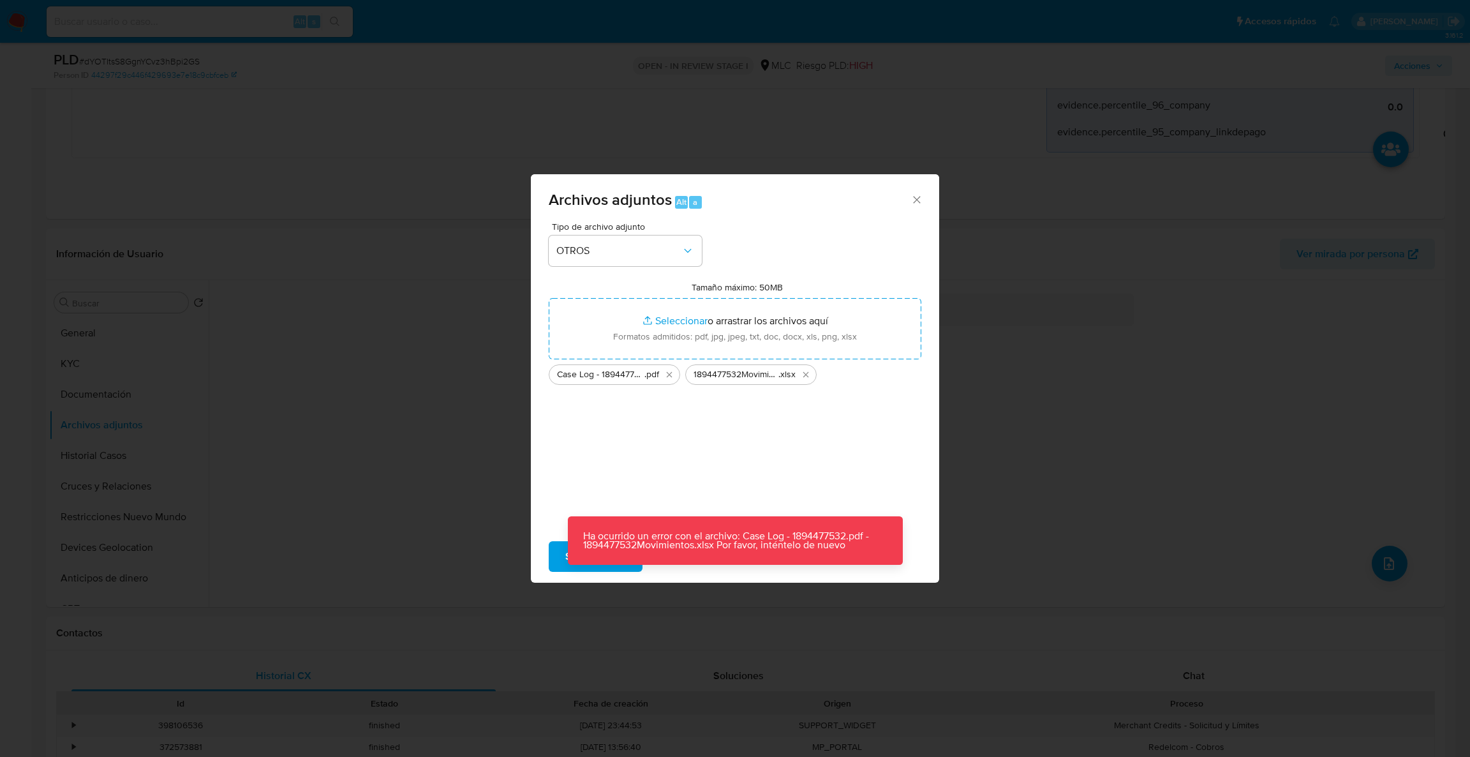
click at [569, 544] on p "Ha ocurrido un error con el archivo: Case Log - 1894477532.pdf - 1894477532Movi…" at bounding box center [735, 540] width 335 height 48
click at [566, 549] on span "Subir archivo" at bounding box center [595, 556] width 61 height 28
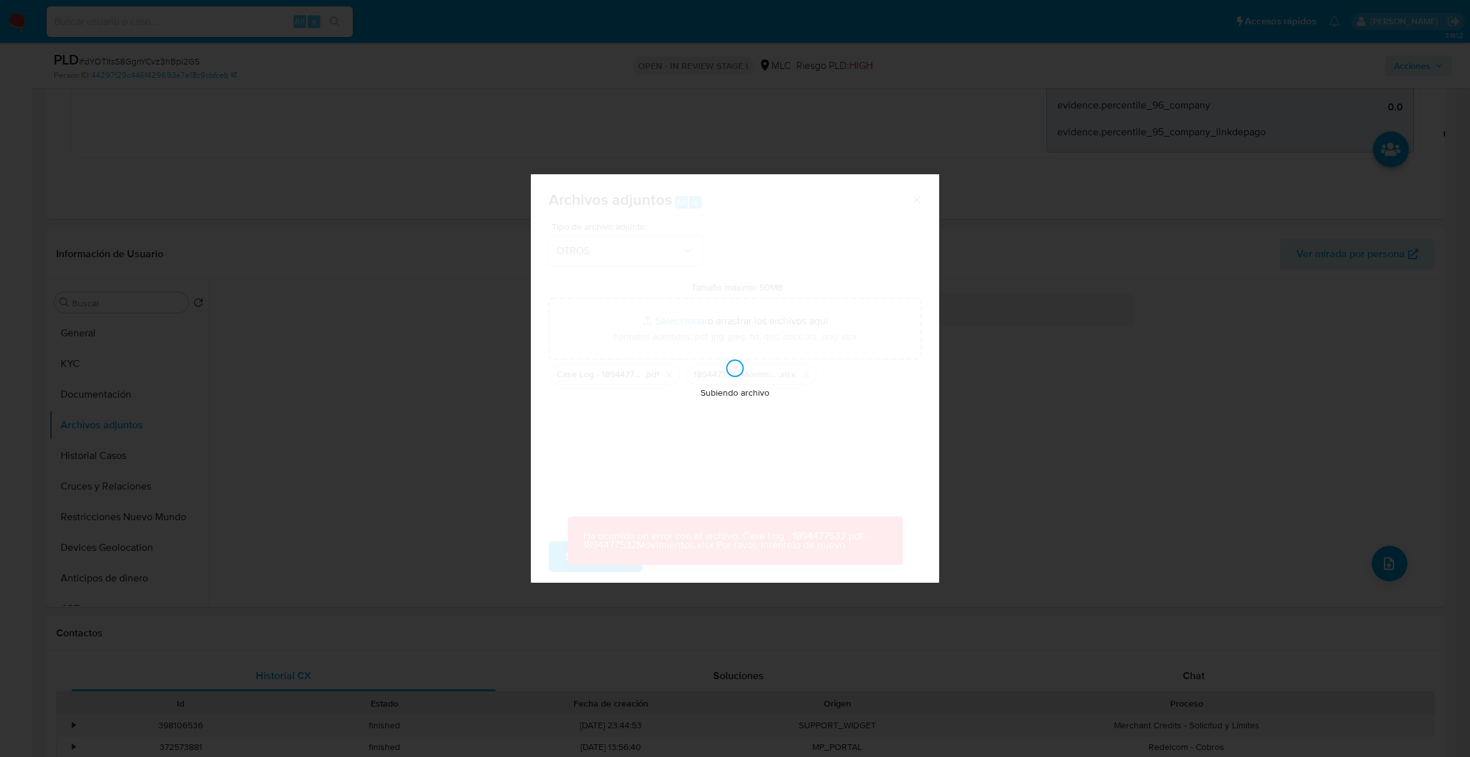
click at [566, 549] on span "Subir archivo" at bounding box center [595, 556] width 61 height 28
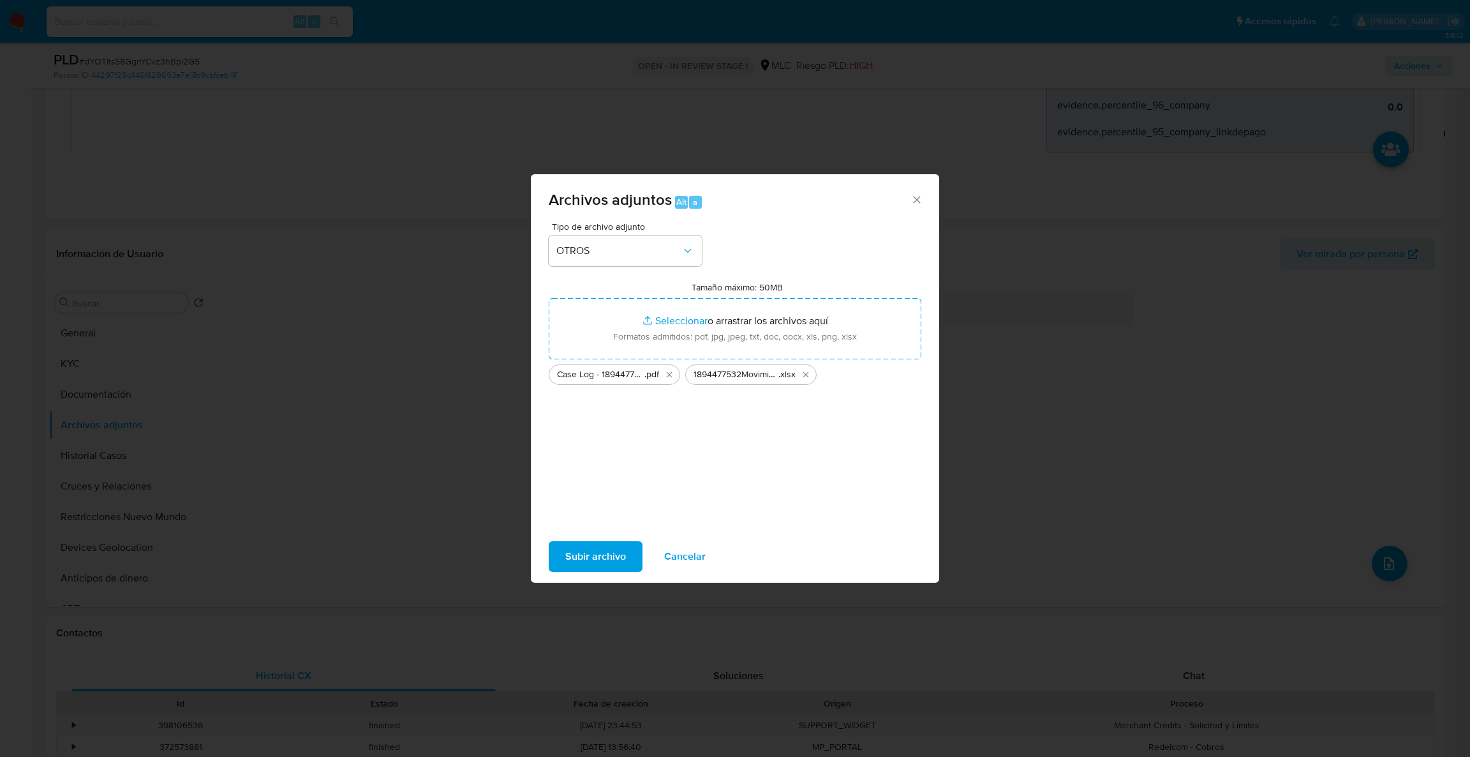
click at [566, 549] on span "Subir archivo" at bounding box center [595, 556] width 61 height 28
click at [608, 549] on span "Subir archivo" at bounding box center [595, 556] width 61 height 28
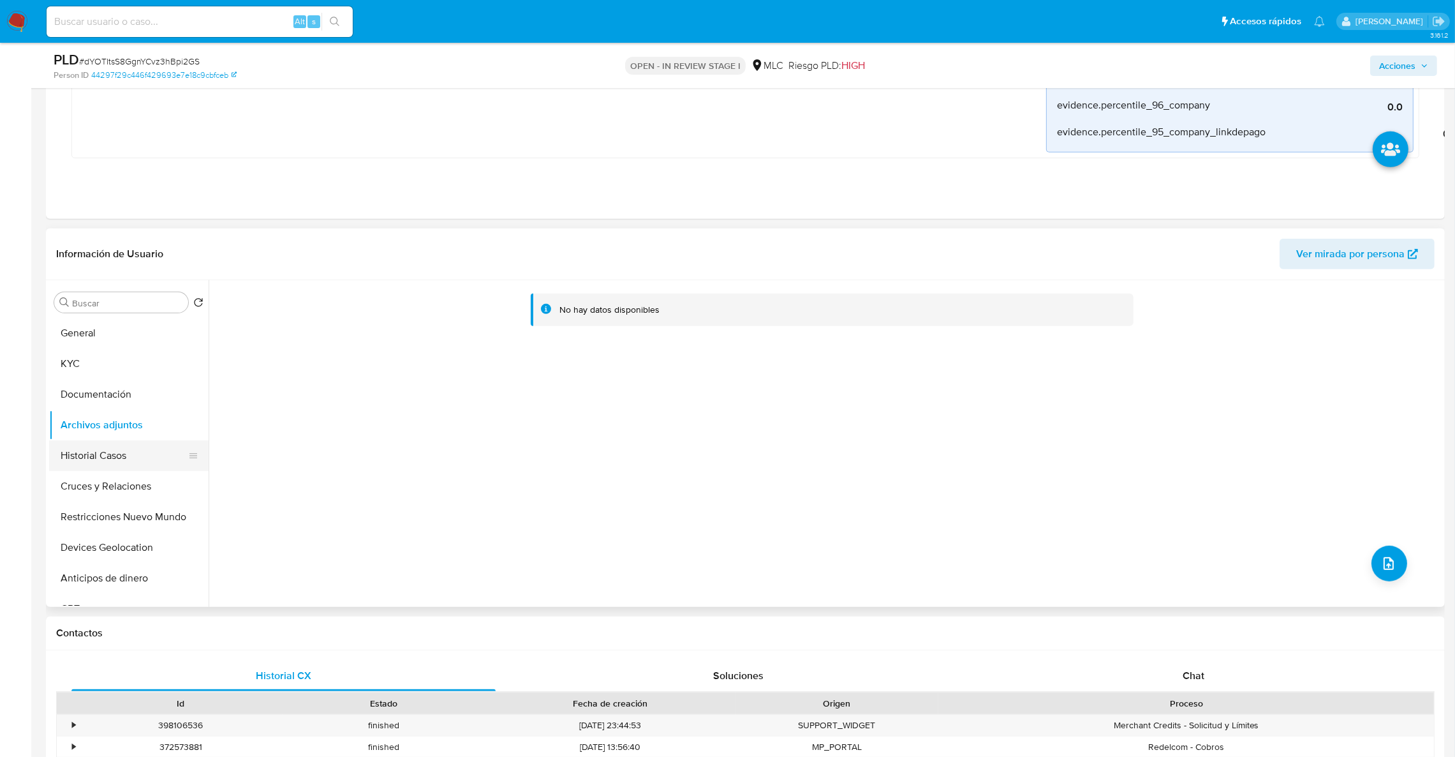
click at [110, 467] on button "Historial Casos" at bounding box center [123, 455] width 149 height 31
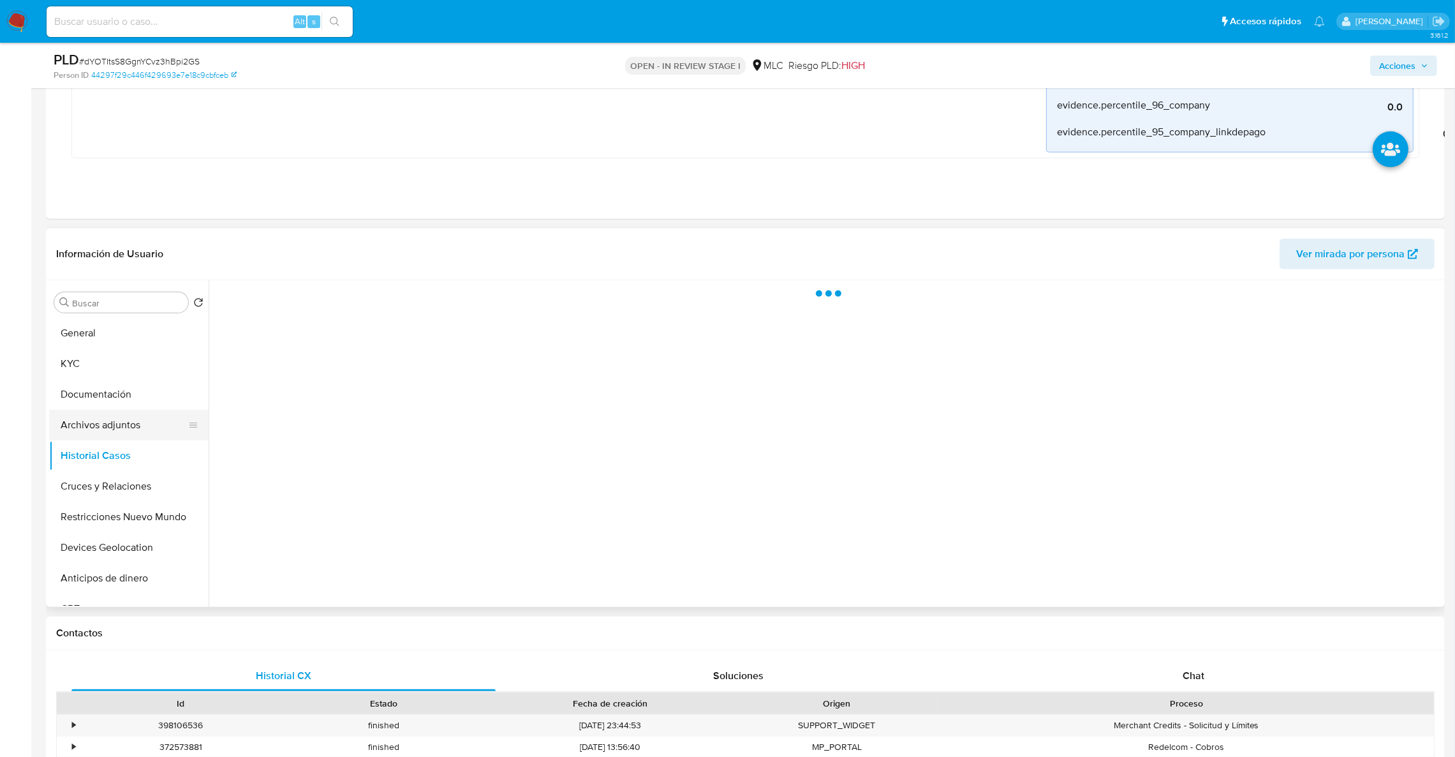
click at [113, 434] on button "Archivos adjuntos" at bounding box center [123, 425] width 149 height 31
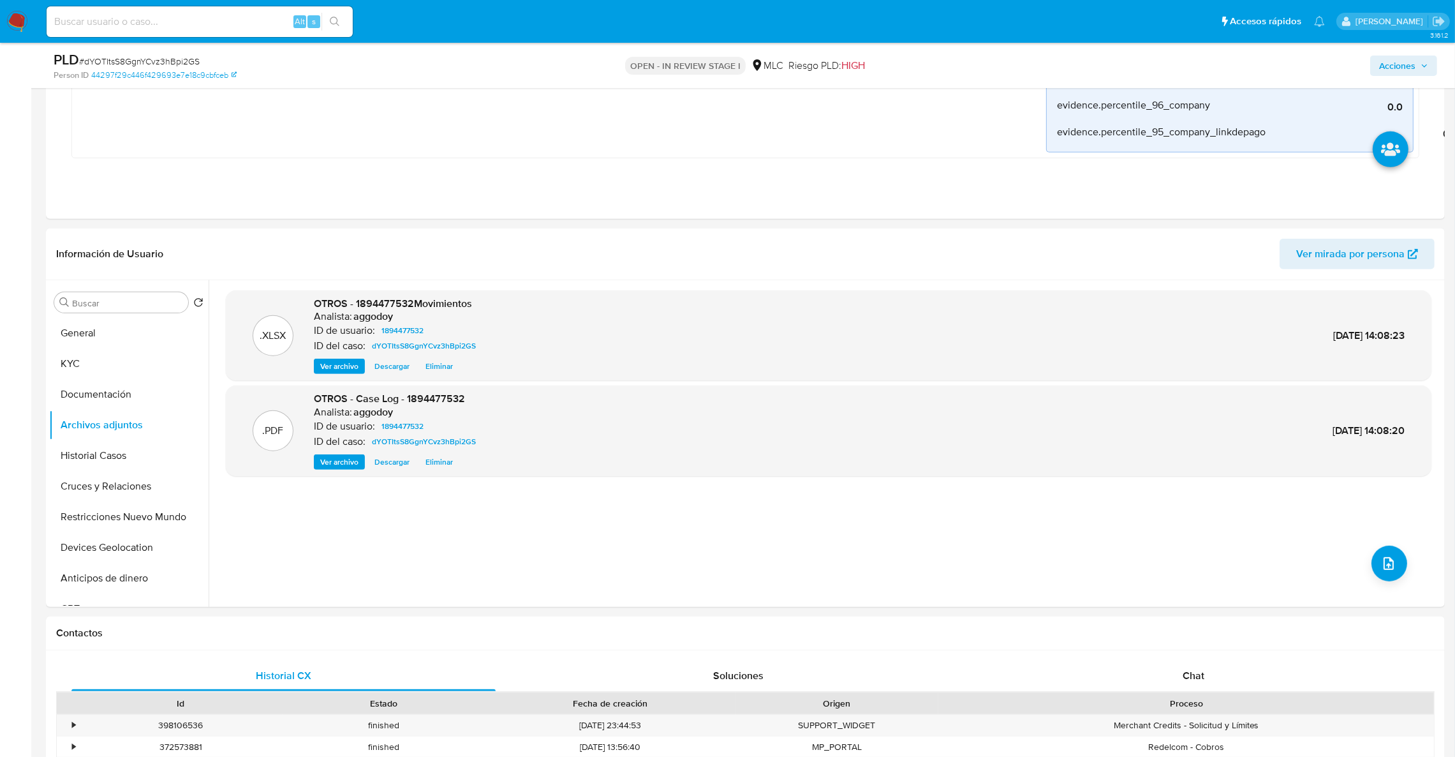
click at [1377, 67] on button "Acciones" at bounding box center [1404, 66] width 67 height 20
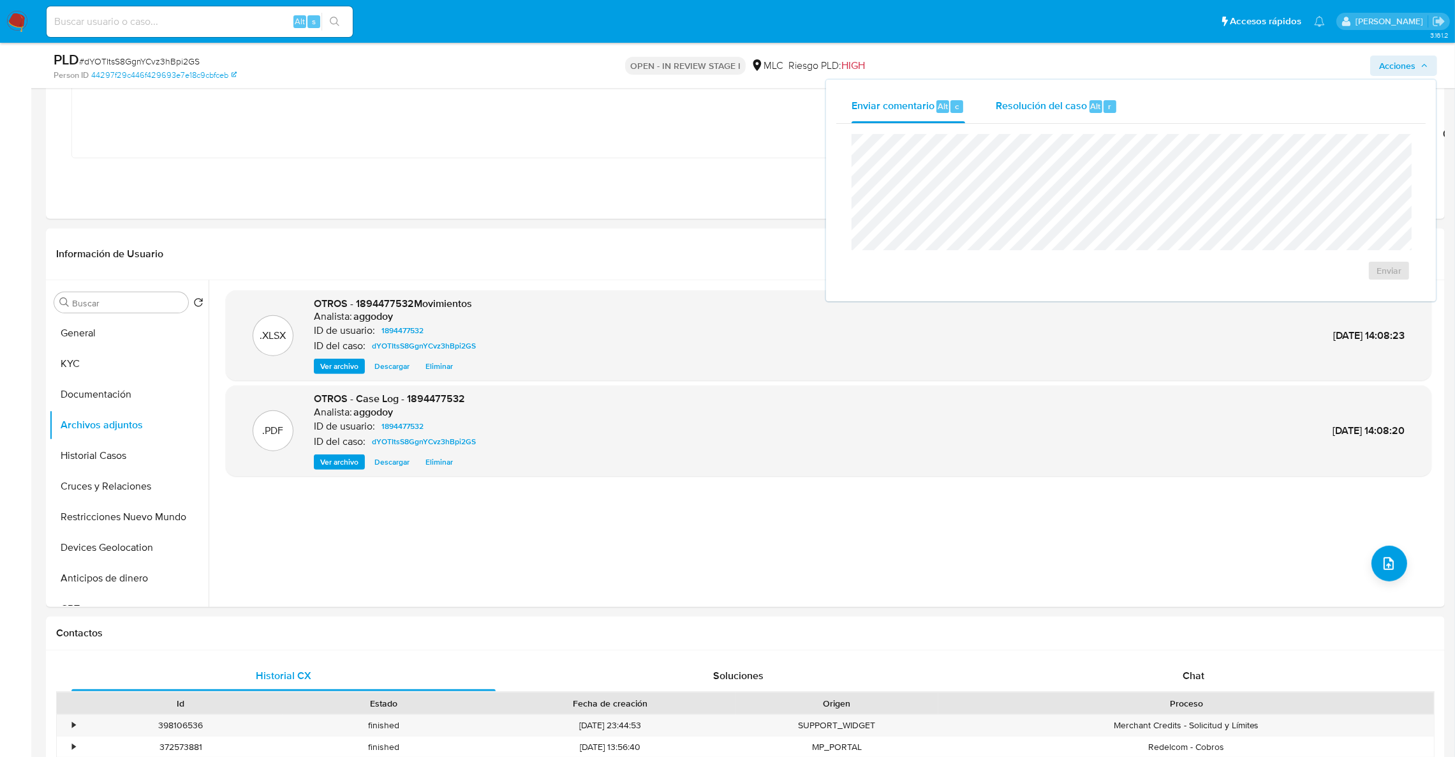
drag, startPoint x: 1005, startPoint y: 109, endPoint x: 1009, endPoint y: 130, distance: 21.5
click at [1006, 116] on div "Resolución del caso Alt r" at bounding box center [1057, 106] width 122 height 33
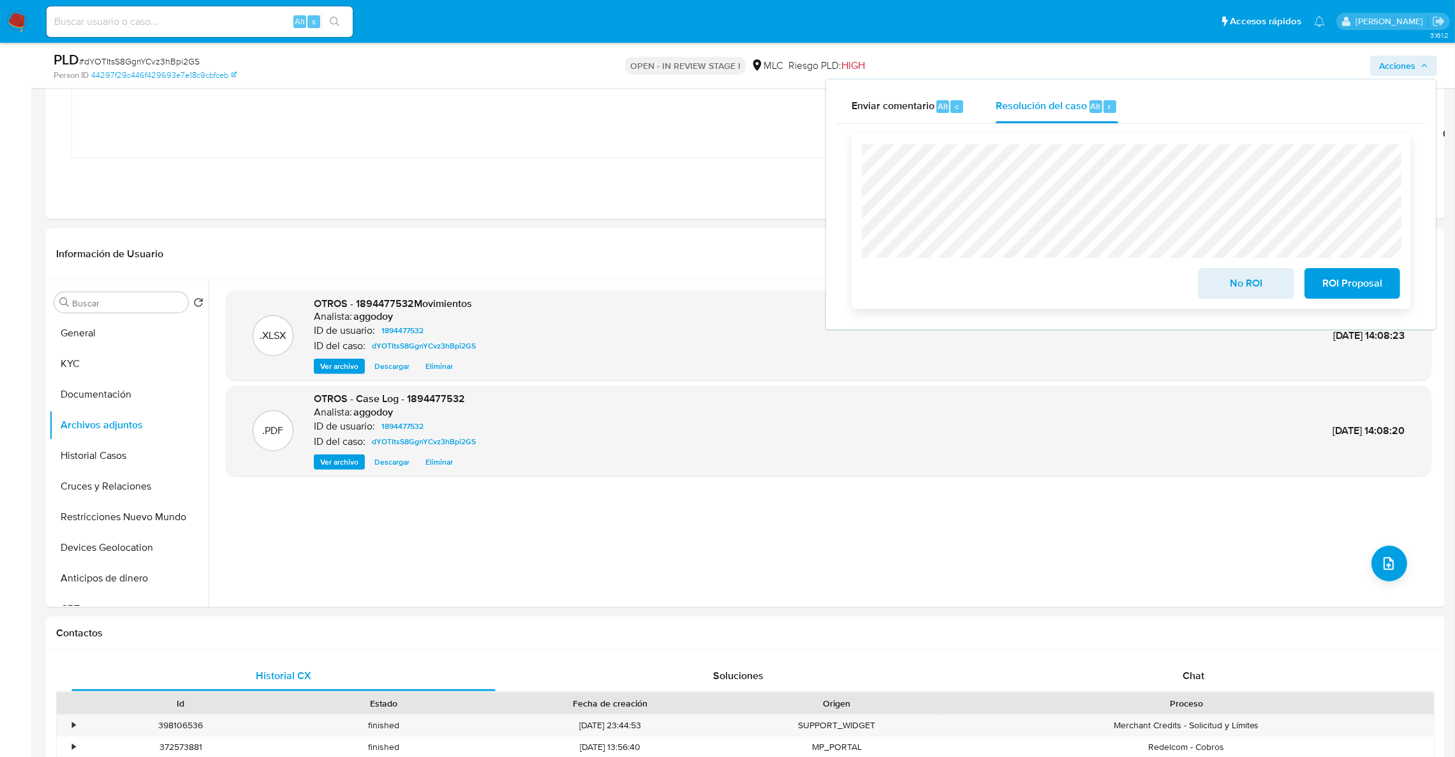
click at [1263, 289] on span "No ROI" at bounding box center [1246, 283] width 63 height 28
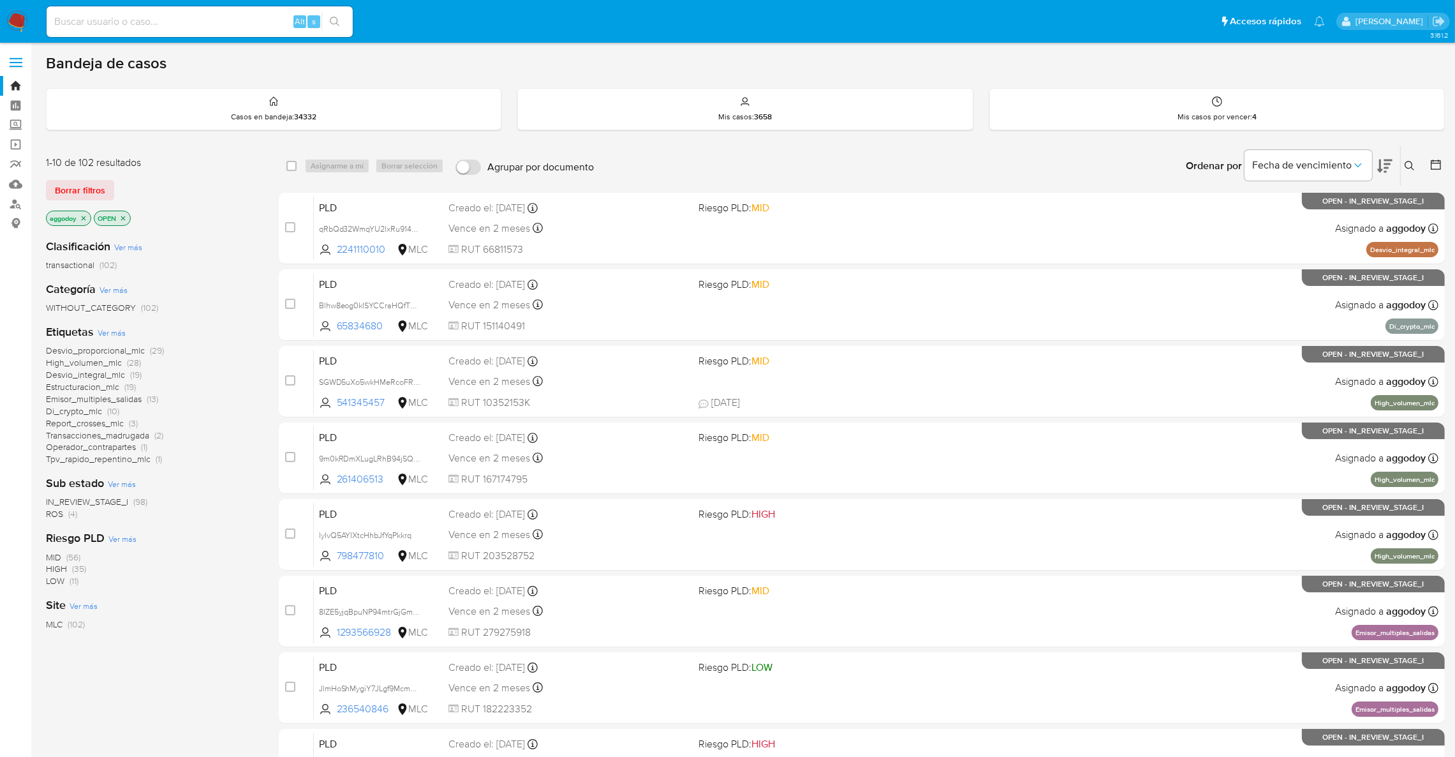
click at [55, 518] on span "ROS" at bounding box center [54, 513] width 17 height 13
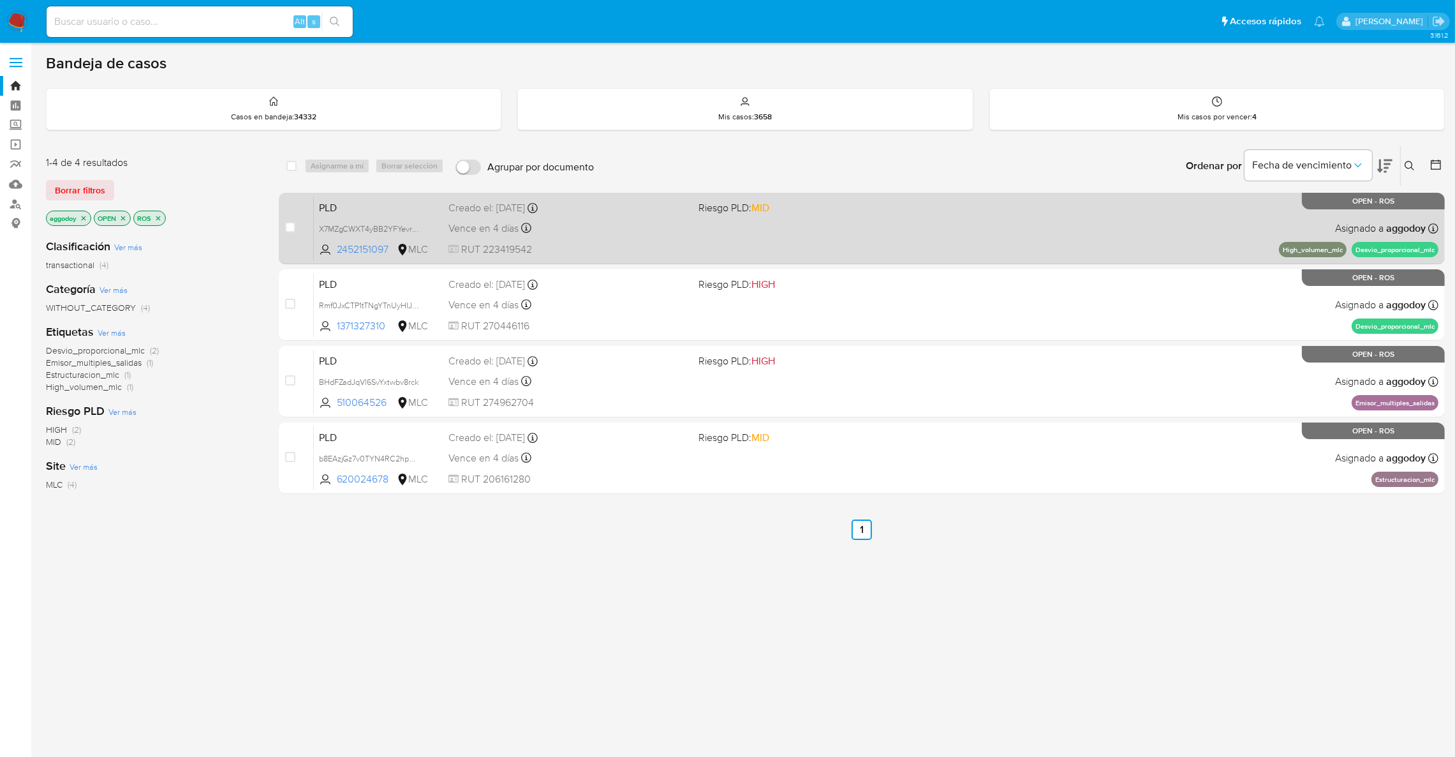
click at [871, 220] on div "PLD X7MZgCWXT4yBB2YFYevrNWva 2452151097 MLC Riesgo PLD: MID Creado el: [DATE] C…" at bounding box center [876, 228] width 1125 height 64
click at [362, 225] on span "X7MZgCWXT4yBB2YFYevrNWva" at bounding box center [376, 228] width 115 height 14
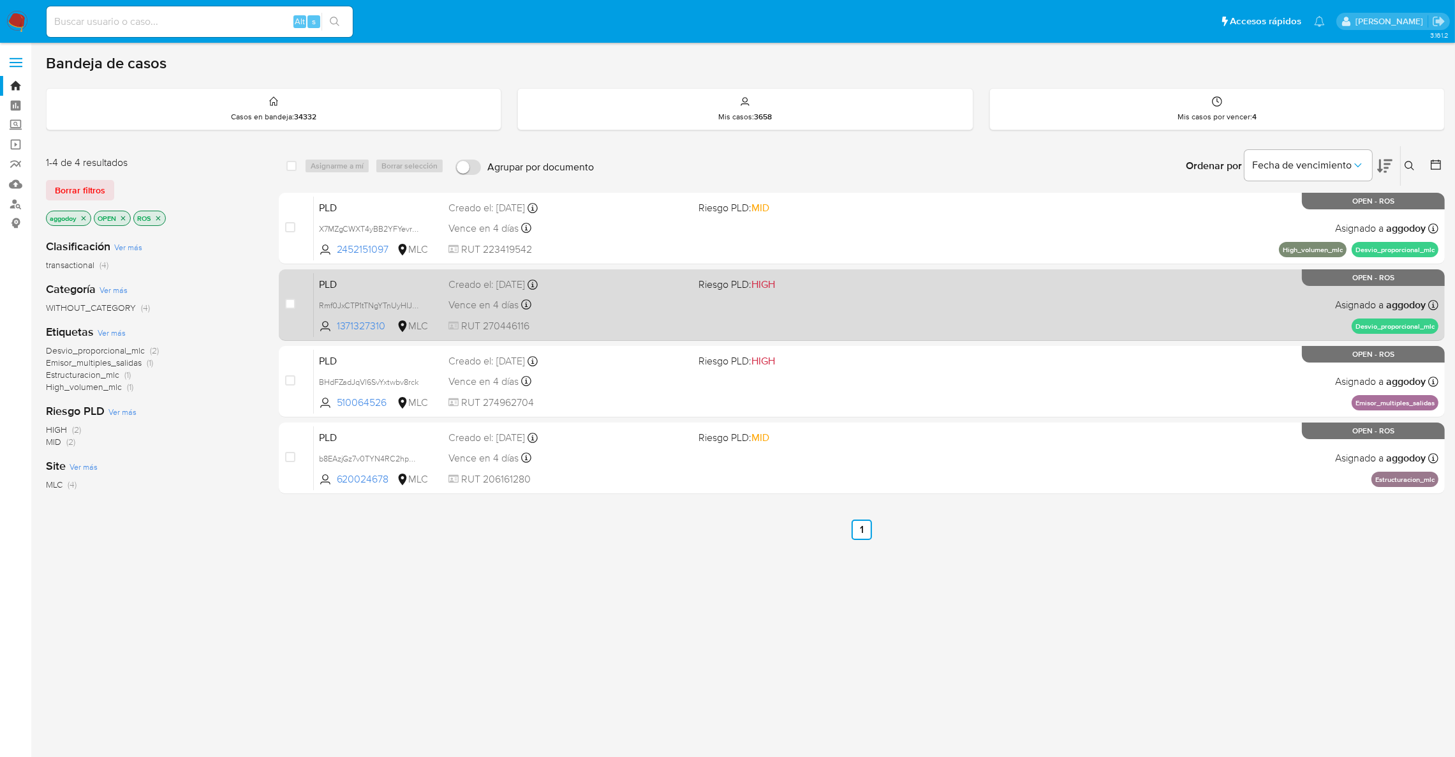
click at [630, 310] on div "Vence en 4 días Vence el [DATE] 16:08:19" at bounding box center [569, 304] width 240 height 17
click at [412, 308] on span "Rmf0JxCTP1tTNgYTnUyHIJWj" at bounding box center [370, 304] width 103 height 14
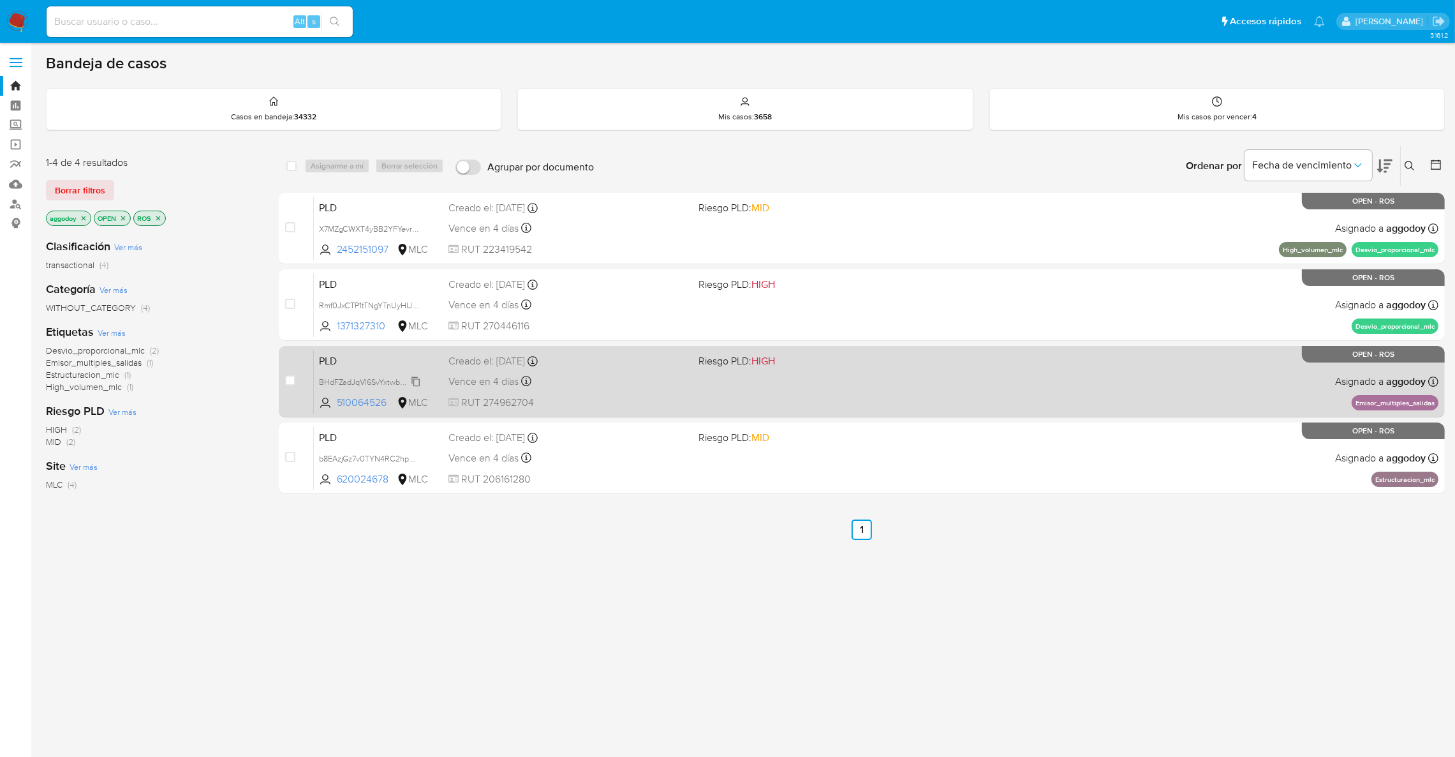
click at [341, 378] on span "BHdFZadJqVl6SvYxtwbv8rck" at bounding box center [369, 381] width 100 height 14
click at [523, 376] on icon at bounding box center [526, 381] width 10 height 10
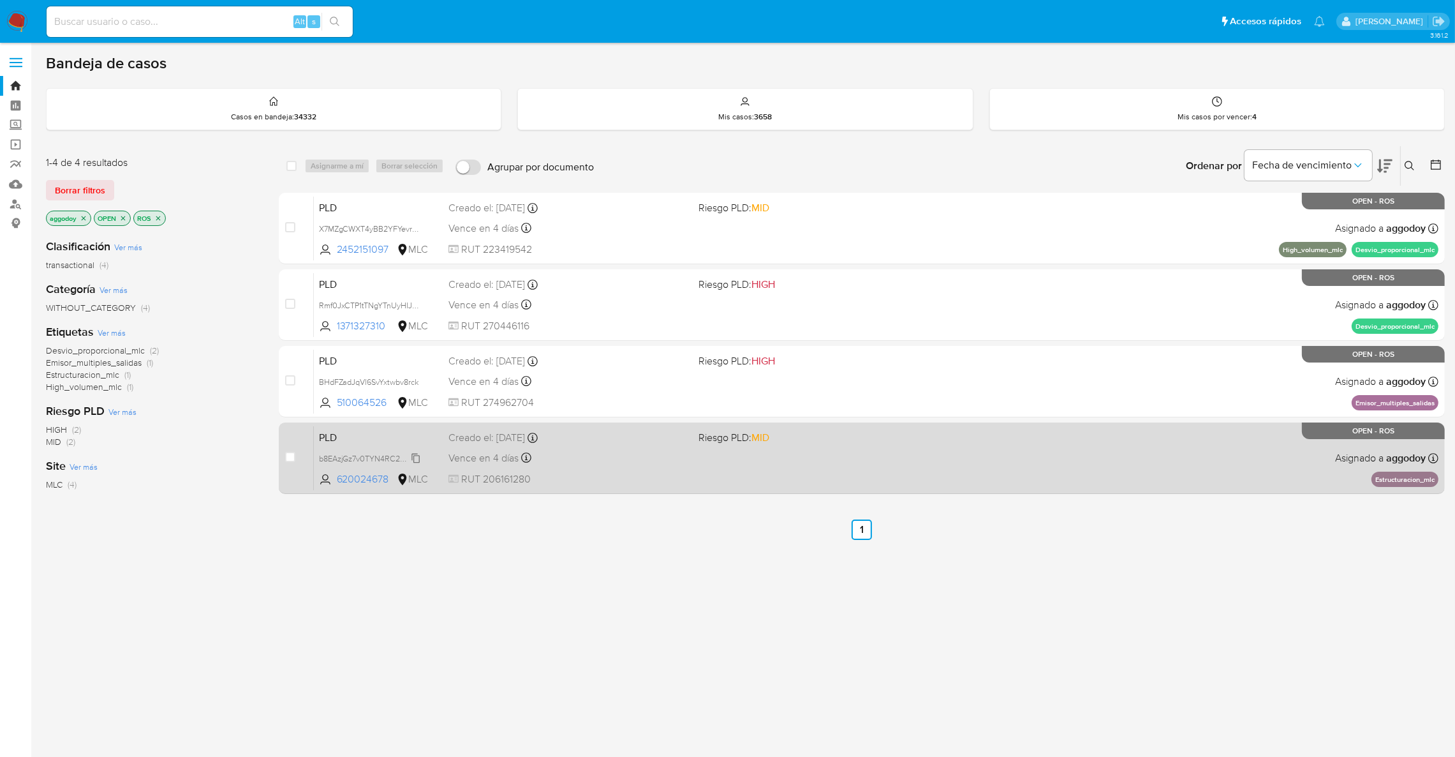
click at [373, 456] on span "b8EAzjGz7v0TYN4RC2hpD3si" at bounding box center [372, 457] width 107 height 14
click at [518, 462] on span "Vence en 4 días" at bounding box center [484, 458] width 70 height 14
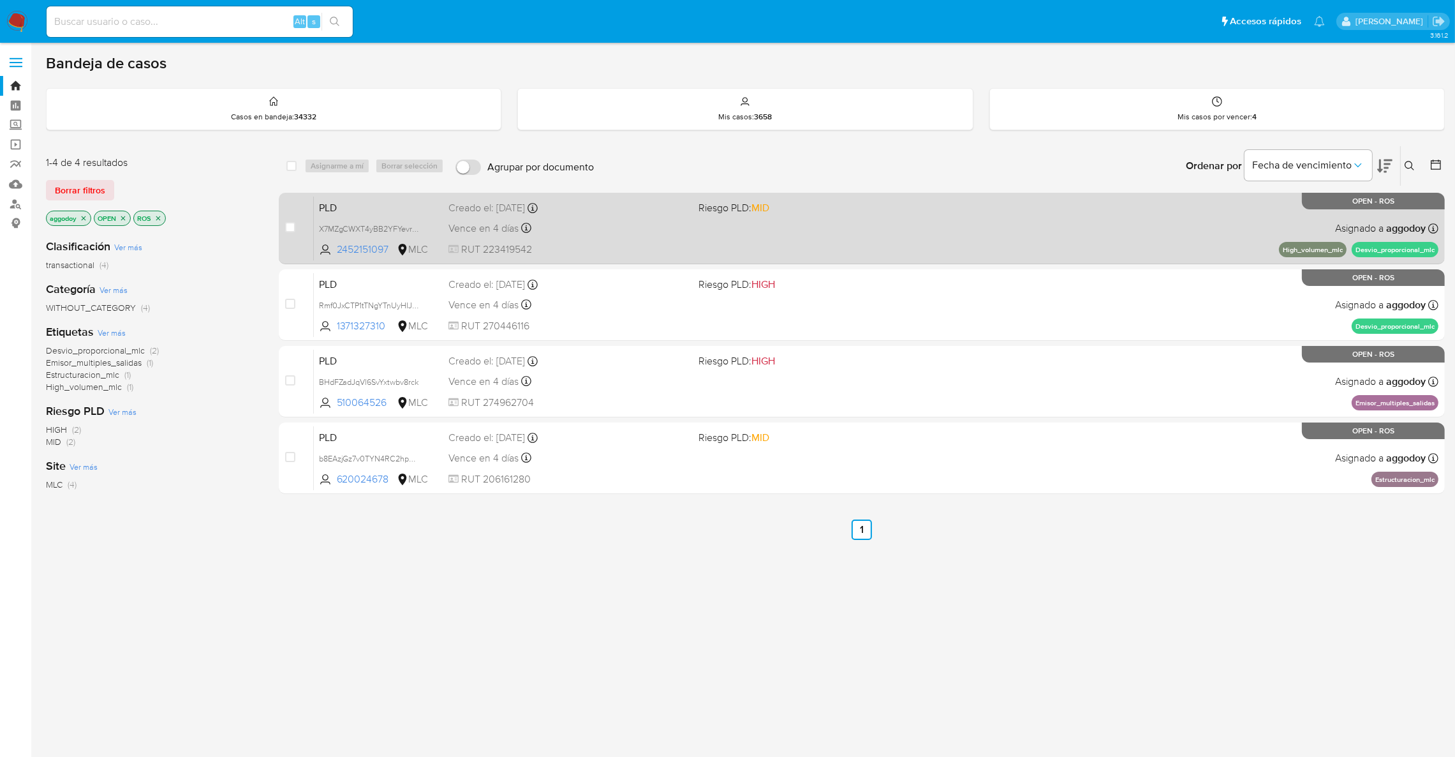
click at [638, 229] on div "Vence en 4 días Vence el 10/10/2025 16:08:23" at bounding box center [569, 228] width 240 height 17
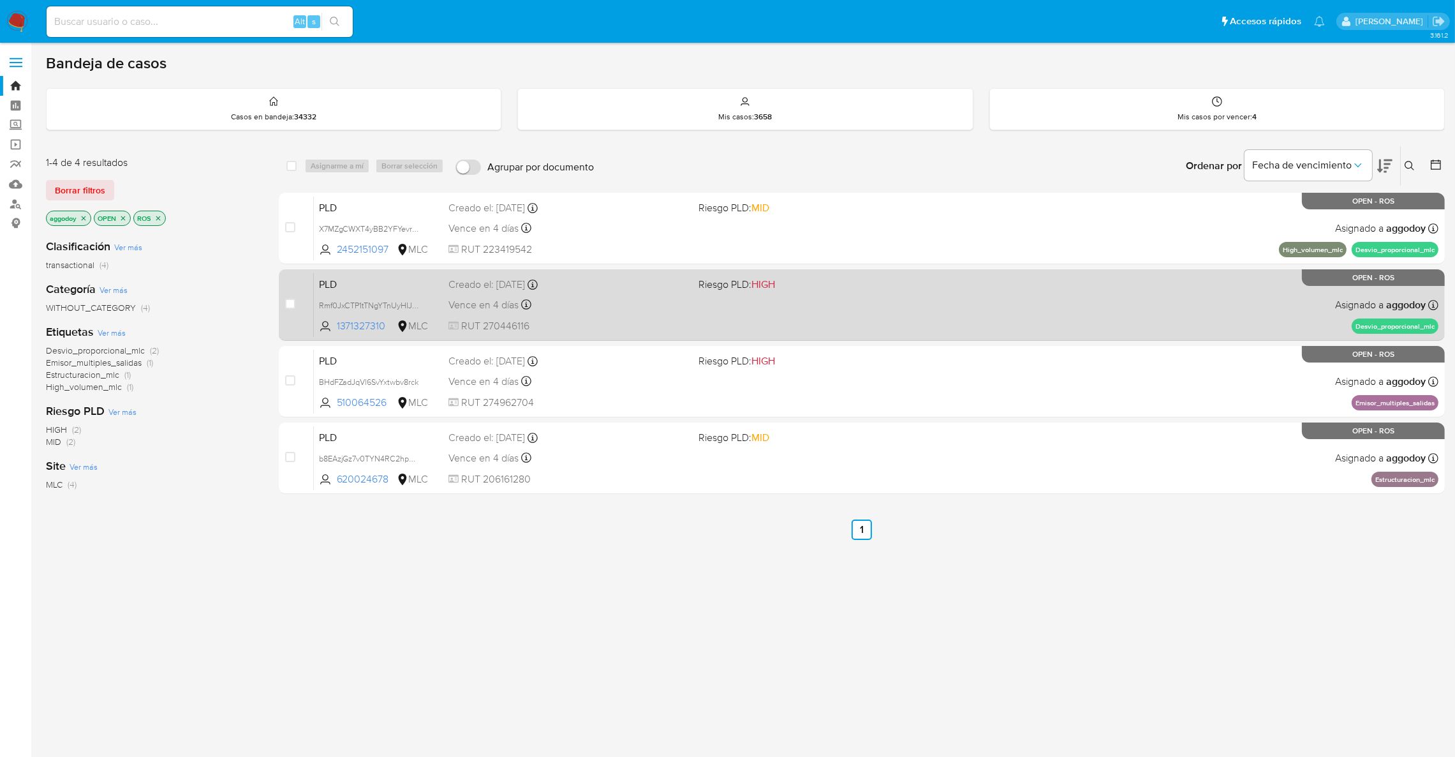
click at [673, 308] on div "Vence en 4 días Vence el 10/10/2025 16:08:19" at bounding box center [569, 304] width 240 height 17
click at [703, 309] on div "PLD Rmf0JxCTP1tTNgYTnUyHIJWj 1371327310 MLC Riesgo PLD: HIGH Creado el: 12/07/2…" at bounding box center [876, 304] width 1125 height 64
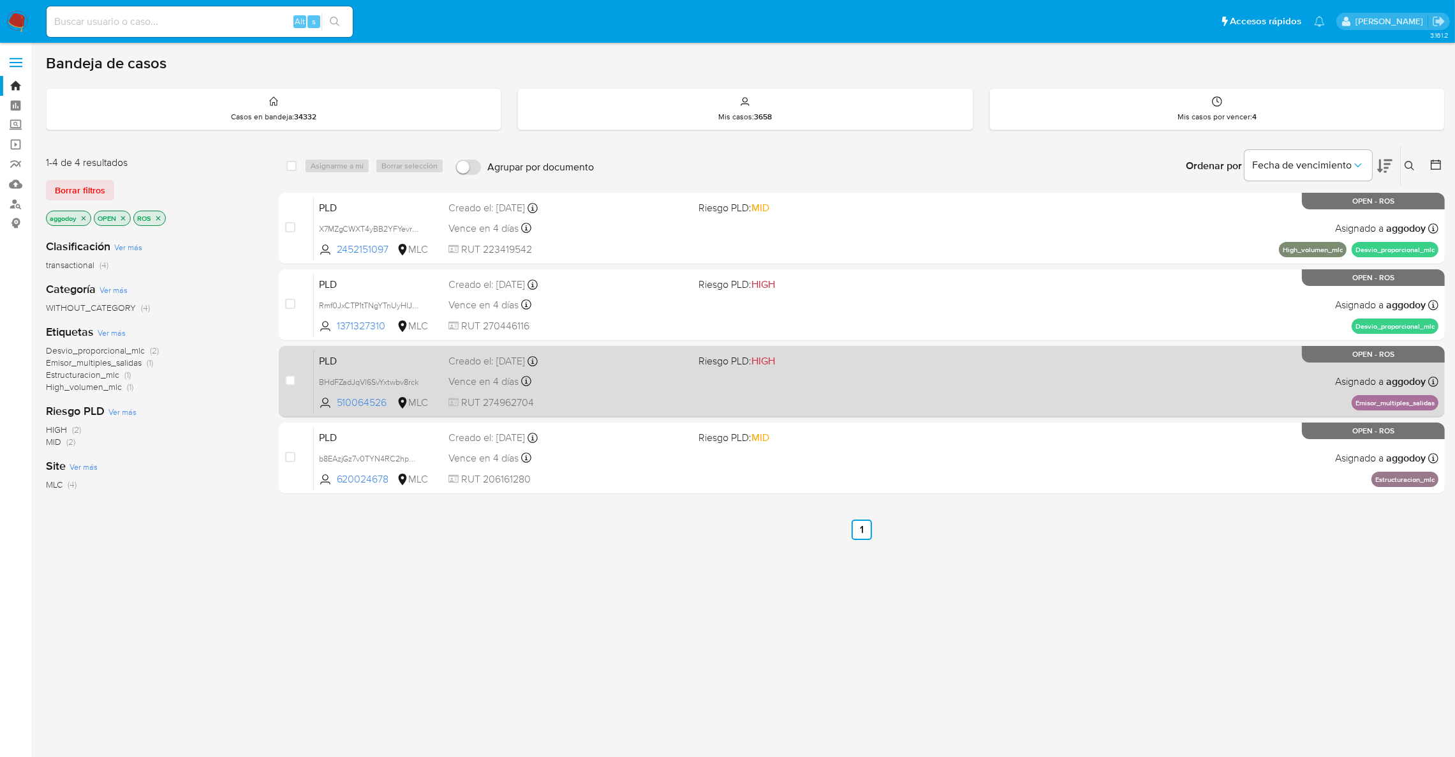
click at [592, 358] on div "Creado el: 12/07/2025 Creado el: 12/07/2025 16:07:55" at bounding box center [569, 361] width 240 height 14
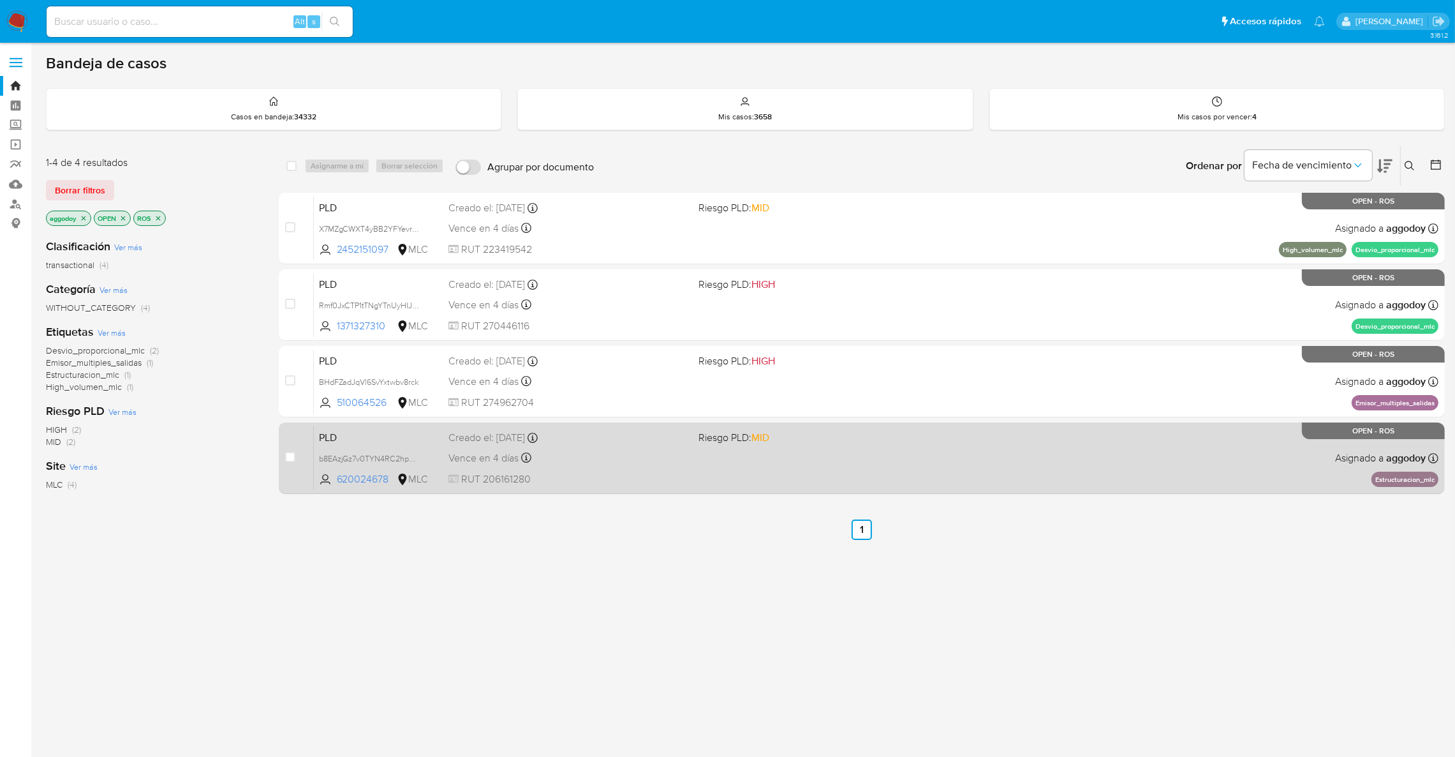
click at [602, 450] on div "Vence en 4 días Vence el 10/10/2025 16:07:45" at bounding box center [569, 457] width 240 height 17
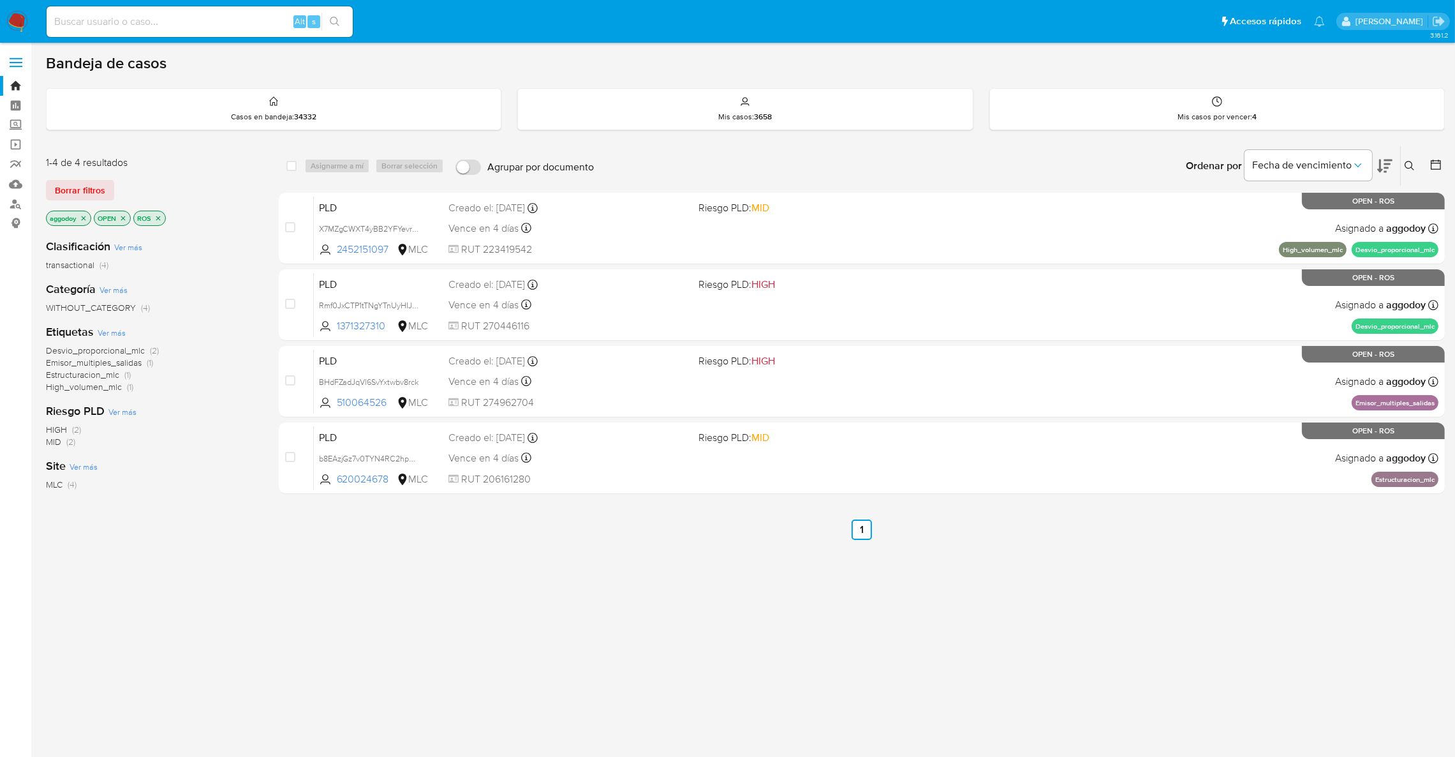
click at [1416, 167] on button at bounding box center [1411, 165] width 21 height 15
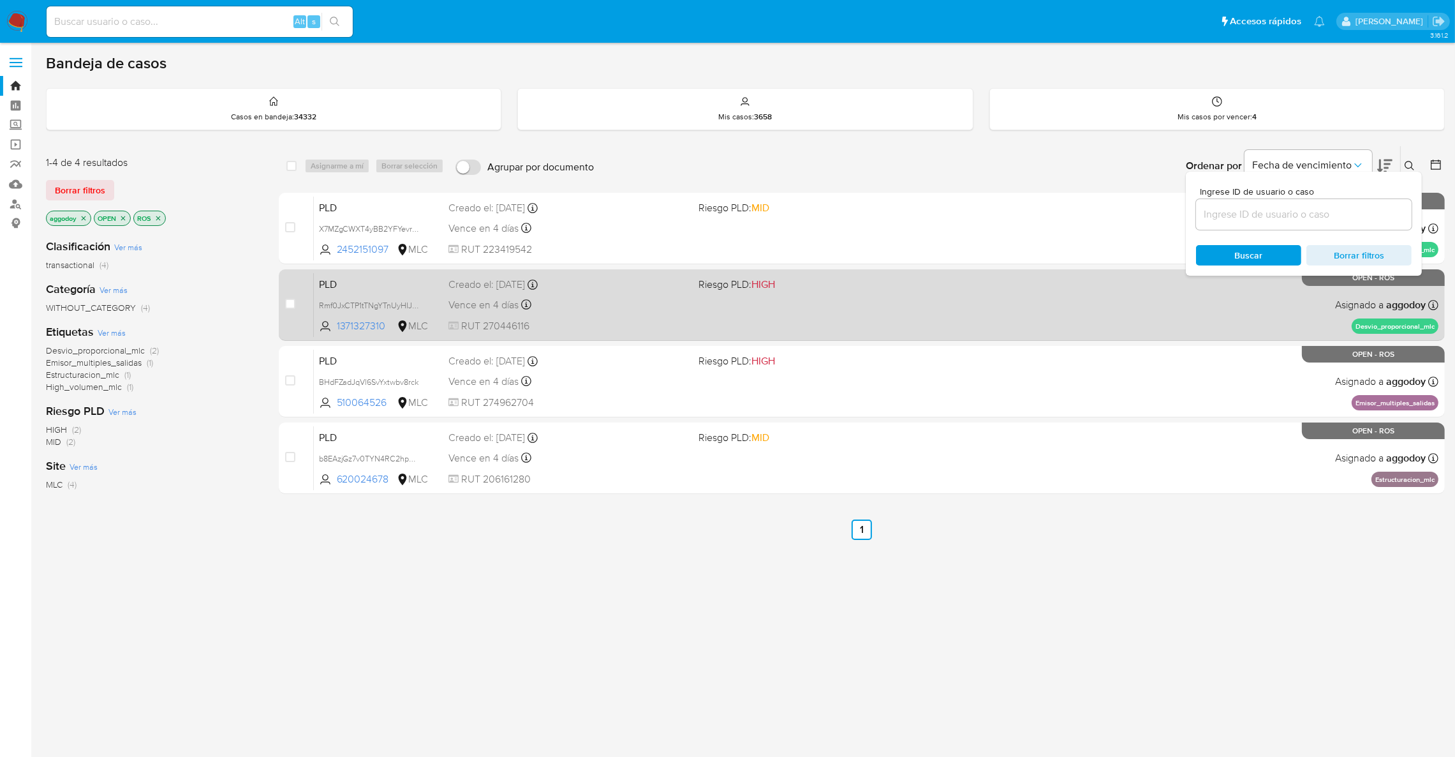
click at [652, 306] on div "Vence en 4 días Vence el 10/10/2025 16:08:19" at bounding box center [569, 304] width 240 height 17
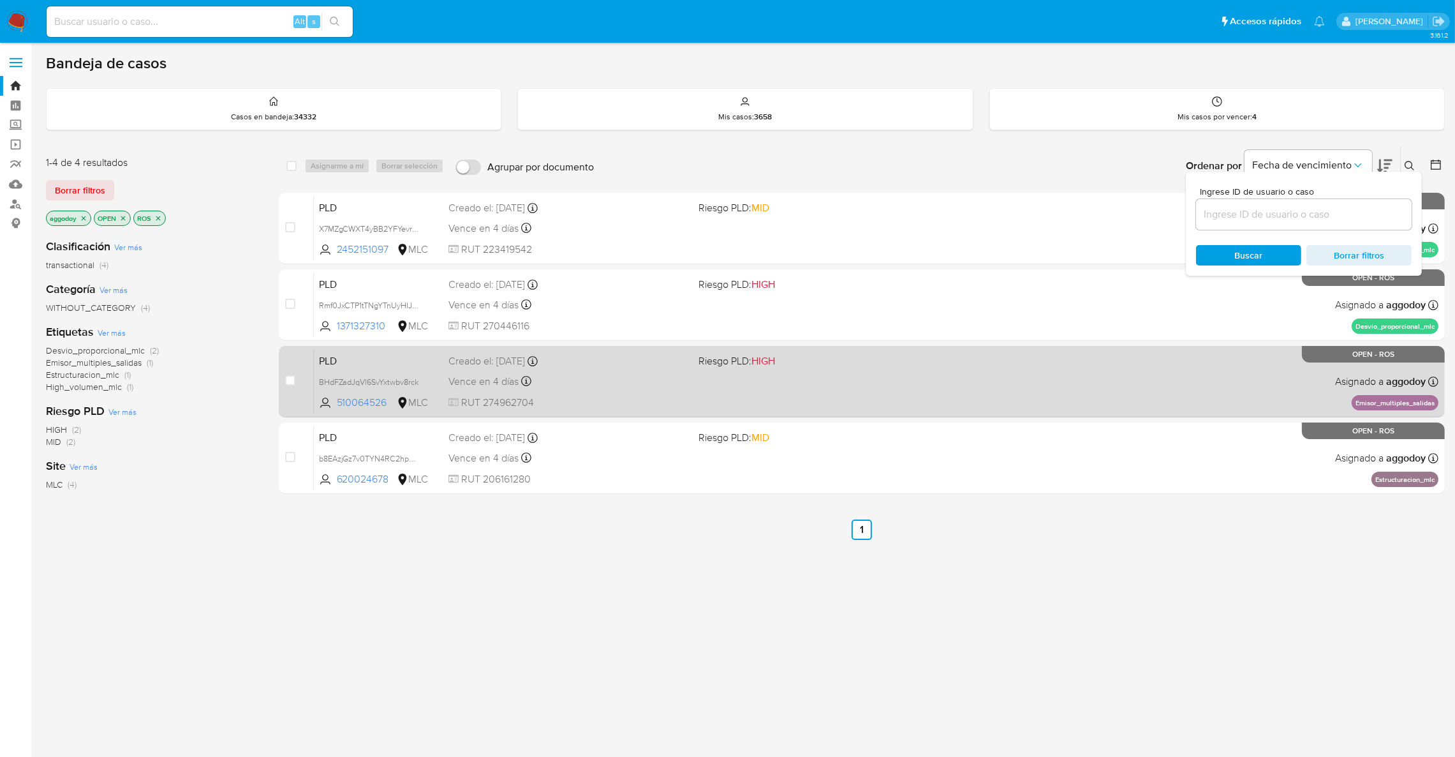
click at [556, 389] on div "Vence en 4 días Vence el 10/10/2025 16:07:55" at bounding box center [569, 381] width 240 height 17
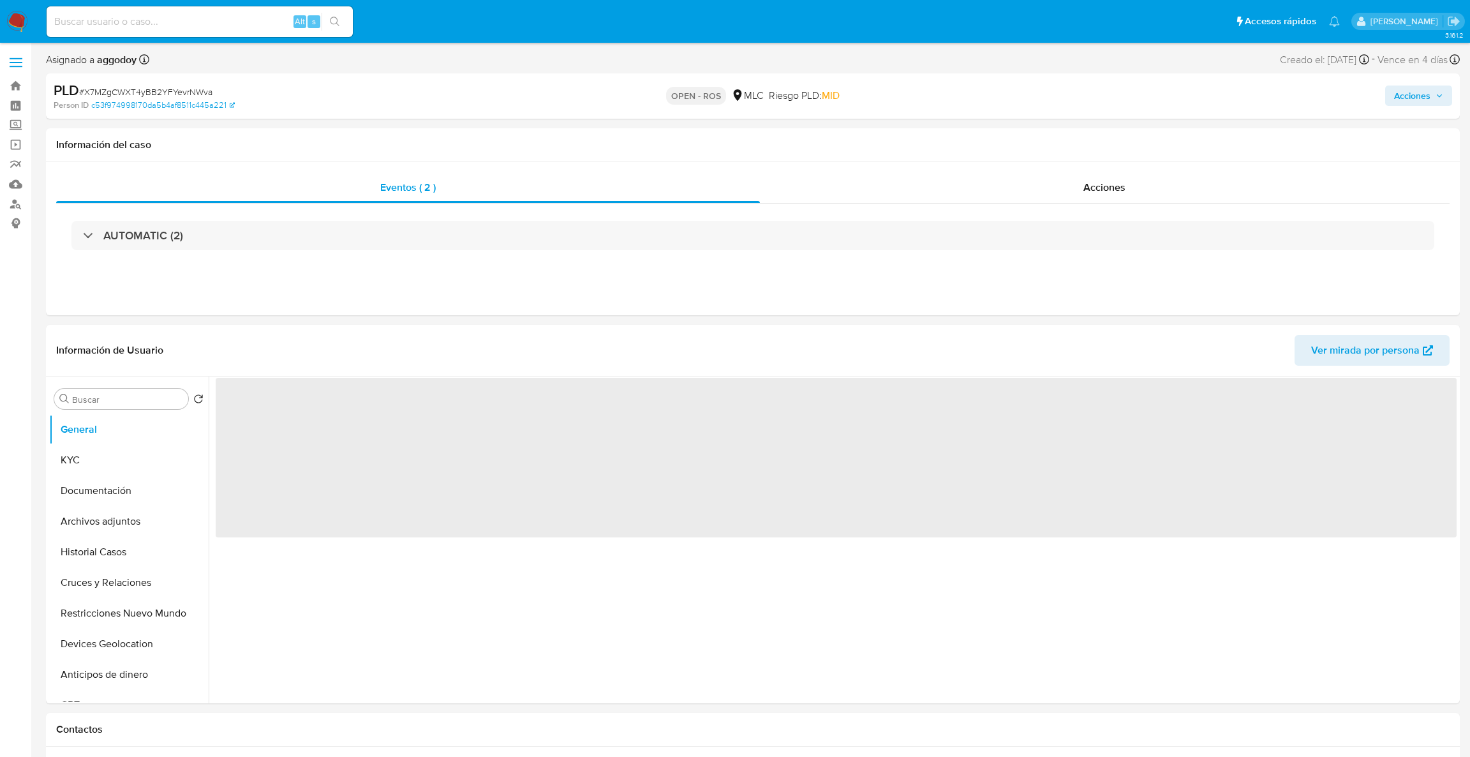
select select "10"
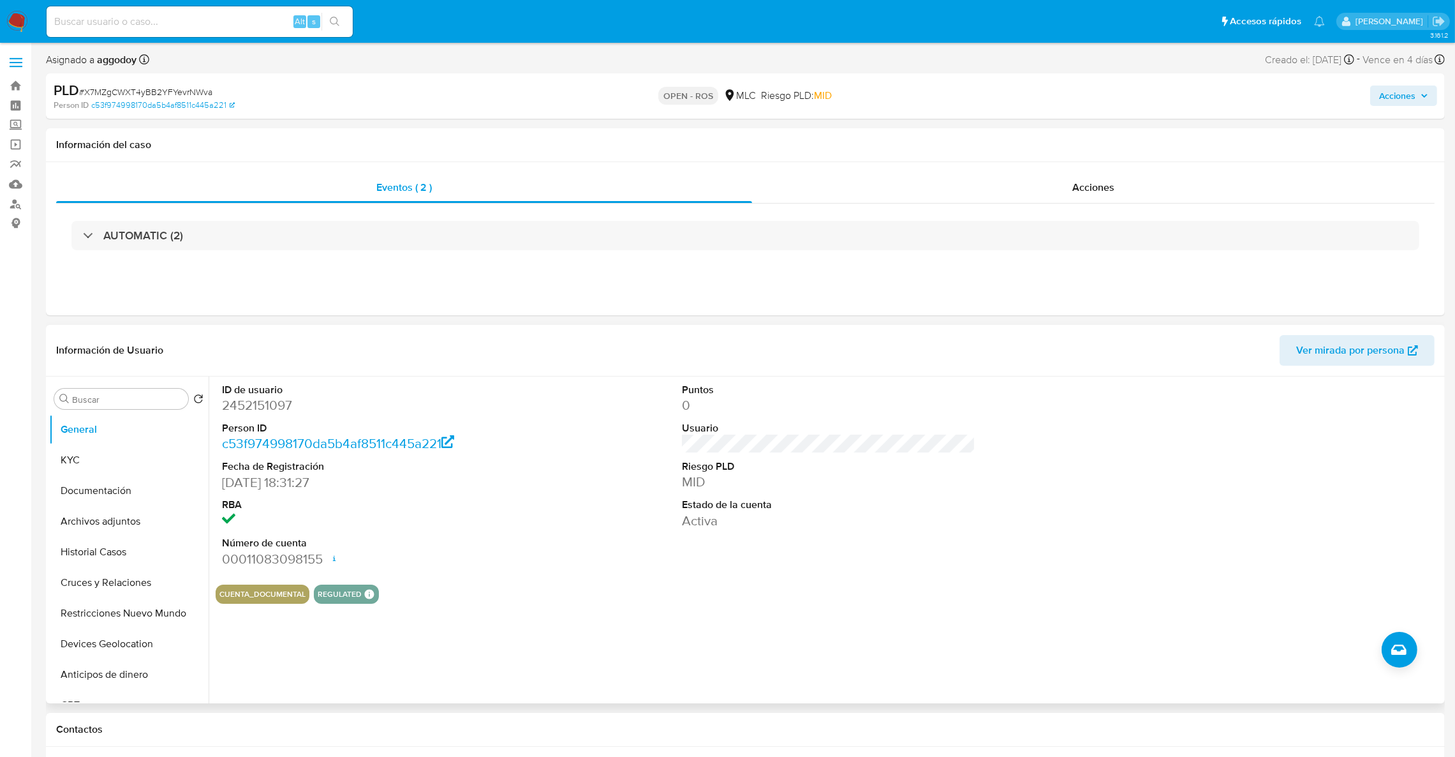
click at [252, 412] on dd "2452151097" at bounding box center [369, 405] width 294 height 18
click at [252, 413] on dd "2452151097" at bounding box center [369, 405] width 294 height 18
copy dd "2452151097"
drag, startPoint x: 231, startPoint y: 420, endPoint x: 223, endPoint y: 402, distance: 20.0
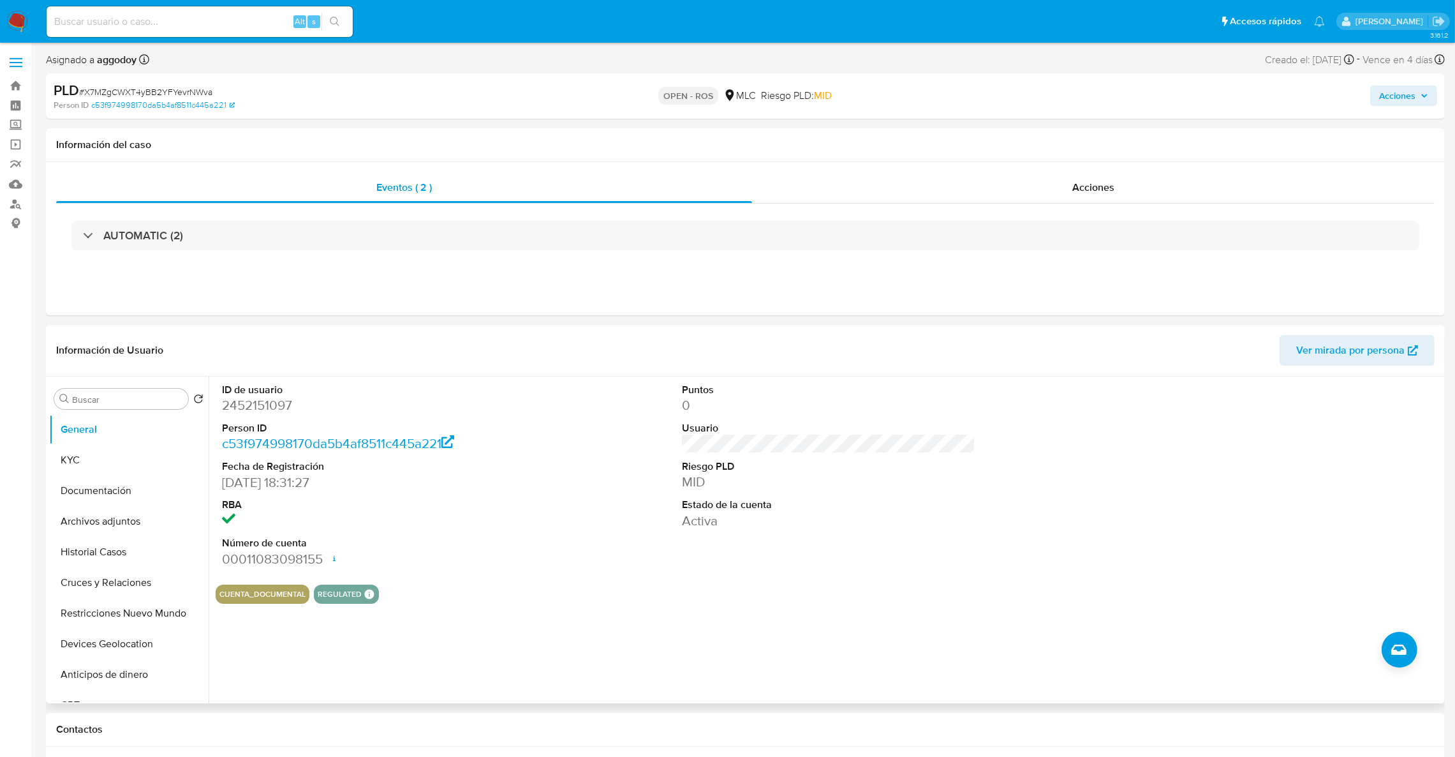
click at [223, 402] on dd "2452151097" at bounding box center [369, 405] width 294 height 18
copy dd "2452151097"
click at [856, 190] on div "Acciones" at bounding box center [1093, 187] width 683 height 31
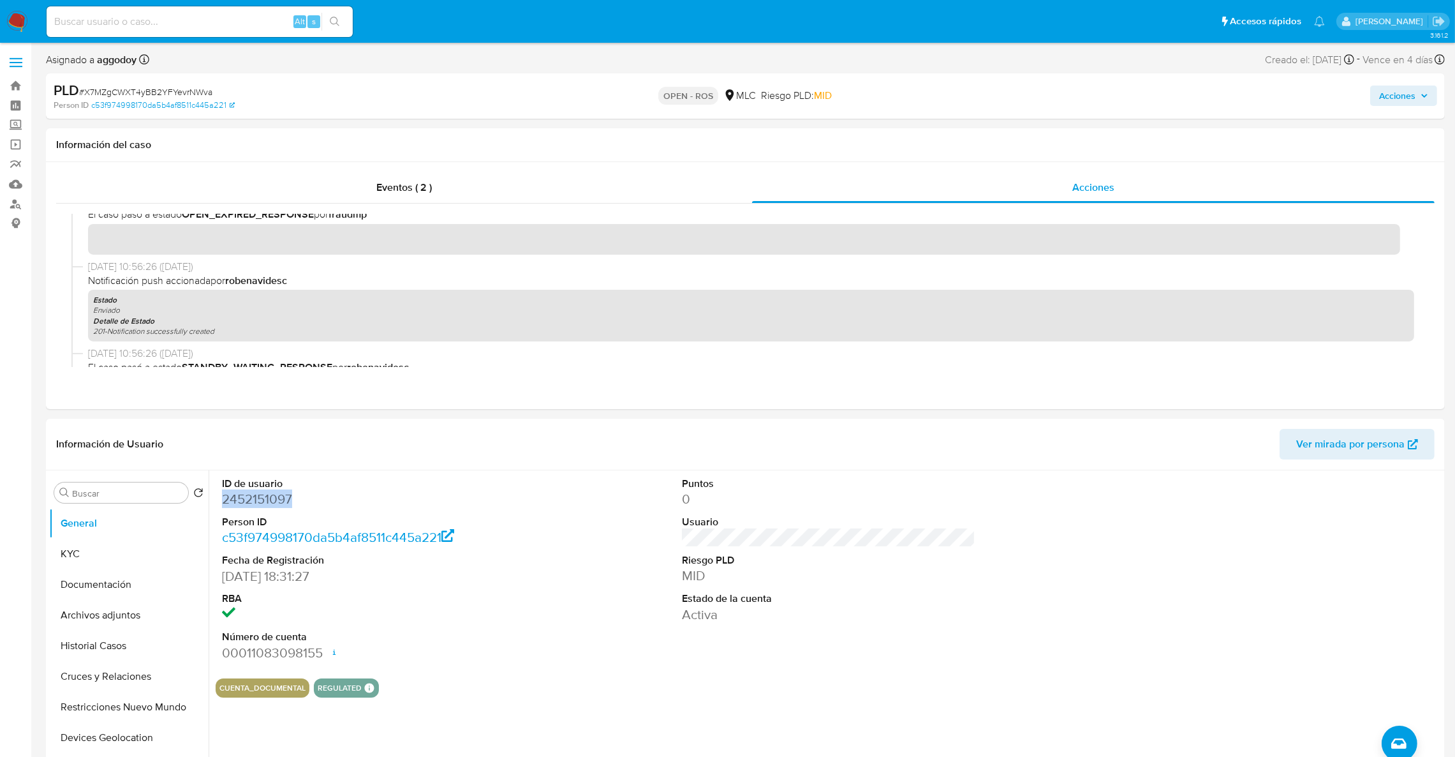
scroll to position [766, 0]
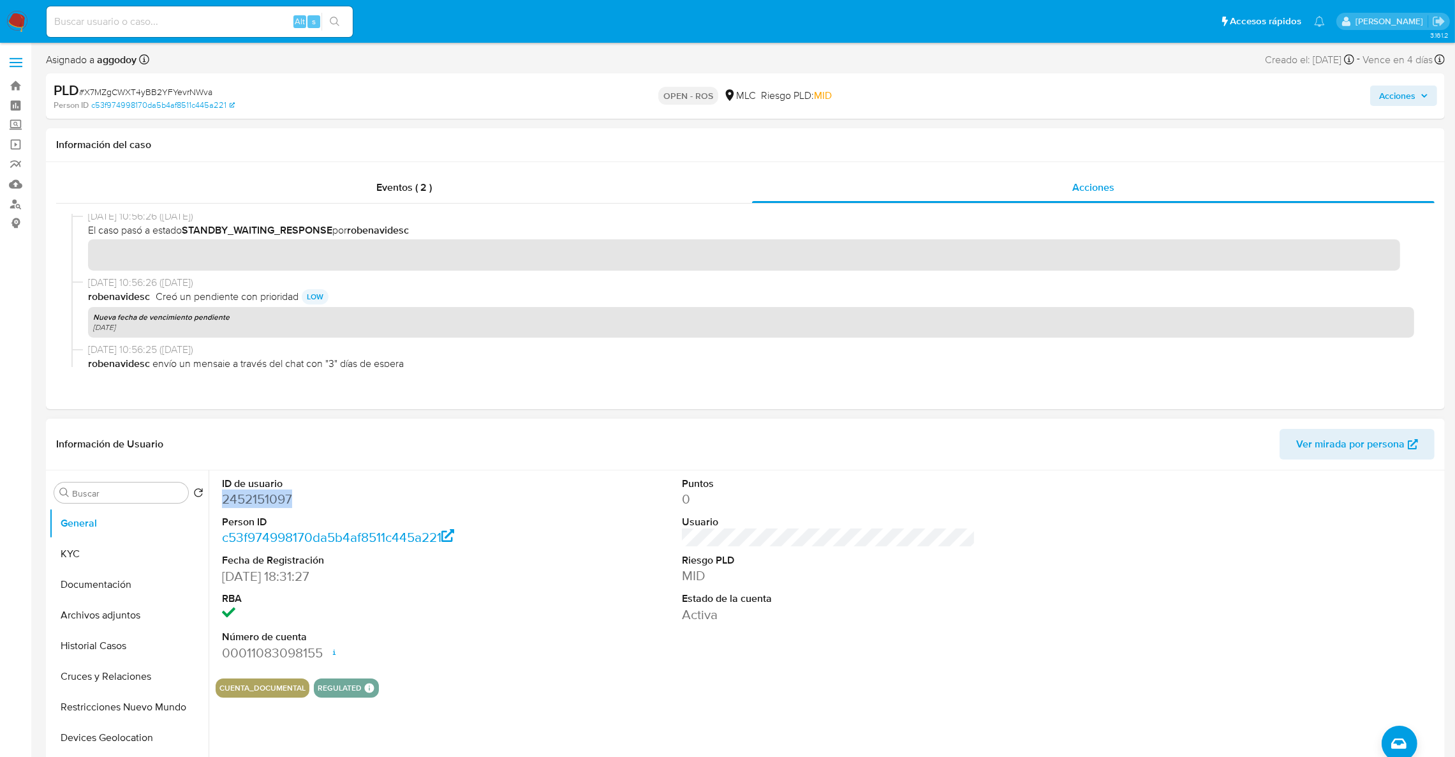
copy dd "2452151097"
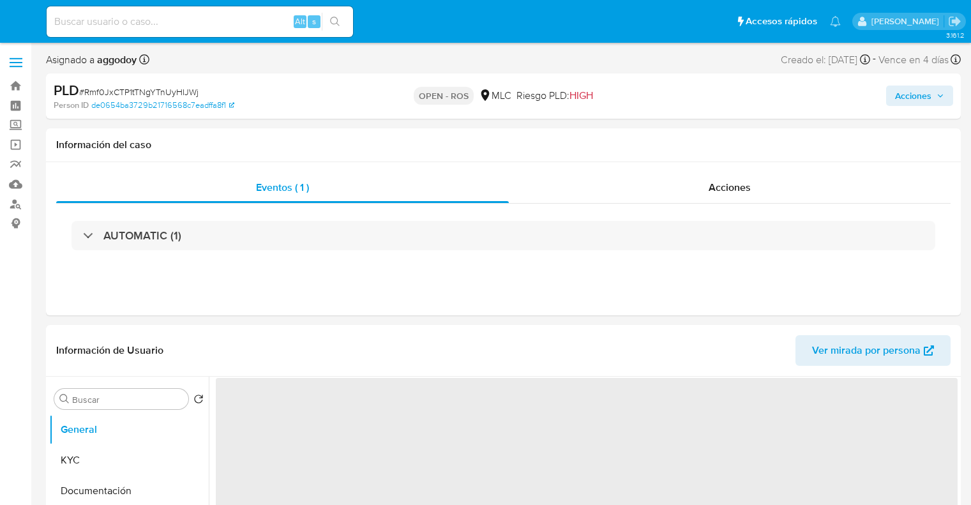
select select "10"
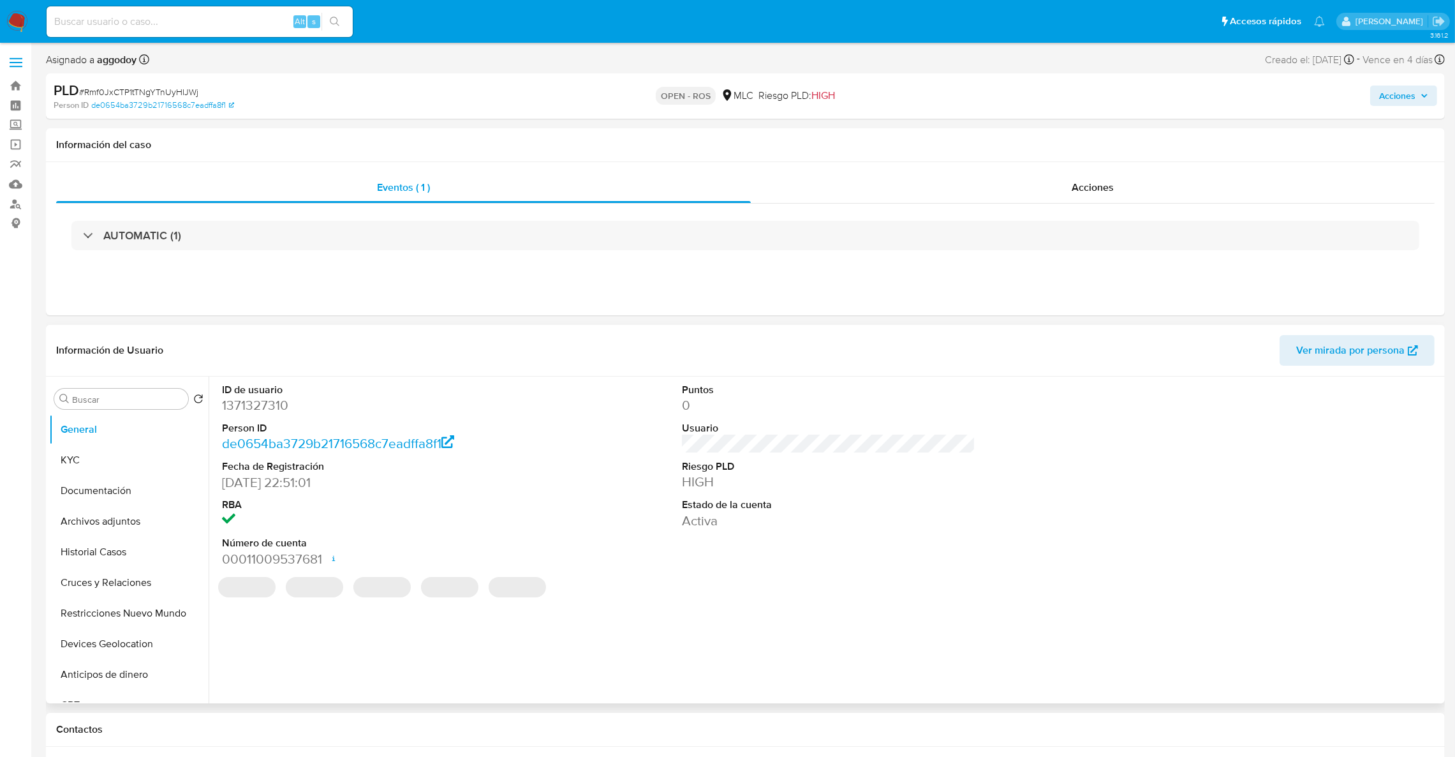
click at [262, 400] on dd "1371327310" at bounding box center [369, 405] width 294 height 18
copy dd "1371327310"
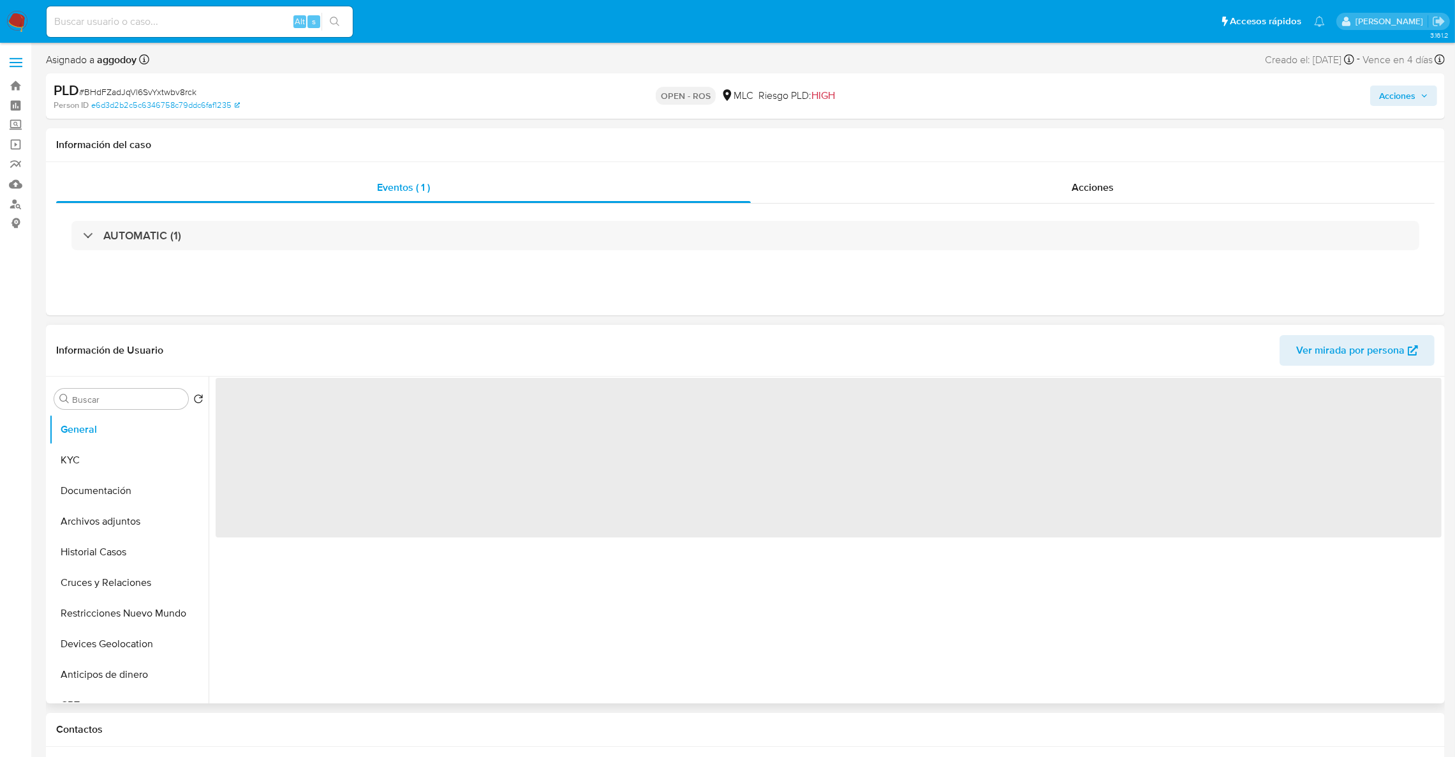
select select "10"
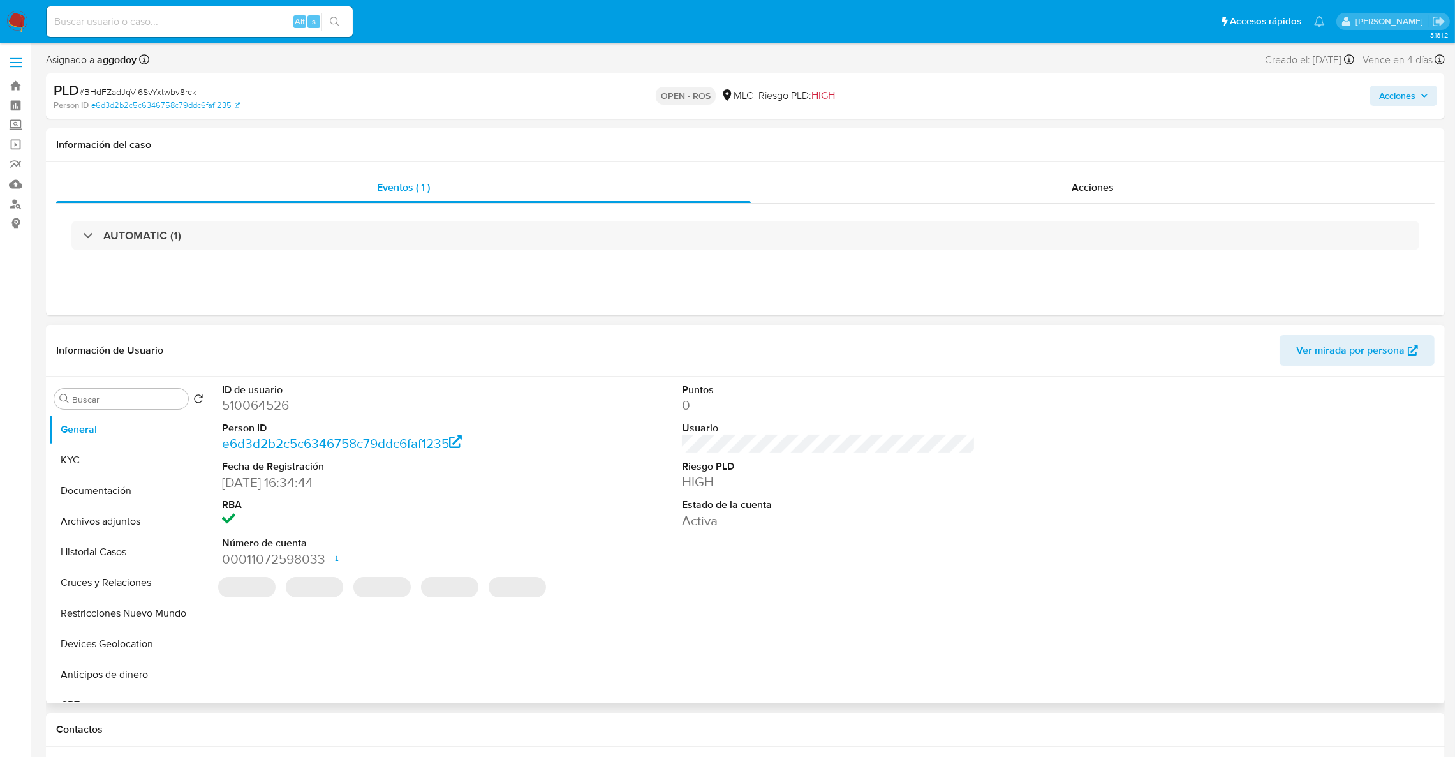
click at [251, 411] on dd "510064526" at bounding box center [369, 405] width 294 height 18
copy dd "510064526"
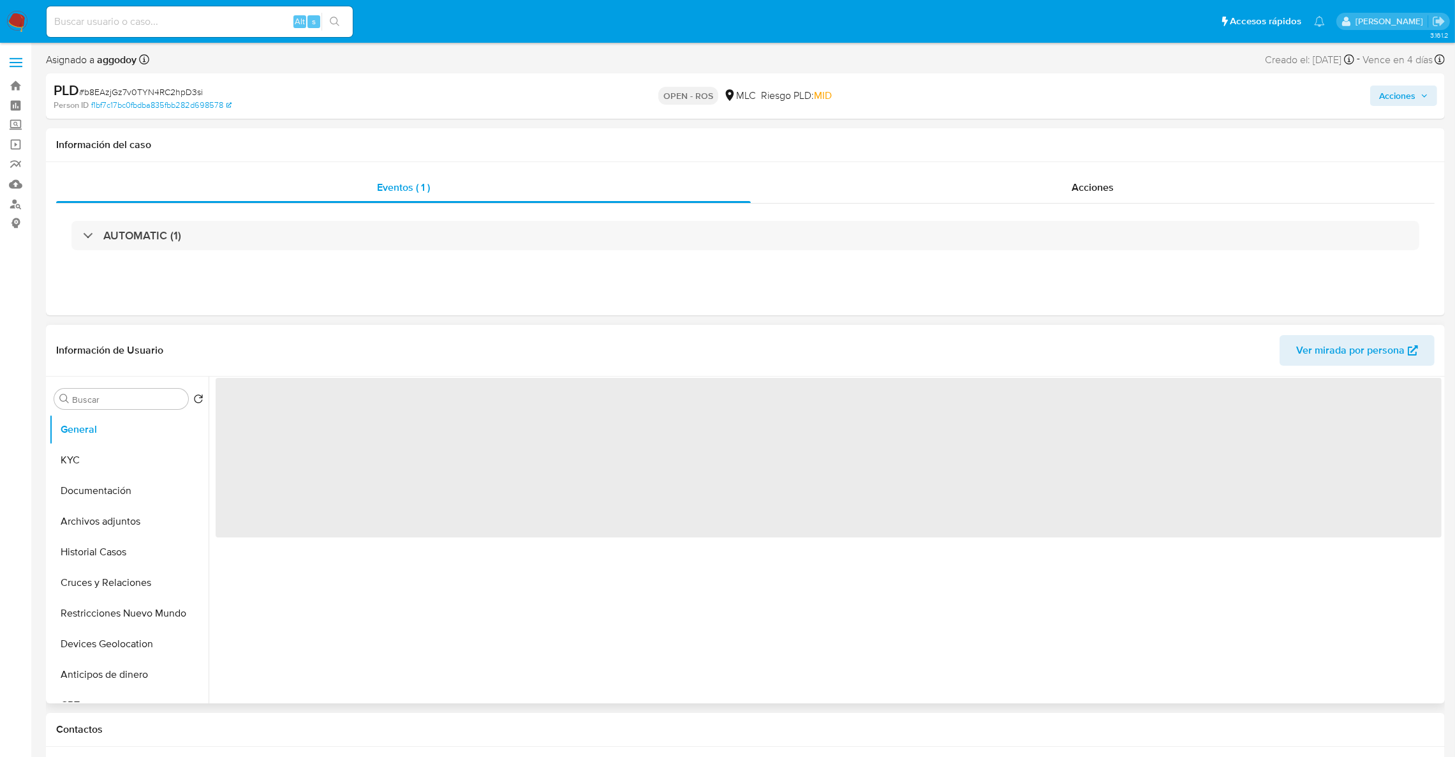
select select "10"
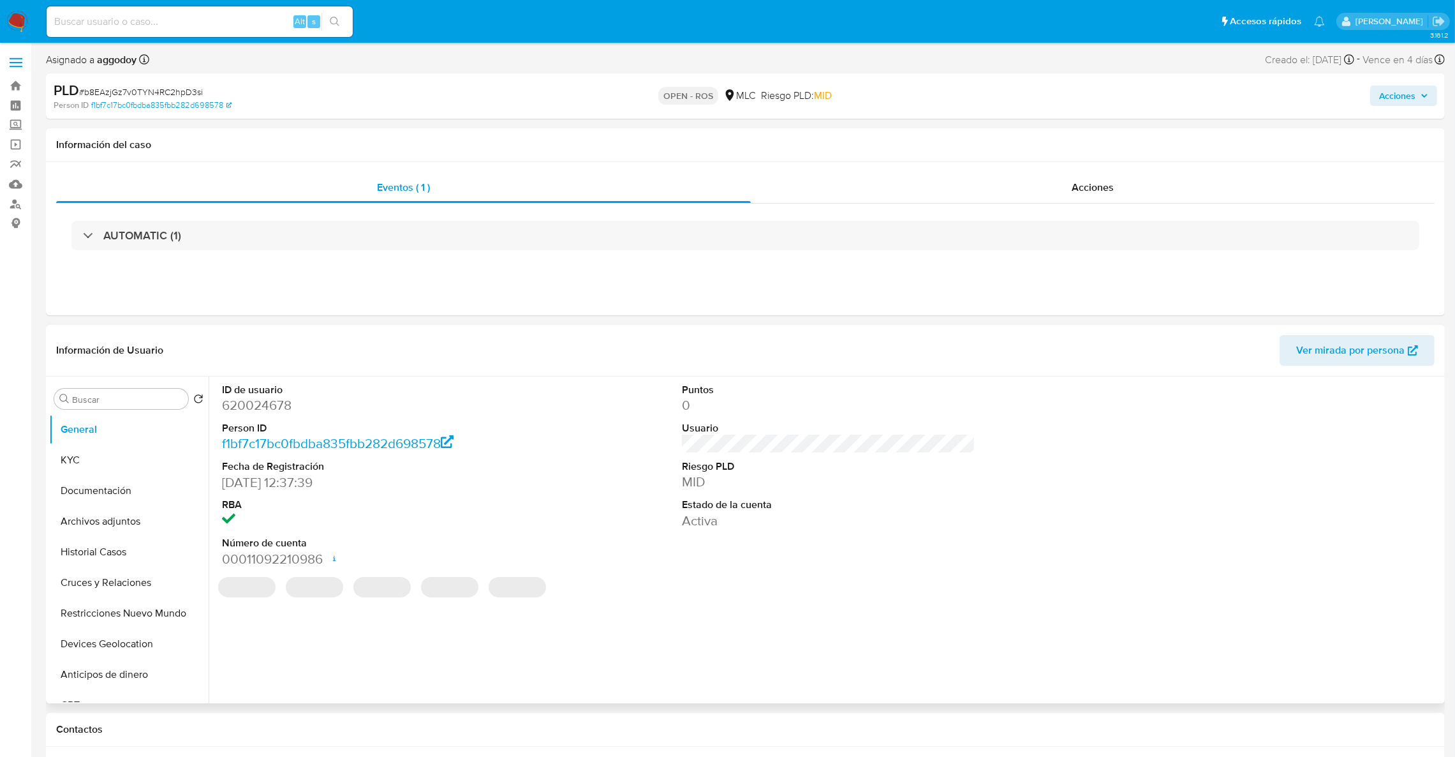
click at [267, 417] on dl "ID de usuario 620024678 Person ID f1bf7c17bc0fbdba835fbb282d698578 Fecha de Reg…" at bounding box center [369, 475] width 294 height 185
click at [265, 413] on dd "620024678" at bounding box center [369, 405] width 294 height 18
copy dd "620024678"
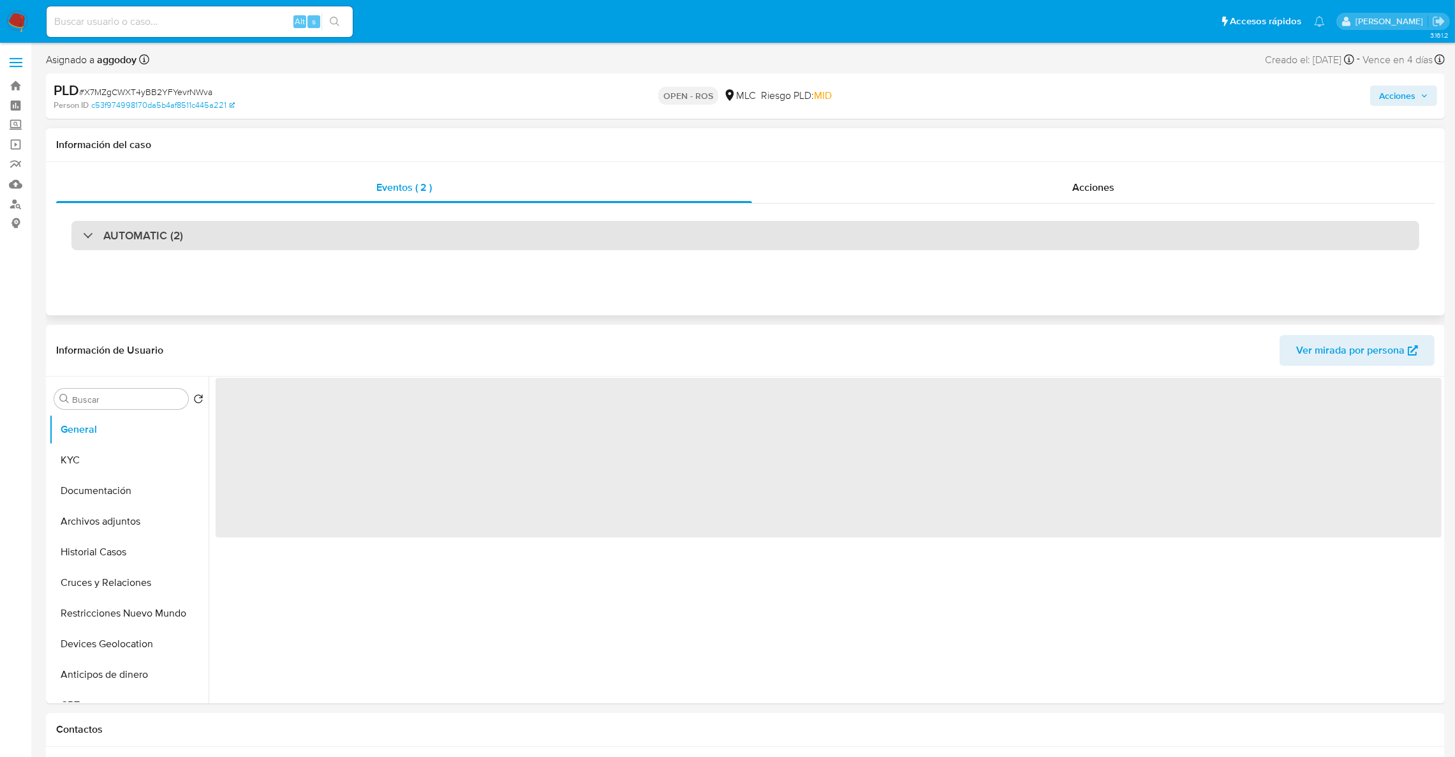
select select "10"
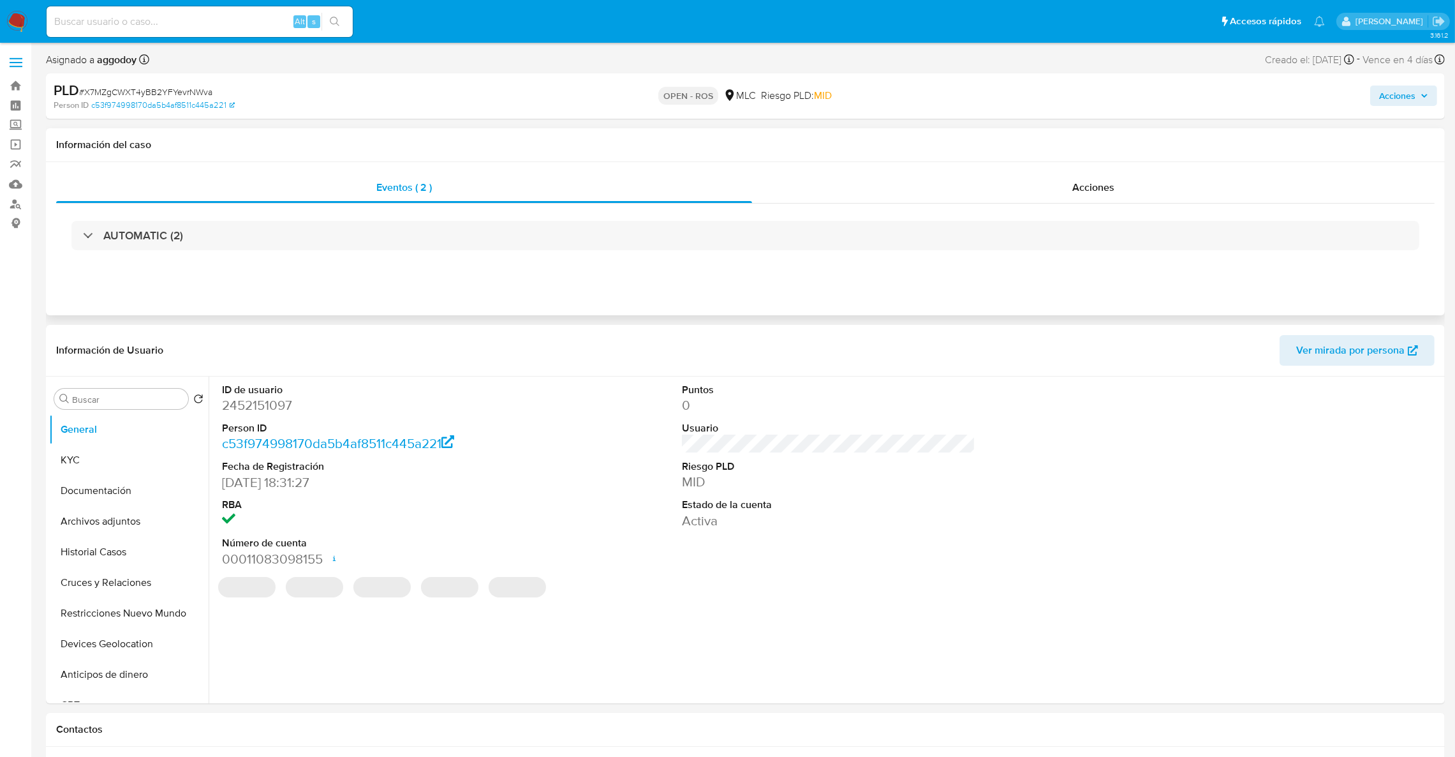
click at [1031, 207] on div "AUTOMATIC (2)" at bounding box center [745, 236] width 1379 height 64
click at [942, 198] on div "Acciones" at bounding box center [1093, 187] width 683 height 31
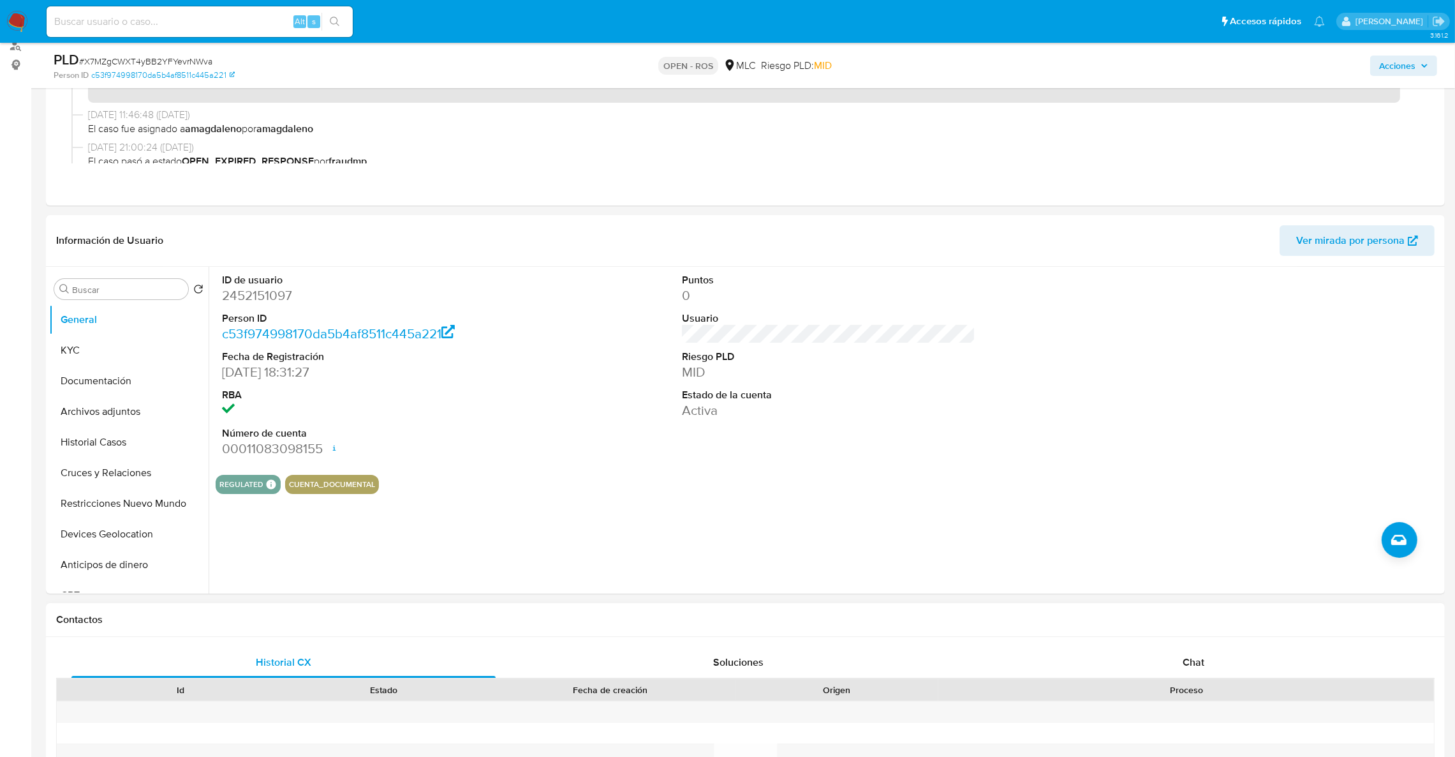
scroll to position [191, 0]
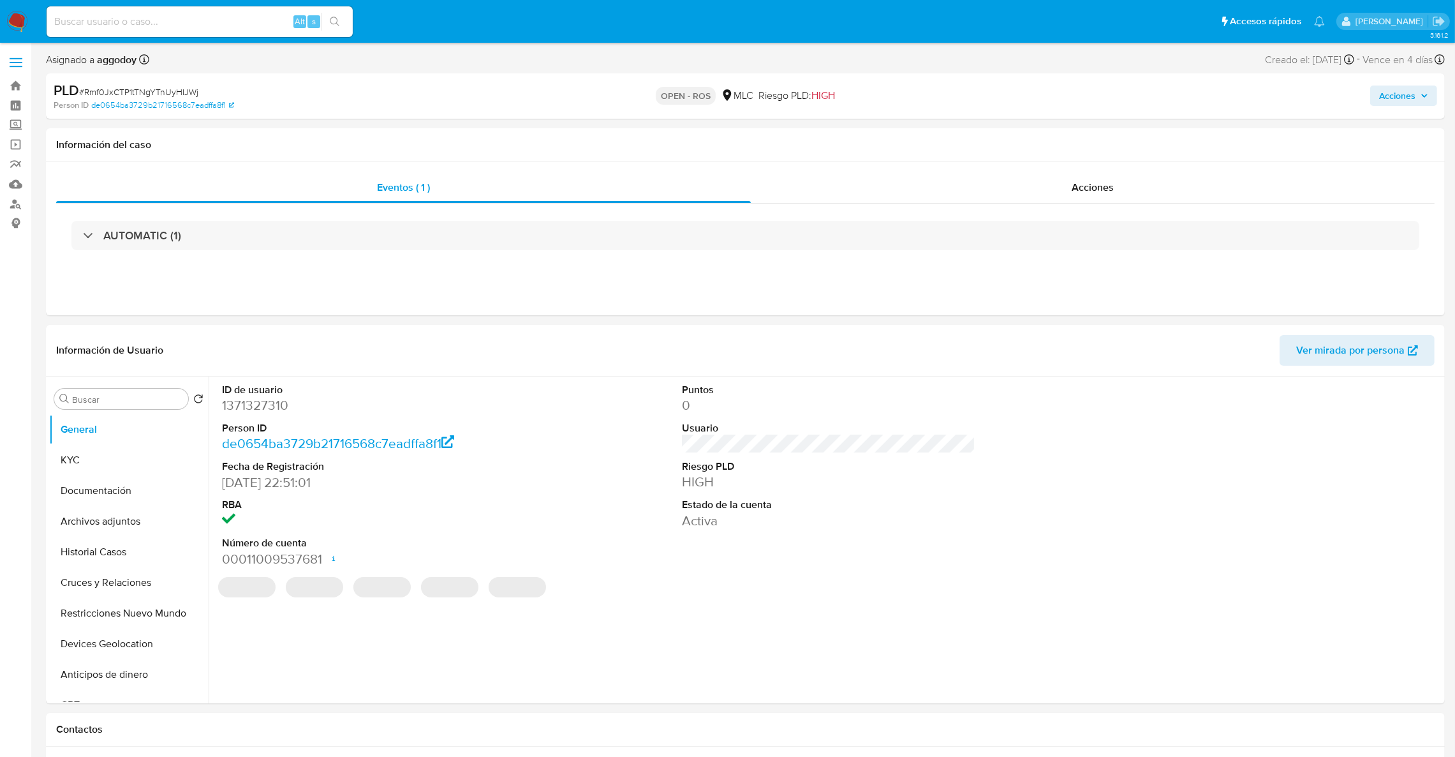
select select "10"
click at [960, 170] on div "Eventos ( 1 ) Acciones AUTOMATIC (1)" at bounding box center [745, 238] width 1399 height 153
click at [959, 187] on div "Acciones" at bounding box center [1093, 187] width 684 height 31
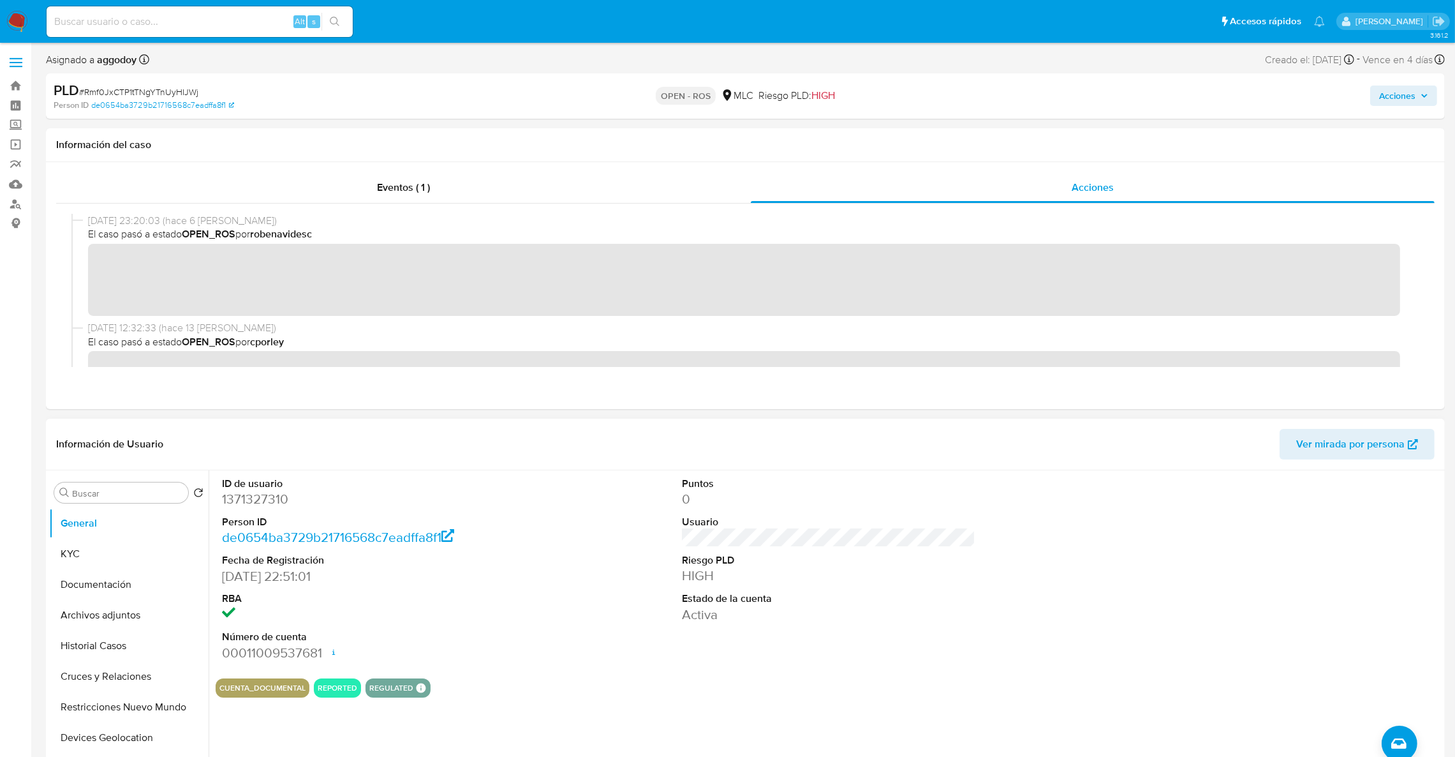
click at [247, 494] on dd "1371327310" at bounding box center [369, 499] width 294 height 18
copy dd "1371327310"
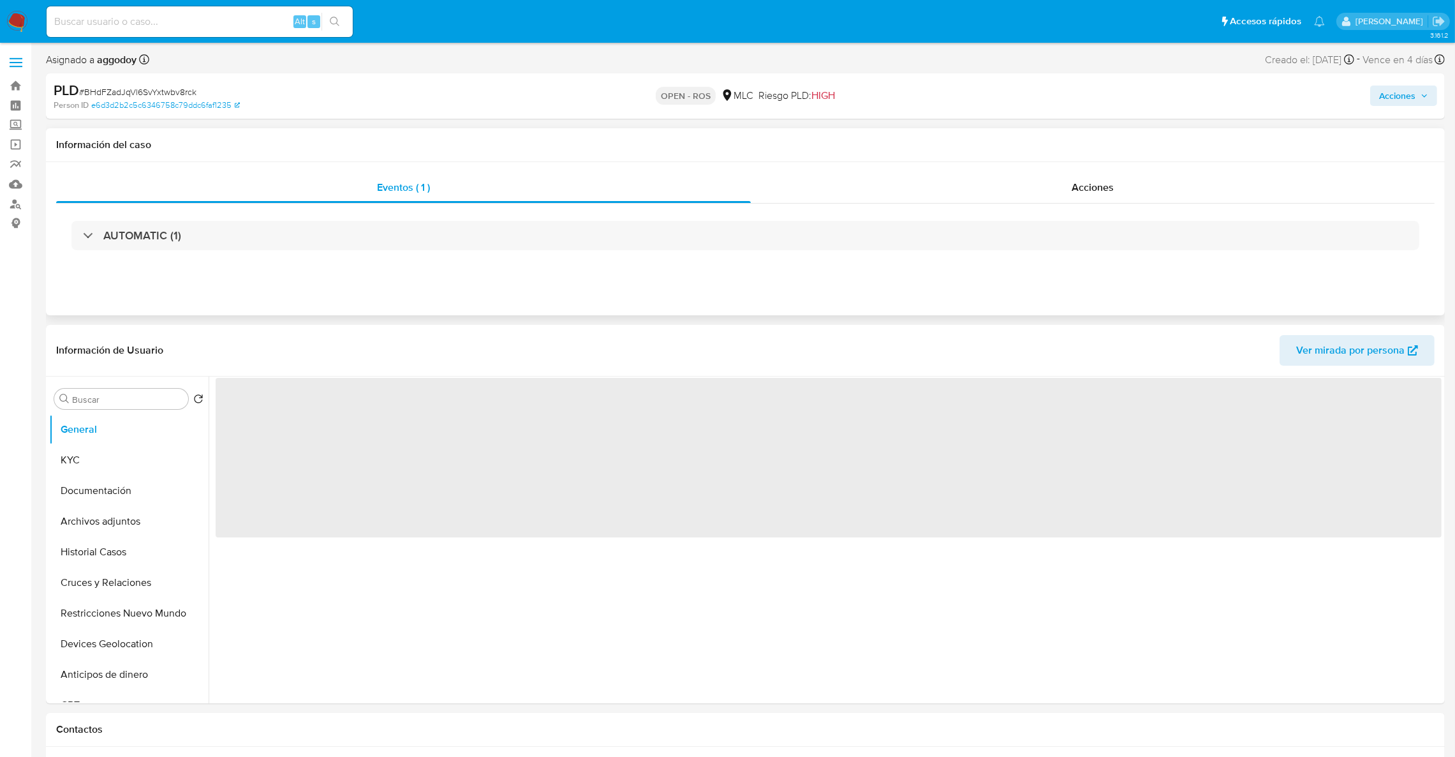
select select "10"
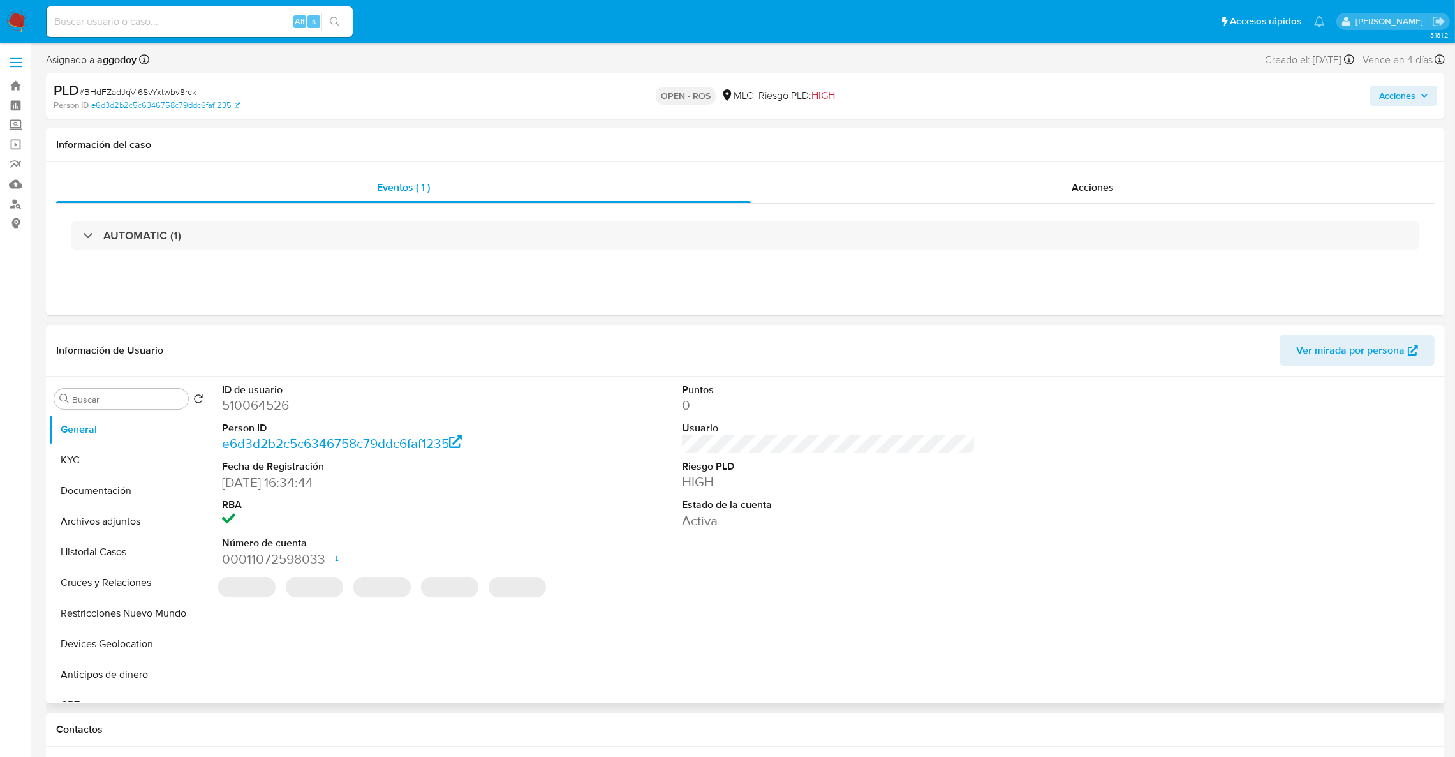
click at [278, 405] on dd "510064526" at bounding box center [369, 405] width 294 height 18
copy dd "510064526"
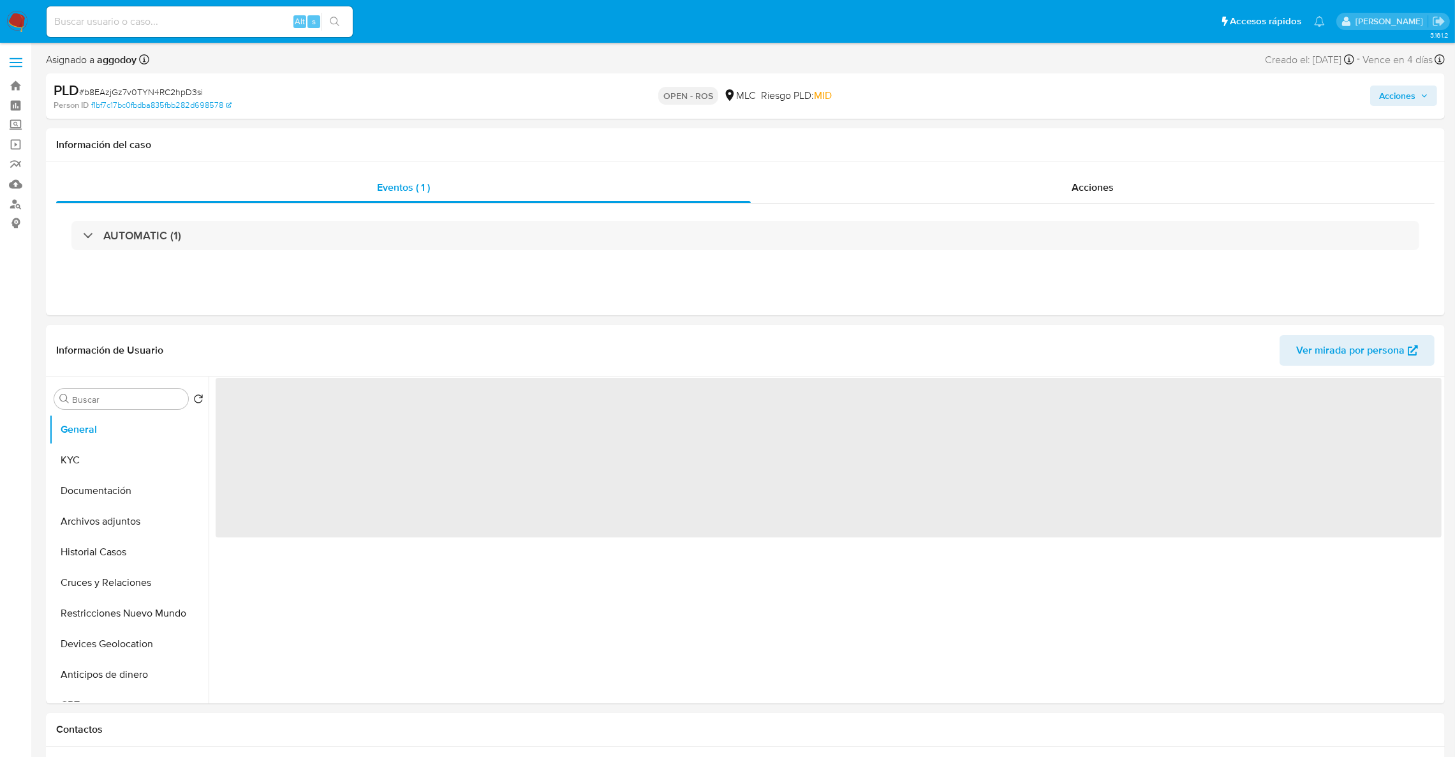
select select "10"
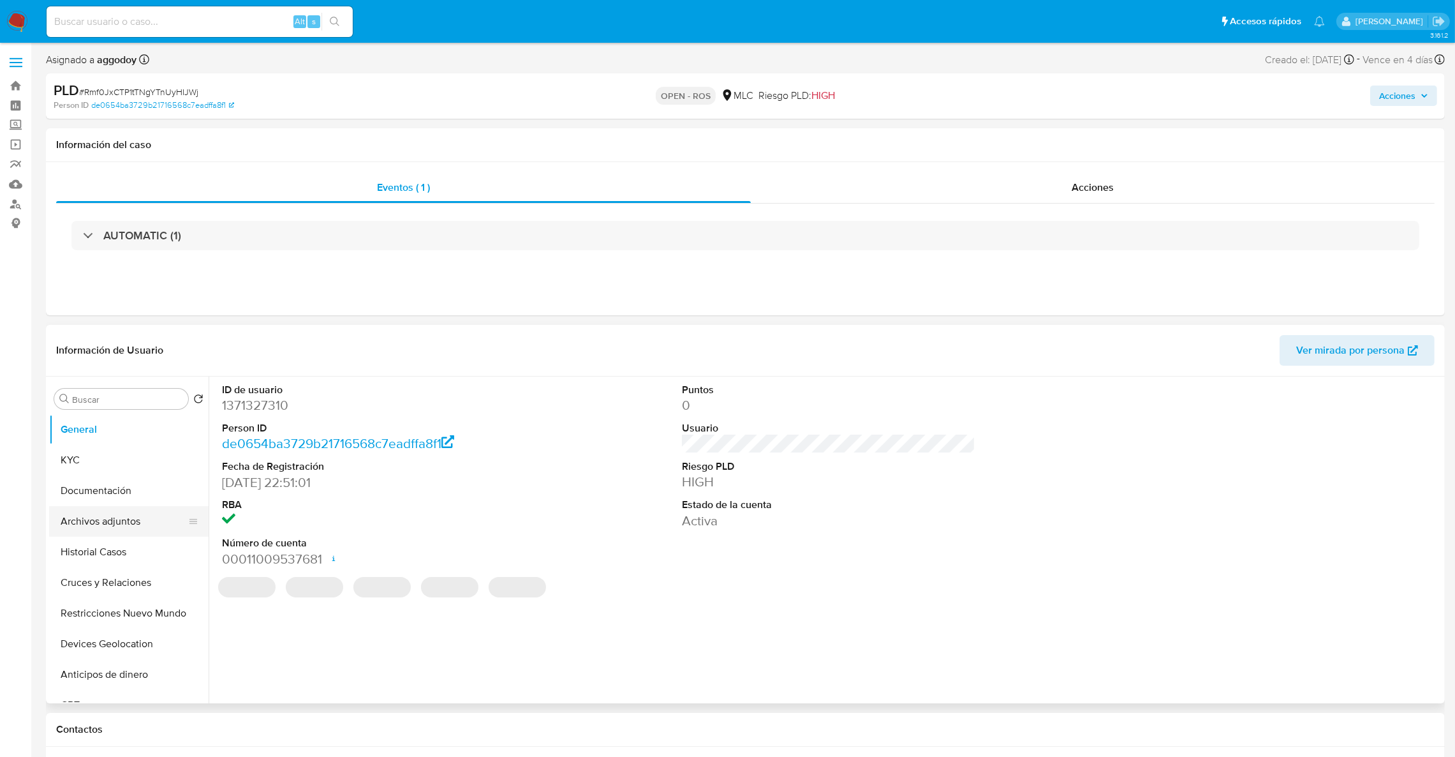
select select "10"
click at [154, 463] on button "KYC" at bounding box center [123, 460] width 149 height 31
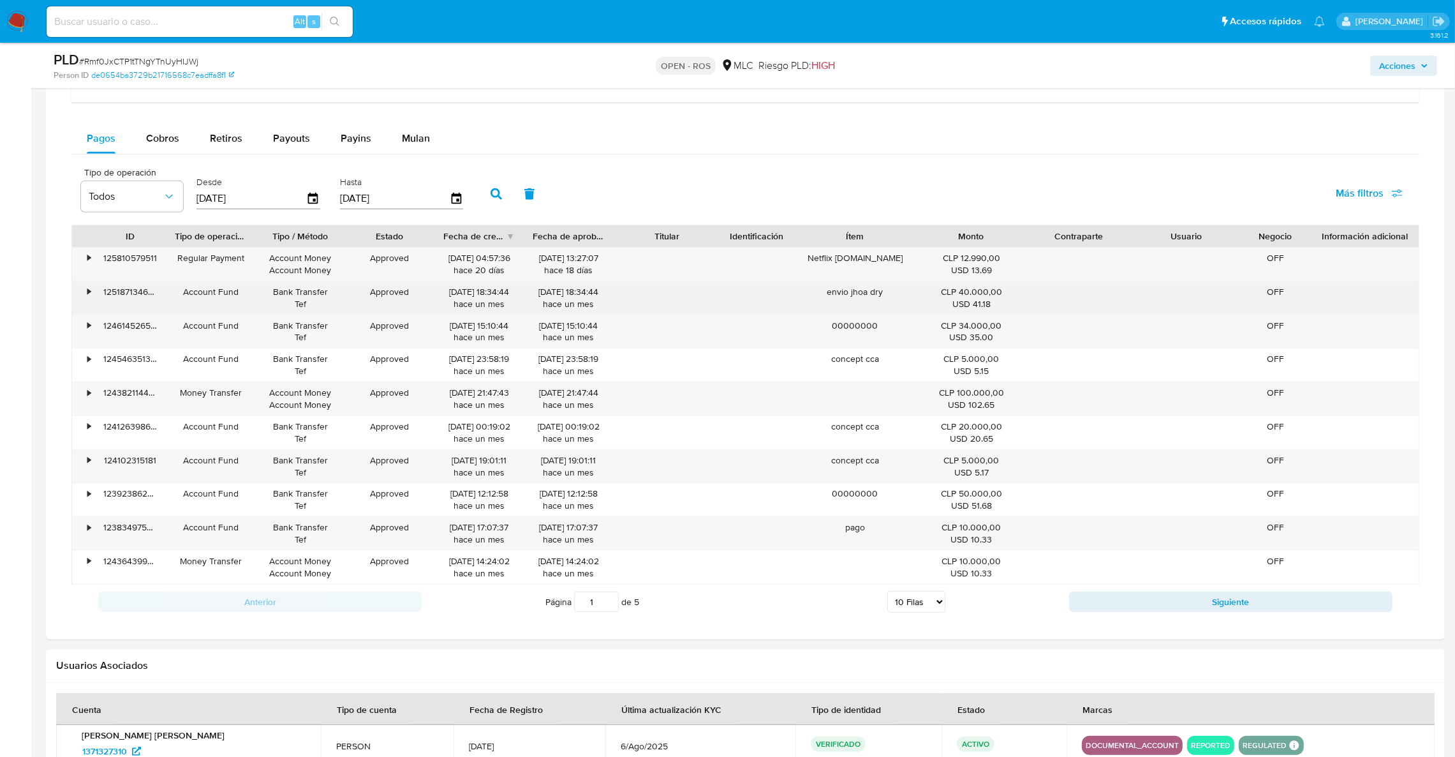
scroll to position [861, 0]
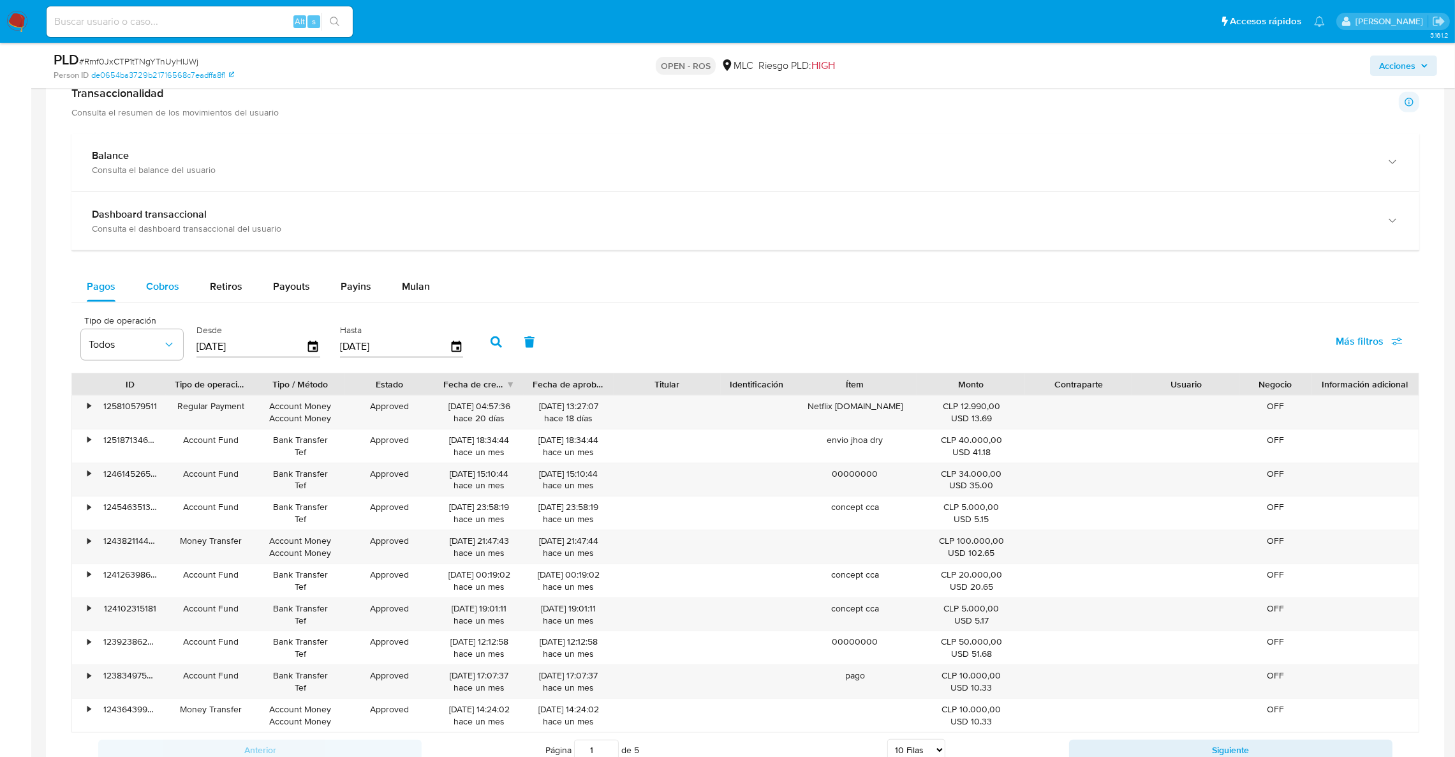
click at [169, 294] on span "Cobros" at bounding box center [162, 286] width 33 height 15
select select "10"
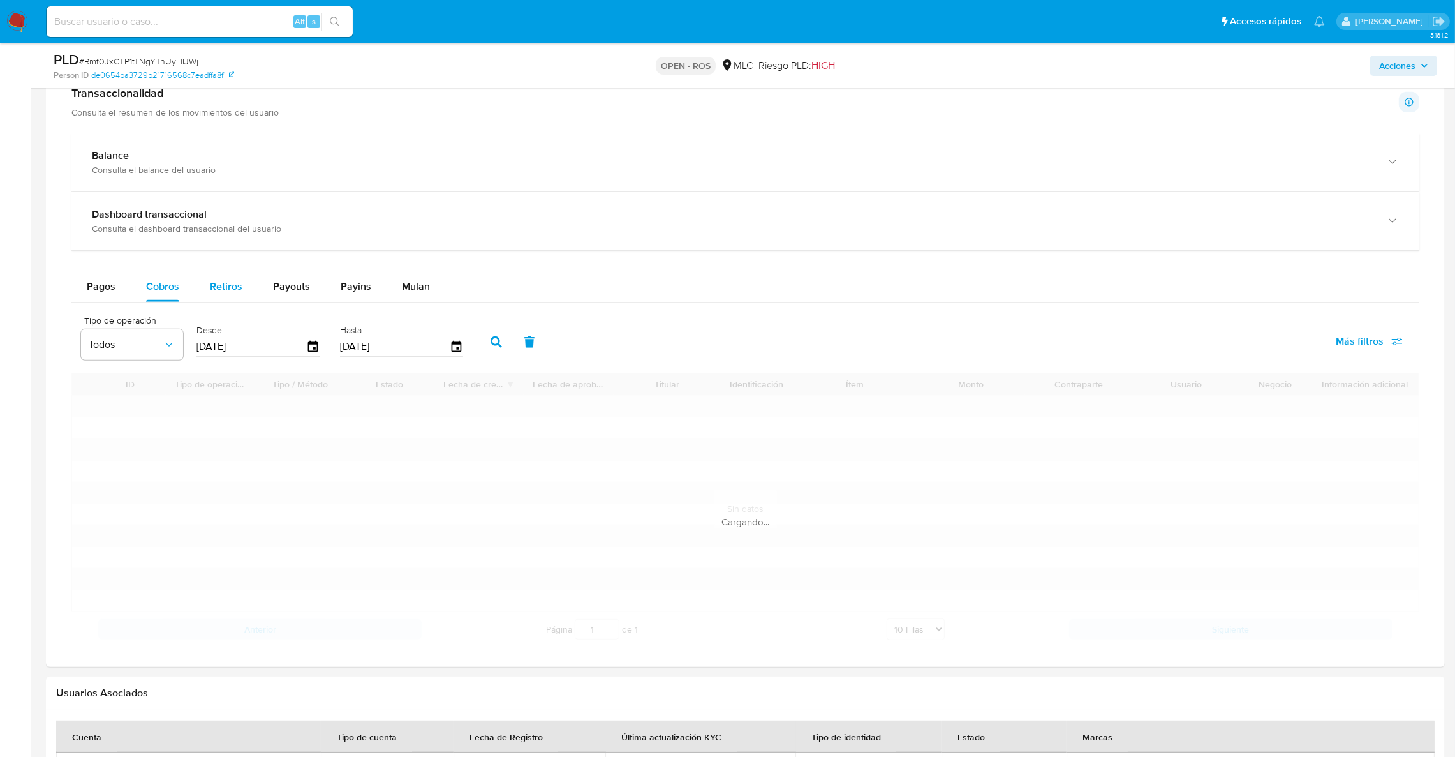
click at [243, 288] on button "Retiros" at bounding box center [226, 286] width 63 height 31
select select "10"
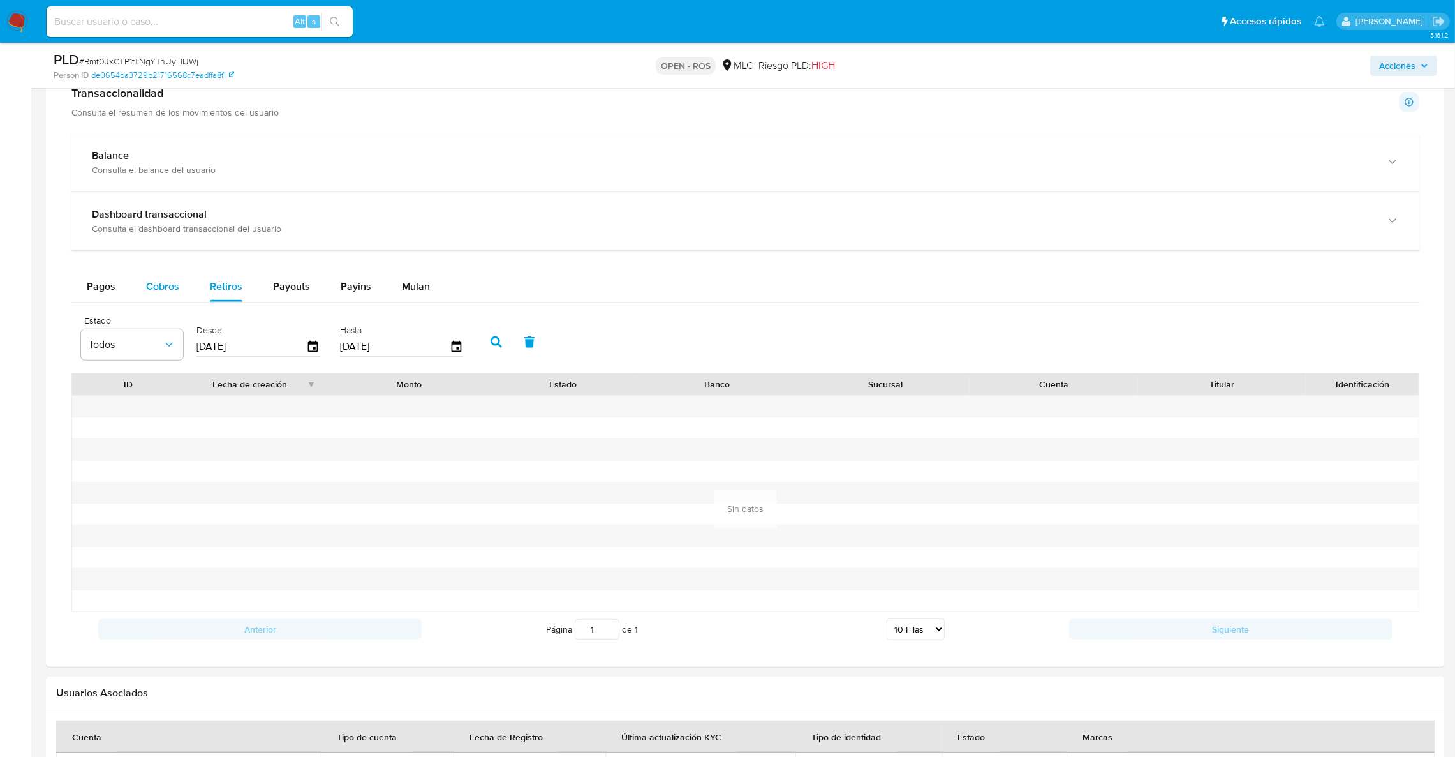
click at [178, 285] on span "Cobros" at bounding box center [162, 286] width 33 height 15
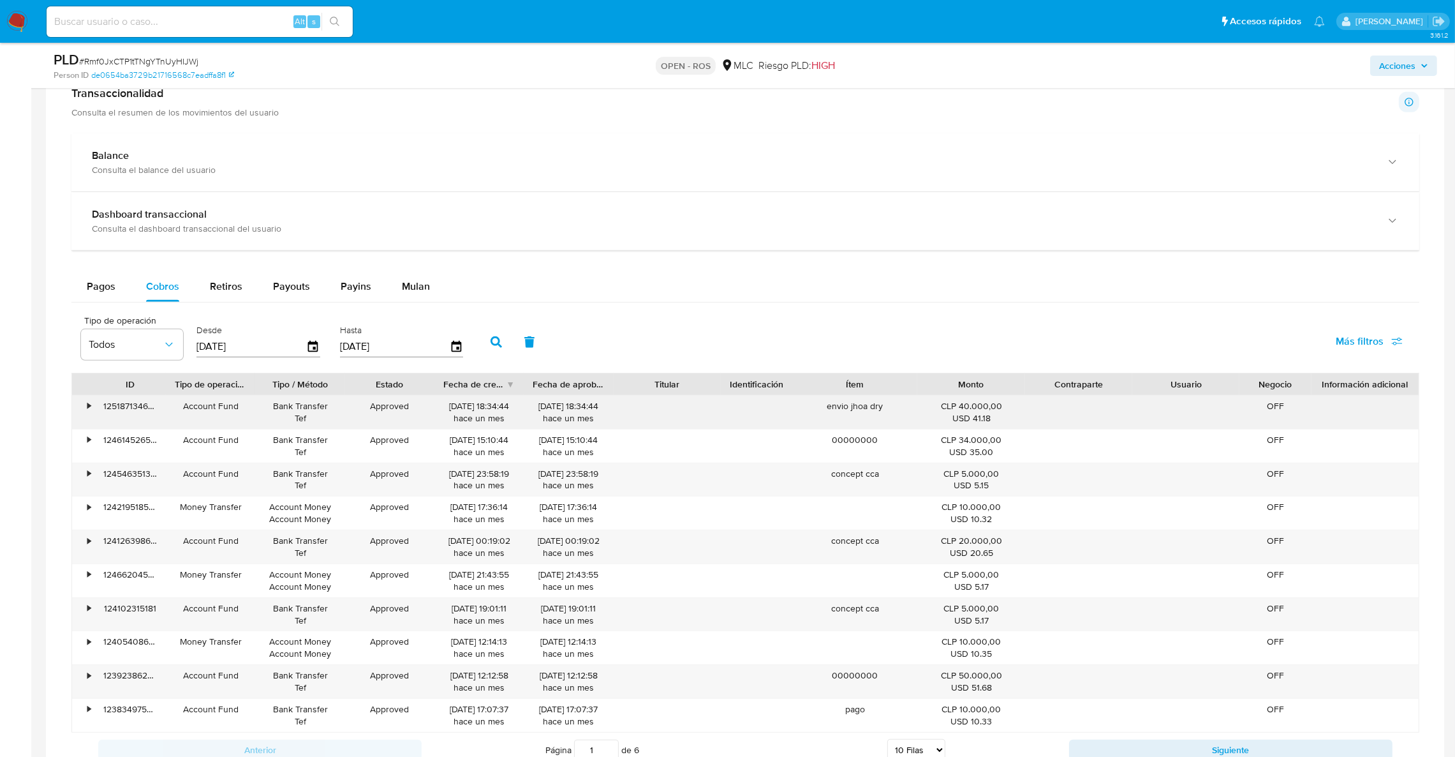
drag, startPoint x: 581, startPoint y: 410, endPoint x: 526, endPoint y: 411, distance: 54.9
click at [526, 411] on div "06/09/2025 18:34:44 hace un mes" at bounding box center [568, 412] width 89 height 33
drag, startPoint x: 294, startPoint y: 343, endPoint x: 309, endPoint y: 347, distance: 16.4
click at [296, 345] on input "[DATE]" at bounding box center [252, 346] width 110 height 20
click at [311, 347] on icon "button" at bounding box center [313, 347] width 22 height 22
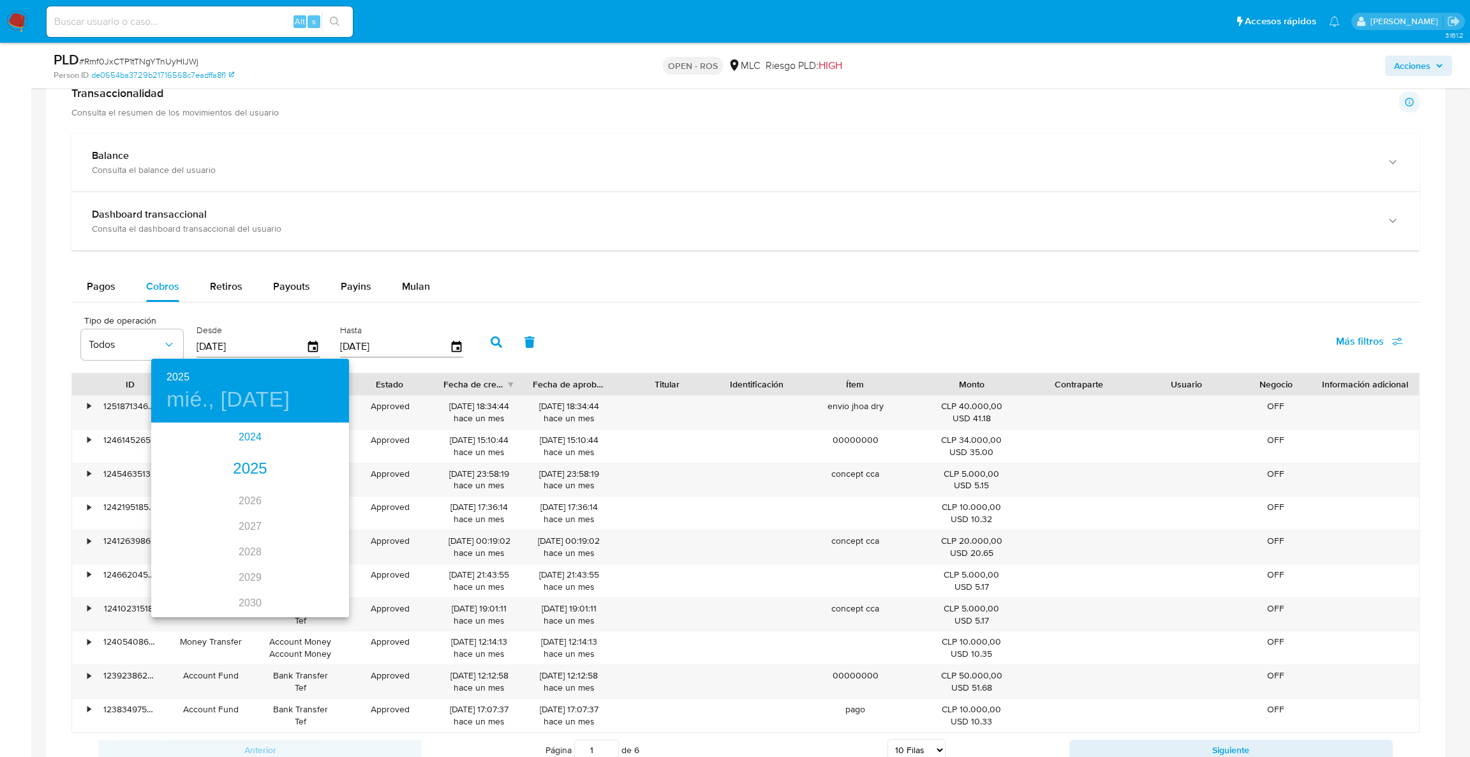
click at [237, 440] on div "2024" at bounding box center [250, 437] width 198 height 26
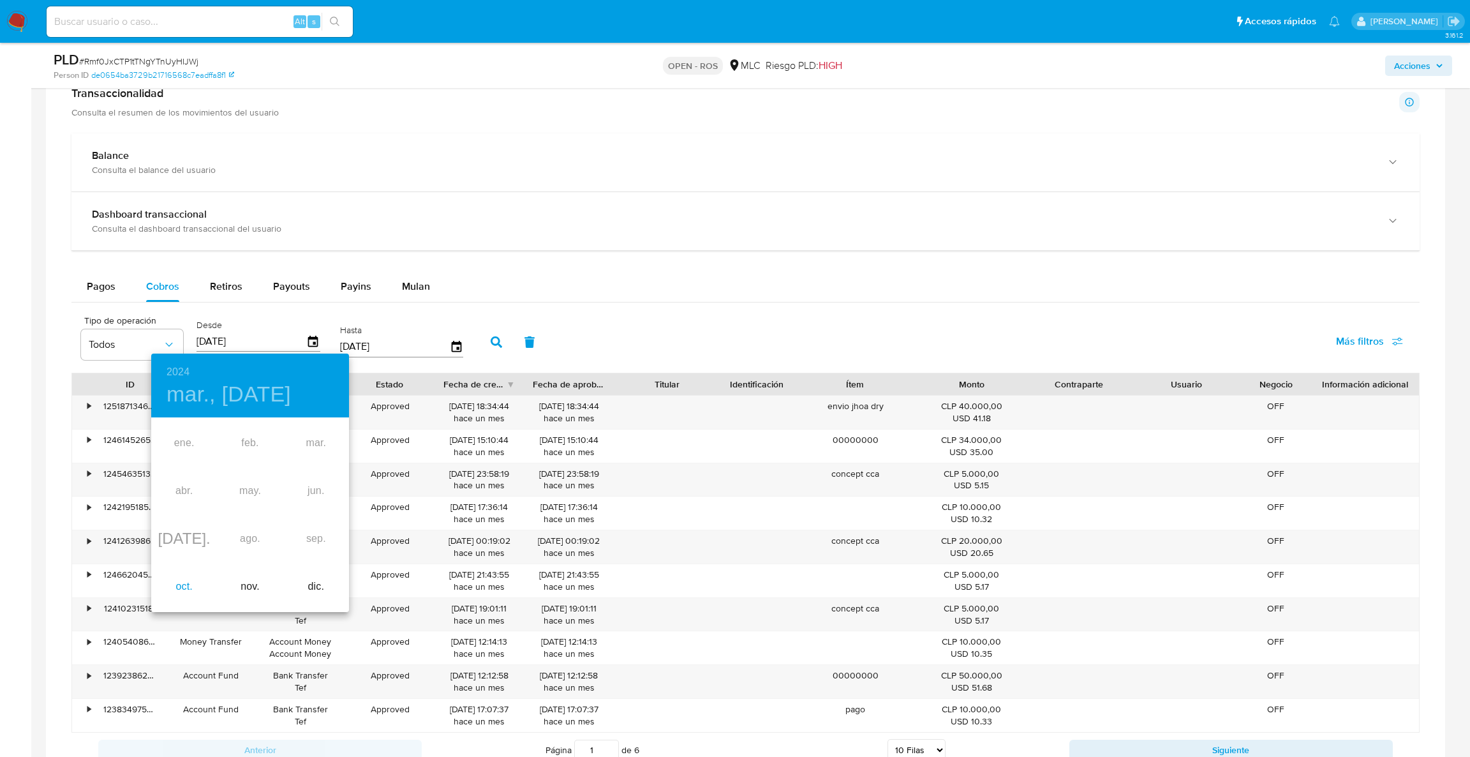
click at [183, 593] on div "oct." at bounding box center [184, 587] width 66 height 48
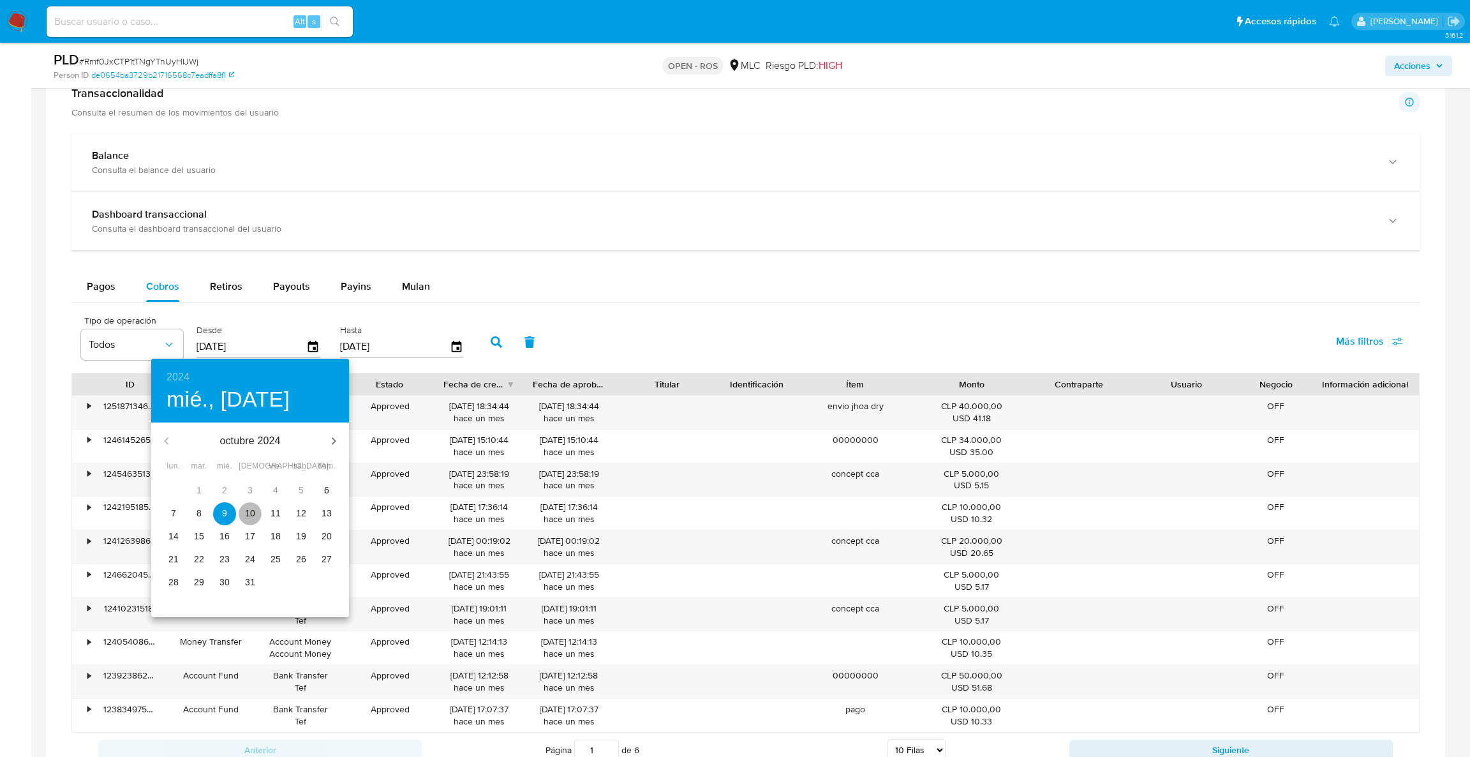
click at [253, 510] on p "10" at bounding box center [250, 513] width 10 height 13
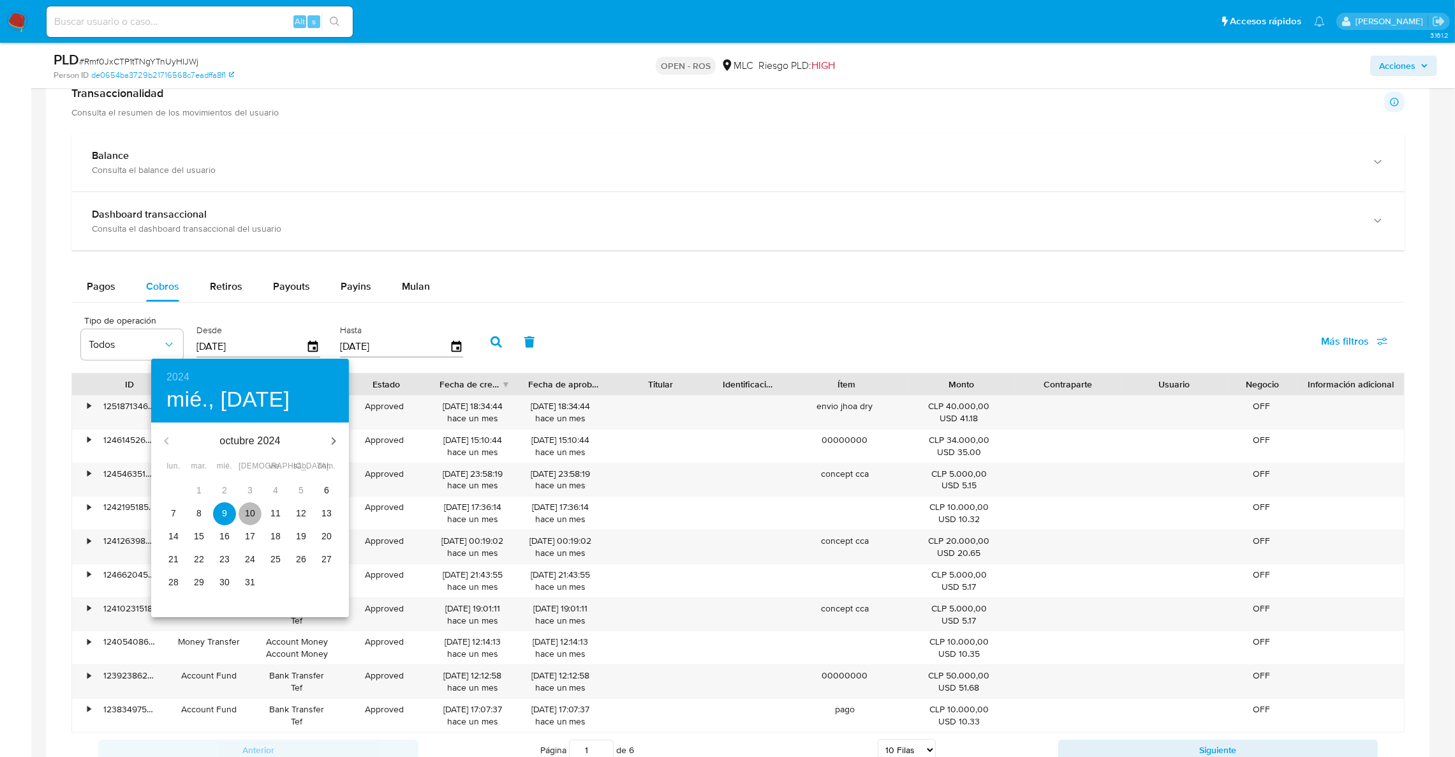
type input "10/10/2024"
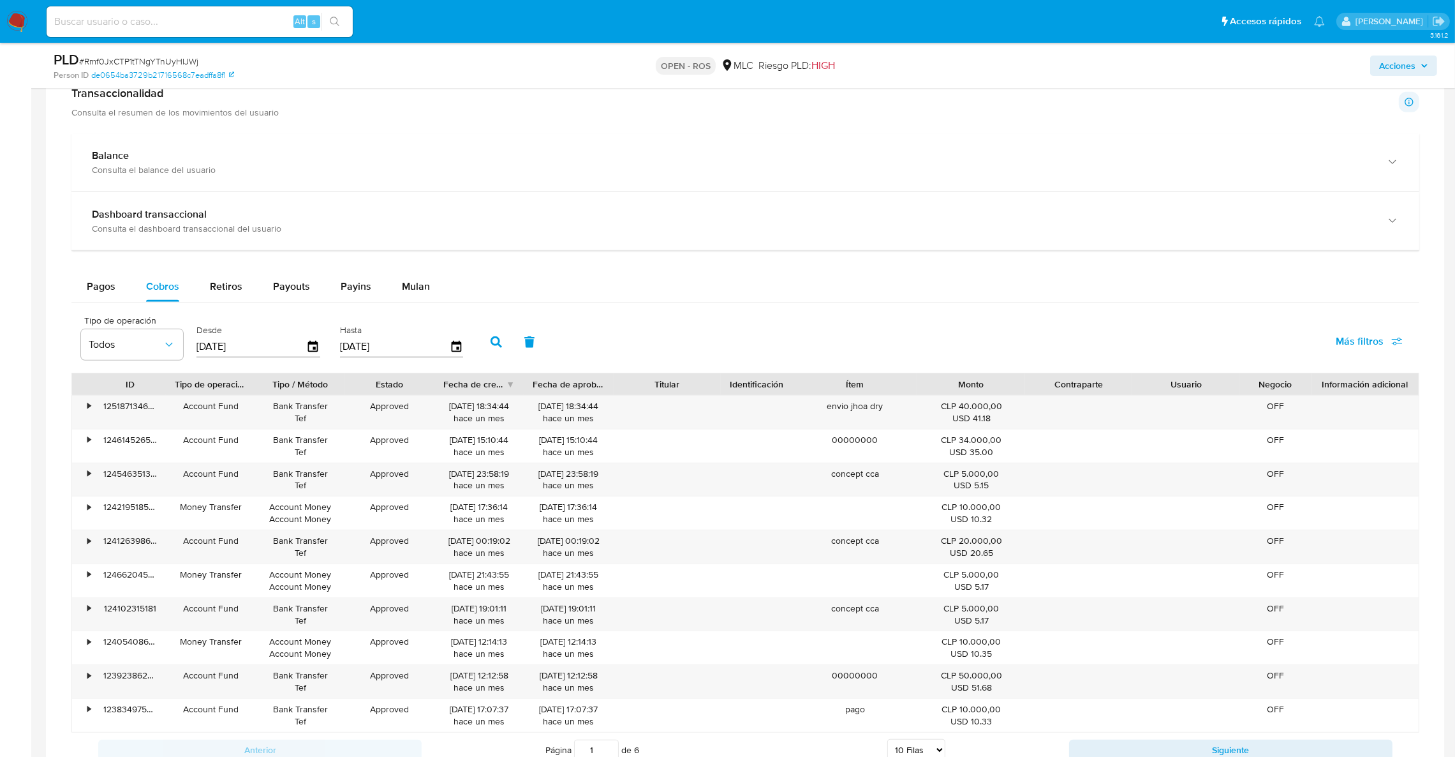
click at [497, 347] on button "button" at bounding box center [496, 342] width 33 height 31
click at [487, 389] on div "Fecha de creación" at bounding box center [474, 384] width 63 height 13
drag, startPoint x: 442, startPoint y: 411, endPoint x: 487, endPoint y: 411, distance: 45.3
click at [487, 411] on div "15/10/2024 21:19:10 hace un año" at bounding box center [479, 412] width 89 height 33
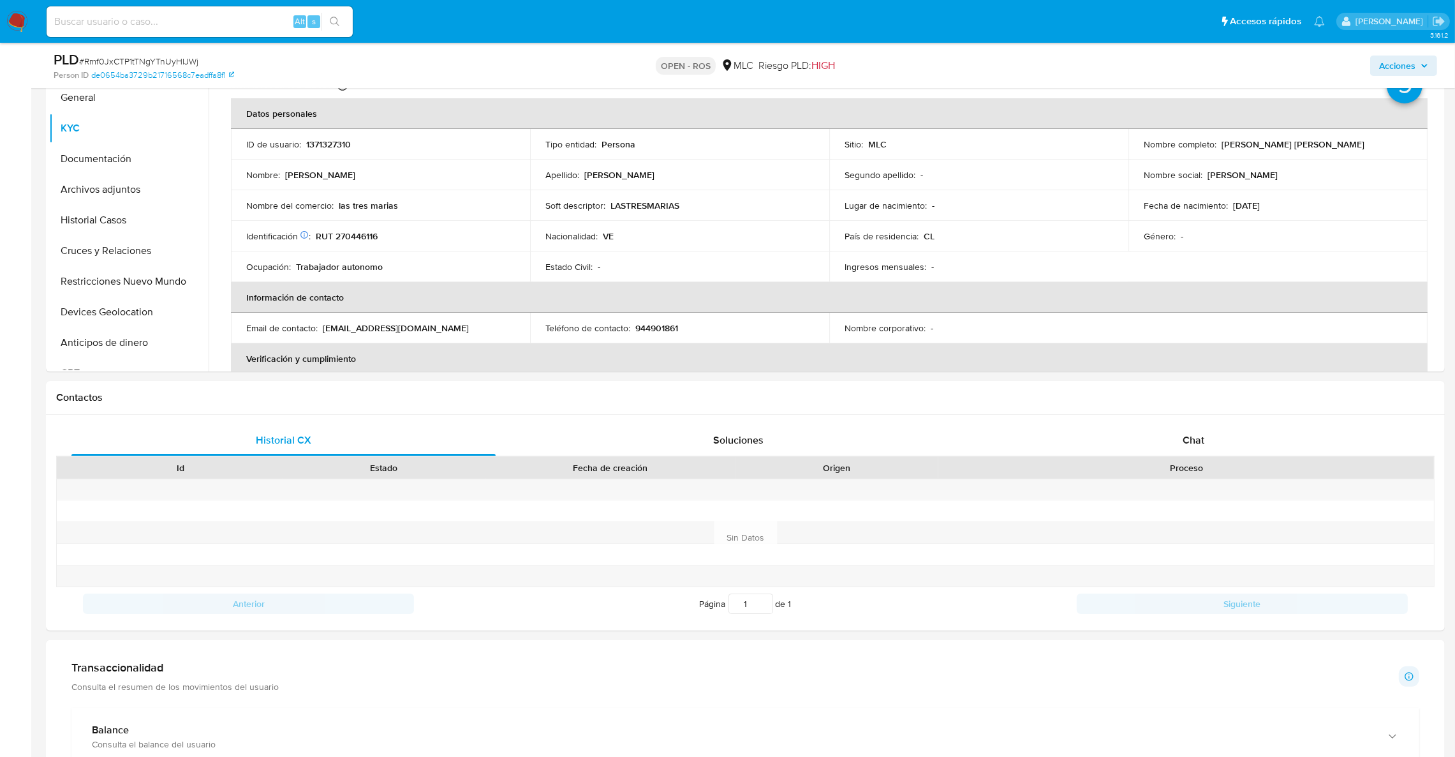
scroll to position [0, 0]
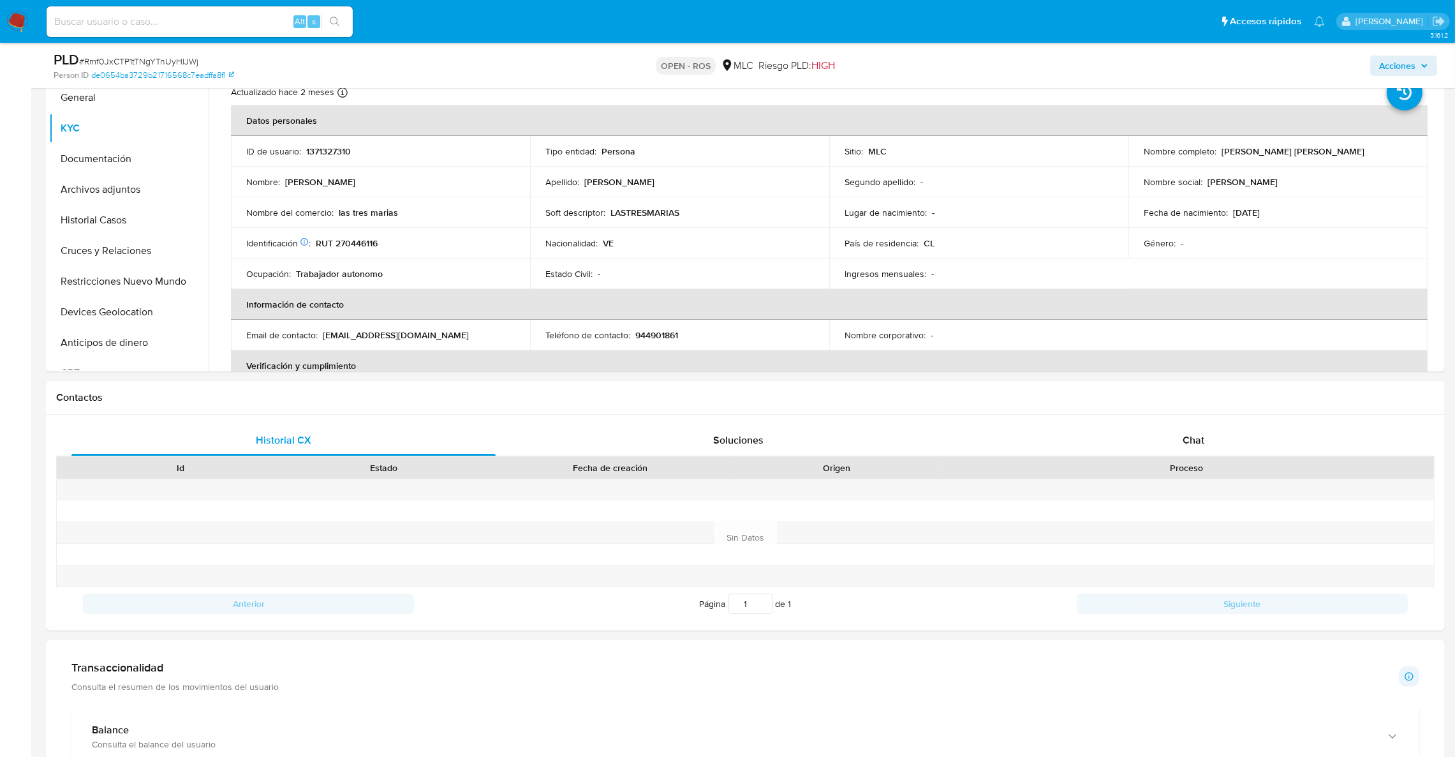
drag, startPoint x: 1226, startPoint y: 154, endPoint x: 1350, endPoint y: 155, distance: 123.8
click at [1350, 155] on div "Nombre completo : Amador Junior Belisario Fleitas" at bounding box center [1278, 150] width 269 height 11
click at [1353, 152] on div "Nombre completo : Amador Junior Belisario Fleitas" at bounding box center [1278, 150] width 269 height 11
drag, startPoint x: 1356, startPoint y: 149, endPoint x: 1218, endPoint y: 155, distance: 137.9
click at [1218, 155] on div "Nombre completo : Amador Junior Belisario Fleitas" at bounding box center [1278, 150] width 269 height 11
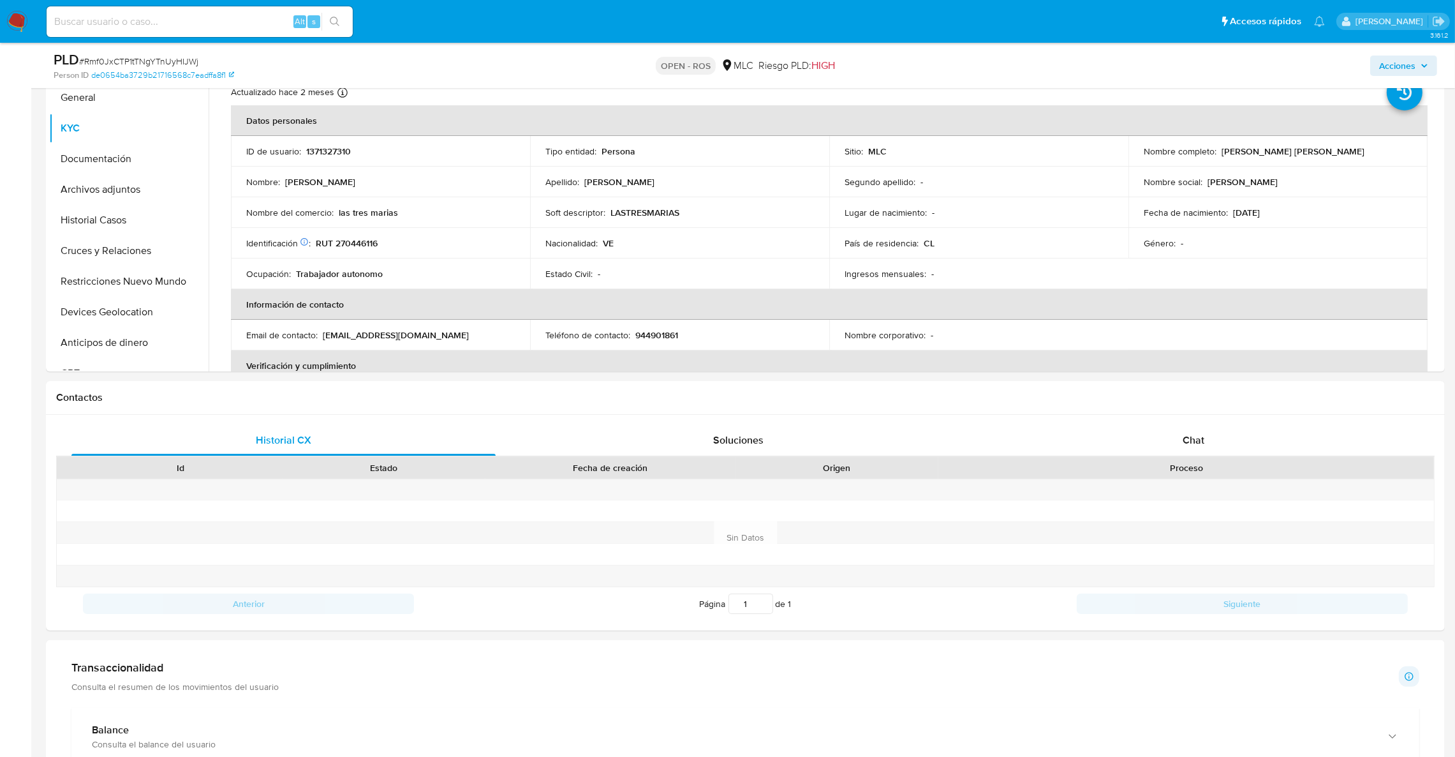
copy p "Amador Junior Belisario Fleitas"
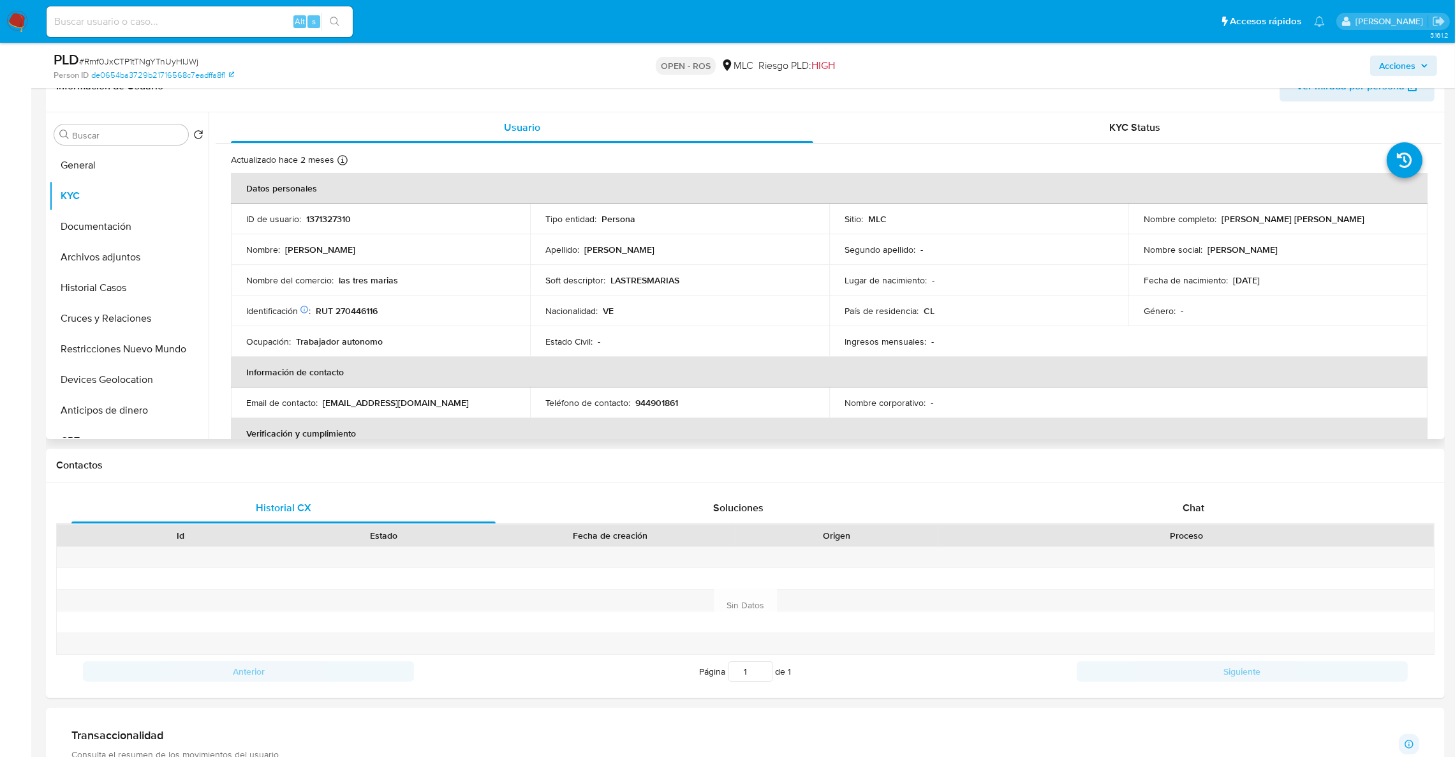
scroll to position [191, 0]
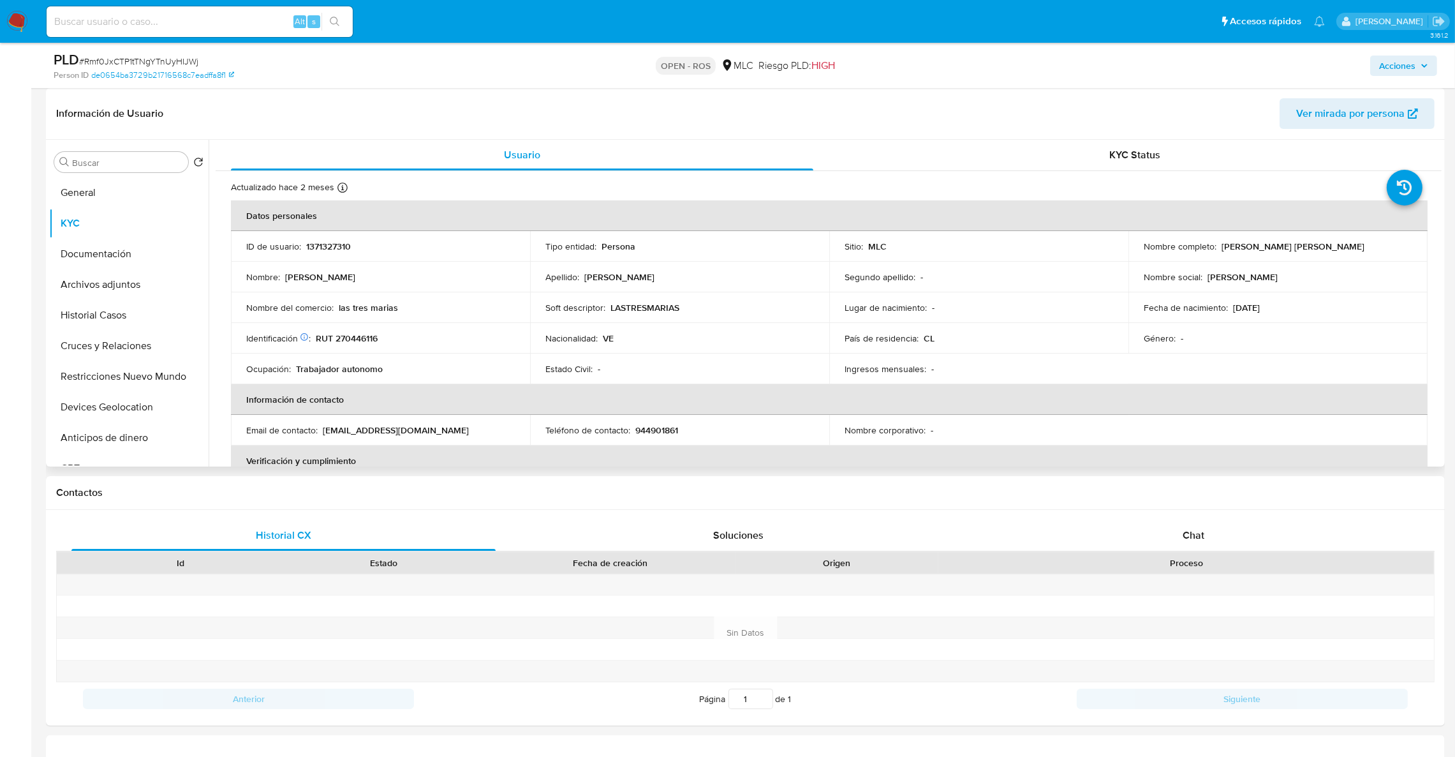
click at [367, 337] on p "RUT 270446116" at bounding box center [347, 337] width 62 height 11
copy p "270446116"
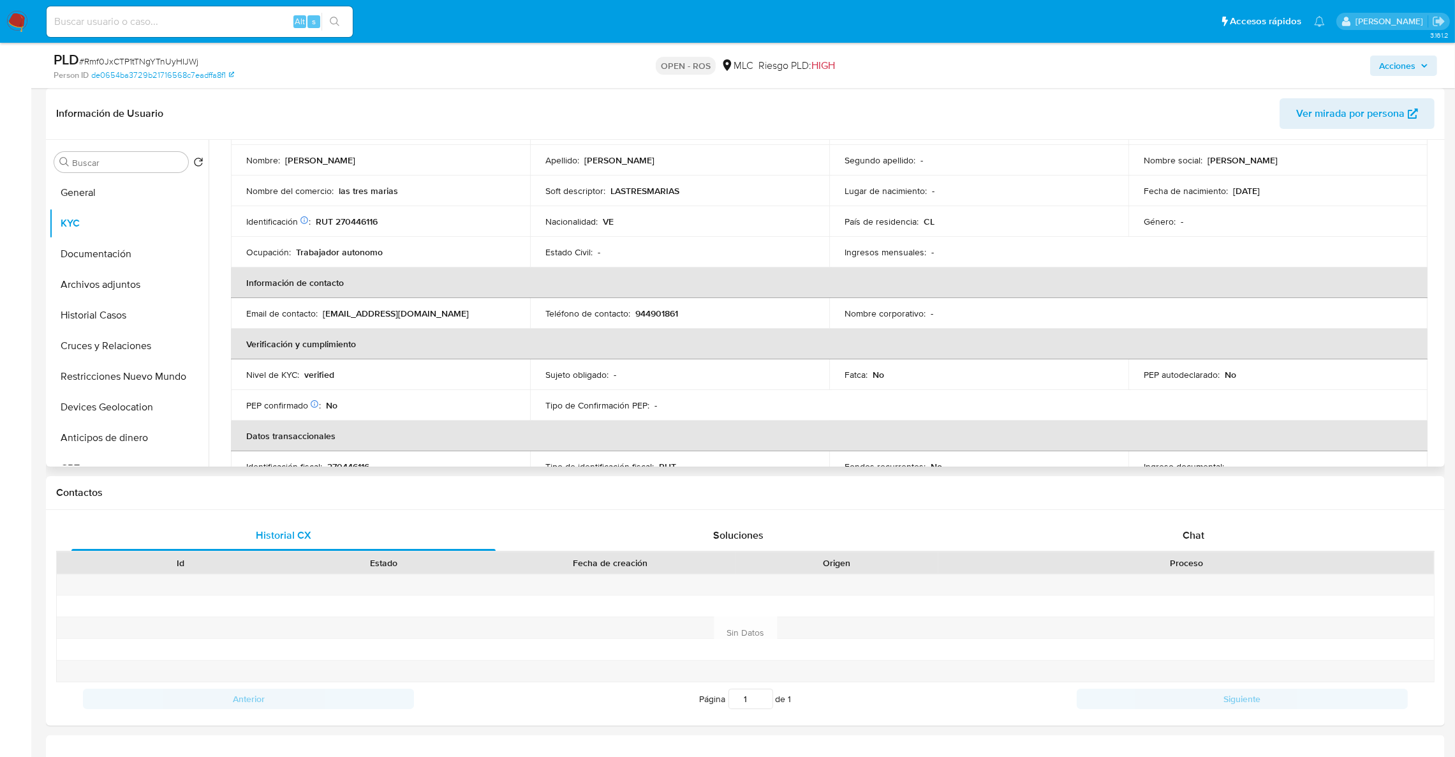
scroll to position [212, 0]
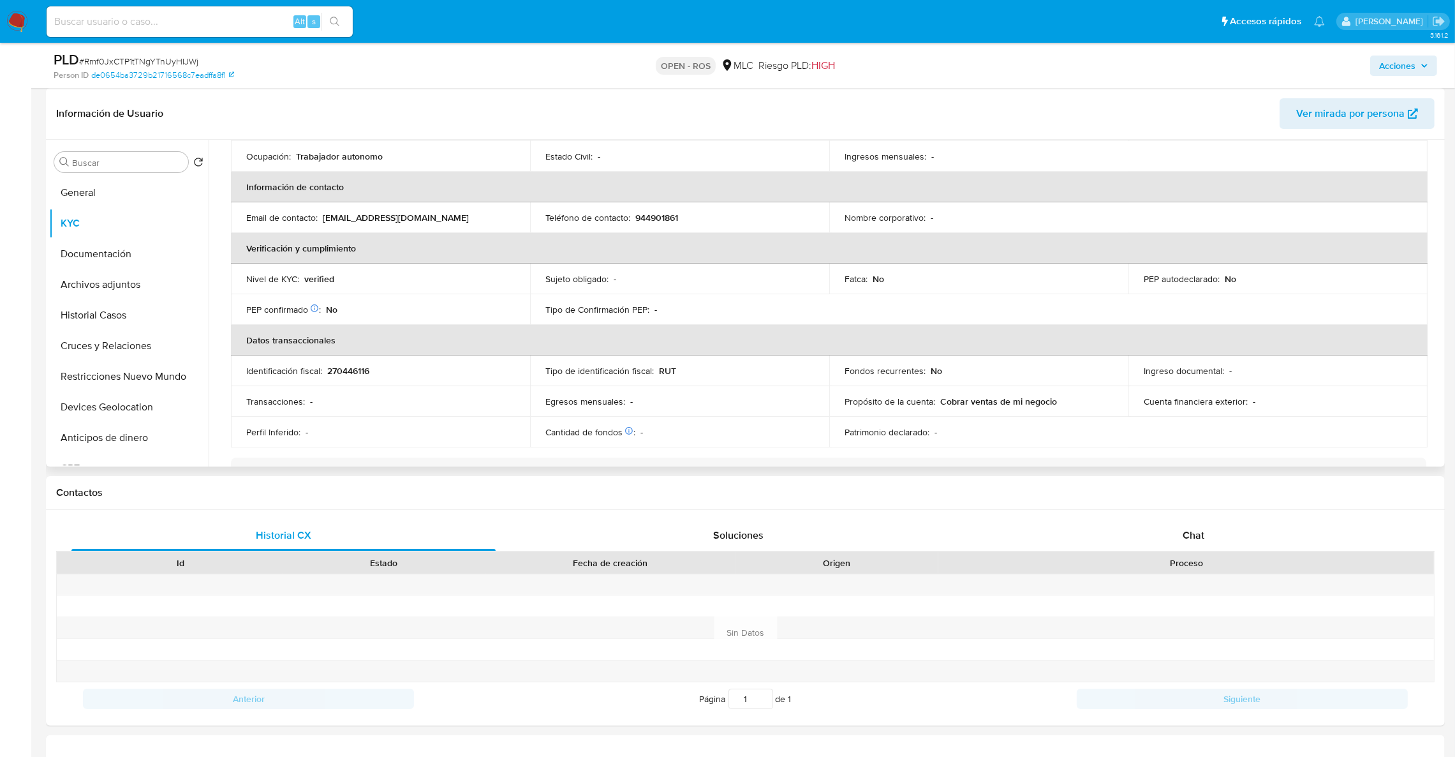
click at [366, 379] on td "Identificación fiscal : 270446116" at bounding box center [380, 370] width 299 height 31
click at [341, 366] on p "270446116" at bounding box center [348, 370] width 42 height 11
copy p "270446116"
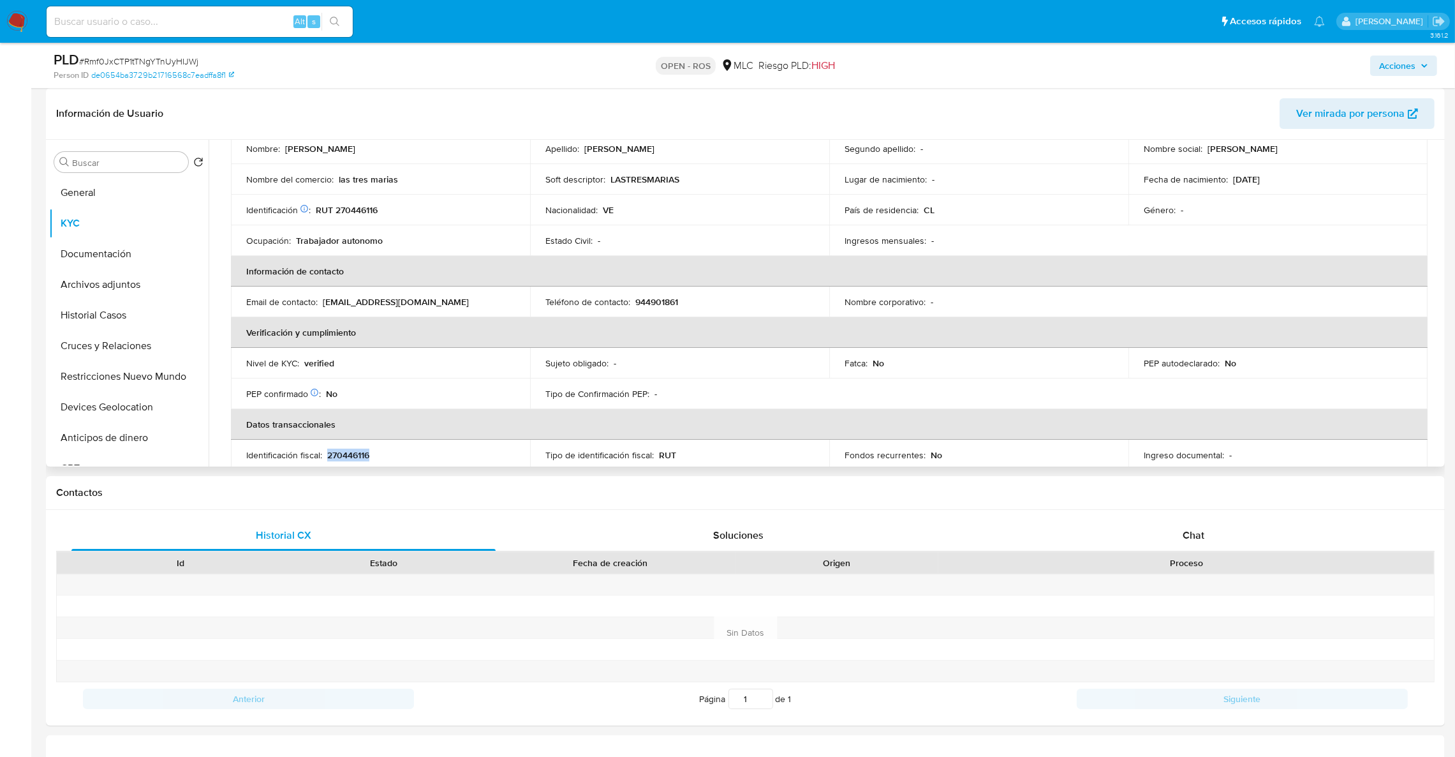
scroll to position [21, 0]
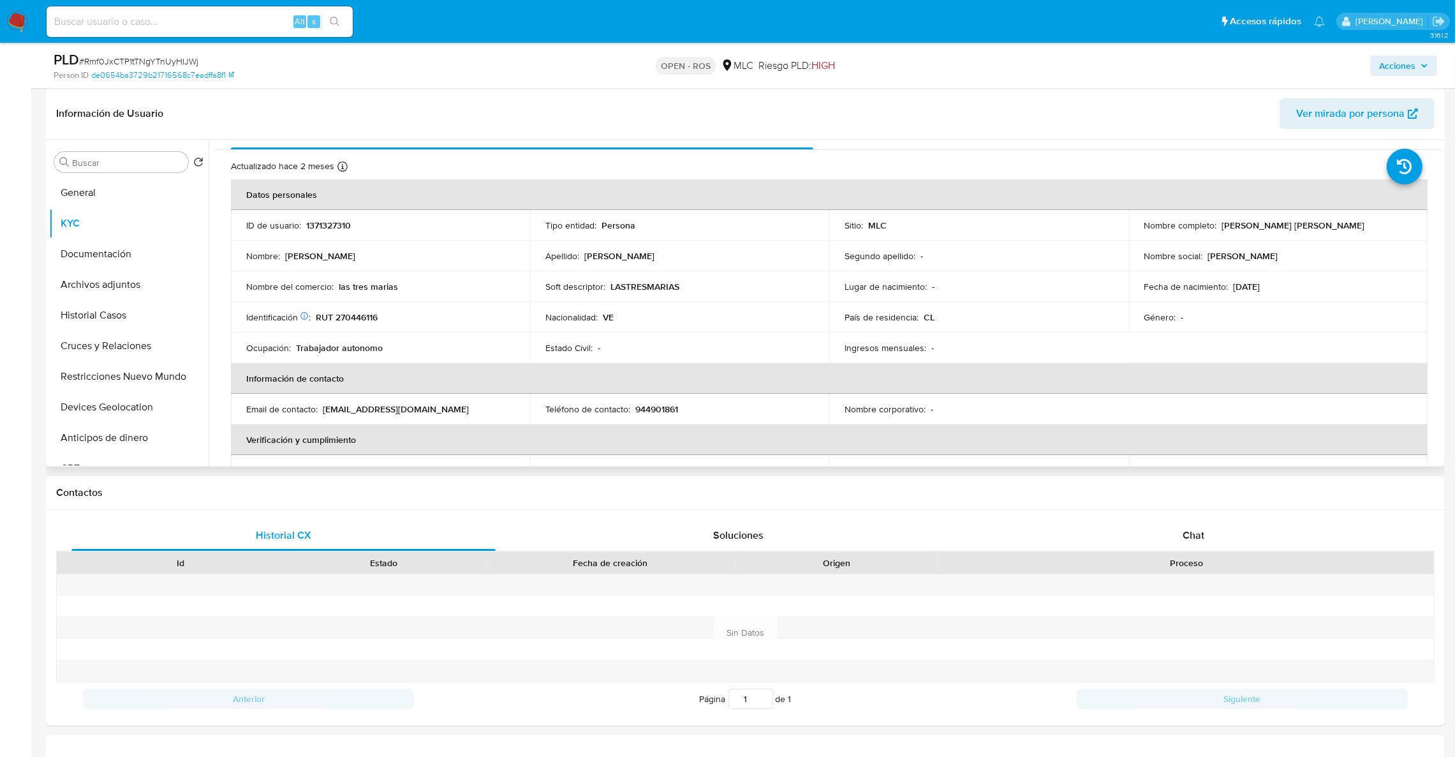
click at [664, 408] on p "944901861" at bounding box center [657, 408] width 43 height 11
copy p "944901861"
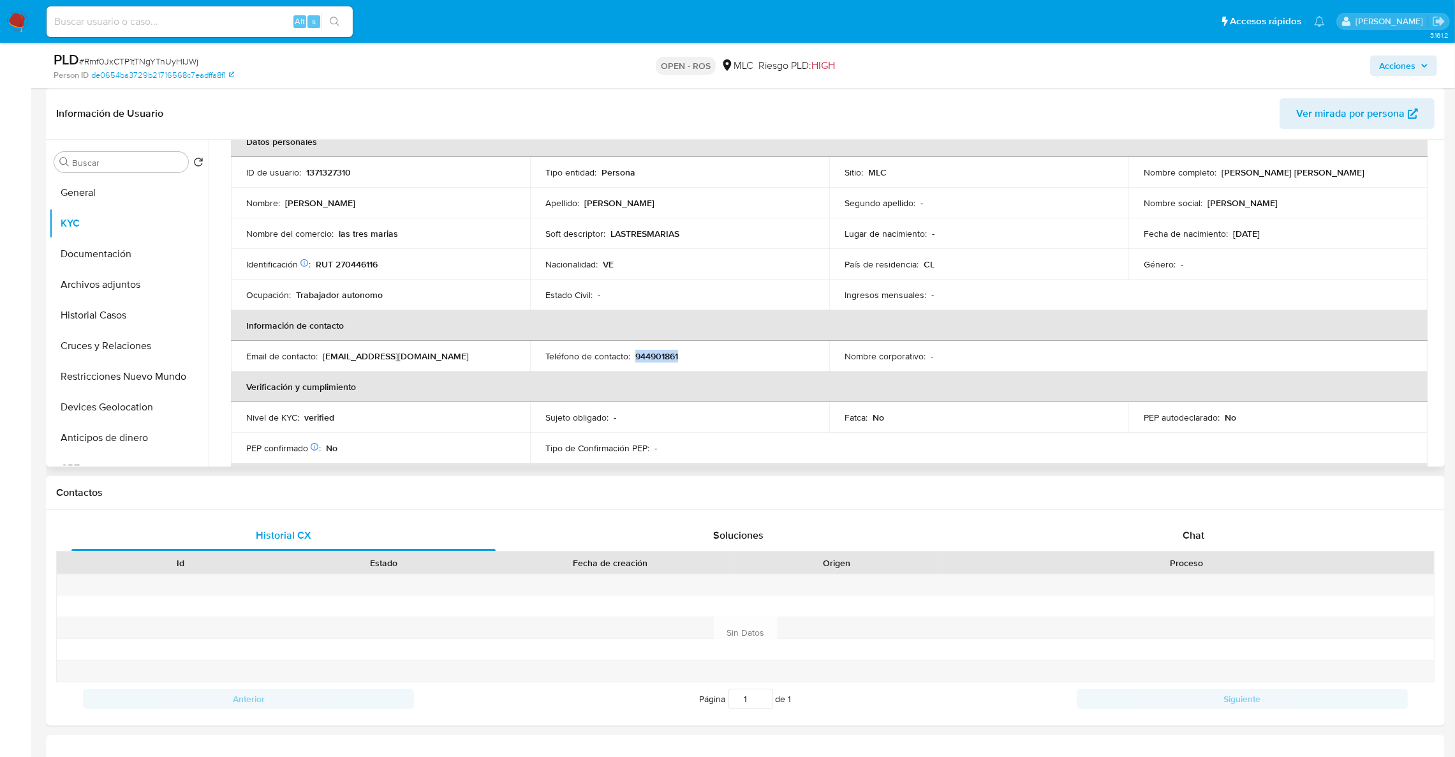
scroll to position [117, 0]
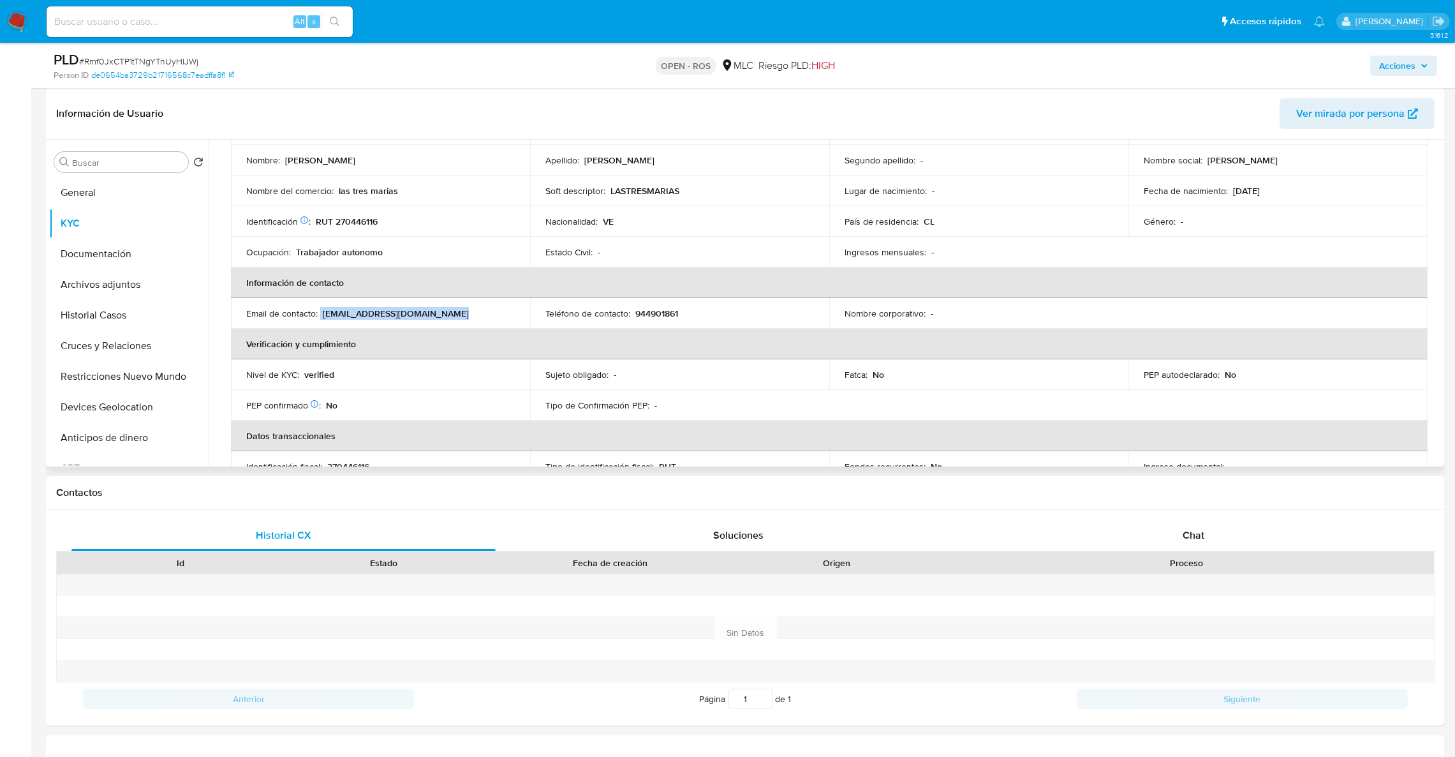
drag, startPoint x: 320, startPoint y: 315, endPoint x: 496, endPoint y: 304, distance: 175.8
click at [496, 304] on td "Email de contacto : yuniorbelisario123@gmail.com" at bounding box center [380, 313] width 299 height 31
copy div "yuniorbelisario123@gmail.com"
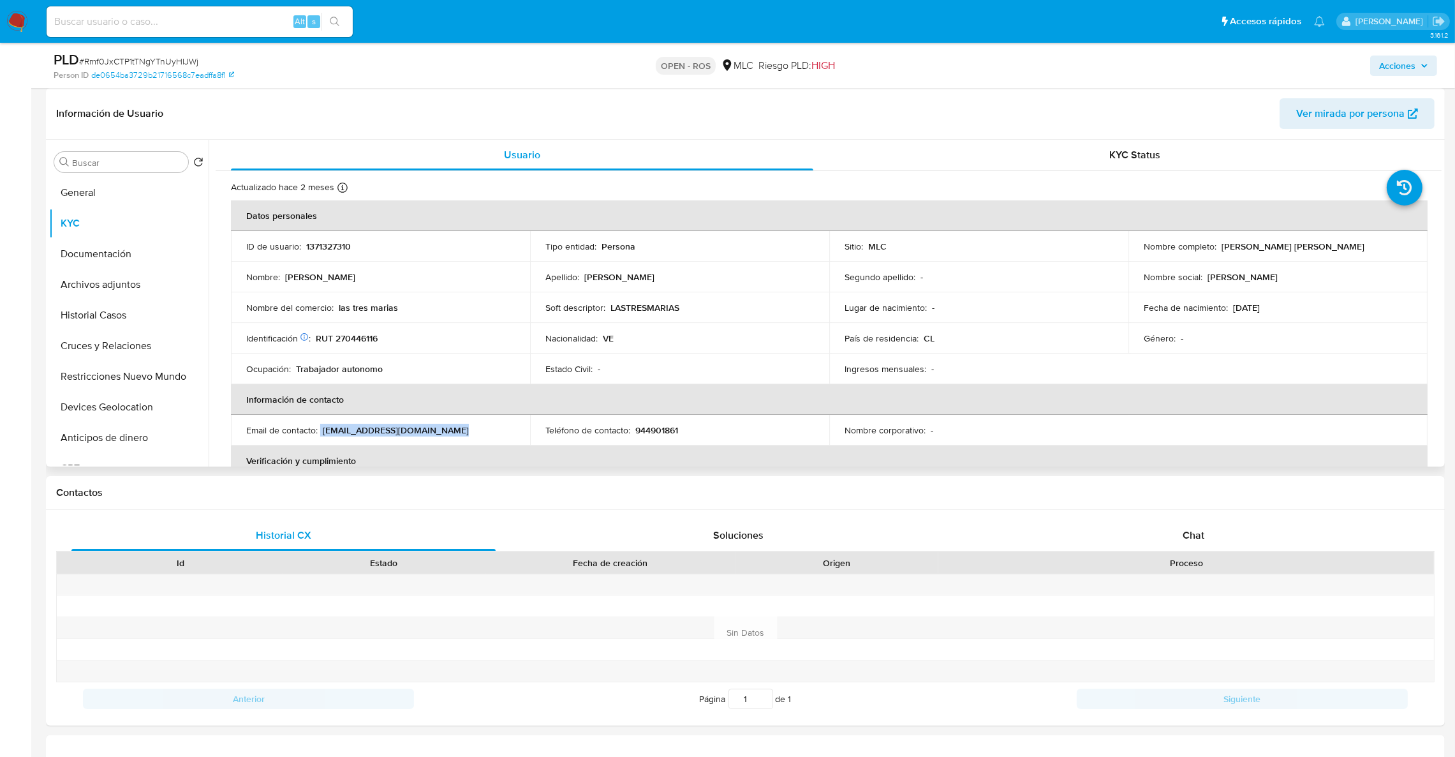
scroll to position [0, 0]
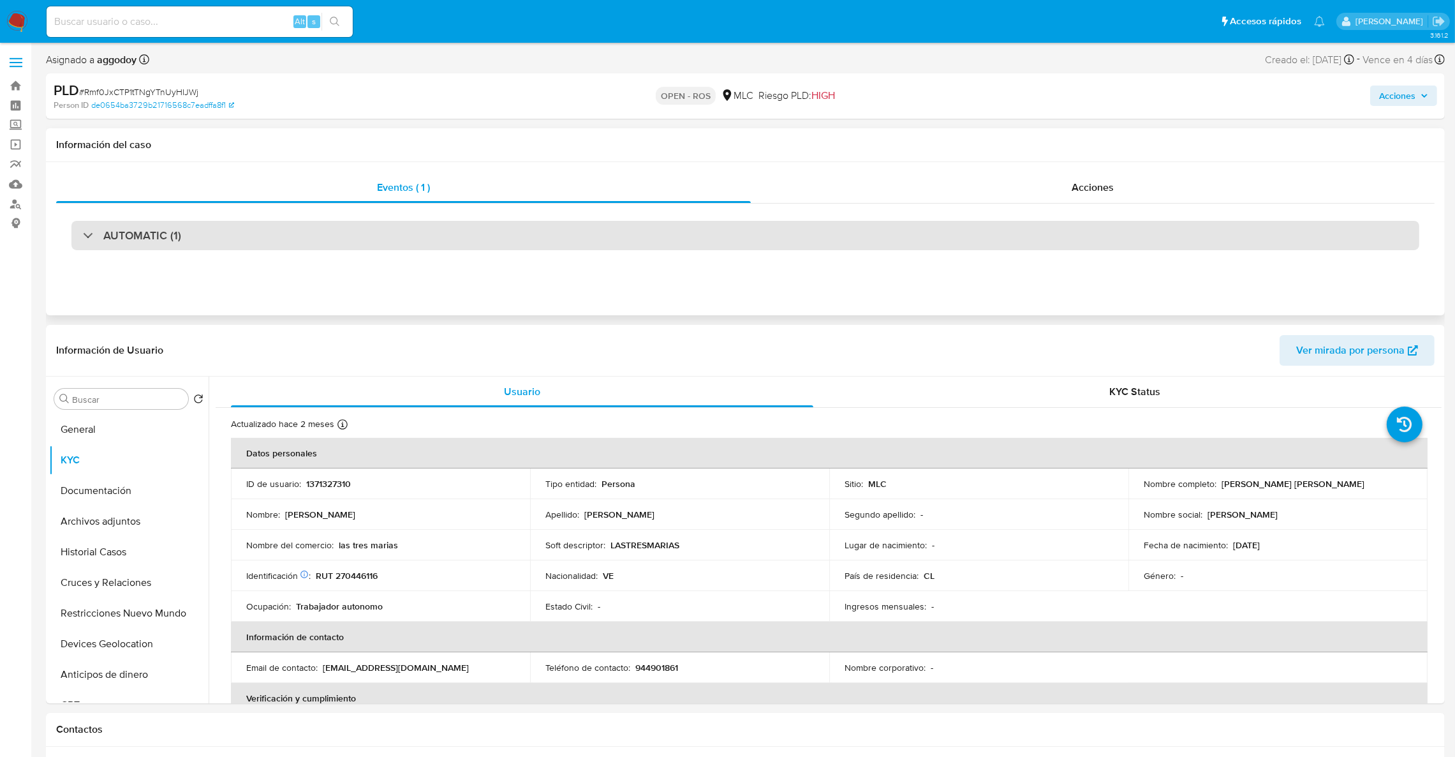
click at [229, 236] on div "AUTOMATIC (1)" at bounding box center [745, 235] width 1348 height 29
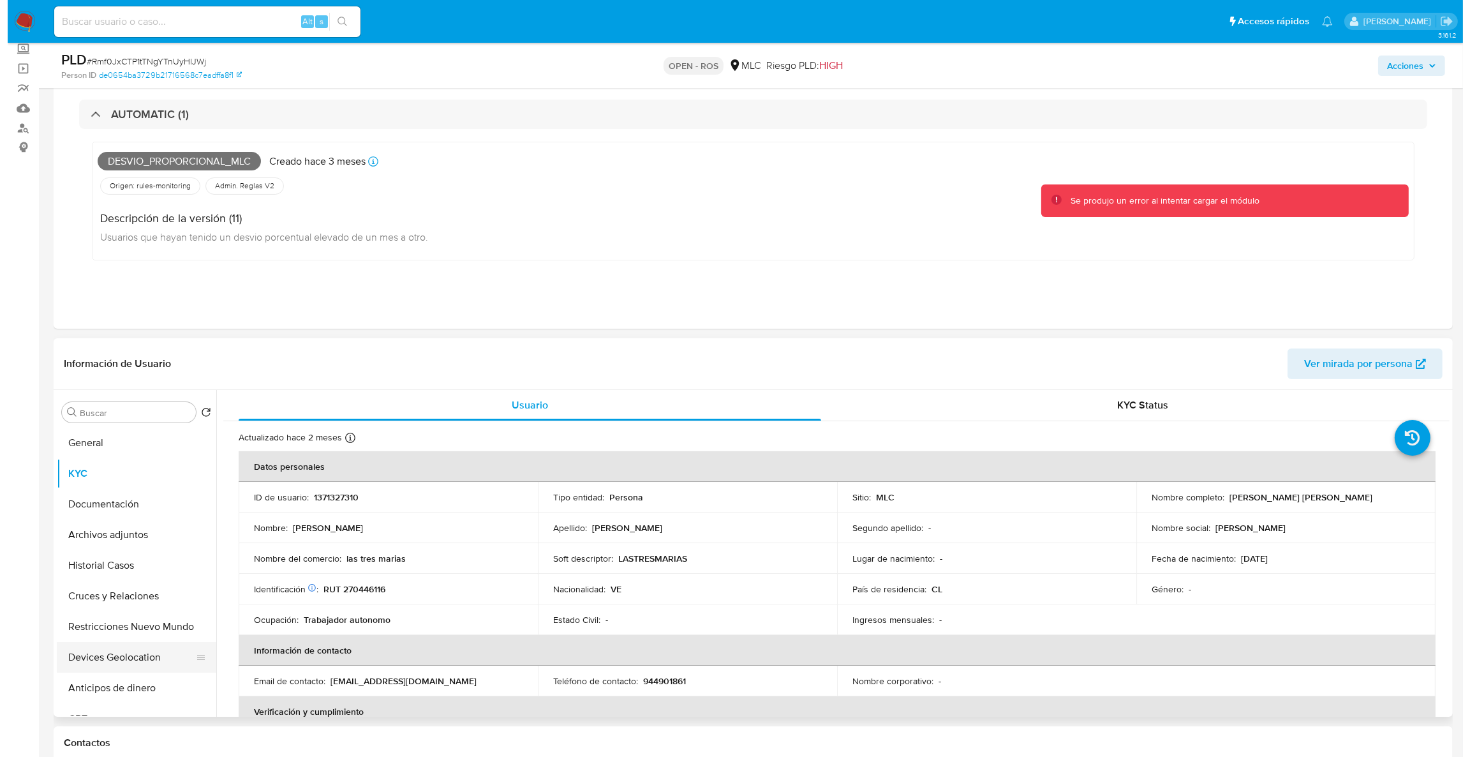
scroll to position [191, 0]
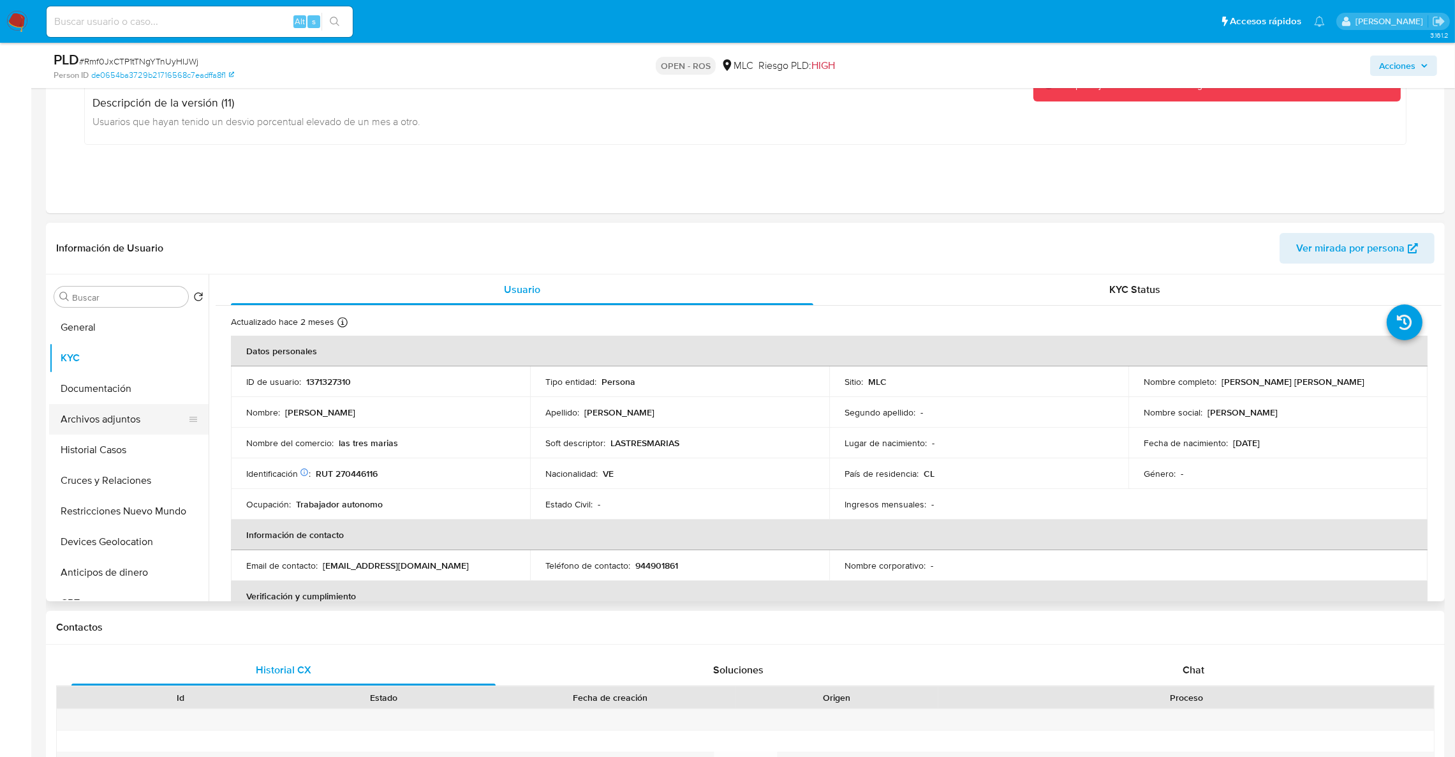
click at [129, 408] on button "Archivos adjuntos" at bounding box center [123, 419] width 149 height 31
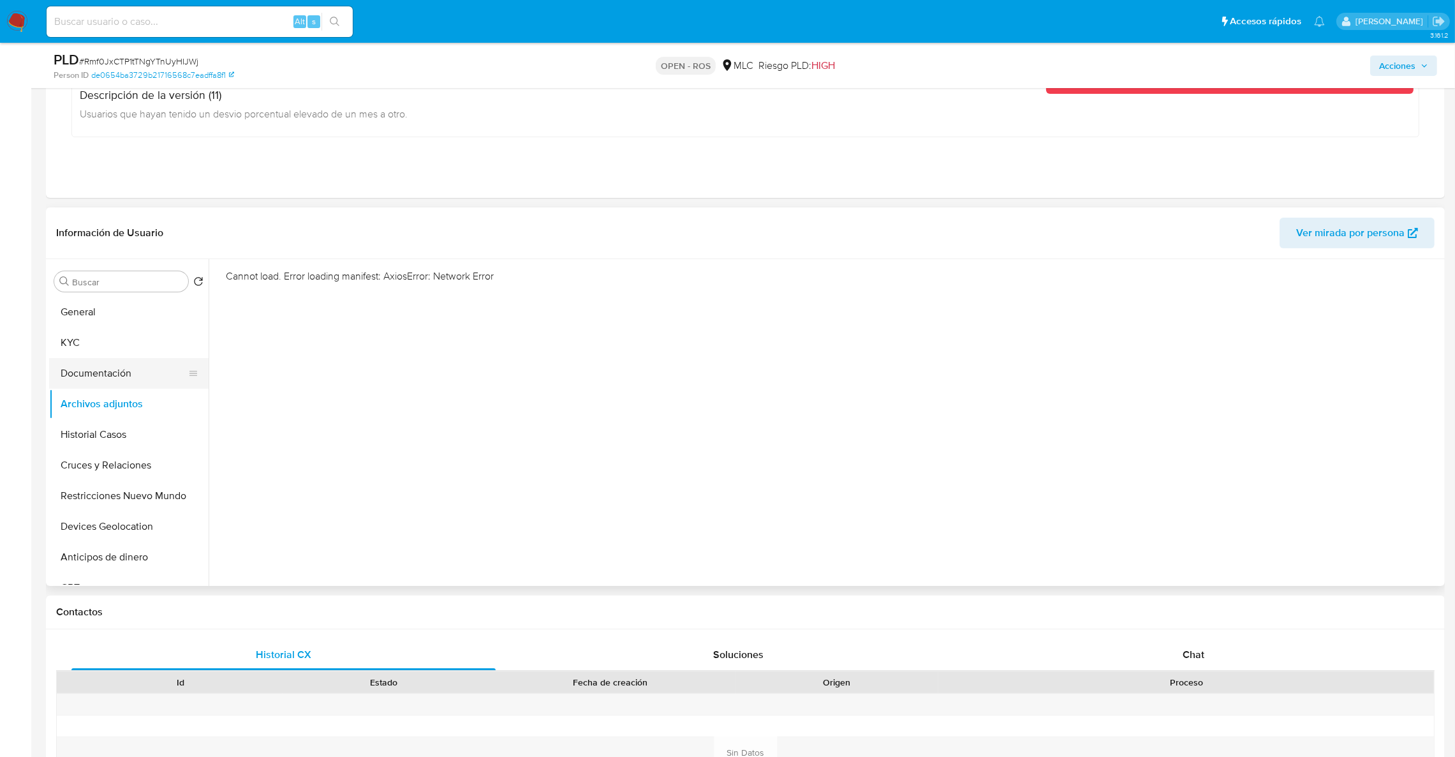
click at [79, 381] on button "Documentación" at bounding box center [123, 373] width 149 height 31
click at [87, 408] on button "Archivos adjuntos" at bounding box center [123, 404] width 149 height 31
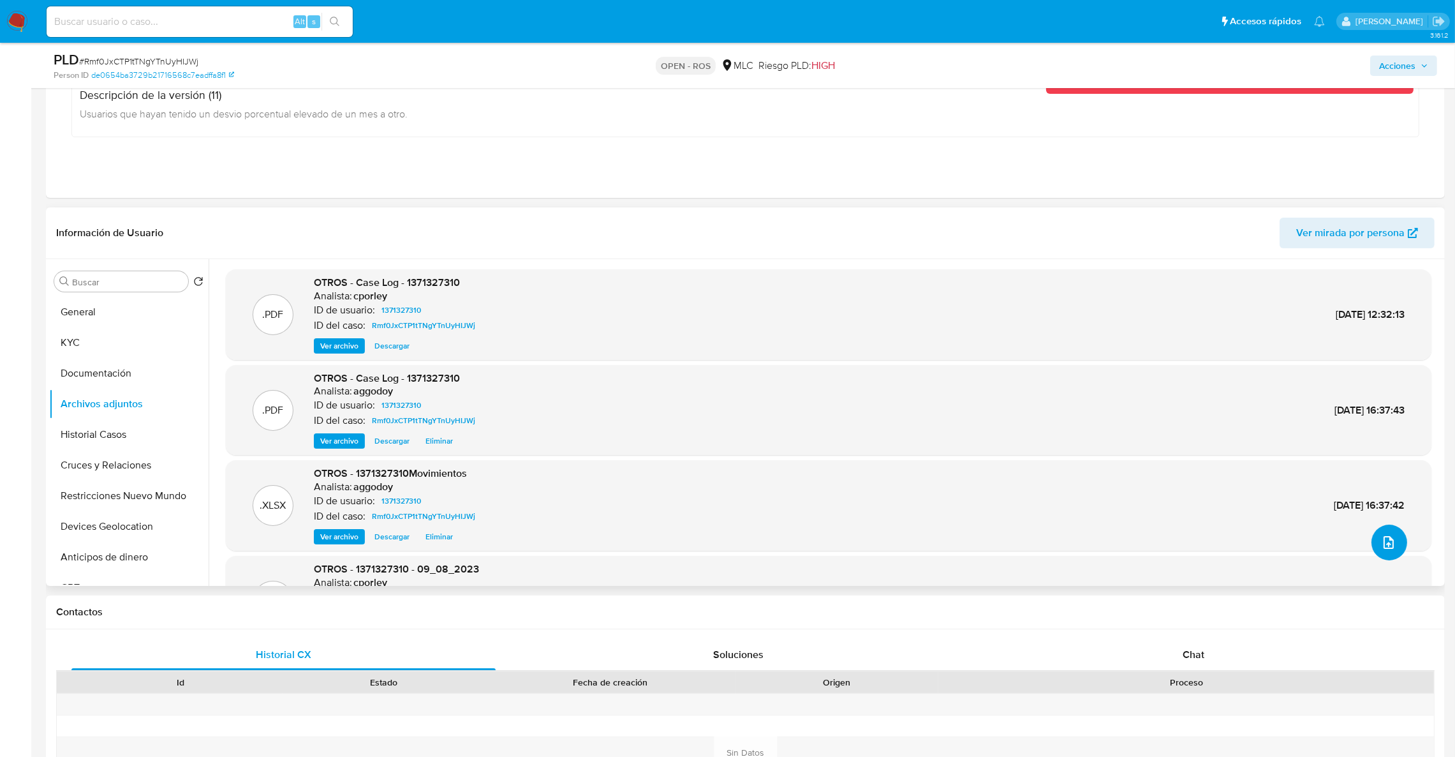
click at [1372, 543] on button "upload-file" at bounding box center [1390, 543] width 36 height 36
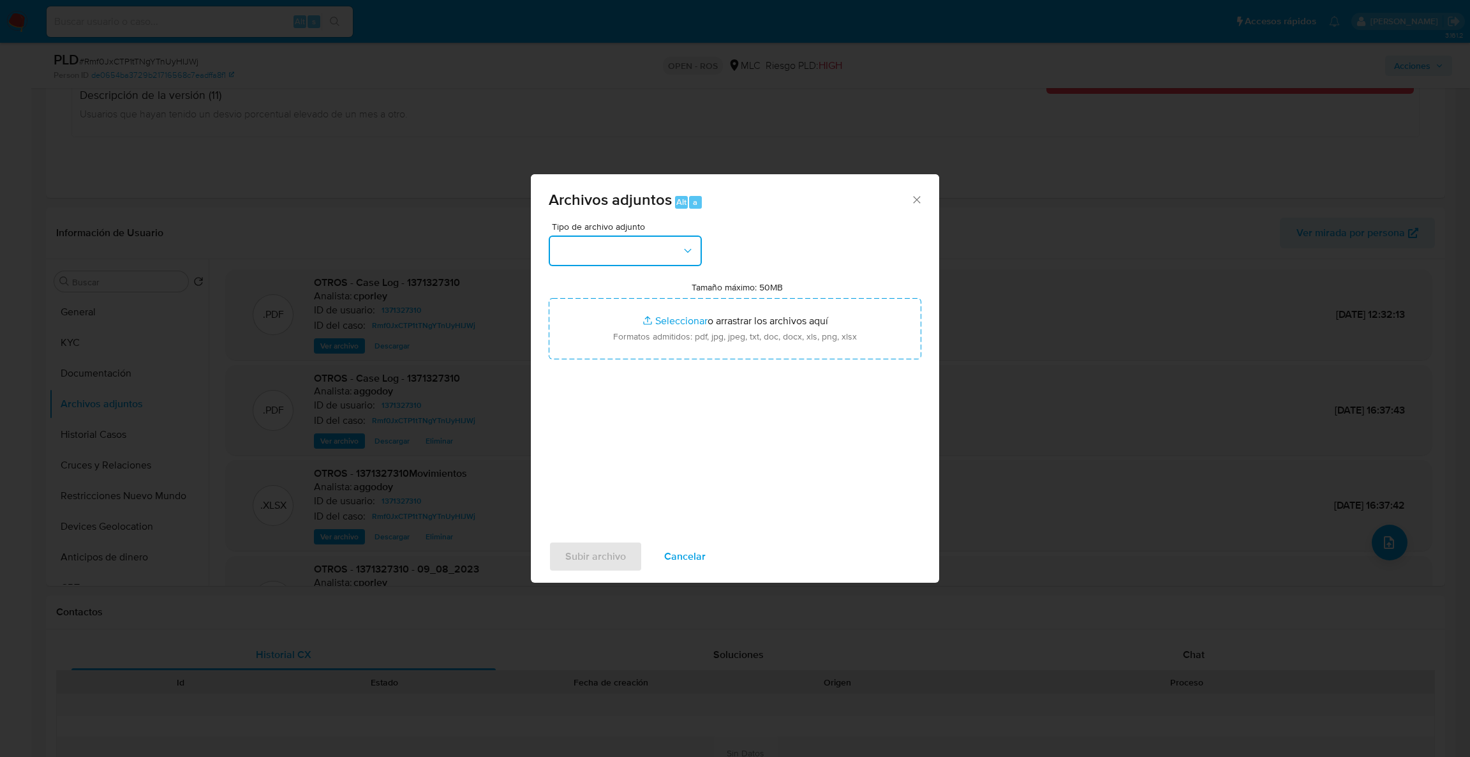
click at [646, 251] on button "button" at bounding box center [625, 250] width 153 height 31
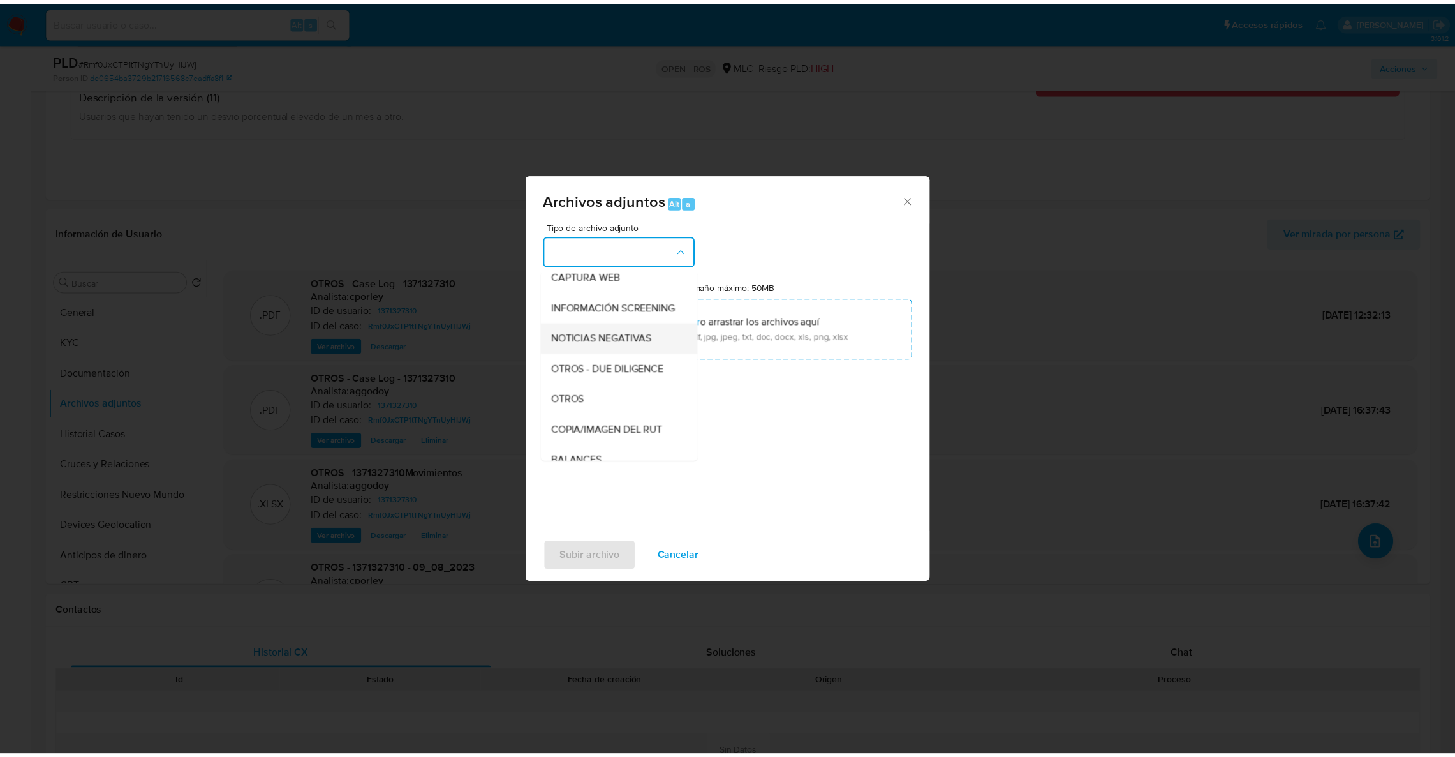
scroll to position [103, 0]
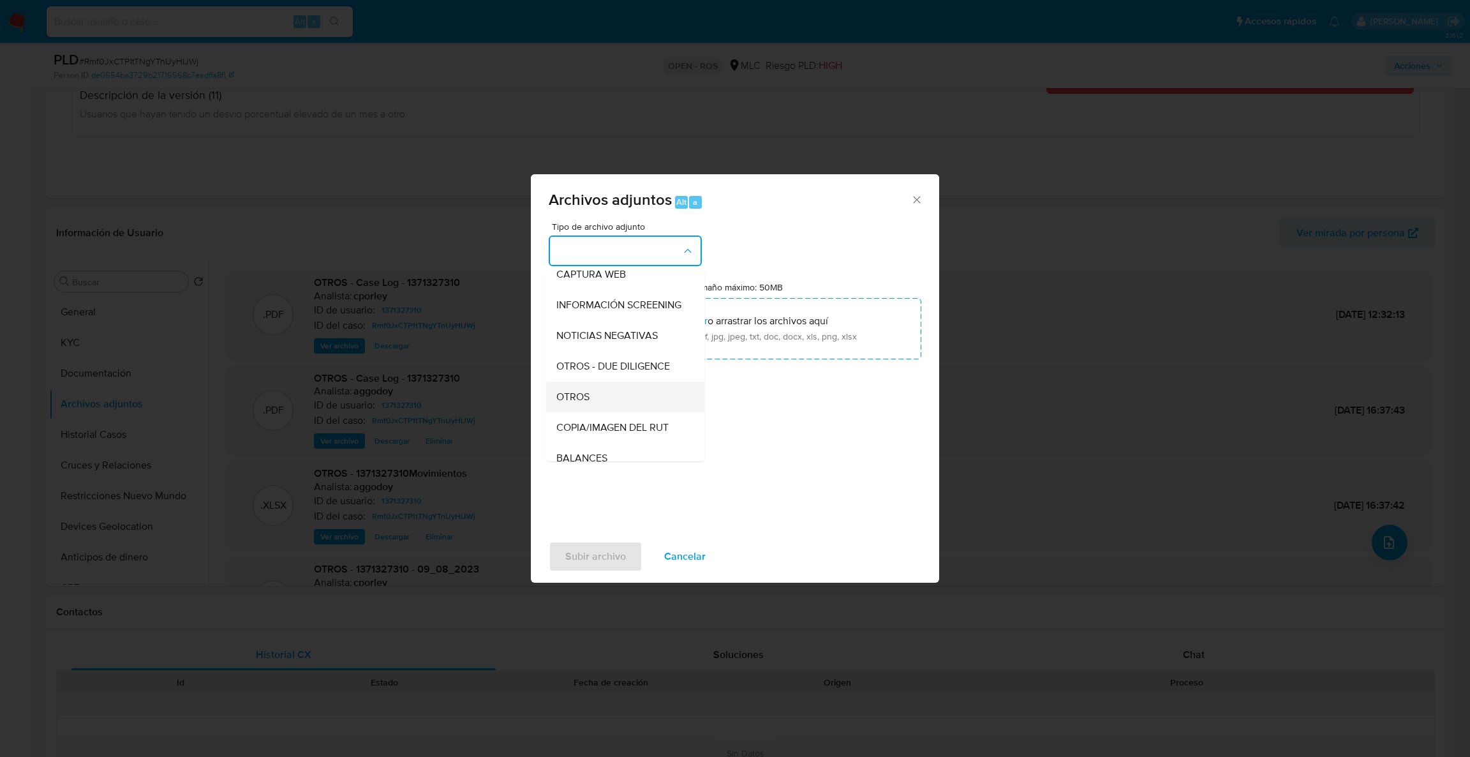
click at [625, 412] on div "OTROS" at bounding box center [621, 397] width 130 height 31
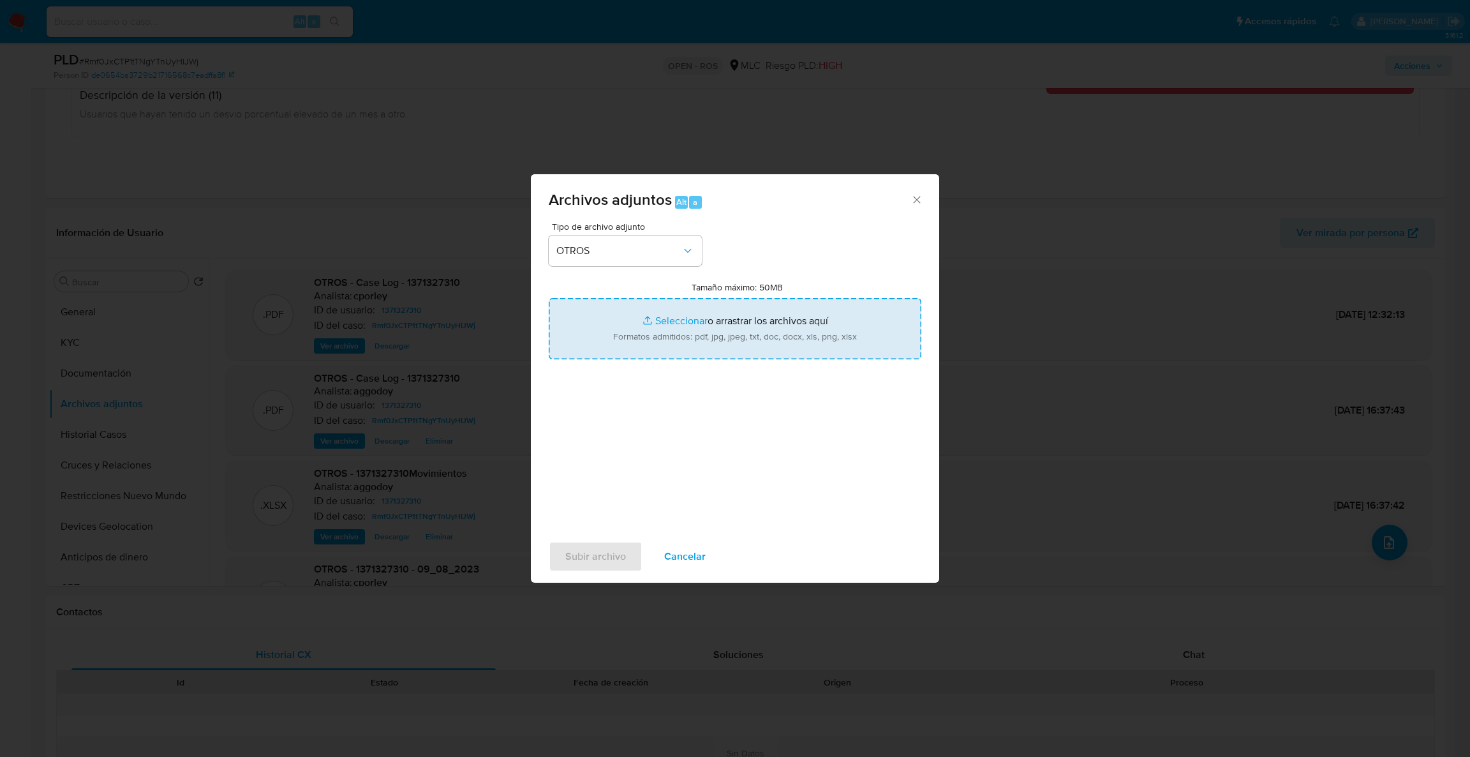
click at [637, 351] on input "Tamaño máximo: 50MB Seleccionar archivos" at bounding box center [735, 328] width 373 height 61
type input "C:\fakepath\UAF #1351.pdf"
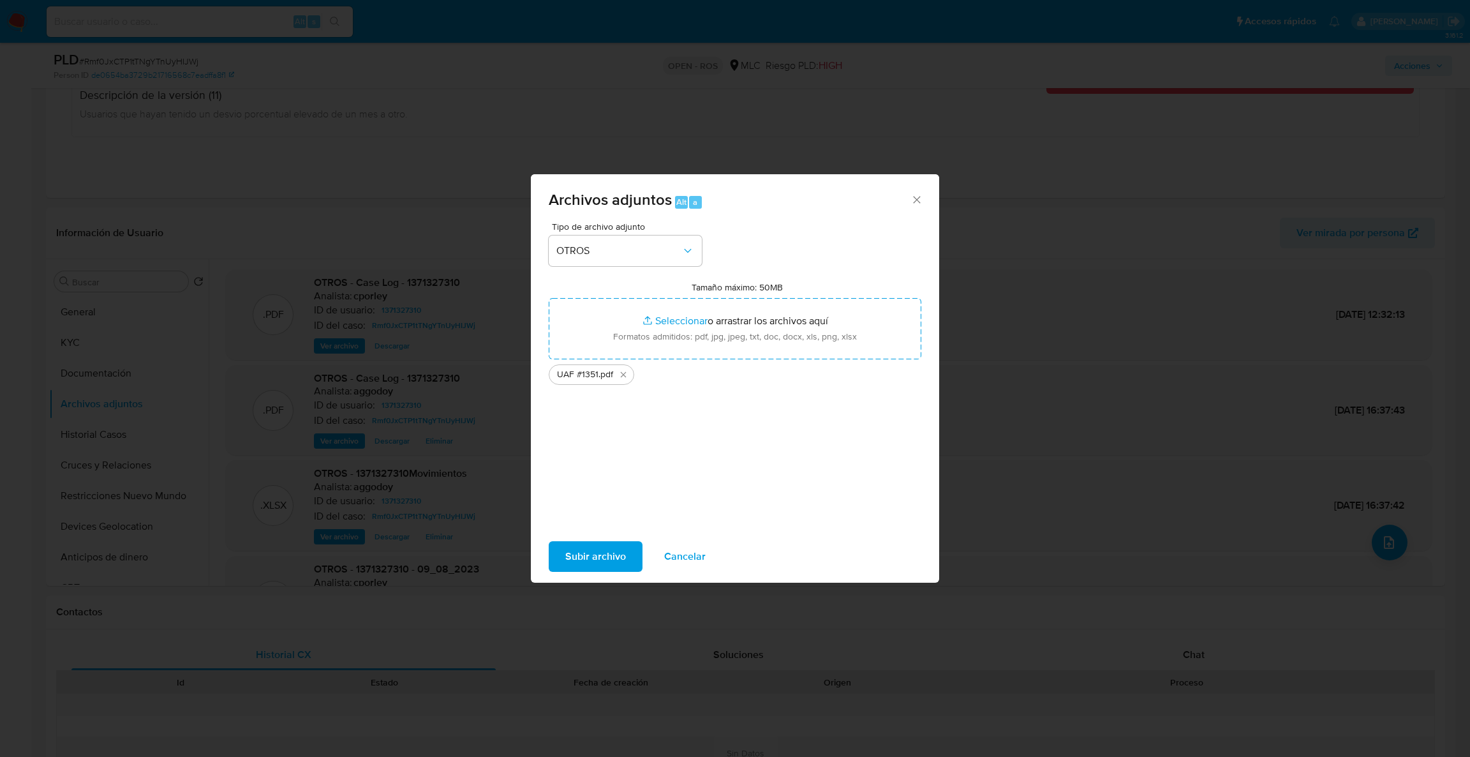
click at [576, 565] on span "Subir archivo" at bounding box center [595, 556] width 61 height 28
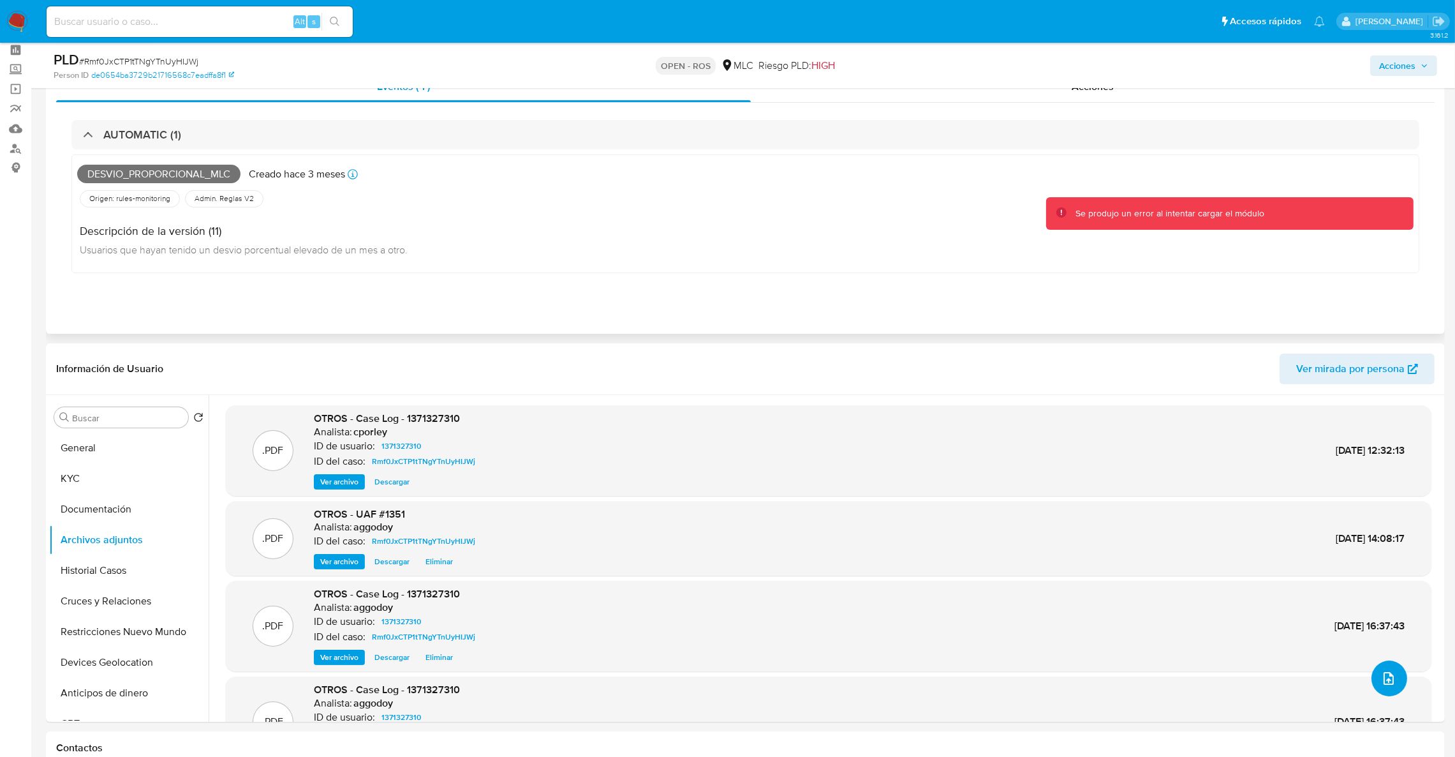
scroll to position [0, 0]
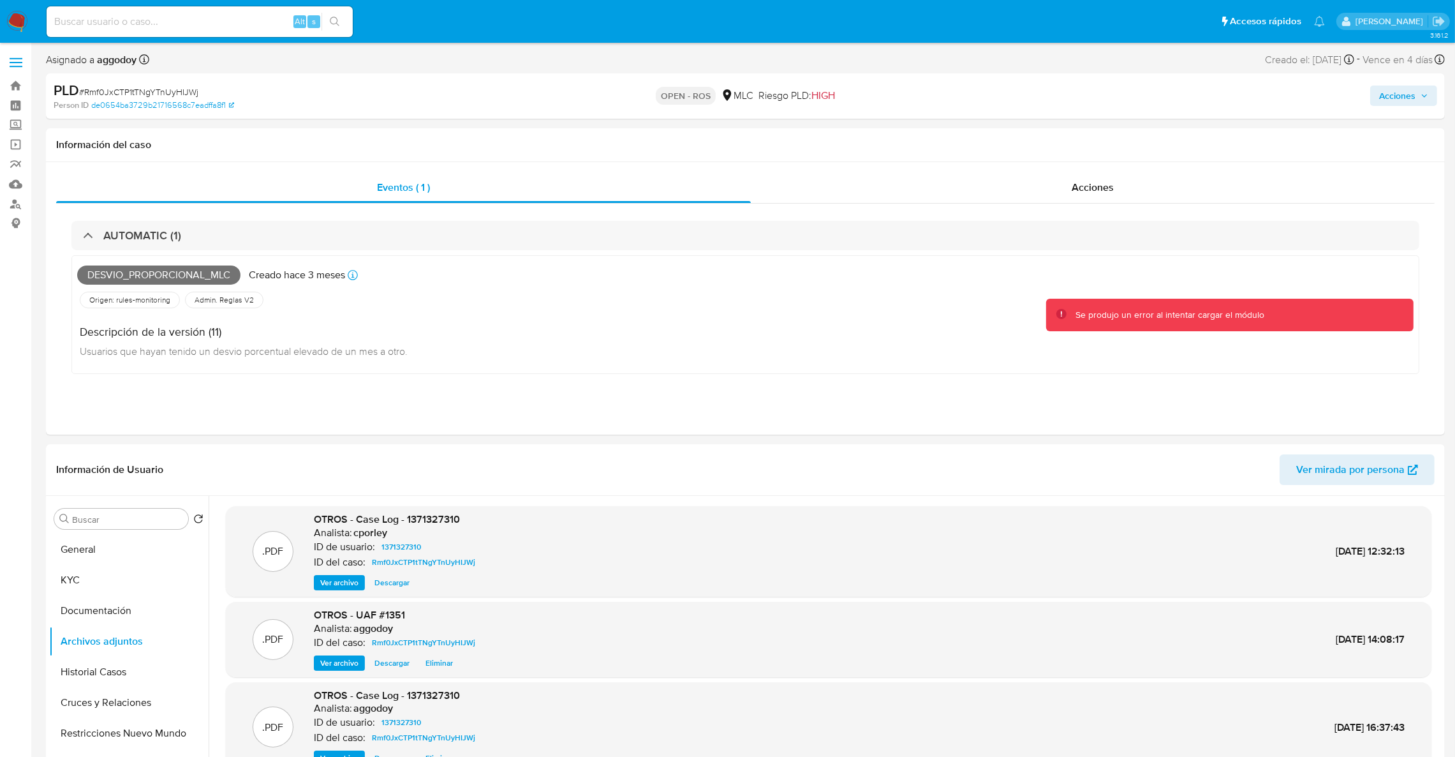
click at [1391, 99] on span "Acciones" at bounding box center [1398, 96] width 36 height 20
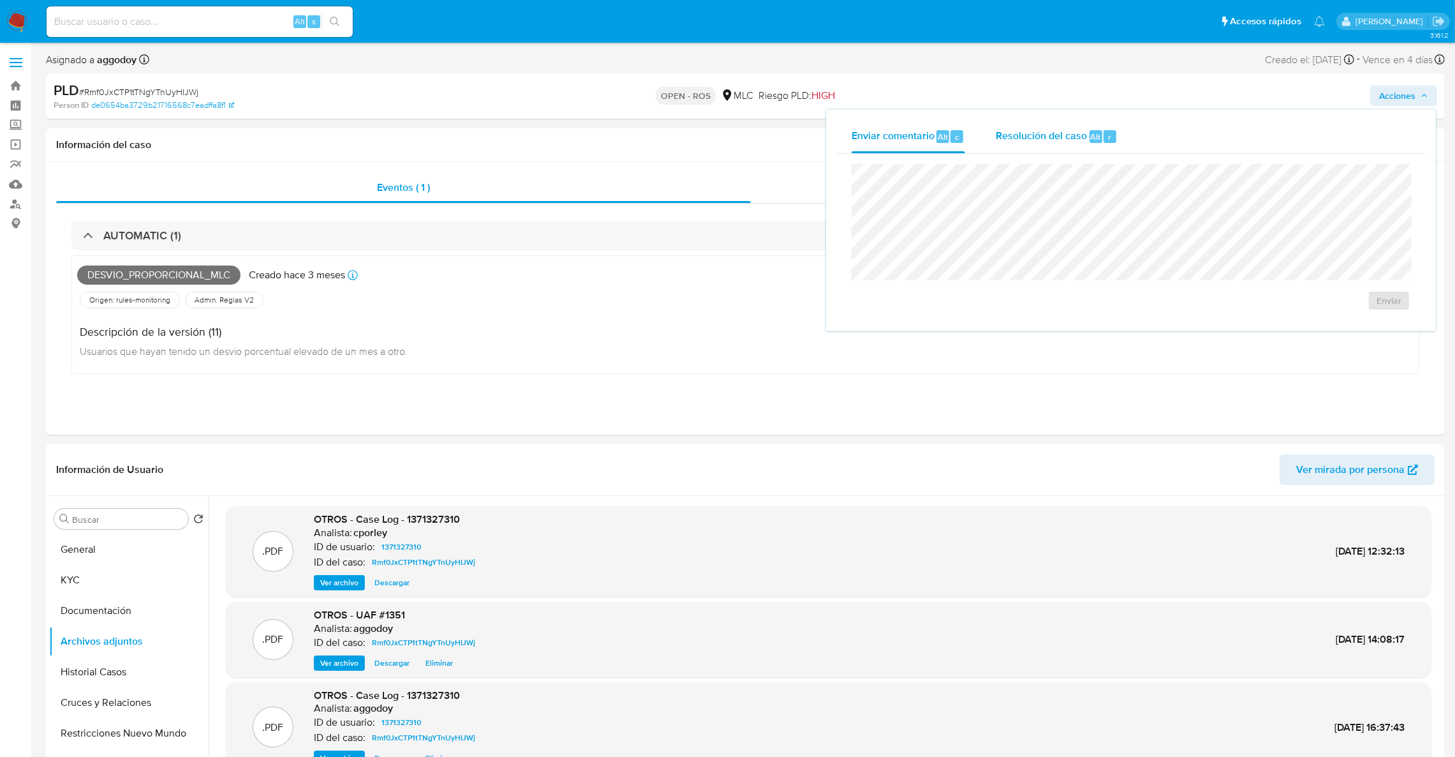
click at [993, 140] on button "Resolución del caso Alt r" at bounding box center [1057, 136] width 153 height 33
click at [666, 153] on div "Información del caso" at bounding box center [745, 145] width 1399 height 34
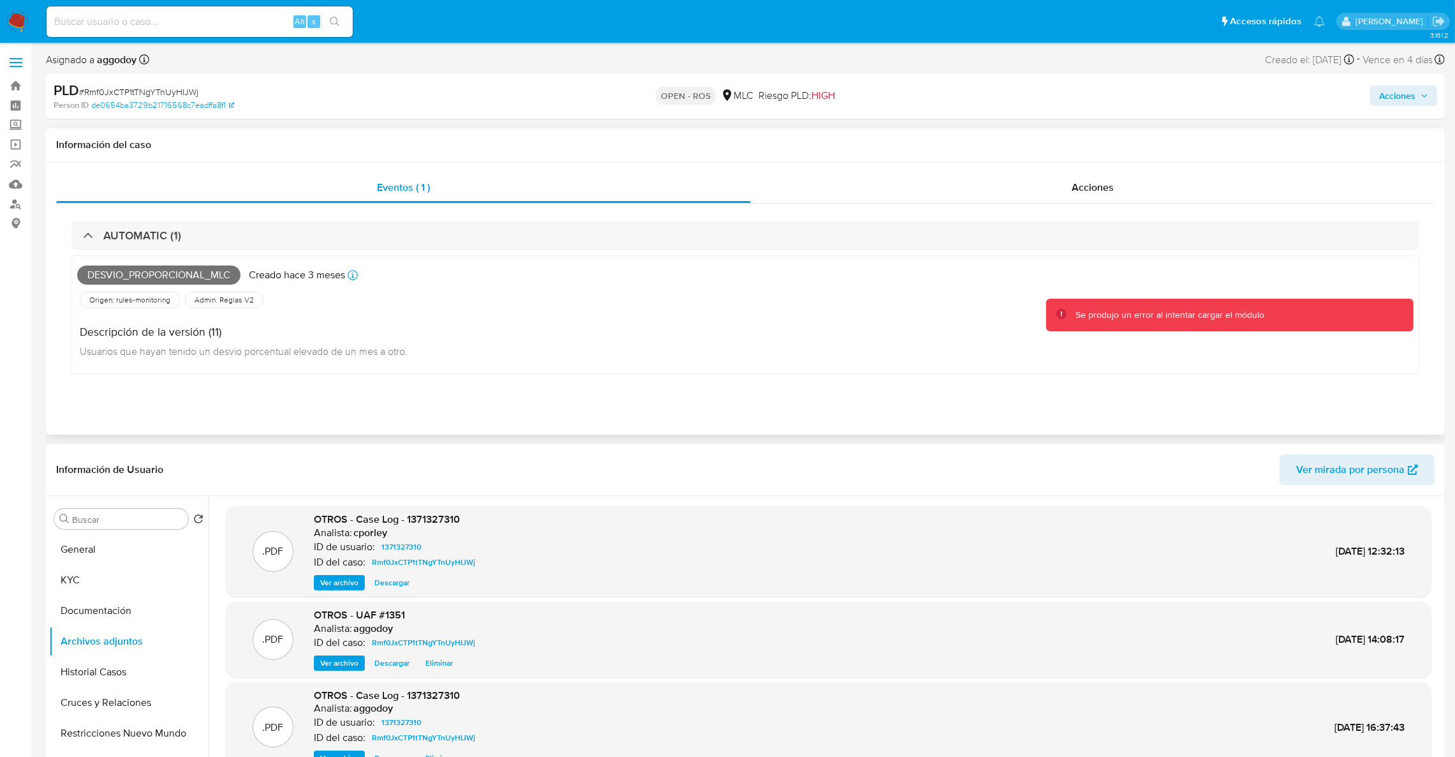
drag, startPoint x: 750, startPoint y: 162, endPoint x: 763, endPoint y: 163, distance: 12.8
click at [763, 163] on div "Eventos ( 1 ) Acciones AUTOMATIC (1) Desvio_proporcional_mlc Creado hace 3 mese…" at bounding box center [745, 298] width 1399 height 273
click at [1024, 154] on div "Información del caso" at bounding box center [745, 145] width 1399 height 34
click at [1044, 180] on div "Acciones" at bounding box center [1093, 187] width 684 height 31
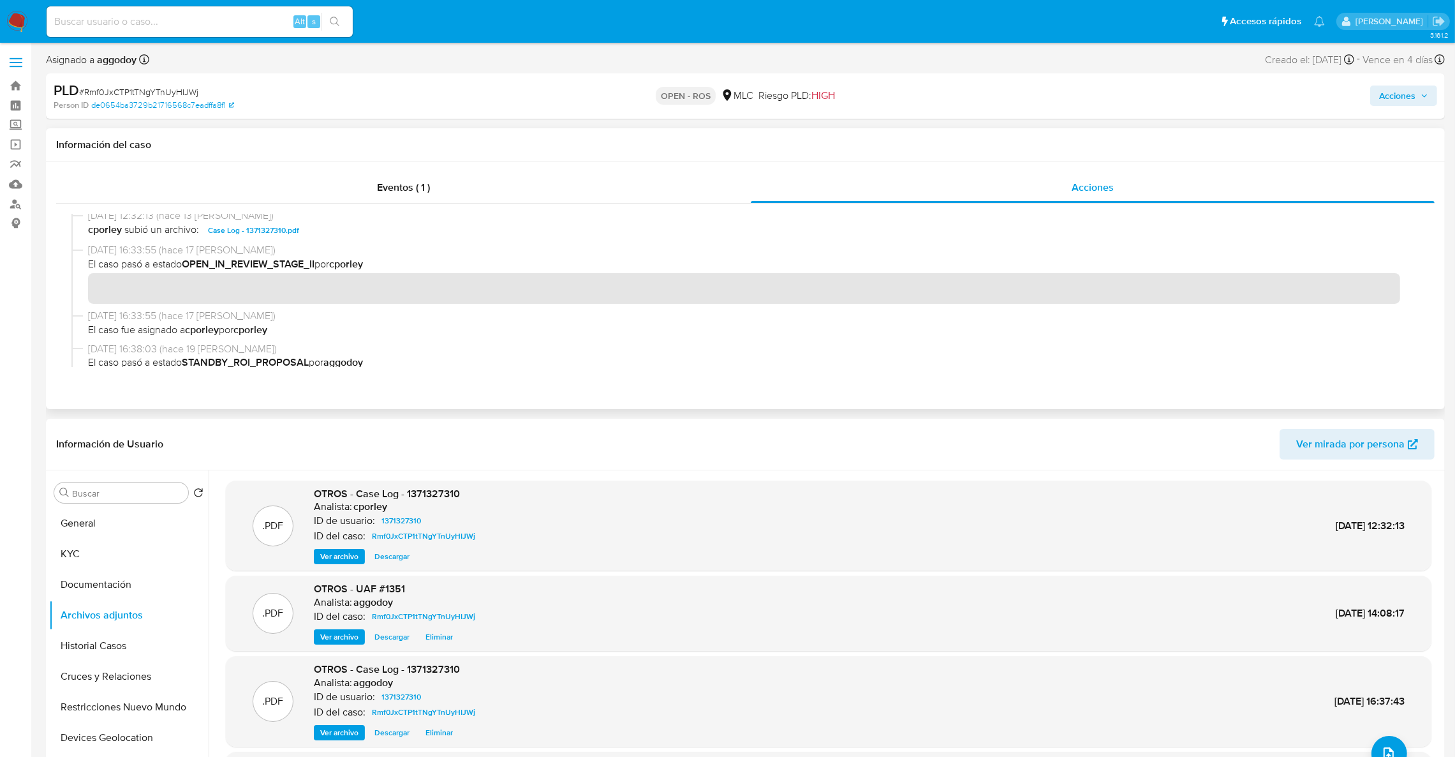
scroll to position [465, 0]
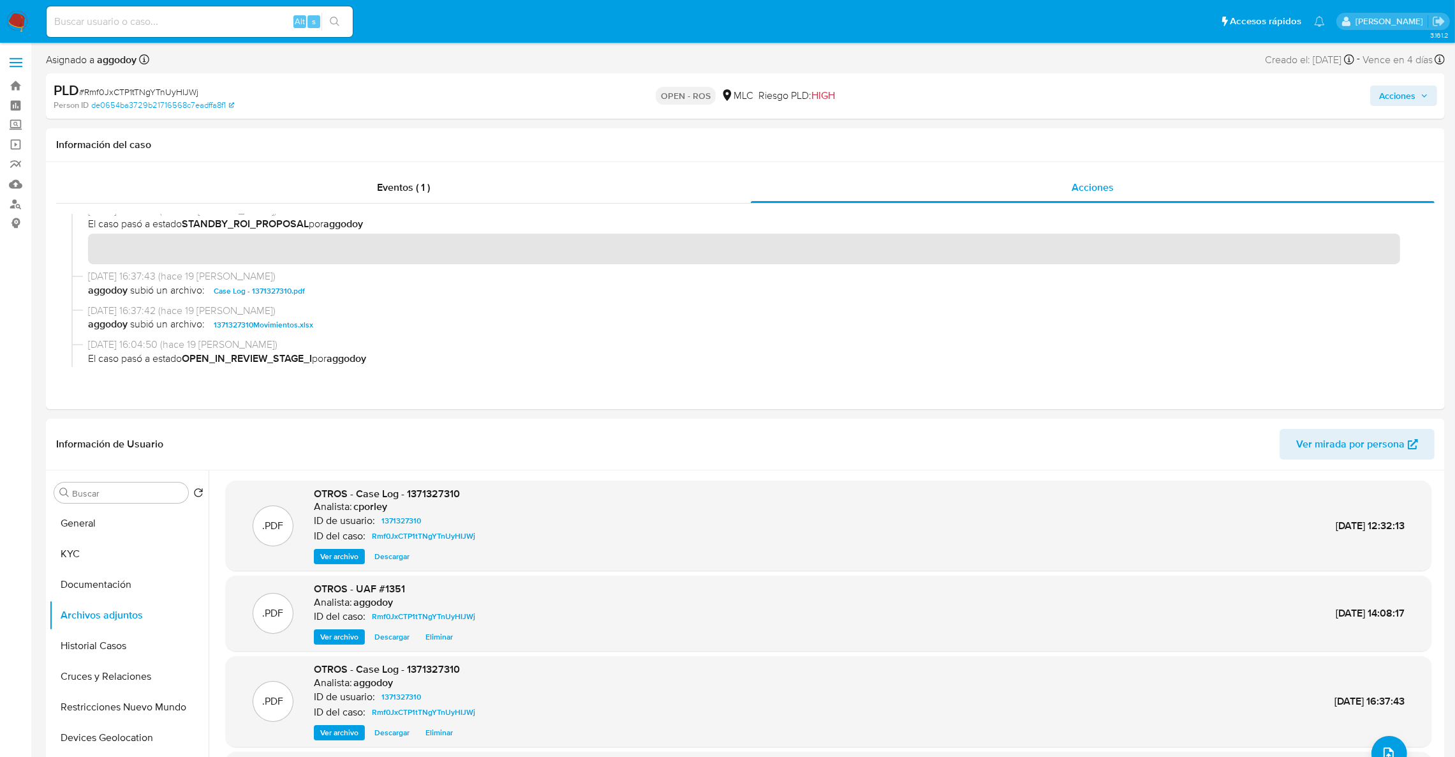
click at [1399, 106] on span "Acciones" at bounding box center [1398, 96] width 36 height 20
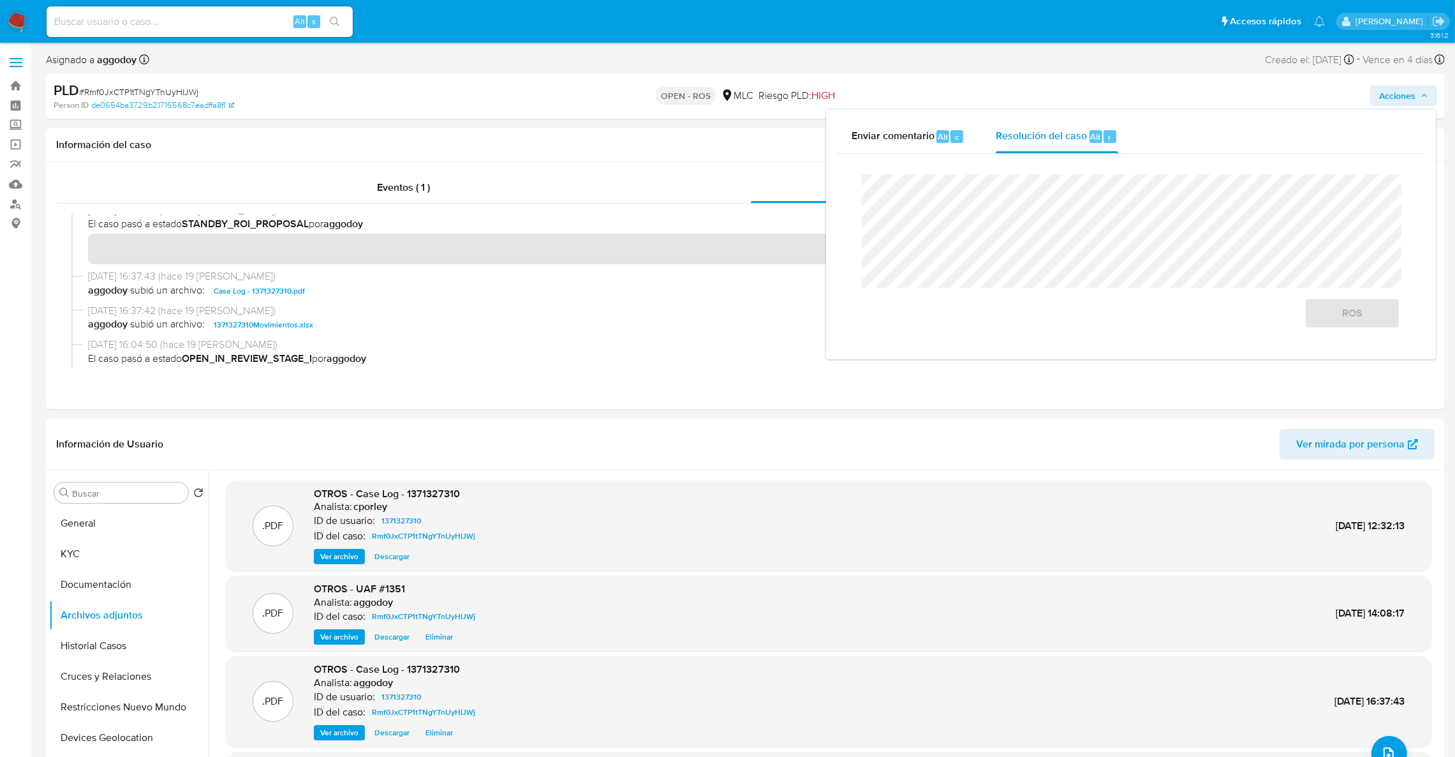
click at [1039, 117] on div "Enviar comentario Alt c Resolución del caso Alt r Cierre de caso ROS" at bounding box center [1131, 234] width 610 height 249
click at [1337, 300] on button "ROS" at bounding box center [1353, 313] width 96 height 31
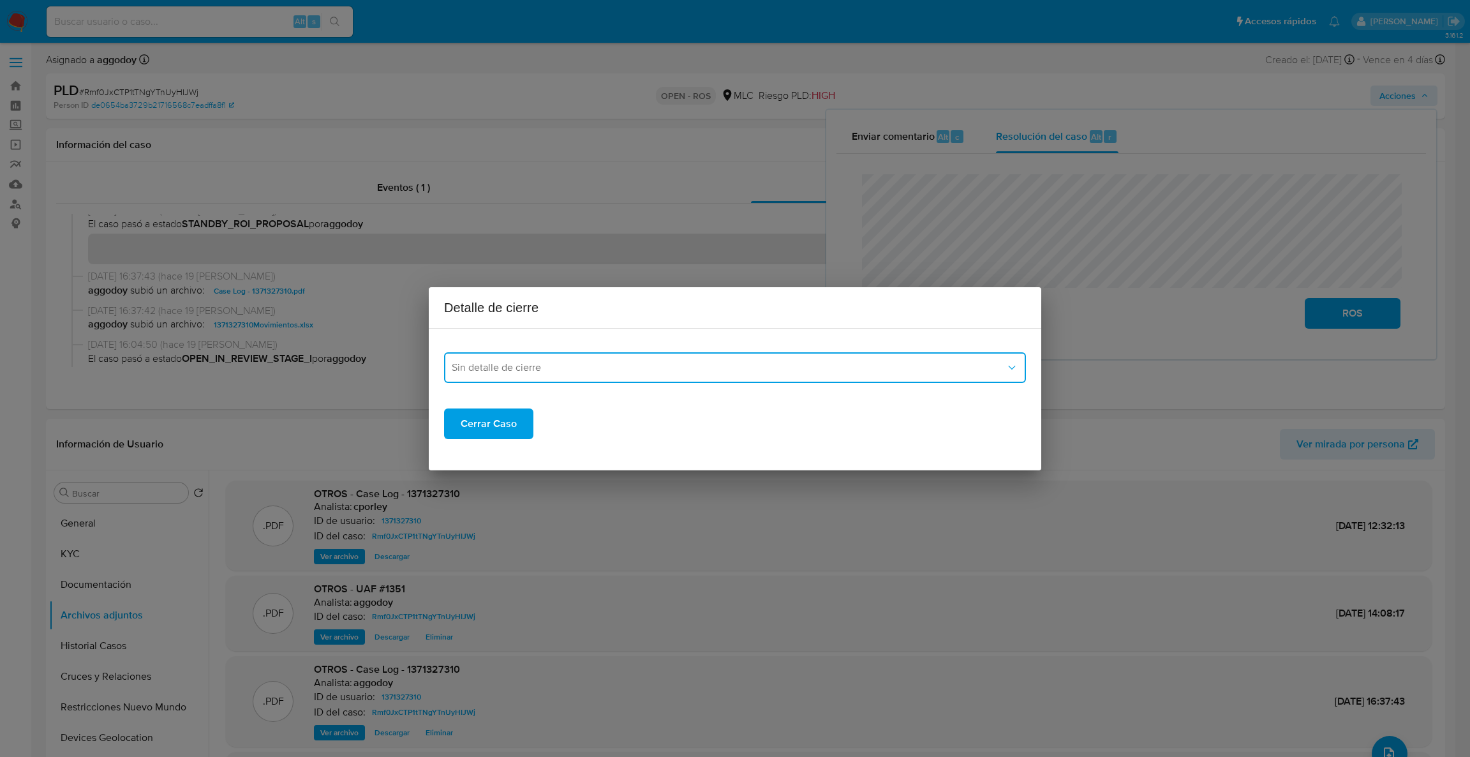
click at [856, 357] on button "Sin detalle de cierre" at bounding box center [735, 367] width 582 height 31
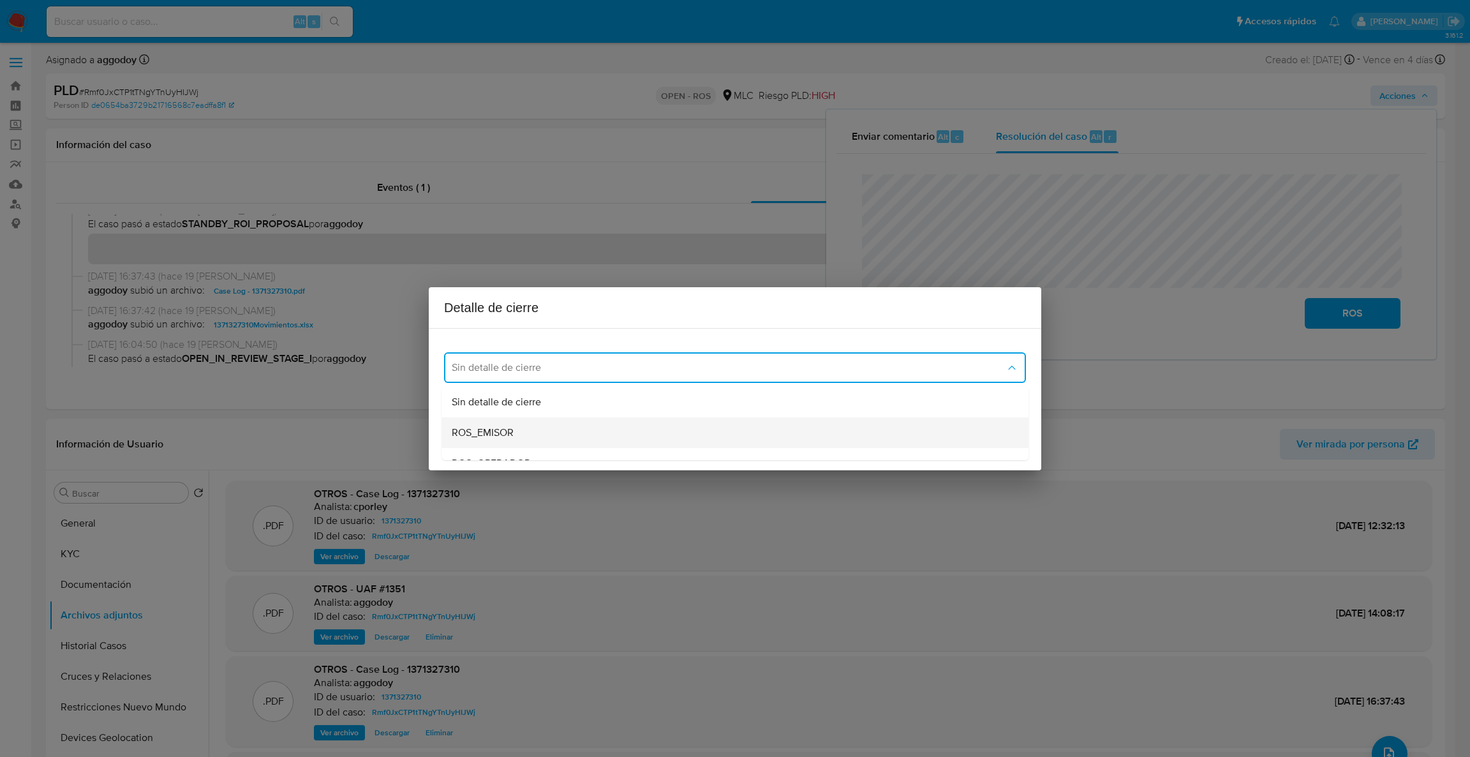
click at [581, 440] on div "ROS_EMISOR" at bounding box center [731, 432] width 559 height 31
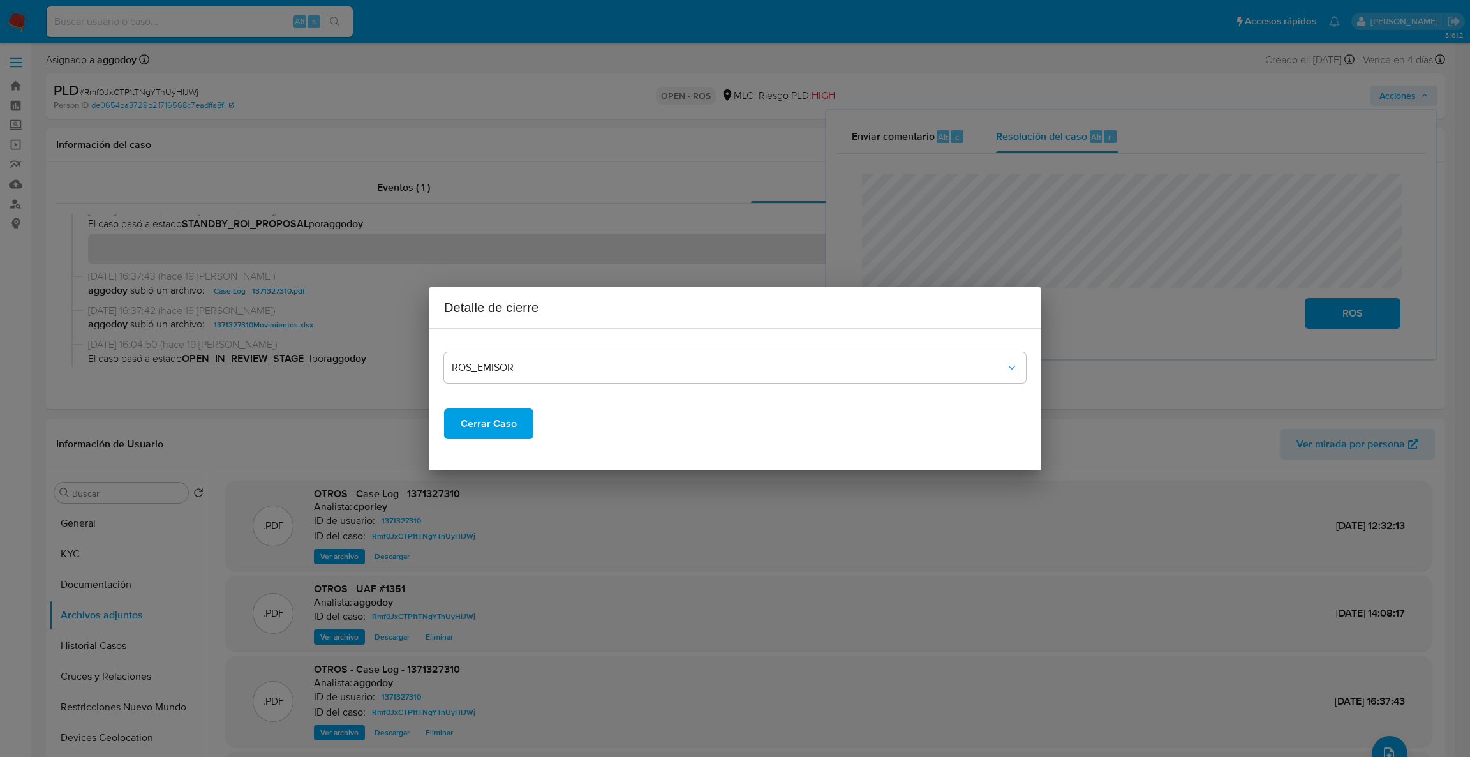
click at [473, 439] on div "ROS_EMISOR Cerrar Caso" at bounding box center [735, 399] width 582 height 121
click at [470, 429] on span "Cerrar Caso" at bounding box center [489, 424] width 56 height 28
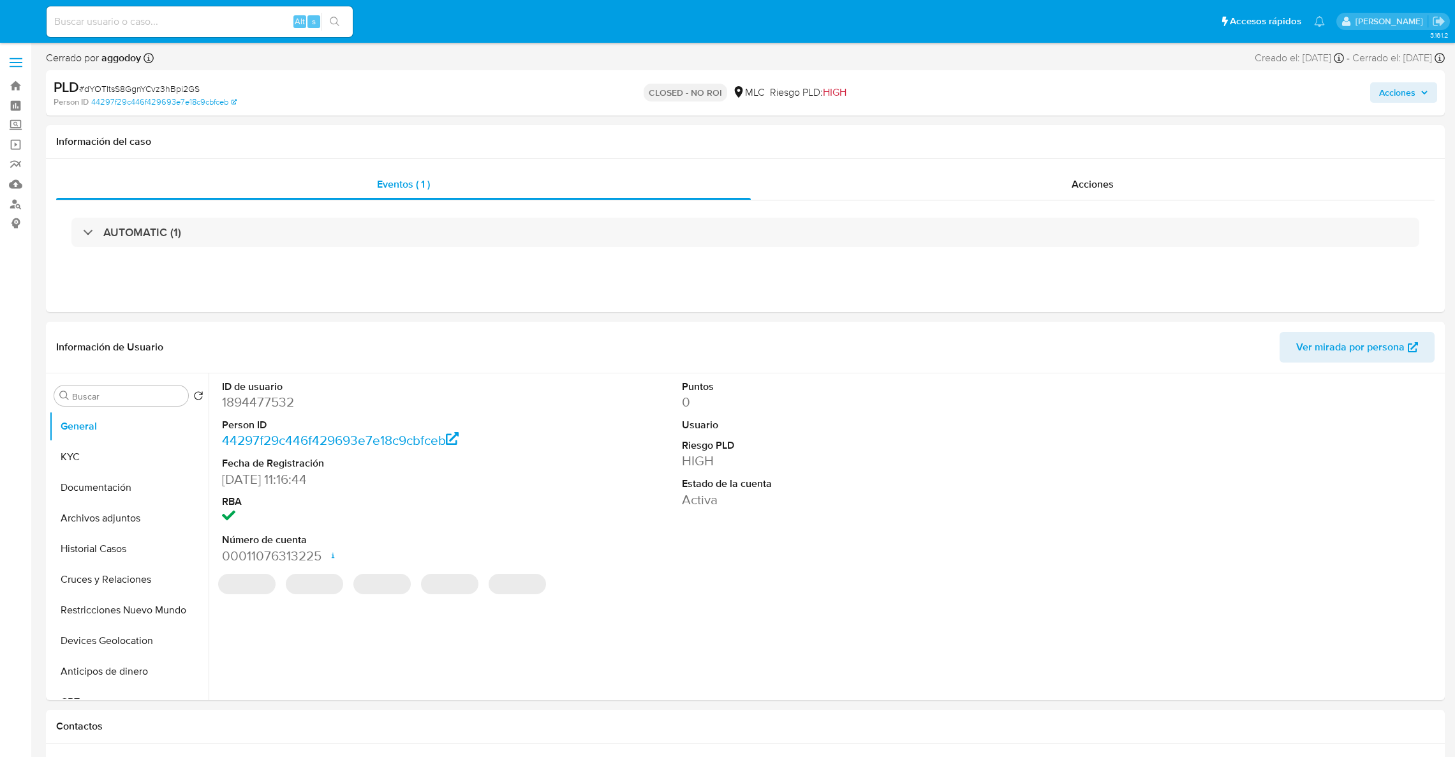
select select "10"
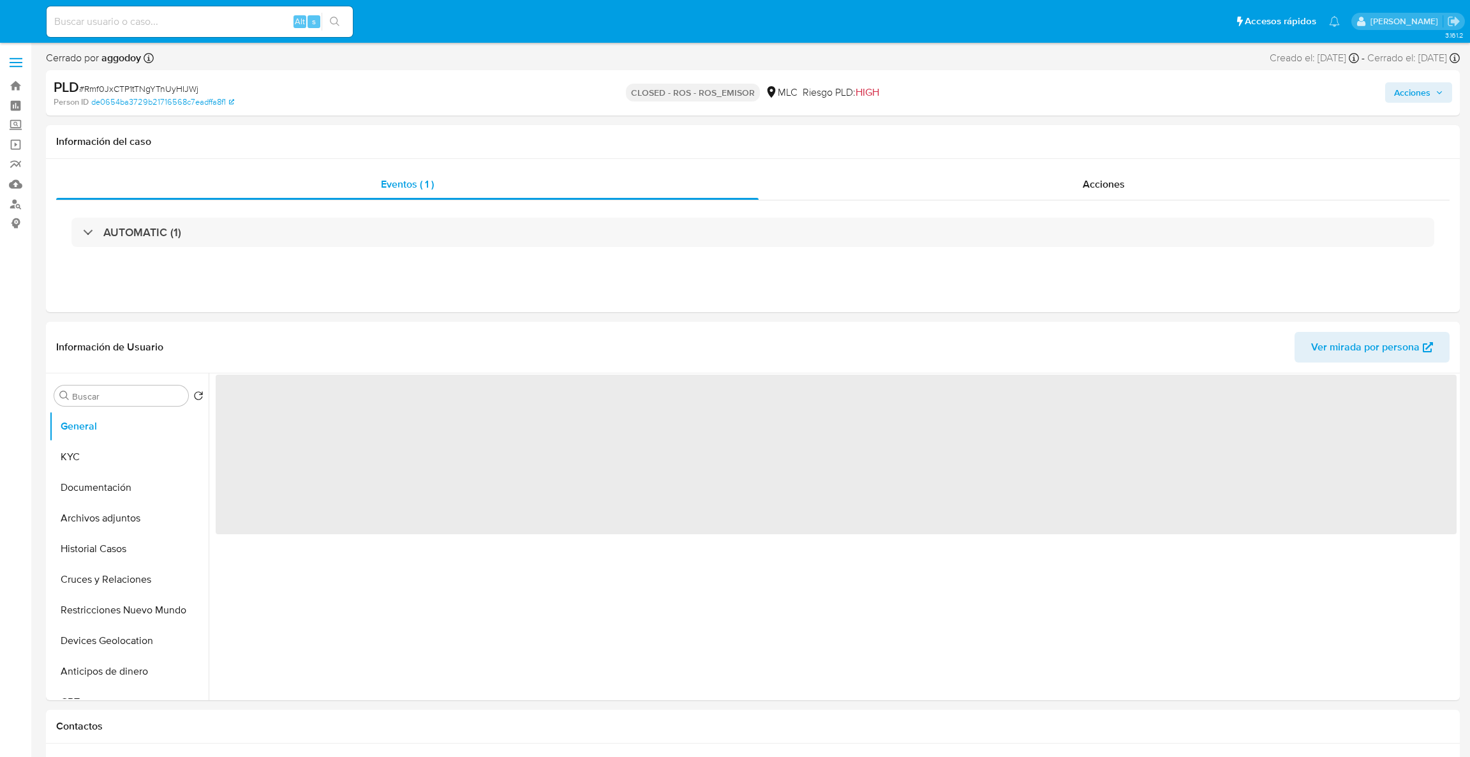
select select "10"
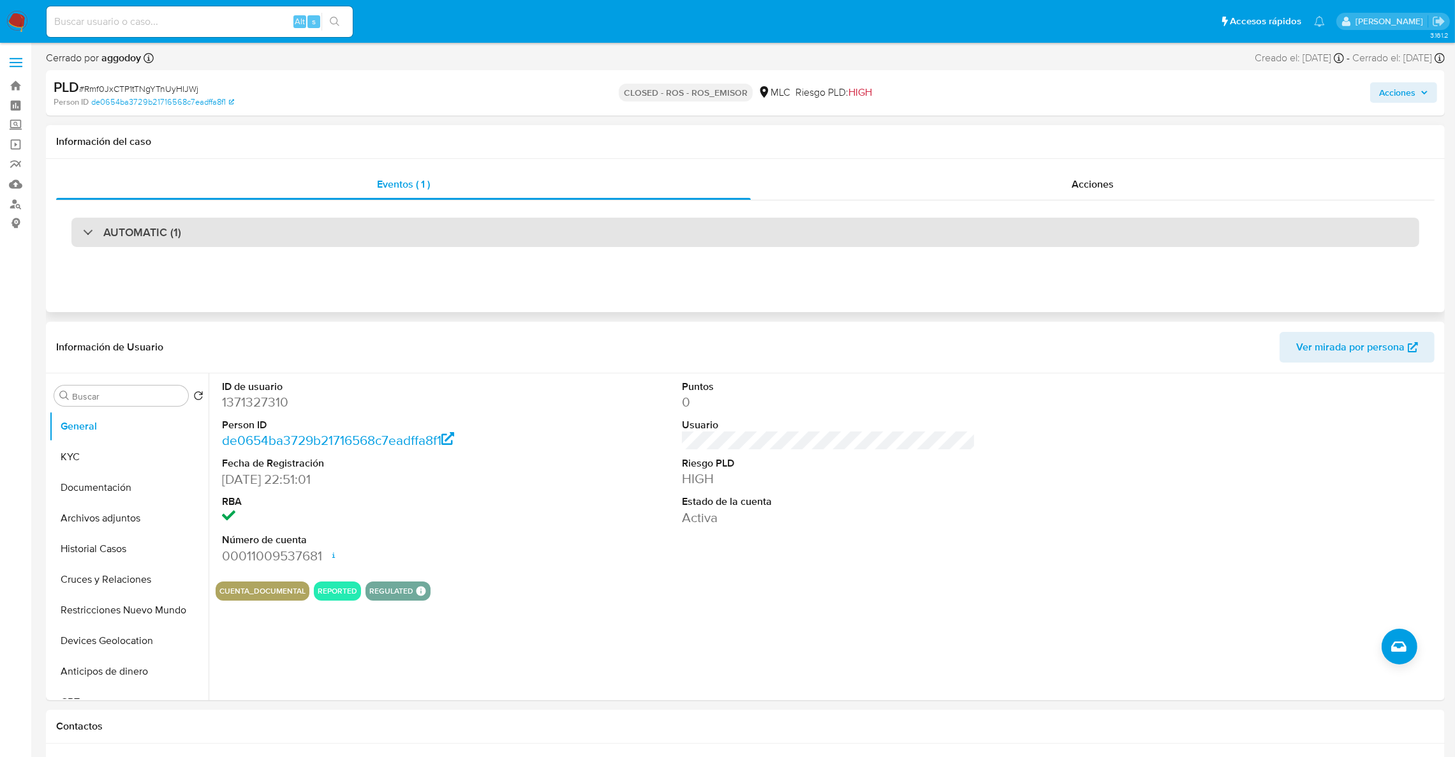
click at [294, 228] on div "AUTOMATIC (1)" at bounding box center [745, 232] width 1348 height 29
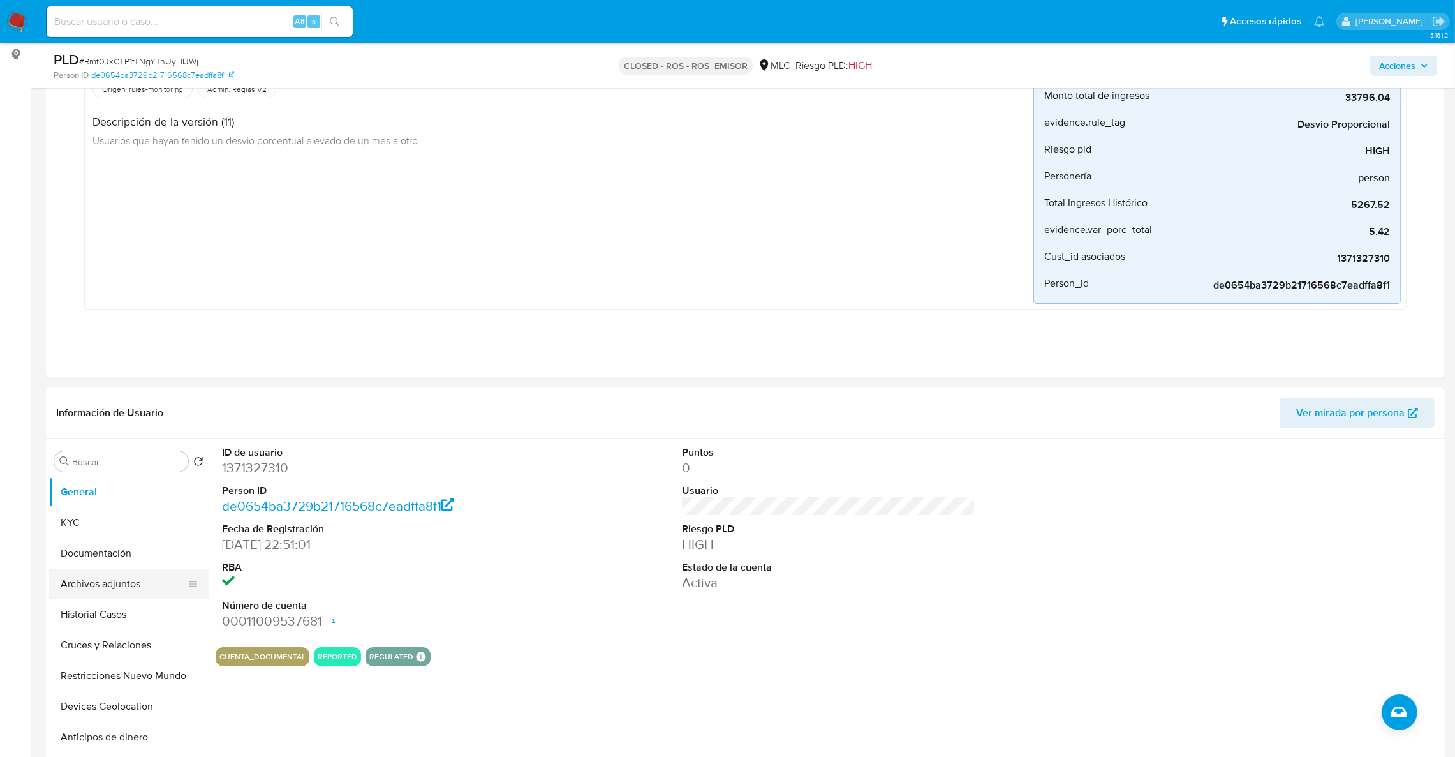
scroll to position [191, 0]
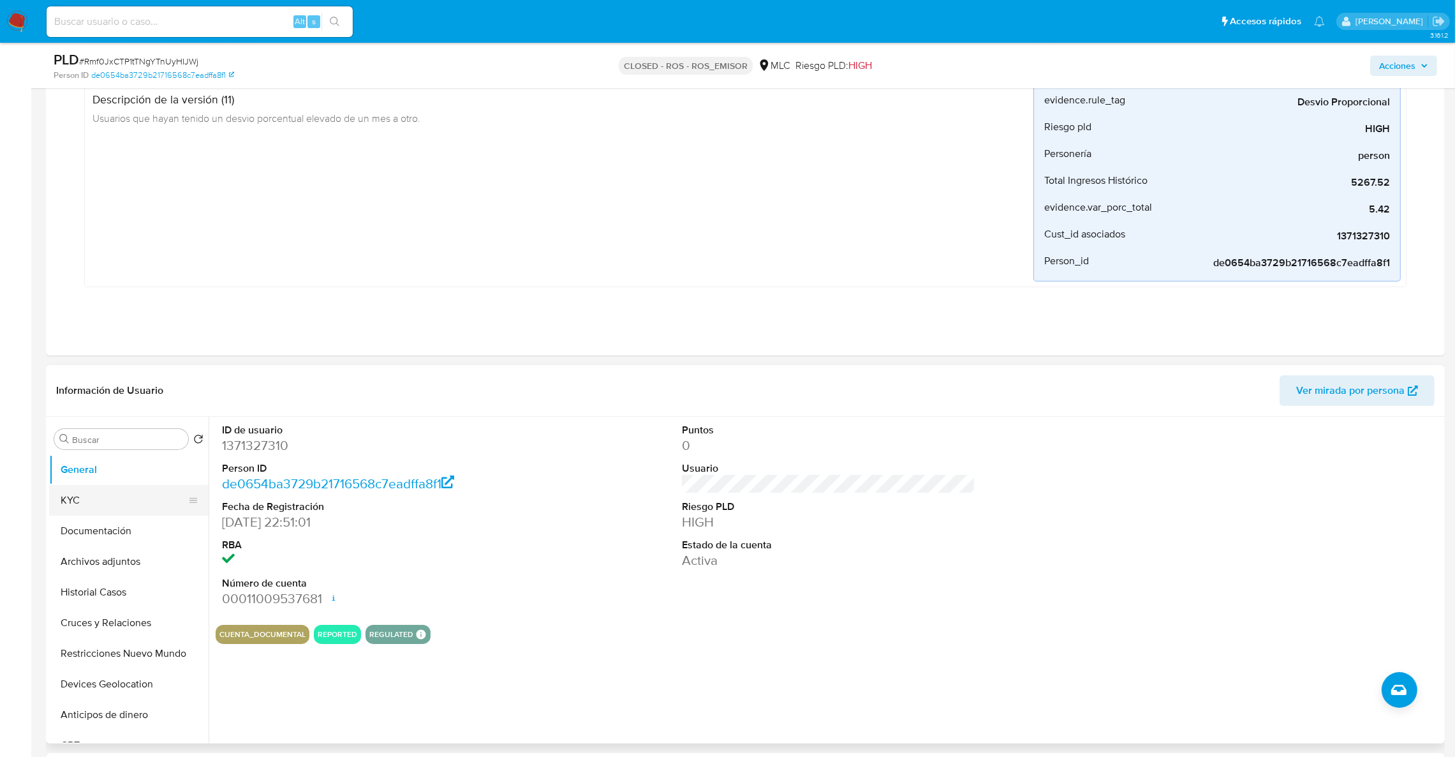
click at [100, 505] on button "KYC" at bounding box center [123, 500] width 149 height 31
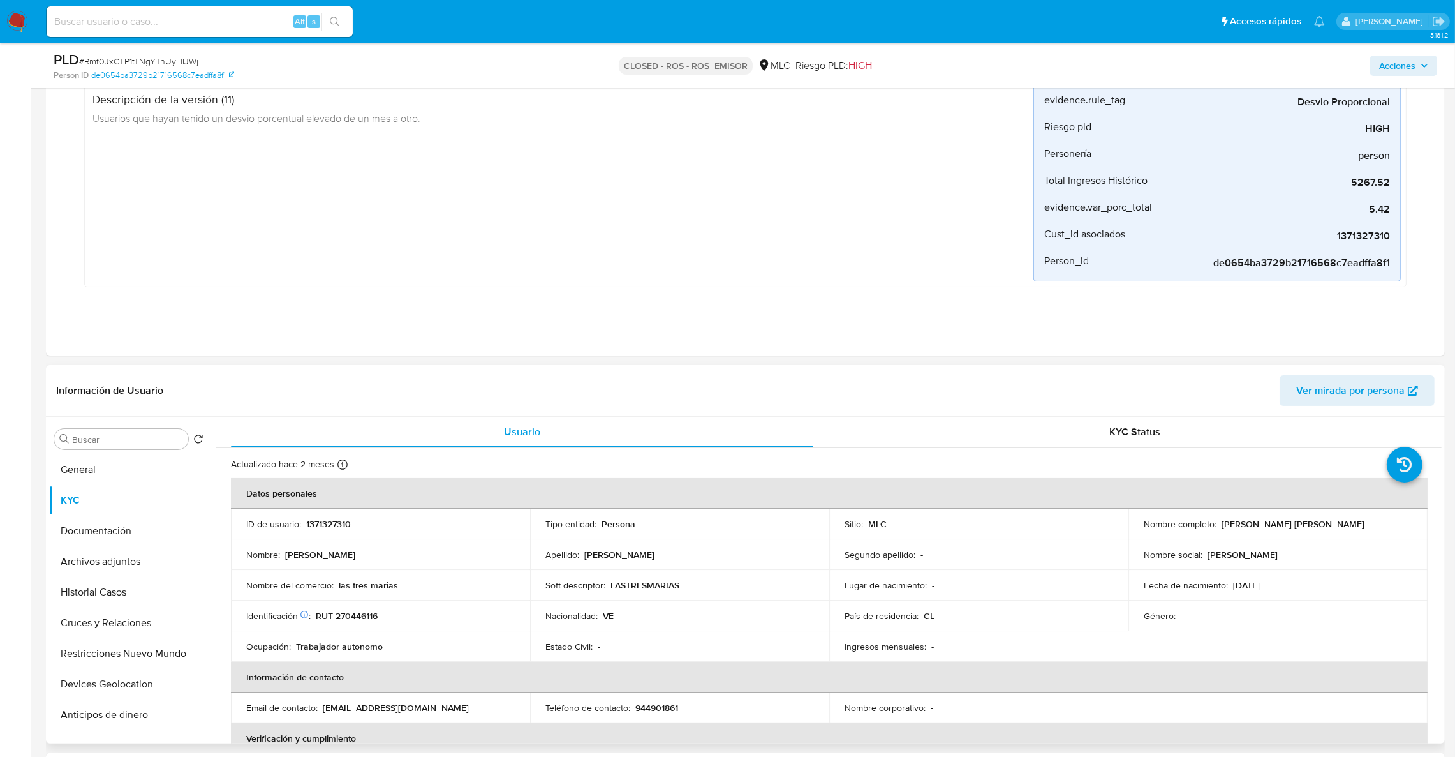
click at [1233, 520] on p "[PERSON_NAME] [PERSON_NAME]" at bounding box center [1293, 523] width 143 height 11
drag, startPoint x: 1279, startPoint y: 519, endPoint x: 1347, endPoint y: 523, distance: 67.7
click at [1347, 523] on div "Nombre completo : [PERSON_NAME] [PERSON_NAME]" at bounding box center [1278, 523] width 269 height 11
drag, startPoint x: 1293, startPoint y: 533, endPoint x: 1216, endPoint y: 528, distance: 78.0
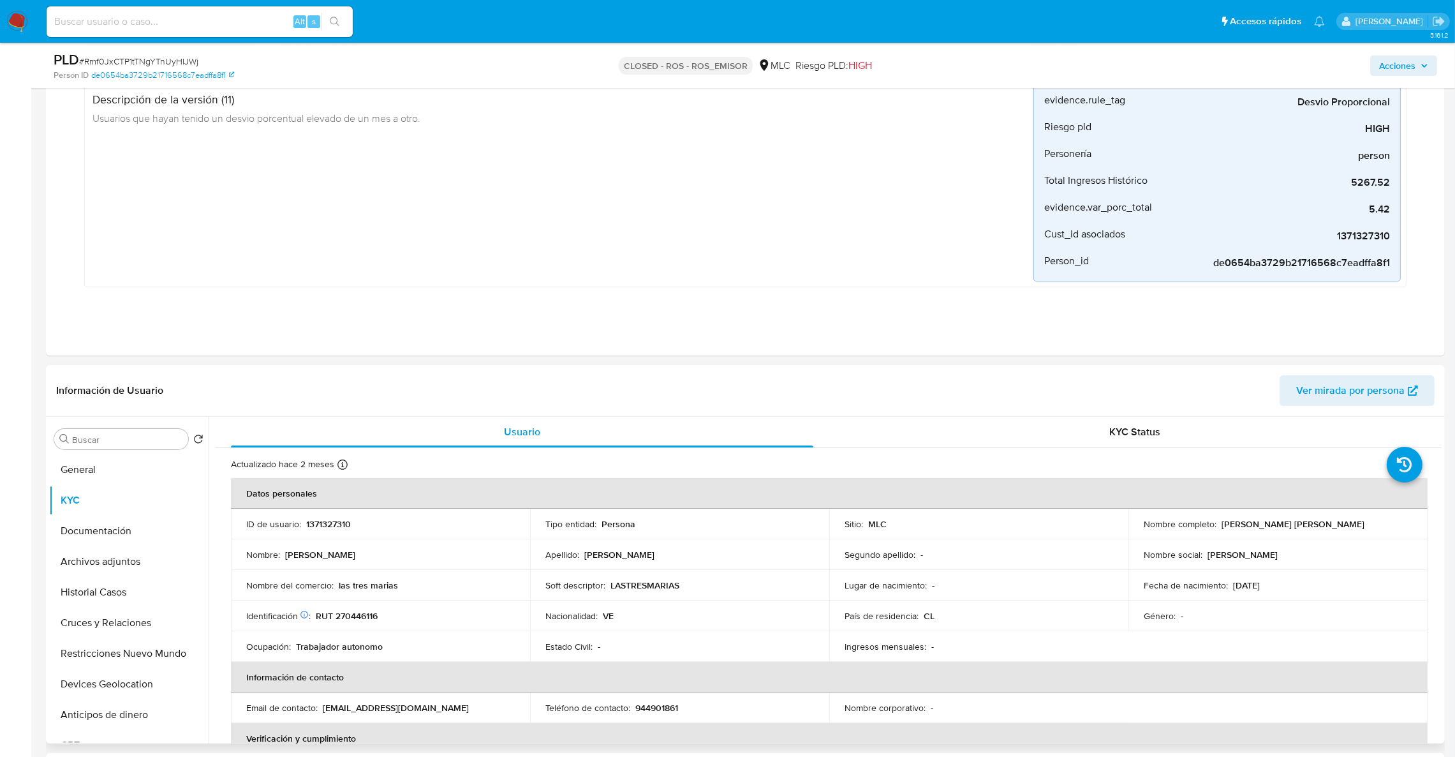
click at [1216, 528] on div "Nombre completo : [PERSON_NAME] [PERSON_NAME]" at bounding box center [1278, 523] width 269 height 11
copy div "[PERSON_NAME] [PERSON_NAME]"
click at [343, 614] on p "RUT 270446116" at bounding box center [347, 615] width 62 height 11
copy p "270446116"
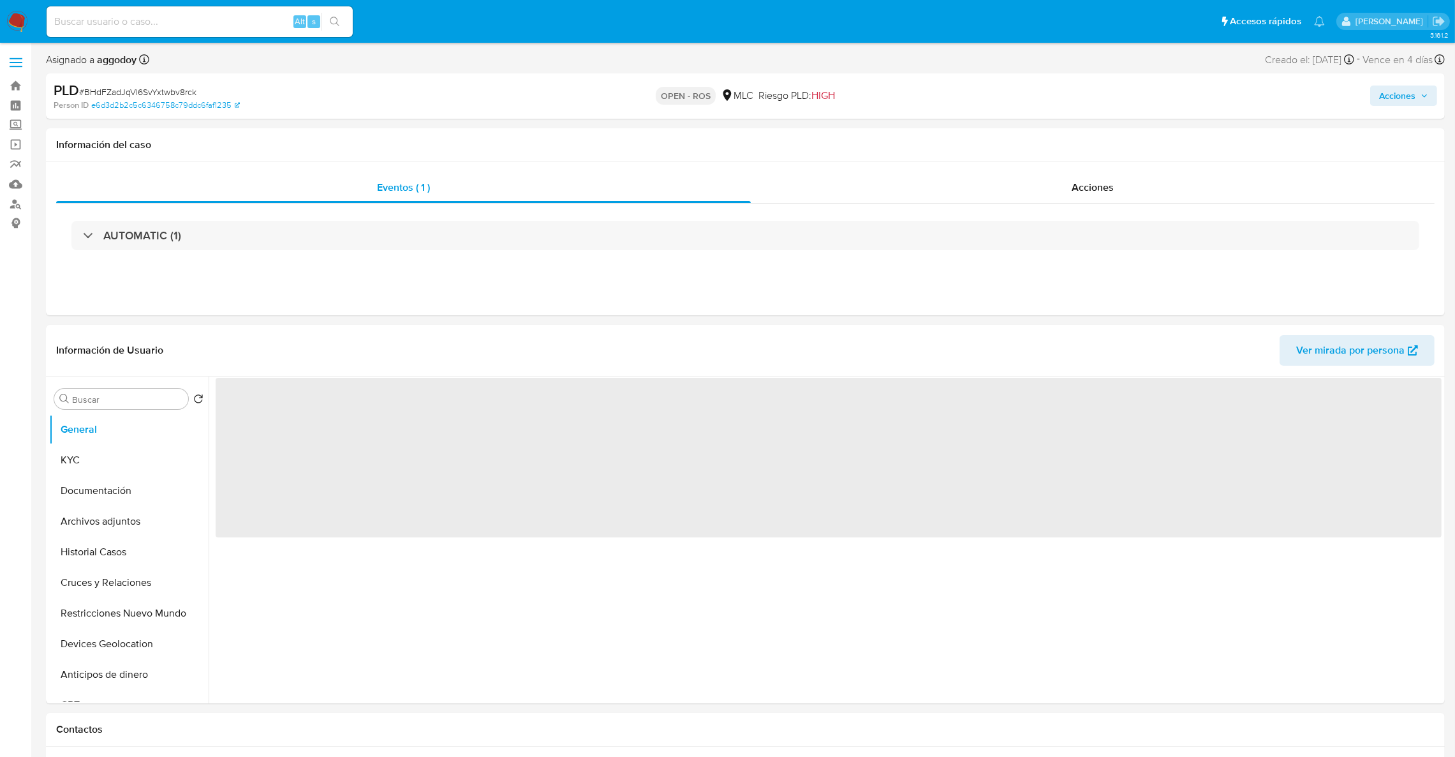
select select "10"
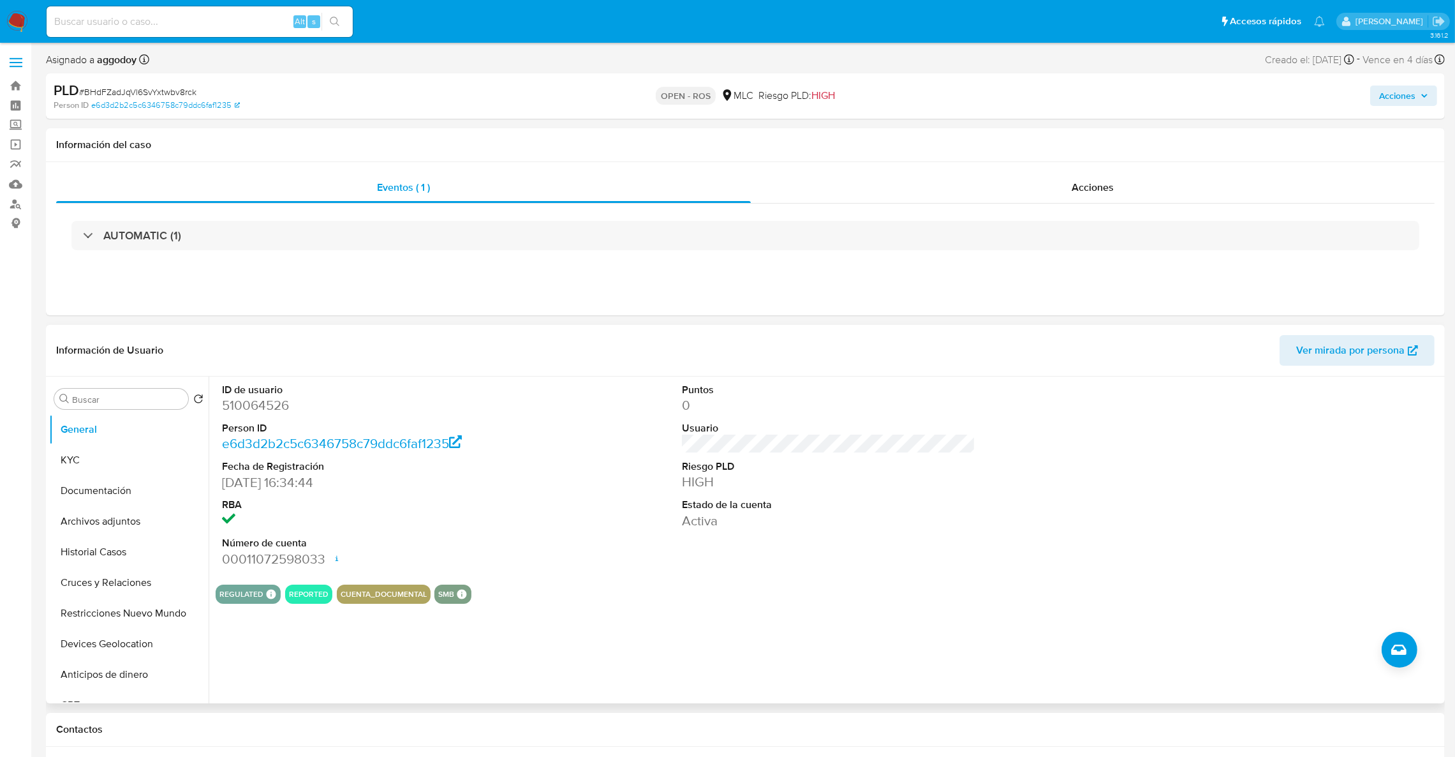
click at [244, 408] on dd "510064526" at bounding box center [369, 405] width 294 height 18
copy dd "510064526"
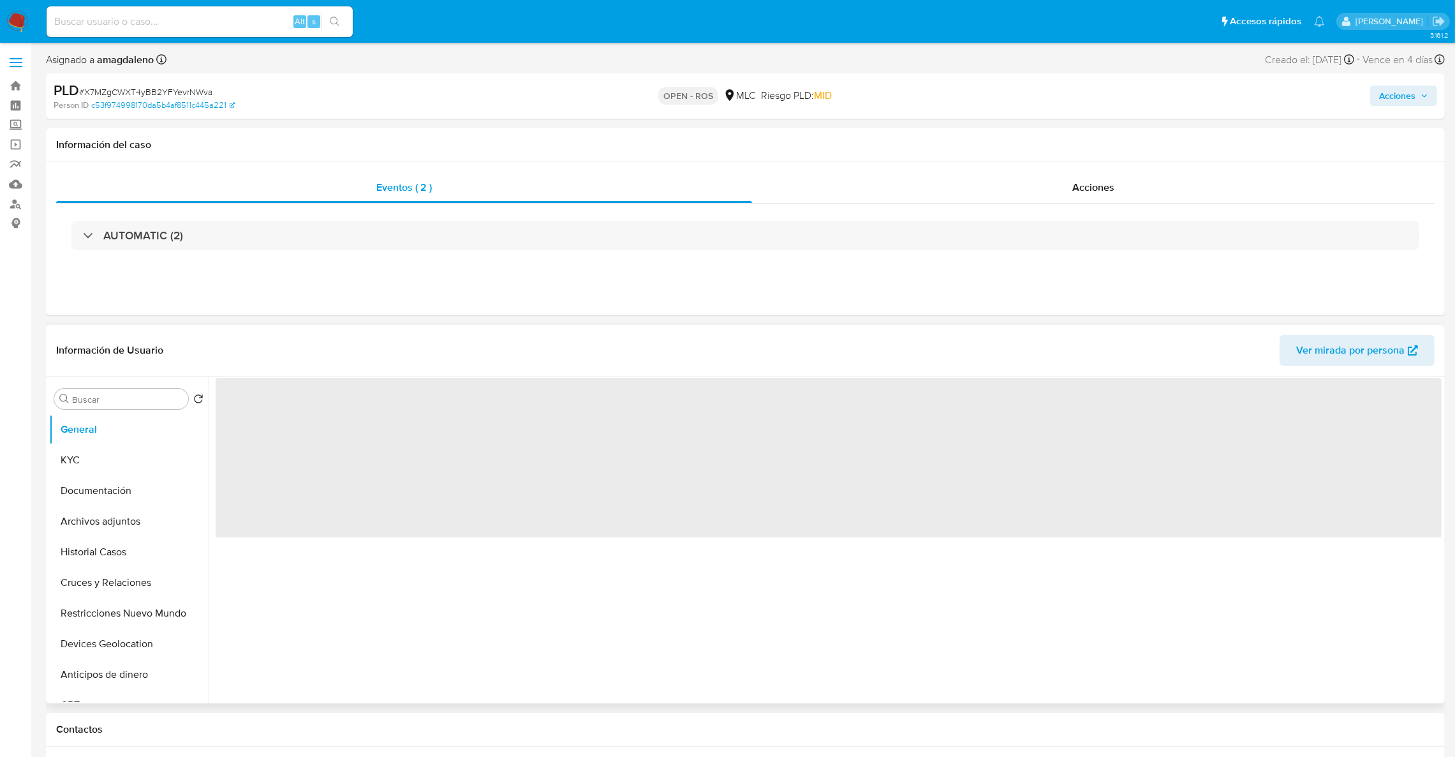
select select "10"
